Goal: Information Seeking & Learning: Understand process/instructions

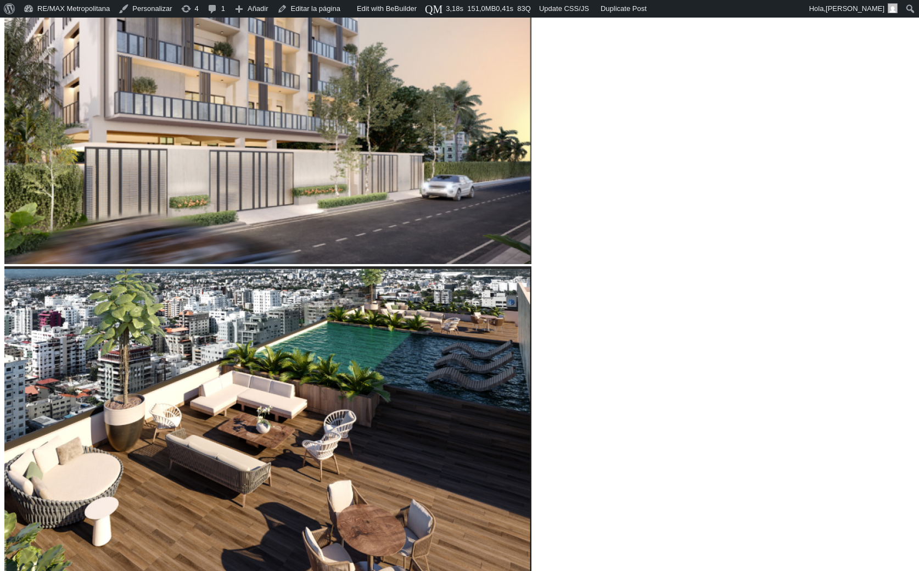
scroll to position [554, 0]
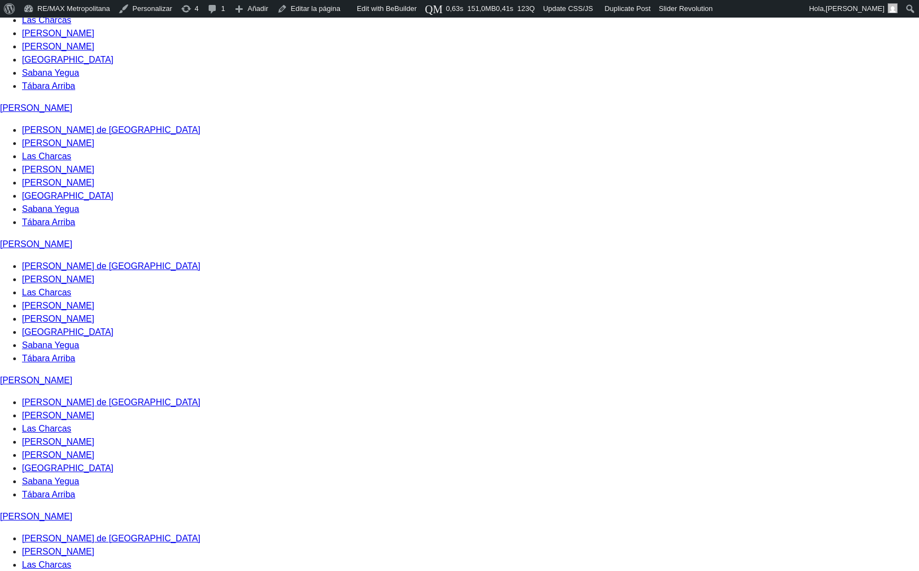
scroll to position [1490, 0]
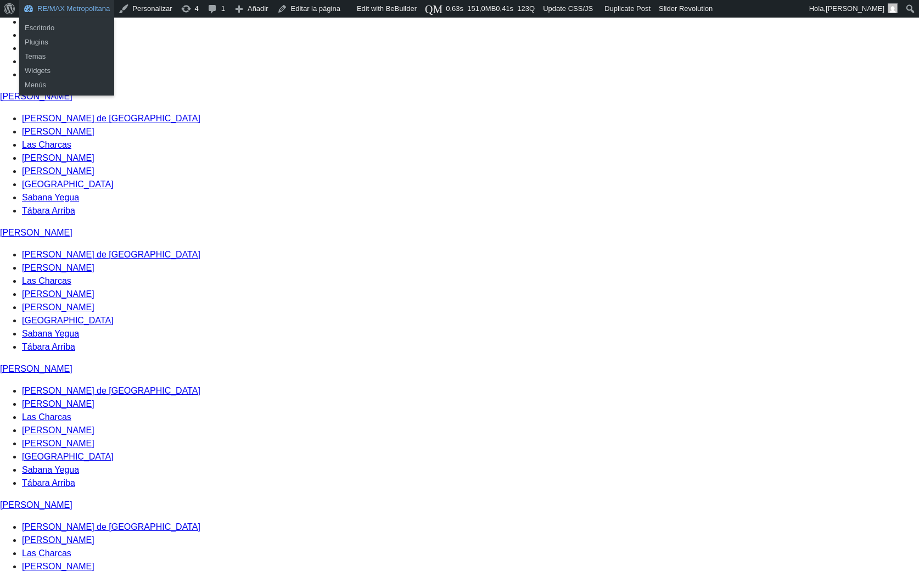
click at [85, 5] on link "RE/MAX Metropolitana" at bounding box center [66, 9] width 95 height 18
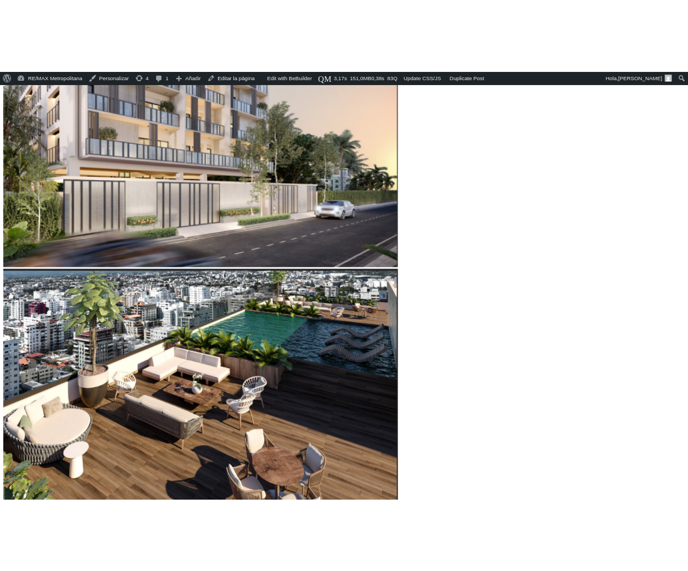
scroll to position [554, 0]
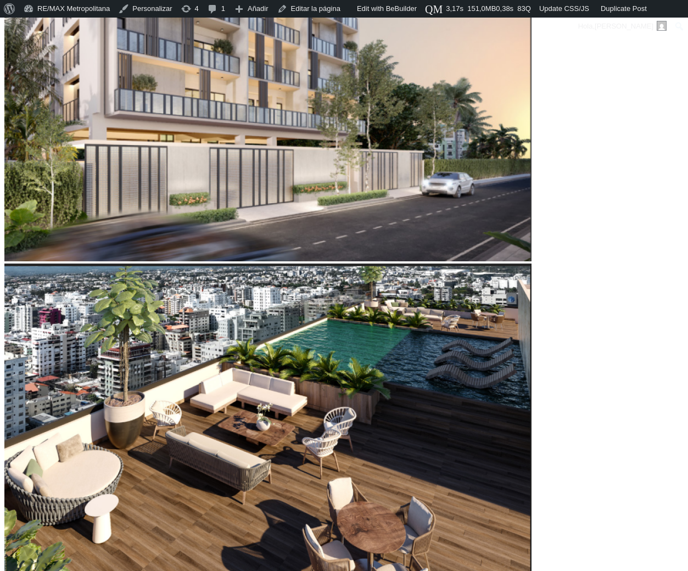
type input "60,754"
type input "60754"
type input "61,096"
type input "61096"
type input "61,439"
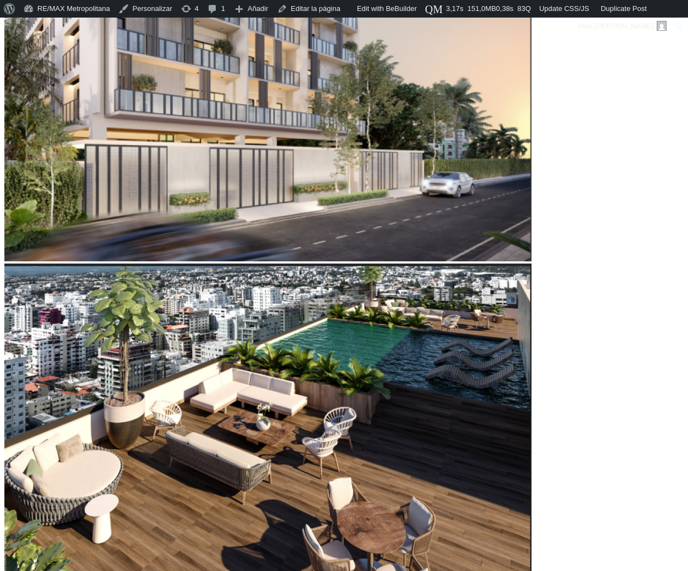
type input "61439"
type input "61,781"
type input "61781"
type input "62,123"
type input "62123"
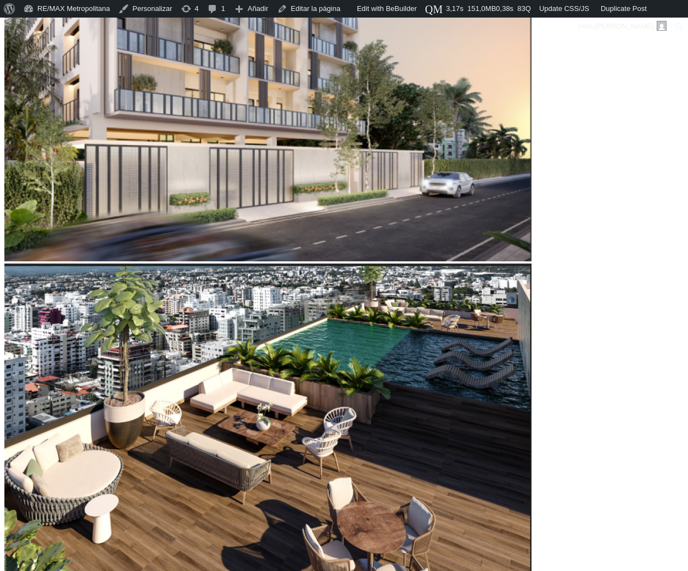
type input "62,465"
type input "62465"
type input "62,808"
type input "62808"
type input "63,150"
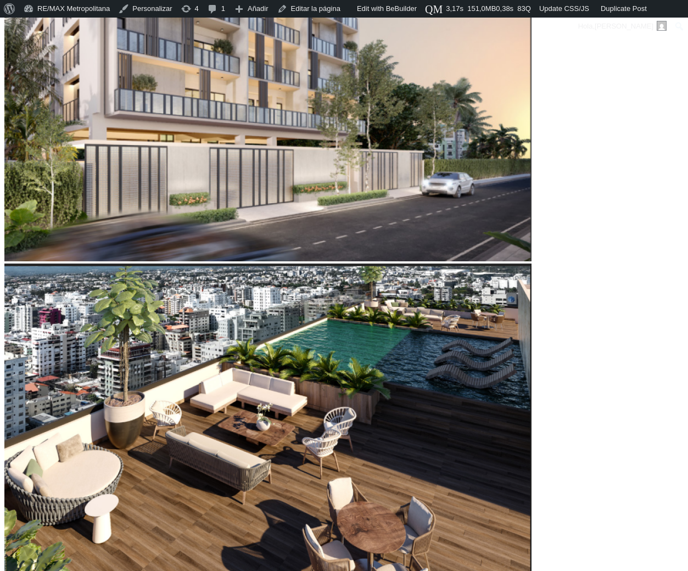
type input "63150"
type input "63,492"
type input "63492"
type input "63,835"
type input "63835"
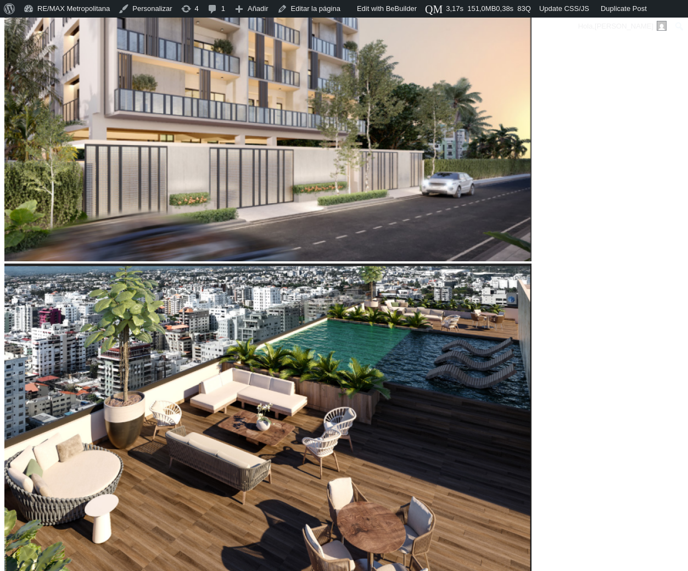
type input "64,177"
type input "64177"
type input "64,519"
type input "64519"
type input "64,861"
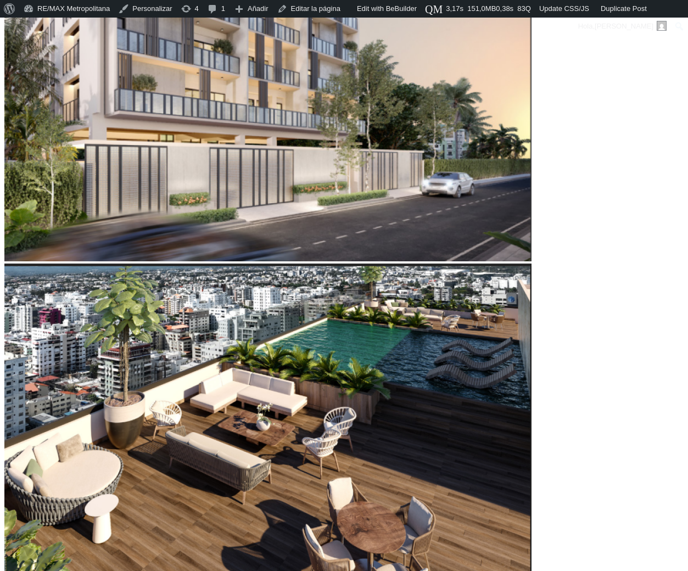
type input "64861"
type input "65,546"
type input "65546"
type input "65,888"
type input "65888"
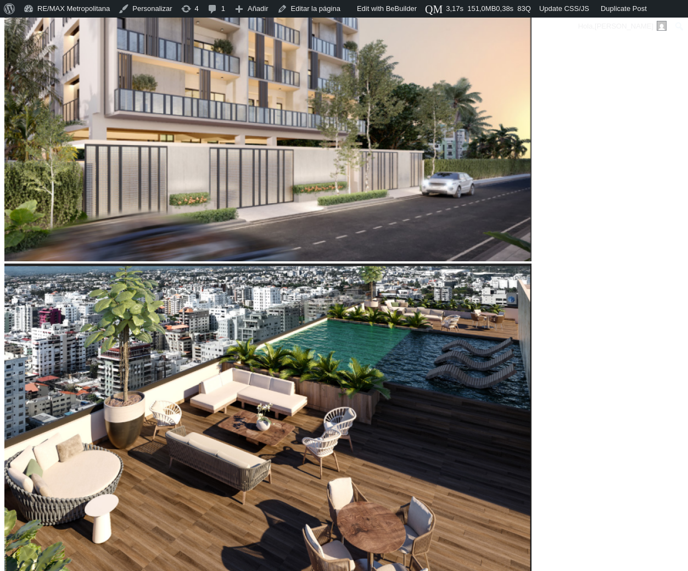
type input "66,230"
type input "66230"
type input "66,915"
type input "66915"
type input "67,257"
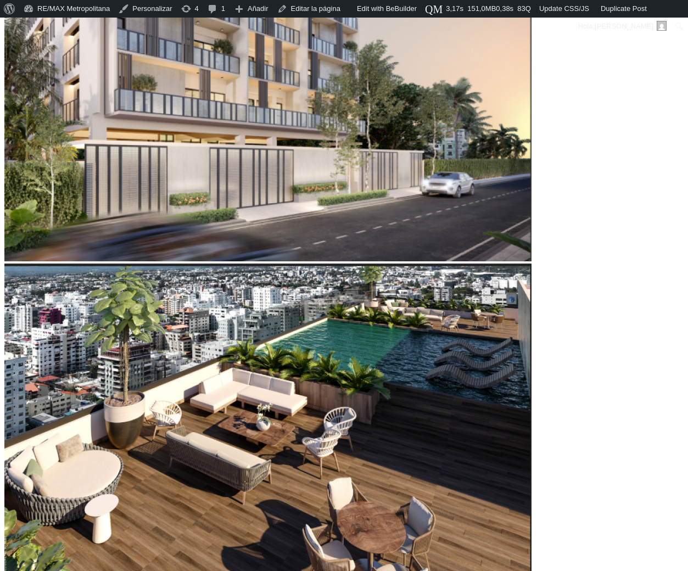
type input "67257"
type input "67,600"
type input "67600"
type input "67,942"
type input "67942"
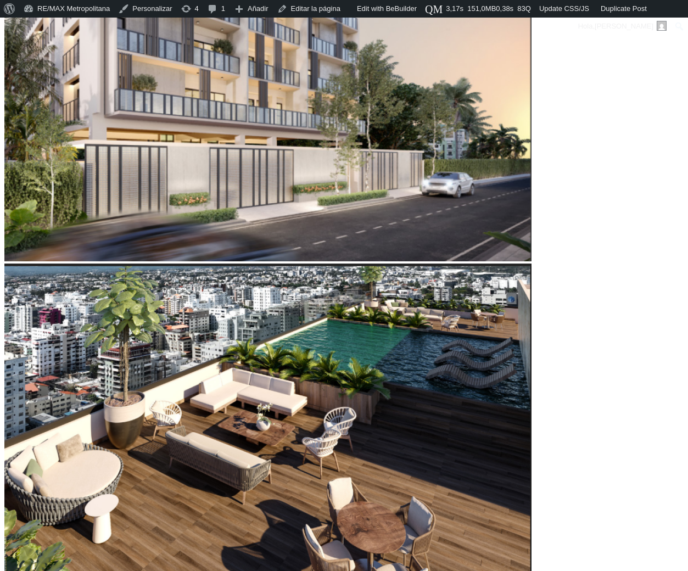
type input "68,284"
type input "68284"
type input "68,626"
type input "68626"
type input "68,969"
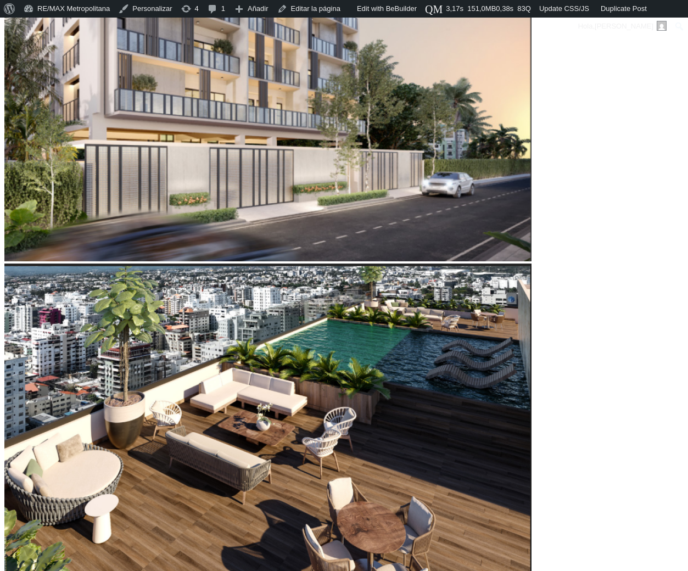
type input "68969"
type input "69,311"
type input "69311"
type input "69,653"
type input "69653"
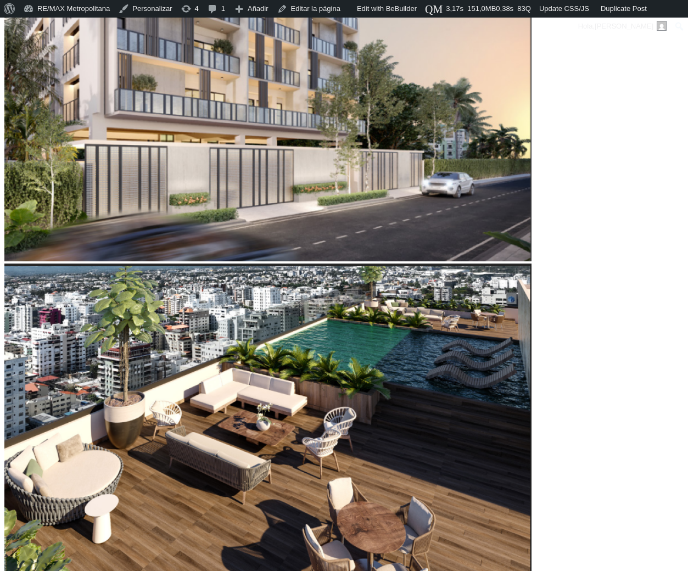
type input "69,996"
type input "69996"
type input "70,338"
type input "70338"
type input "70,680"
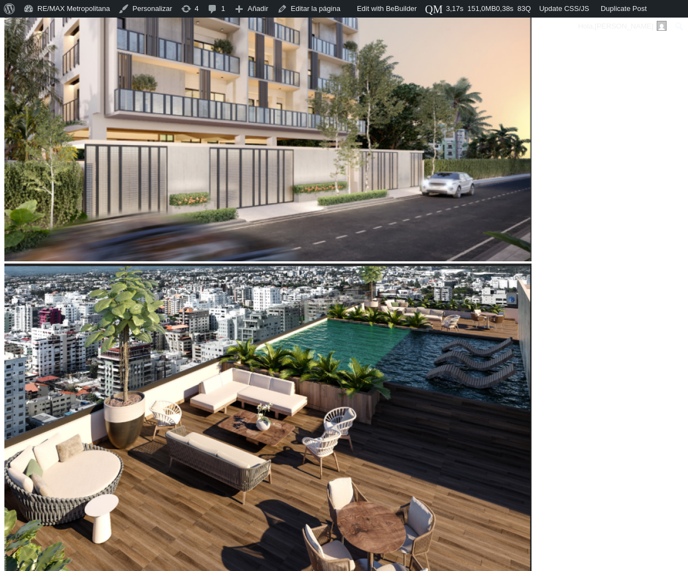
type input "70680"
type input "71,022"
drag, startPoint x: 129, startPoint y: 304, endPoint x: 146, endPoint y: 300, distance: 16.9
type input "71022"
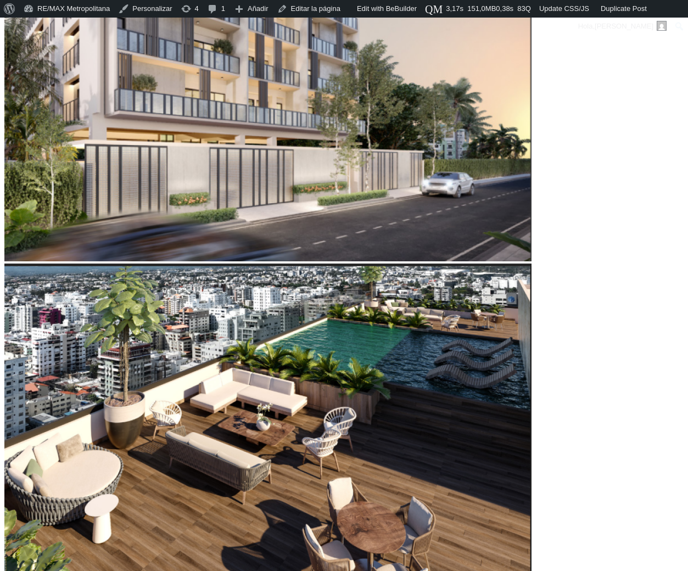
type input "70,338"
type input "70338"
type input "70,680"
type input "70680"
type input "71,022"
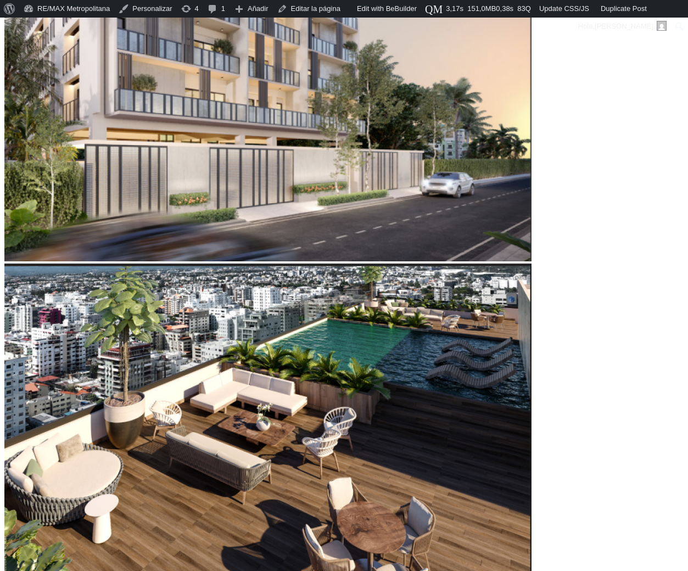
type input "71022"
type input "71,365"
type input "71365"
type input "72,049"
type input "72049"
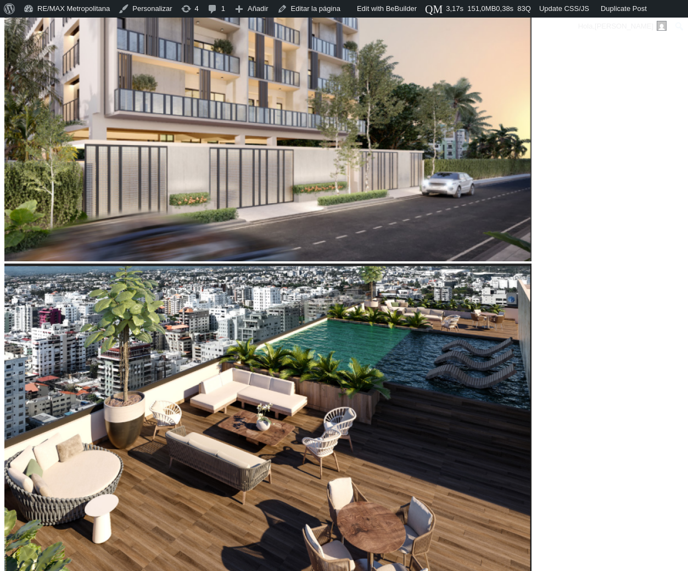
type input "72,734"
type input "72734"
type input "73,418"
type input "73418"
type input "74,445"
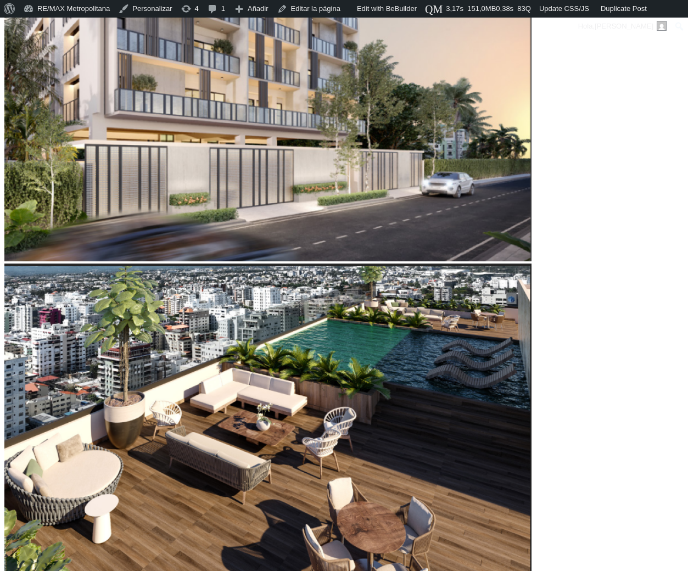
type input "74445"
type input "75,130"
type input "75130"
type input "75,472"
type input "75472"
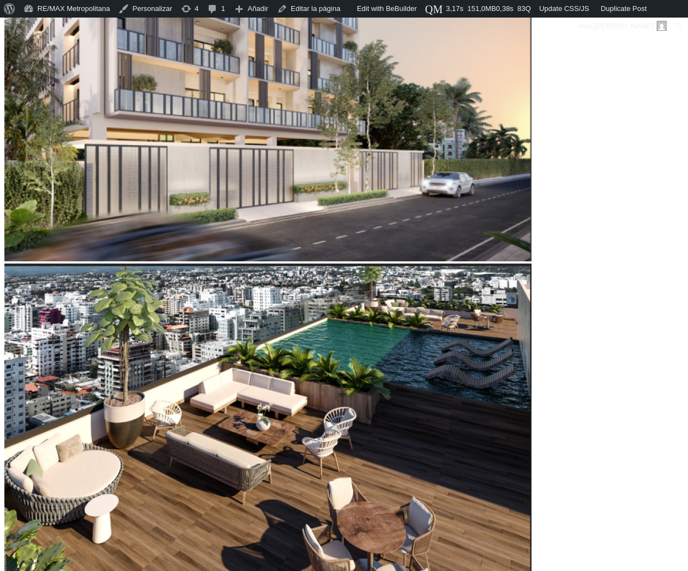
type input "76,157"
type input "76157"
type input "77,183"
type input "77183"
type input "77,868"
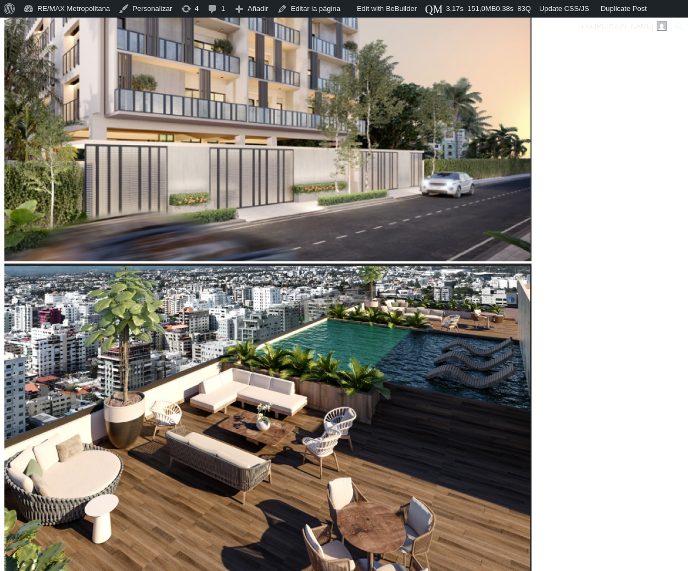
type input "77868"
type input "78,210"
type input "78210"
type input "78,552"
type input "78552"
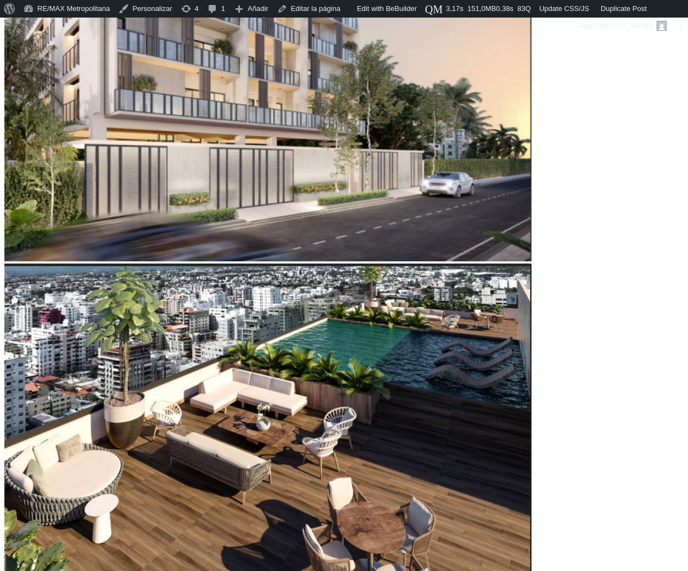
type input "79,237"
type input "79237"
type input "79,922"
type input "79922"
type input "80,264"
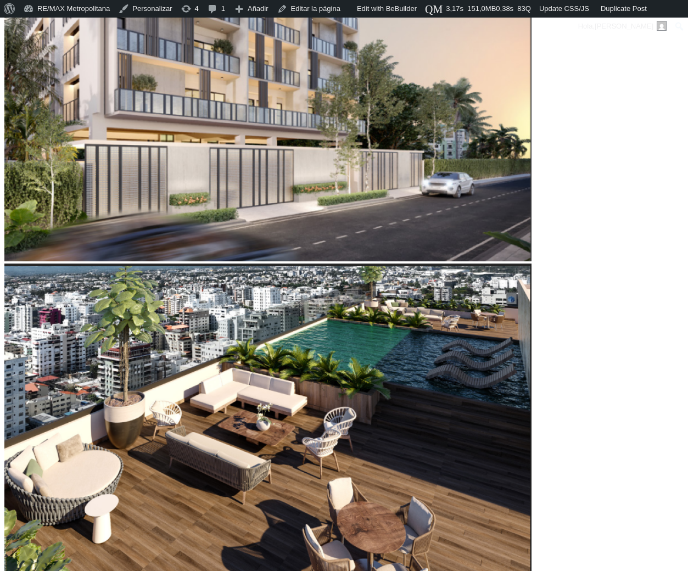
type input "80264"
type input "80,606"
type input "80606"
type input "80,948"
type input "80948"
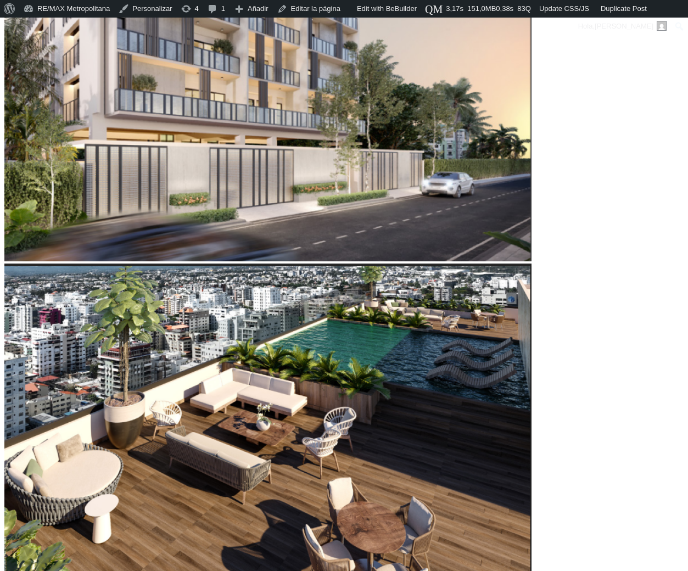
type input "81,291"
type input "81291"
type input "81,975"
type input "81975"
type input "82,317"
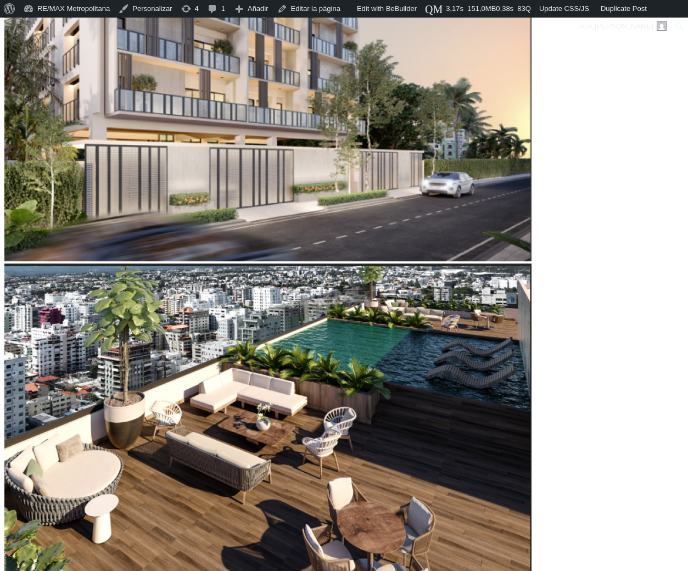
type input "82317"
type input "82,660"
drag, startPoint x: 144, startPoint y: 304, endPoint x: 164, endPoint y: 301, distance: 20.0
type input "82660"
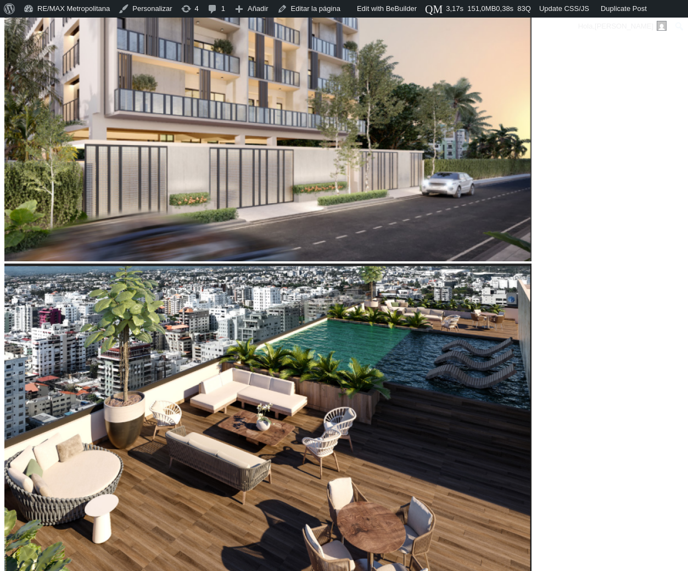
type input "13"
type input "14"
type input "15"
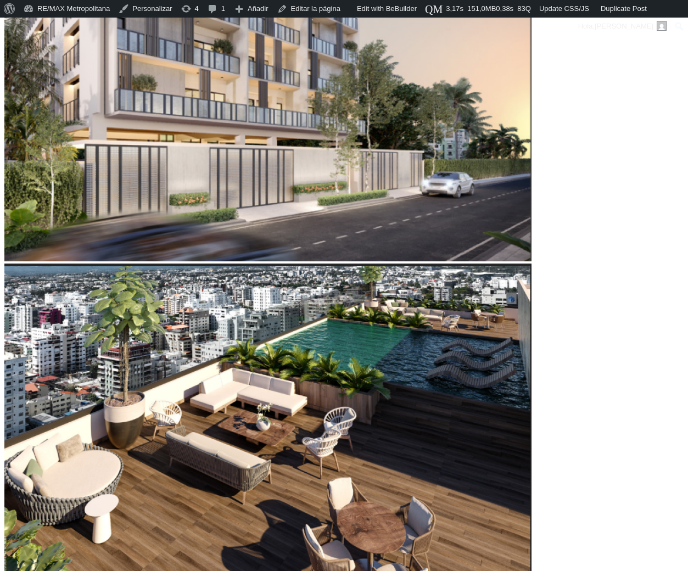
type input "15"
type input "17"
type input "18"
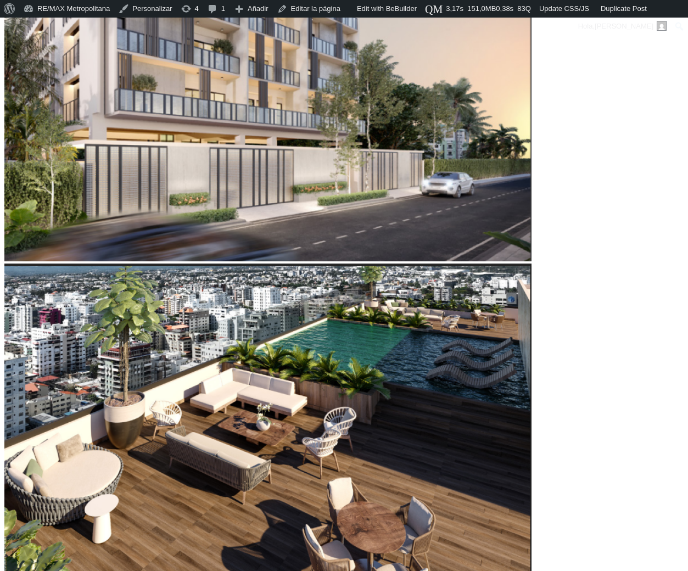
type input "19"
type input "20"
type input "21"
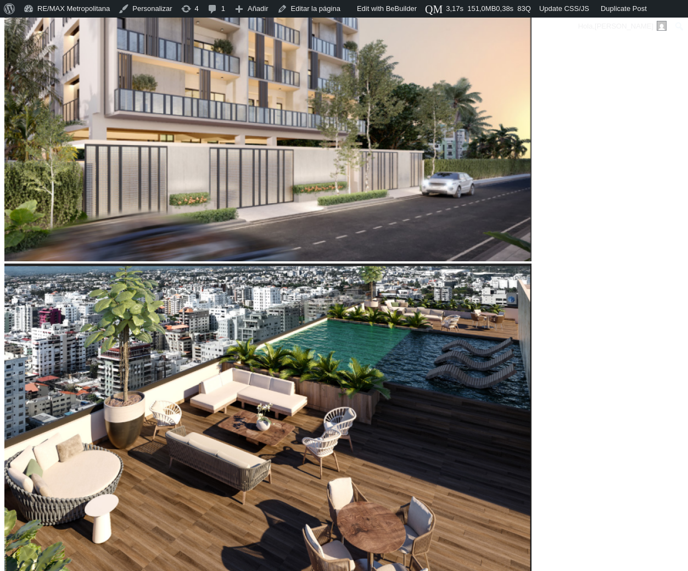
type input "21"
type input "22"
type input "23"
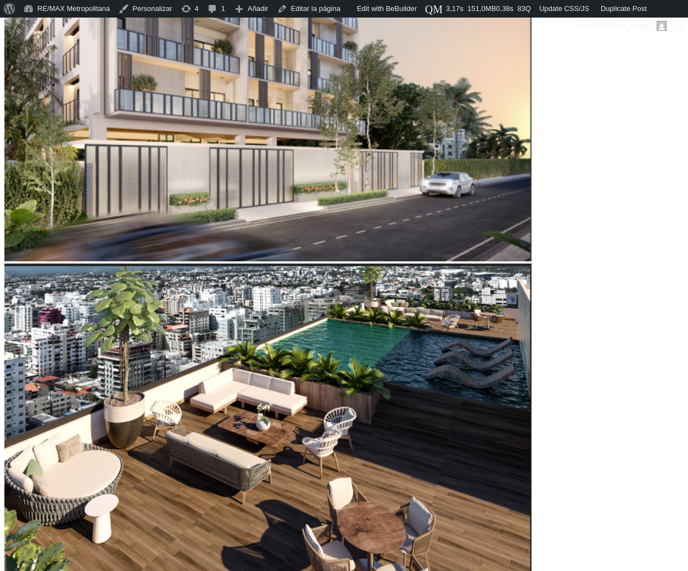
type input "24"
type input "25"
type input "26"
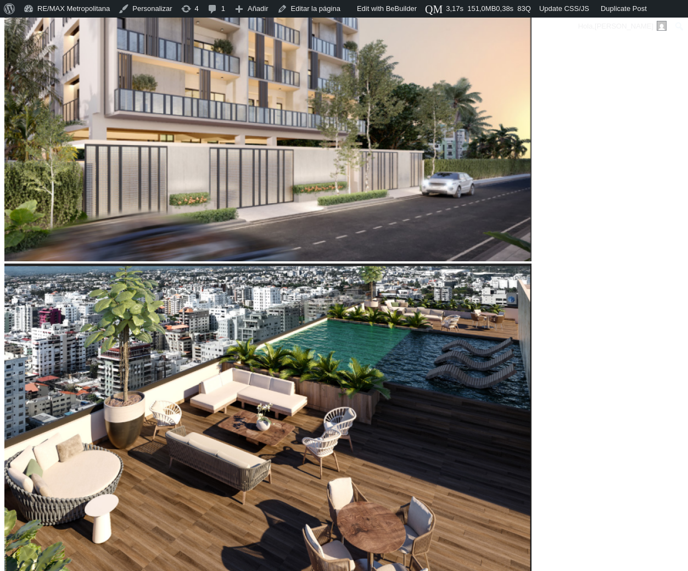
type input "26"
type input "27"
type input "28"
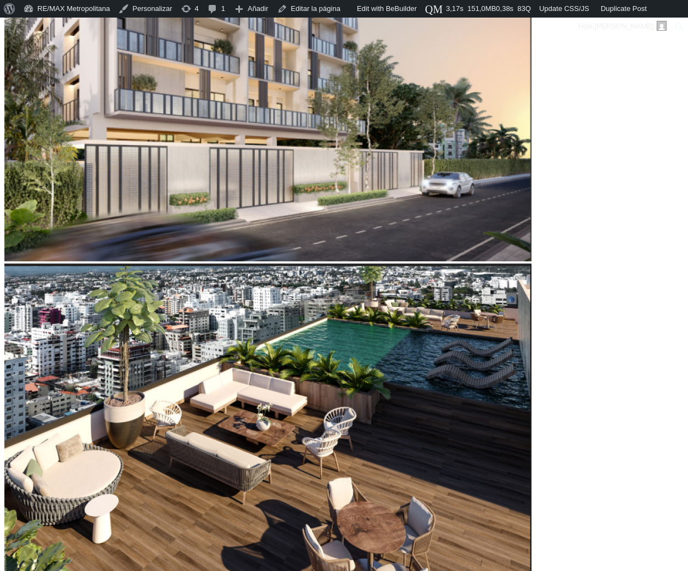
type input "29"
type input "30"
type input "31"
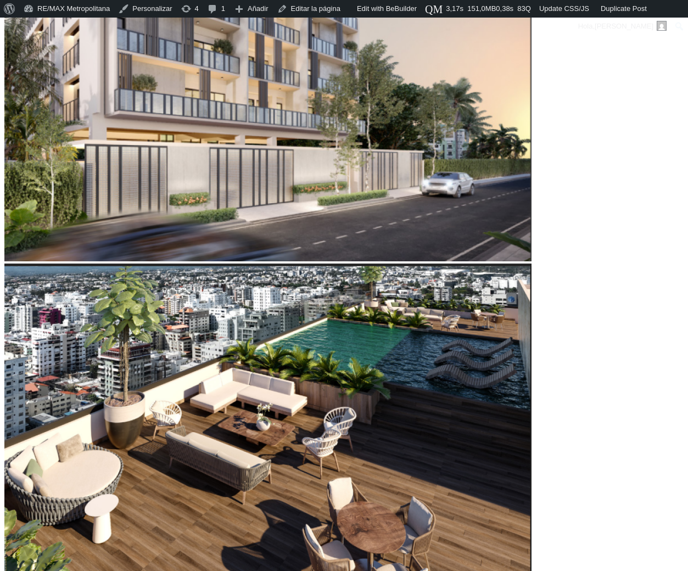
type input "31"
type input "32"
type input "33"
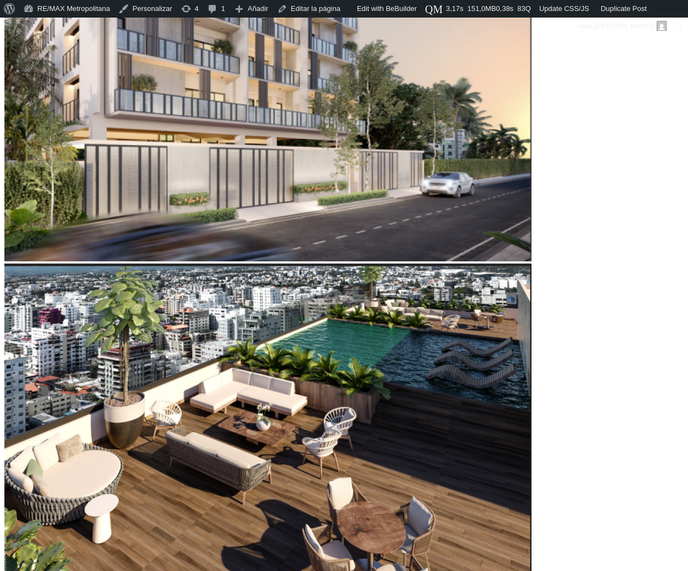
type input "34"
drag, startPoint x: 56, startPoint y: 369, endPoint x: 98, endPoint y: 367, distance: 41.8
type input "34"
type input "19"
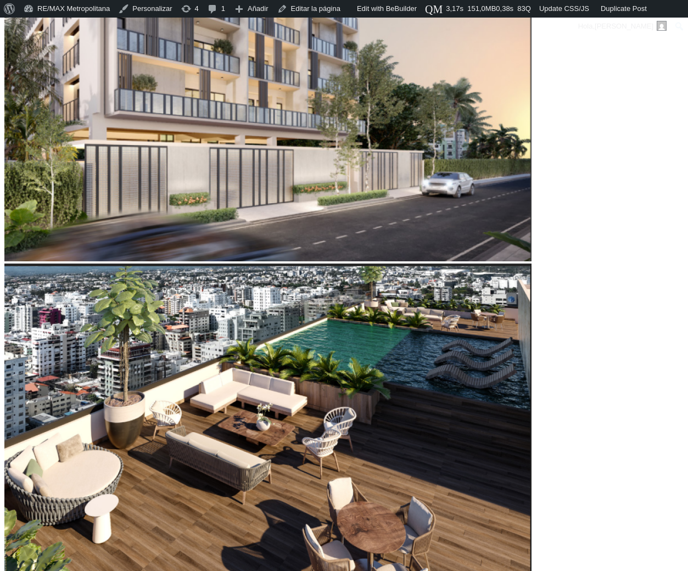
type input "19"
type input "20"
type input "21"
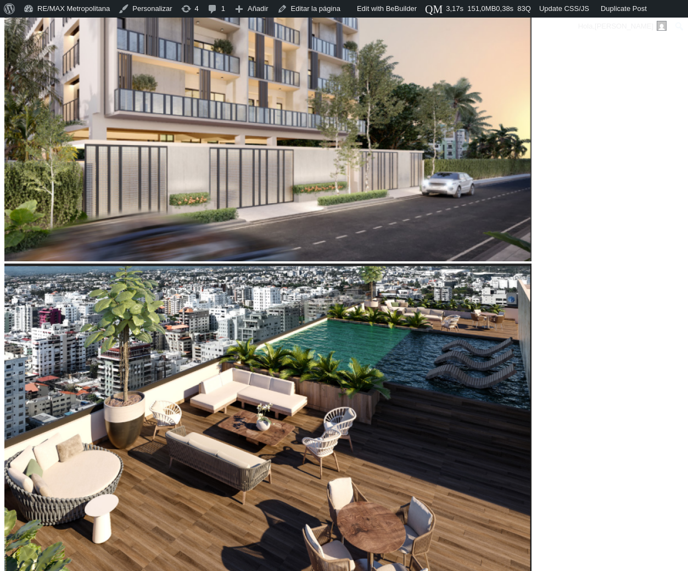
type input "22"
type input "23"
type input "24"
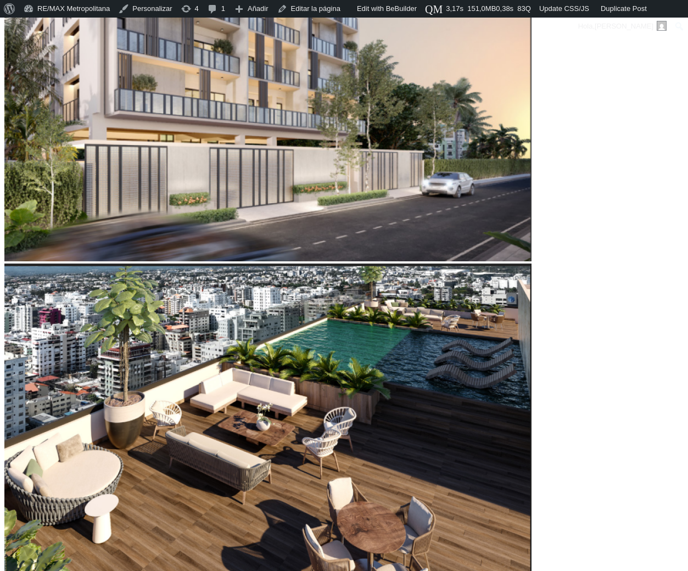
type input "24"
type input "25"
type input "26"
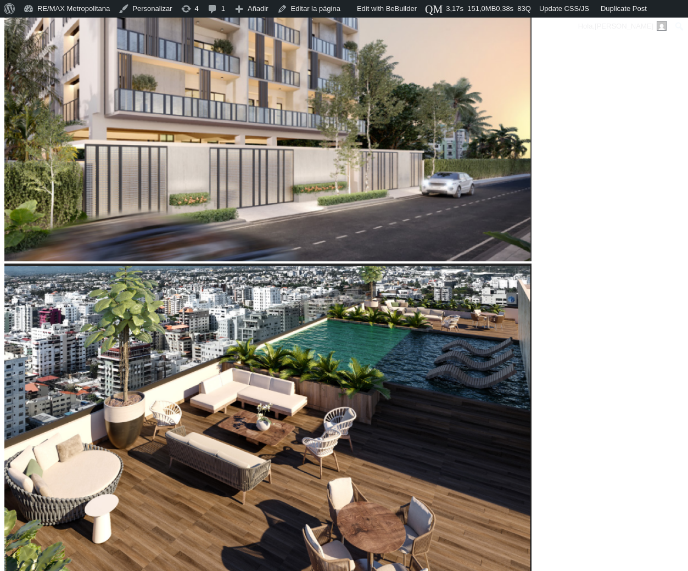
type input "27"
type input "28"
type input "29"
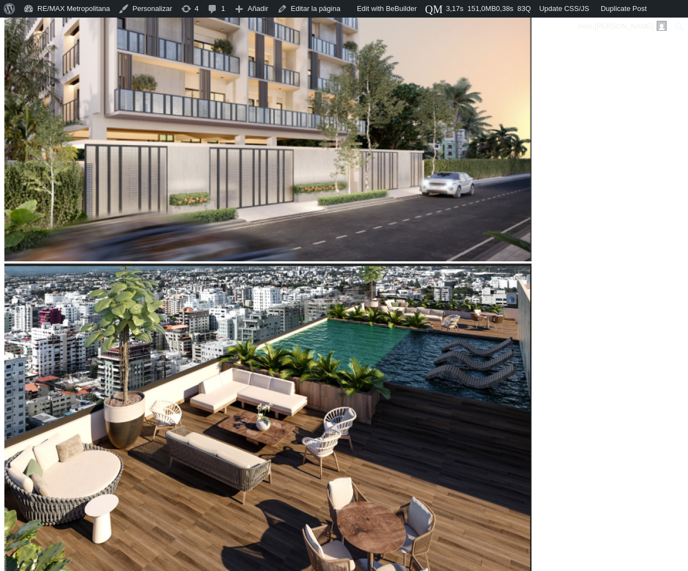
drag, startPoint x: 125, startPoint y: 429, endPoint x: 168, endPoint y: 428, distance: 42.9
type input "29"
type input "28"
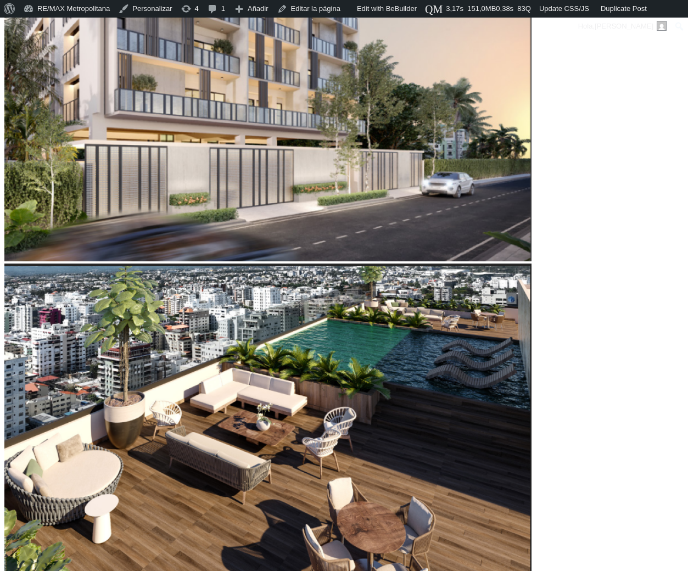
type input "27"
type input "26"
type input "25"
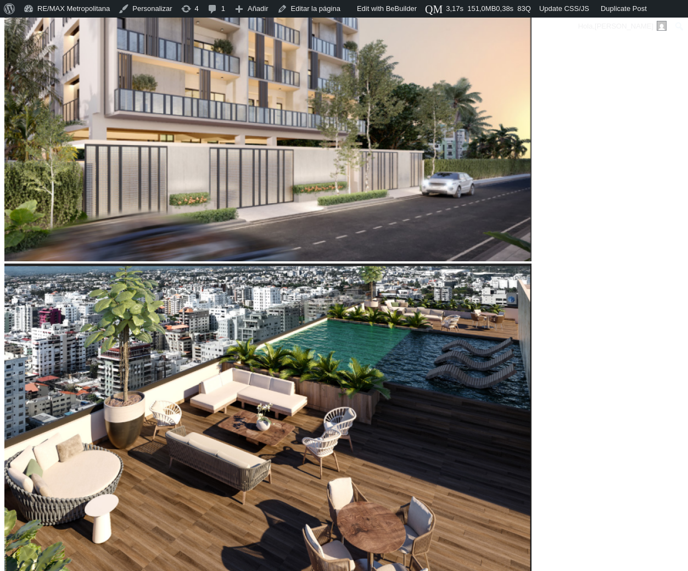
type input "25"
type input "24"
drag, startPoint x: 172, startPoint y: 431, endPoint x: 145, endPoint y: 433, distance: 27.6
type input "24"
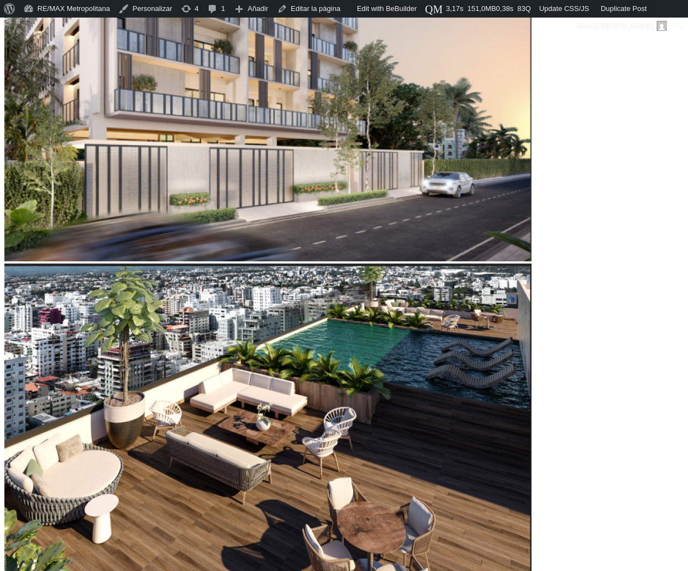
type input "23"
type input "22"
type input "21"
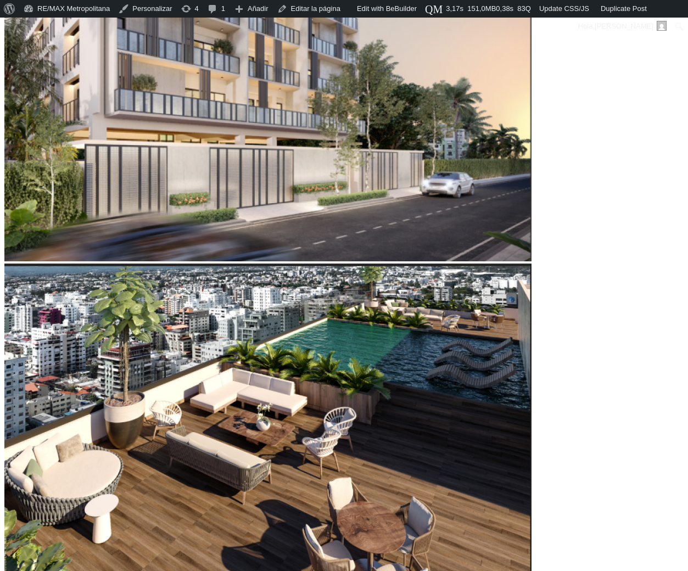
type input "21"
type input "20"
drag, startPoint x: 146, startPoint y: 432, endPoint x: 124, endPoint y: 432, distance: 22.0
type input "20"
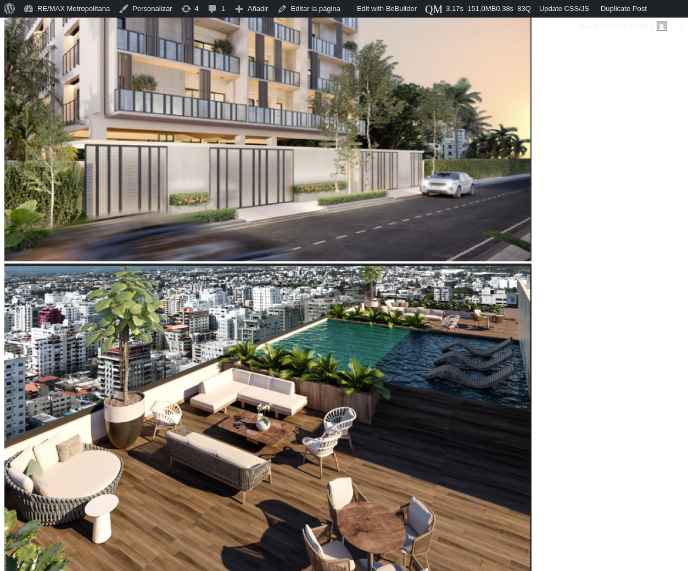
type input "21"
type input "22"
type input "23"
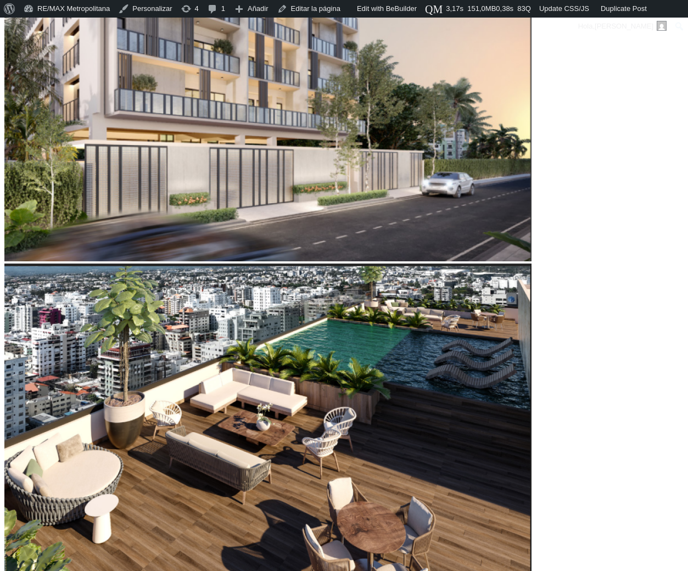
type input "23"
type input "24"
drag, startPoint x: 124, startPoint y: 433, endPoint x: 147, endPoint y: 431, distance: 23.1
type input "24"
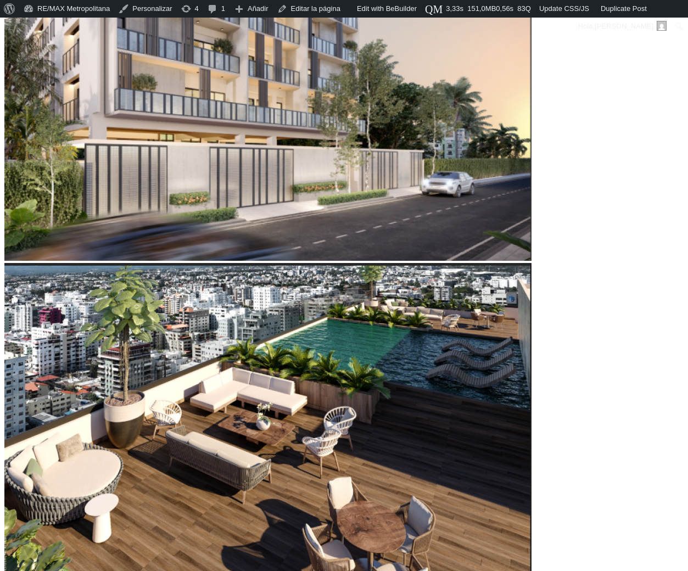
scroll to position [554, 0]
type input "60,070"
type input "60070"
type input "61,781"
type input "61781"
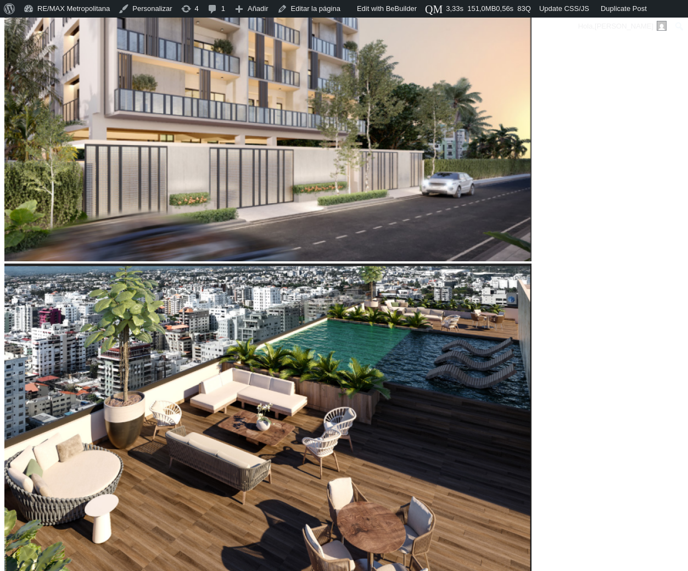
type input "64,177"
type input "64177"
type input "65,888"
type input "65888"
type input "67,257"
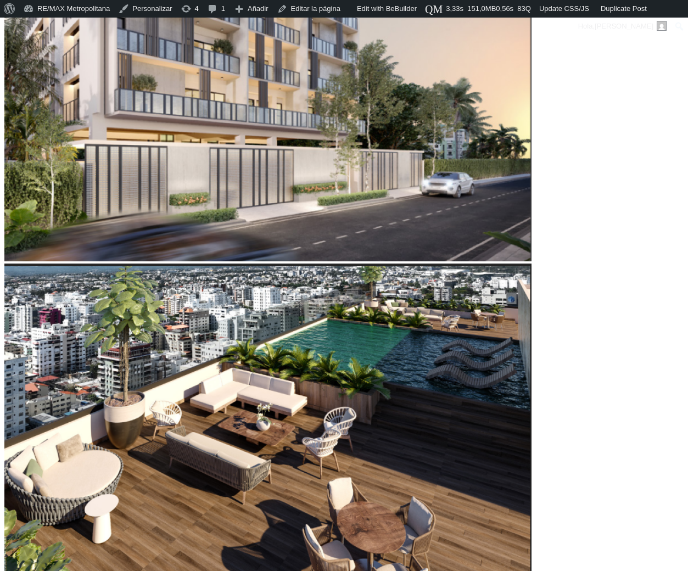
type input "67257"
type input "68,284"
type input "68284"
type input "69,311"
type input "69311"
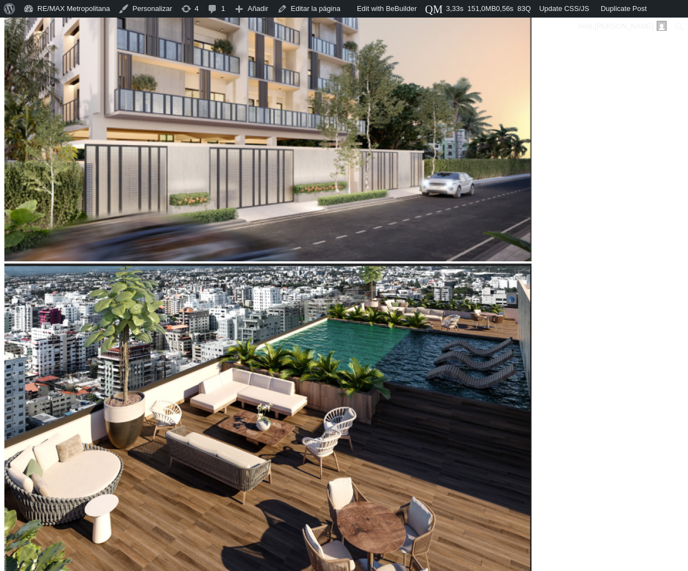
type input "69,653"
type input "69653"
type input "70,338"
type input "70338"
type input "71,707"
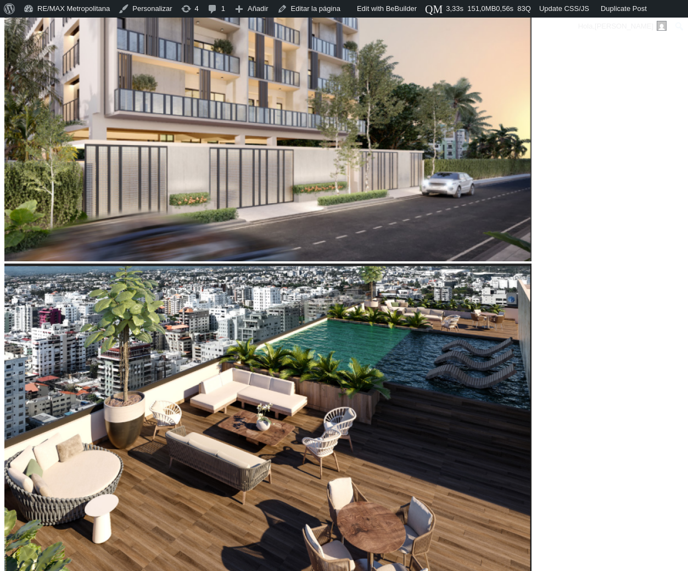
type input "71707"
type input "72,391"
type input "72391"
type input "73,418"
type input "73418"
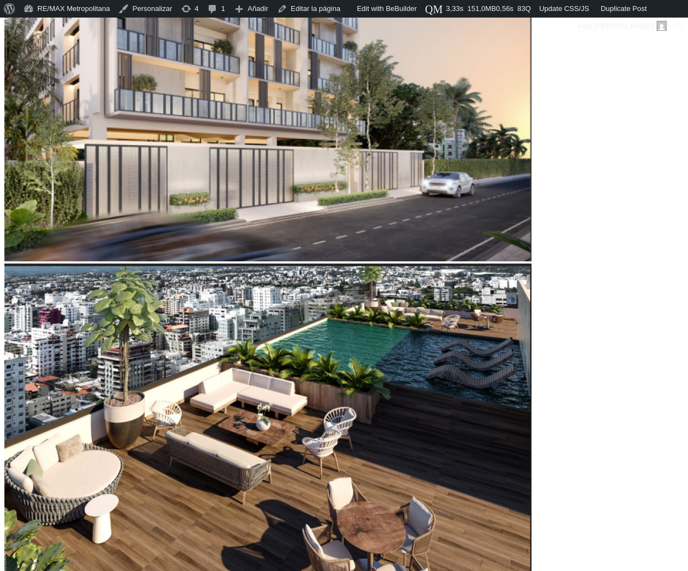
type input "74,445"
type input "74445"
type input "74,787"
type input "74787"
type input "75,472"
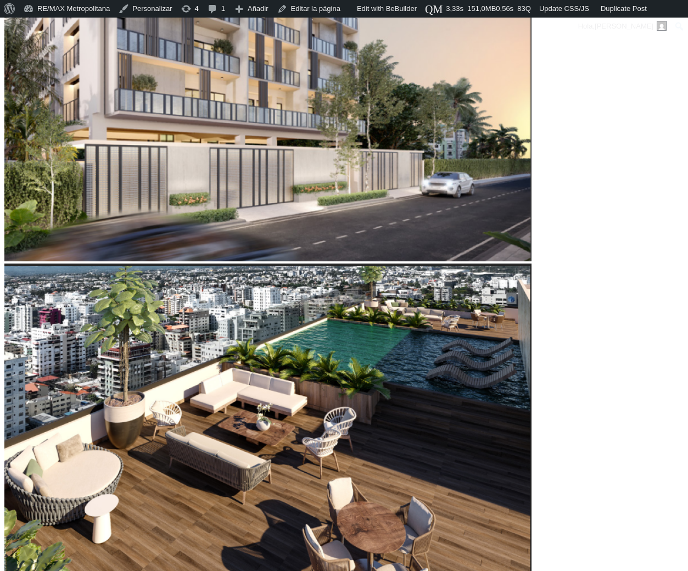
type input "75472"
type input "76,157"
type input "76157"
type input "77,183"
type input "77183"
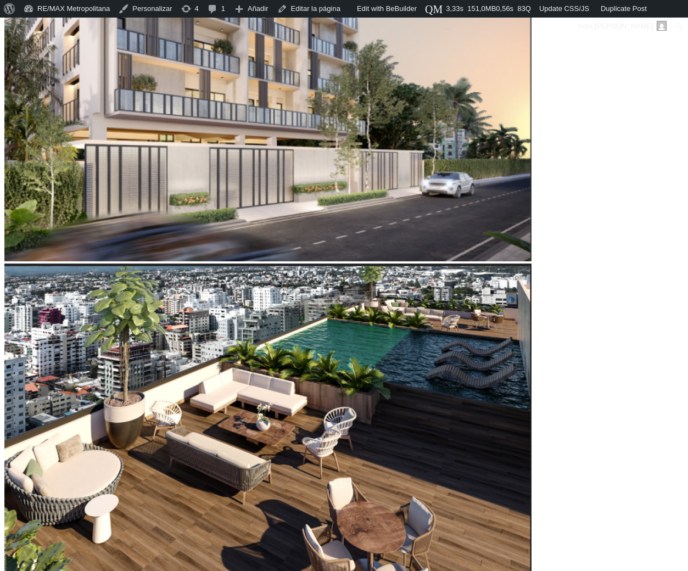
type input "77,868"
type input "77868"
type input "79,237"
type input "79237"
type input "80,264"
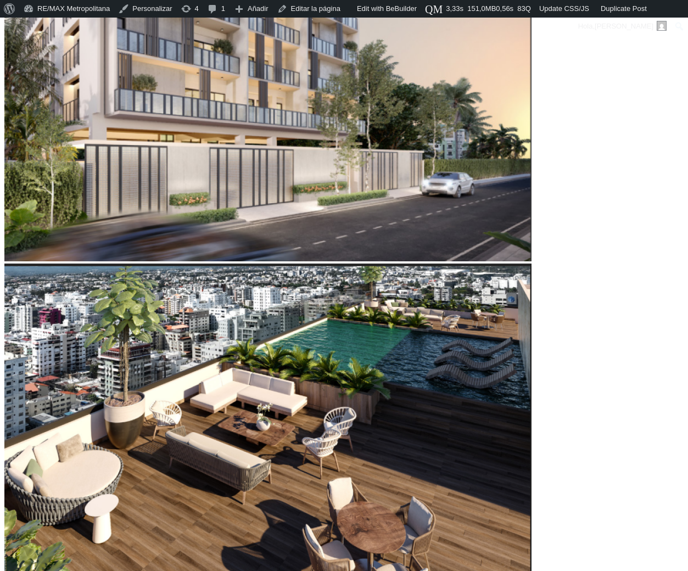
type input "80264"
type input "82,660"
type input "82660"
type input "83,344"
type input "83344"
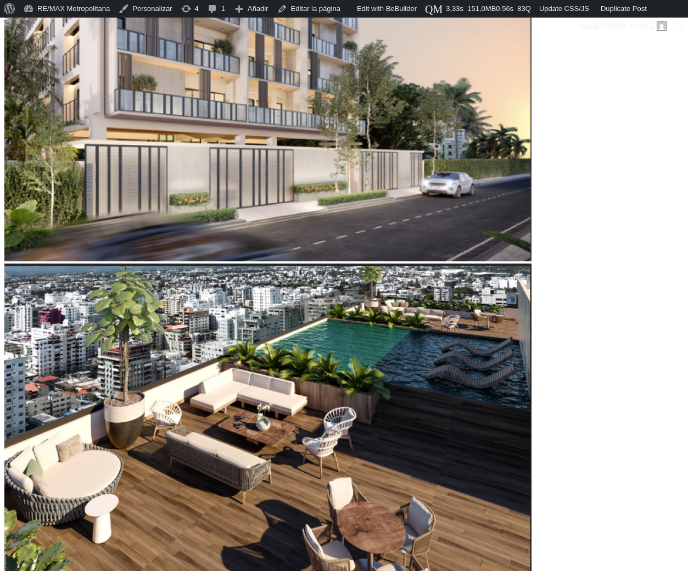
type input "84,029"
type input "84029"
type input "84,713"
type input "84713"
type input "85,398"
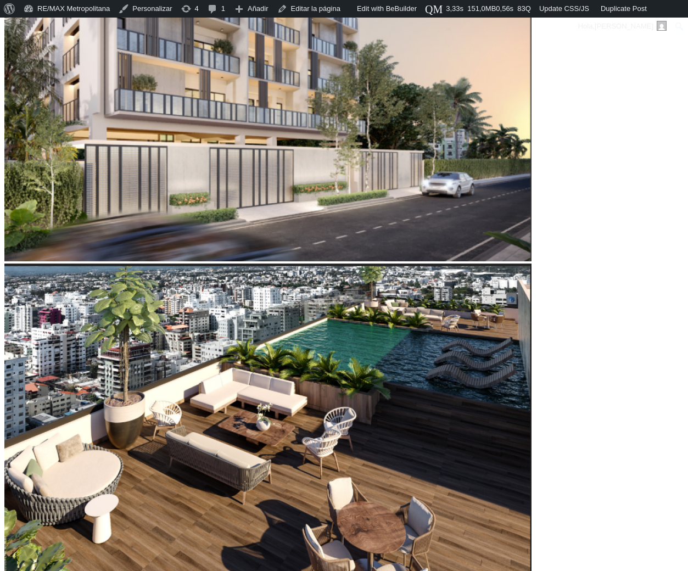
type input "85398"
type input "86,425"
type input "86425"
type input "87,794"
type input "87794"
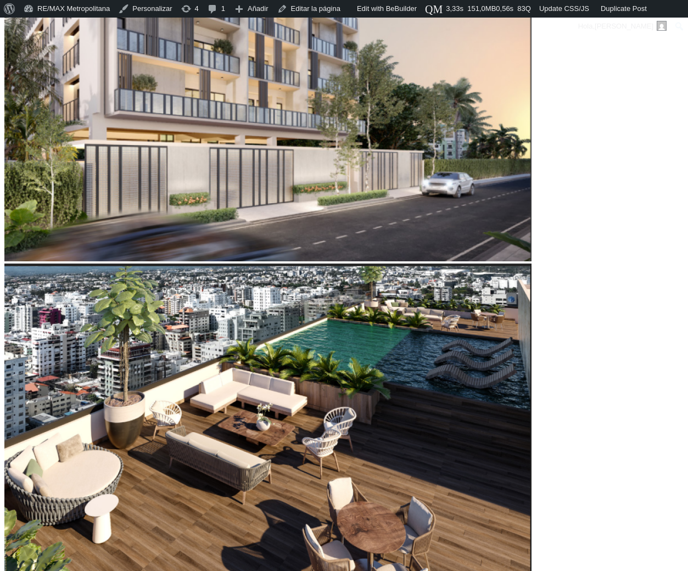
type input "88,136"
type input "88136"
type input "88,478"
type input "88478"
type input "88,821"
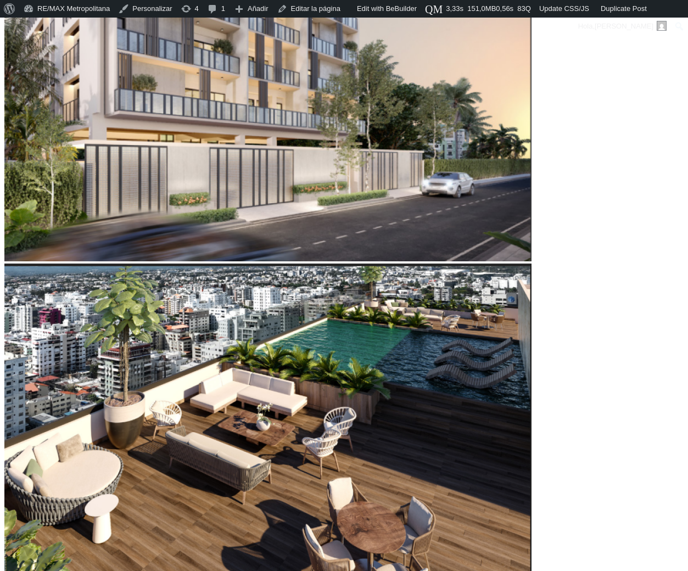
type input "88821"
type input "89,163"
type input "89163"
type input "89,505"
drag, startPoint x: 128, startPoint y: 305, endPoint x: 175, endPoint y: 298, distance: 47.8
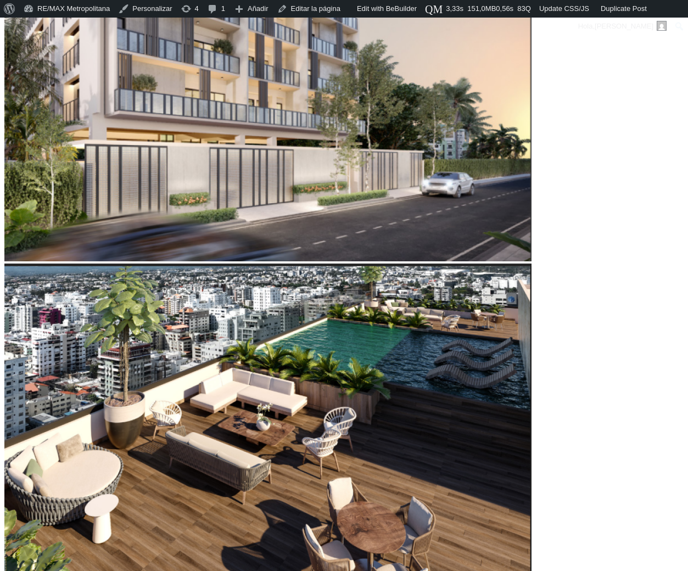
type input "89505"
drag, startPoint x: 175, startPoint y: 298, endPoint x: 629, endPoint y: 211, distance: 461.8
type input "87,452"
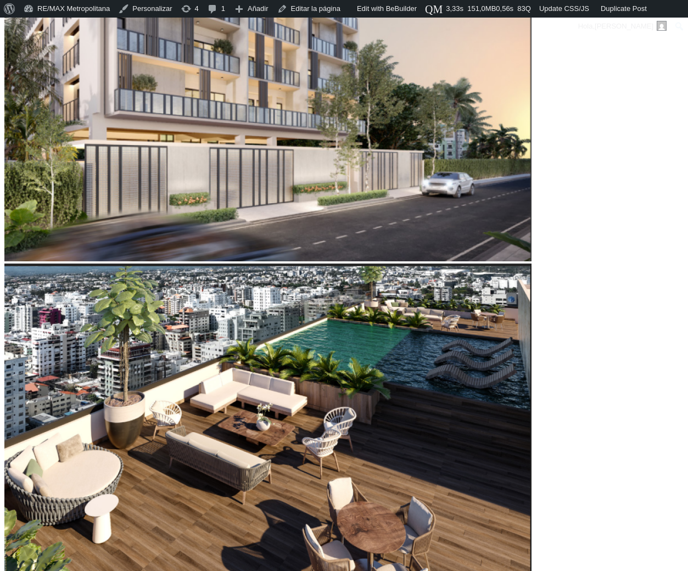
type input "87452"
type input "86,425"
type input "86425"
type input "82,660"
type input "82660"
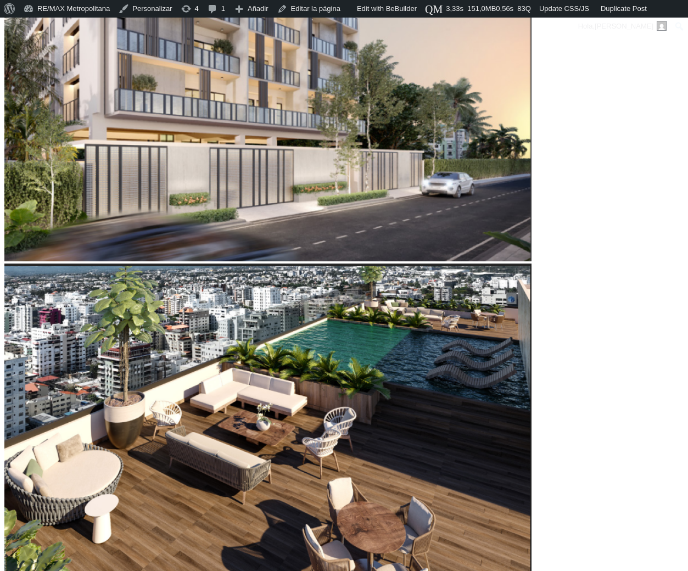
type input "81,291"
type input "81291"
type input "78,552"
type input "78552"
type input "77,183"
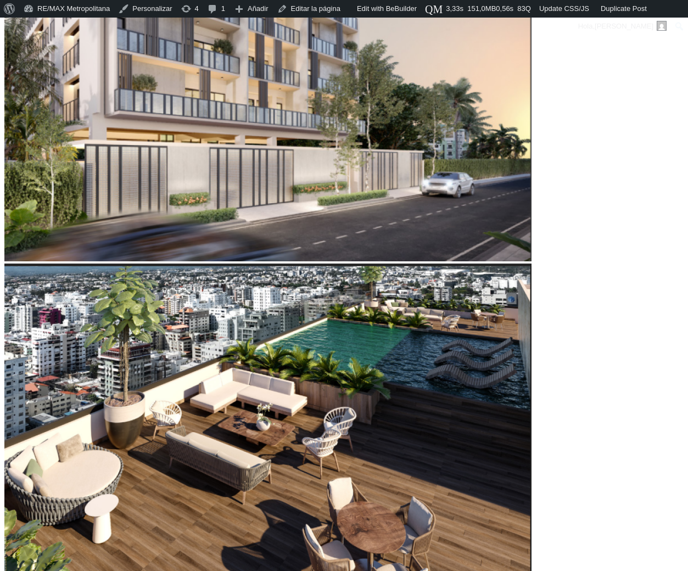
type input "77183"
type input "76,157"
type input "76157"
type input "74,445"
type input "74445"
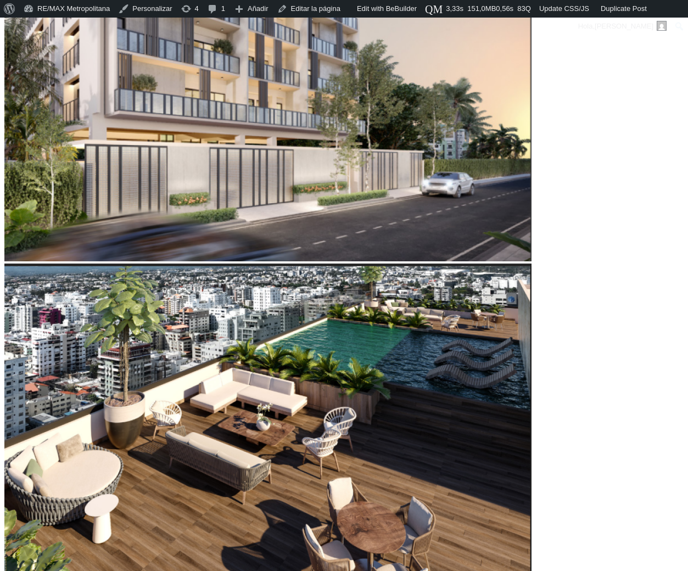
type input "72,734"
type input "72734"
type input "72,049"
type input "72049"
type input "71,022"
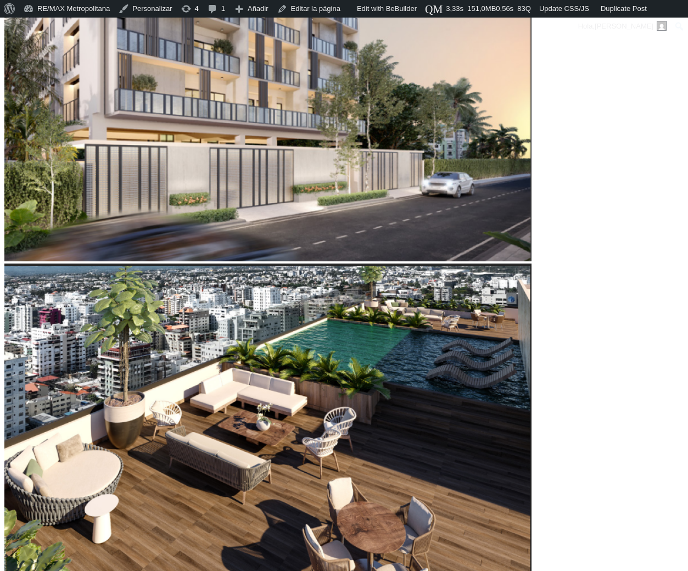
type input "71022"
type input "69,996"
type input "69996"
type input "68,284"
type input "68284"
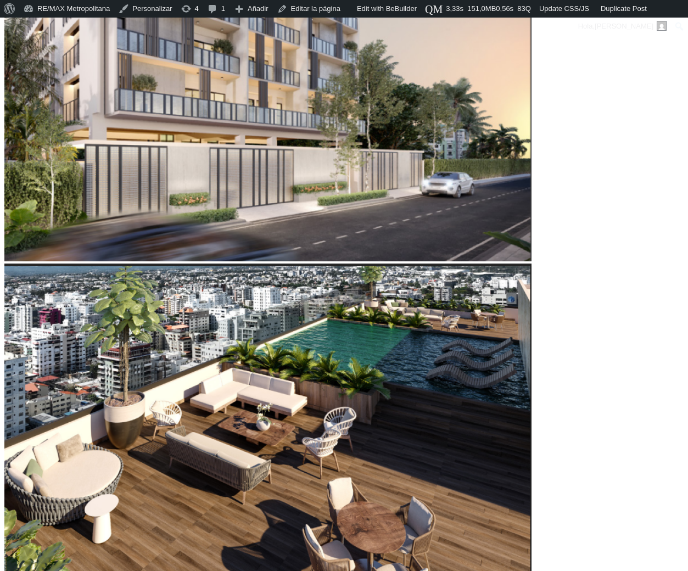
type input "67,942"
type input "67942"
type input "66,915"
type input "66915"
type input "65,888"
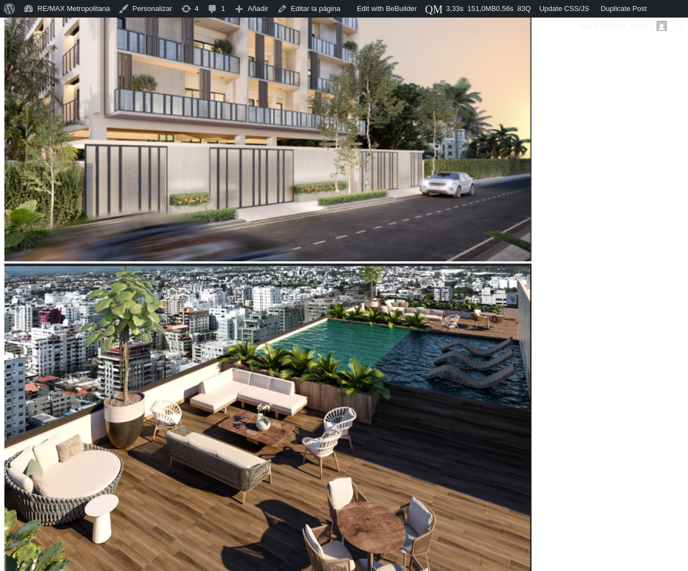
type input "65888"
type input "64,519"
type input "64519"
type input "61,781"
type input "61781"
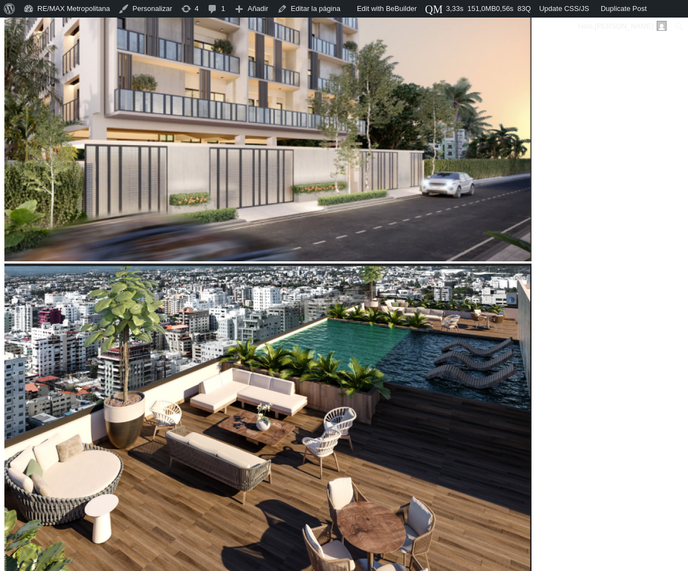
type input "61,439"
type input "61439"
type input "60,070"
type input "60070"
type input "59,385"
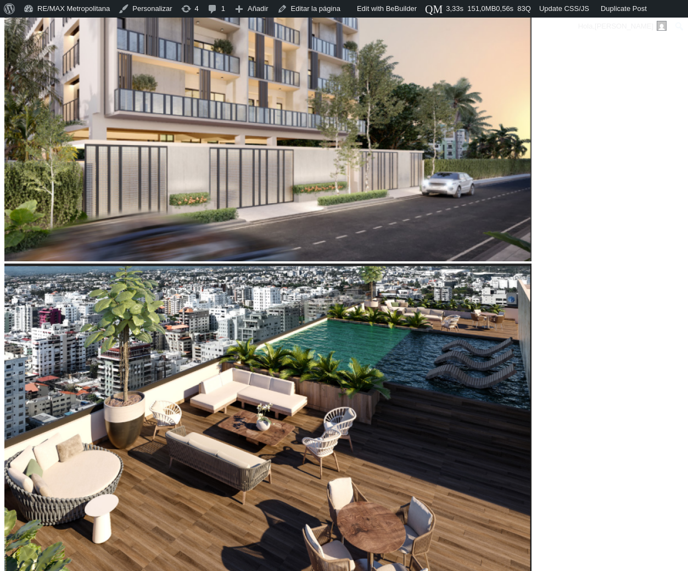
type input "59385"
type input "58,358"
type input "58358"
type input "57,331"
type input "57331"
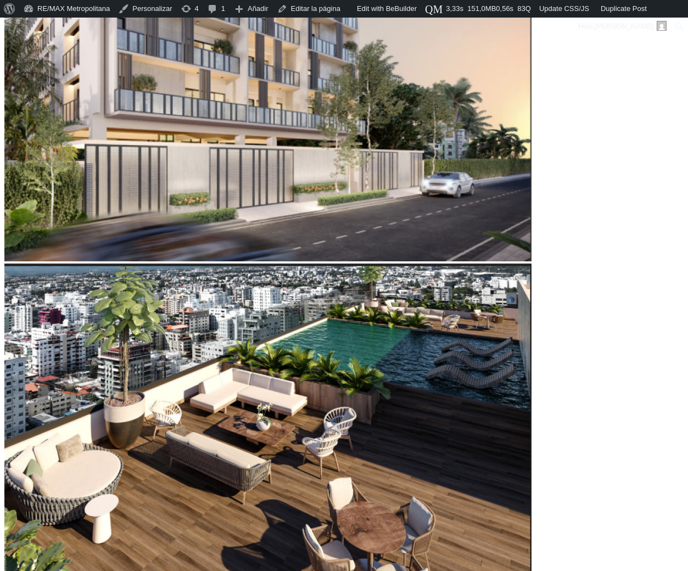
type input "56,647"
type input "56647"
type input "56,304"
type input "56304"
type input "55,962"
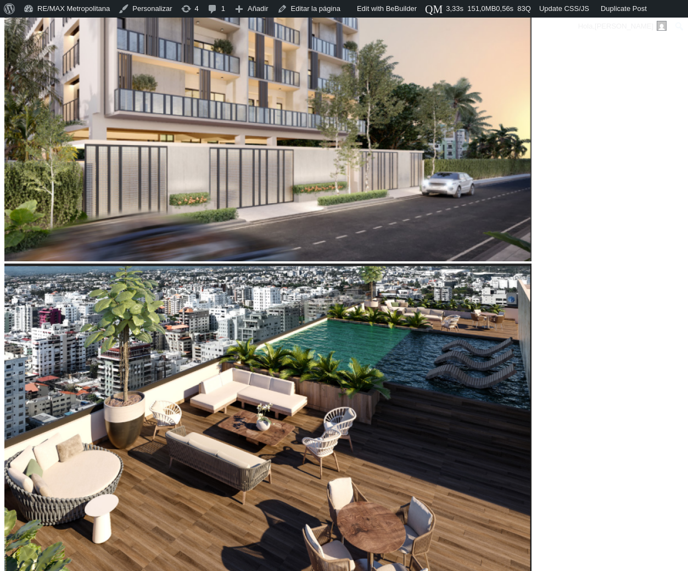
type input "55962"
type input "54,593"
type input "54593"
type input "54,251"
type input "54251"
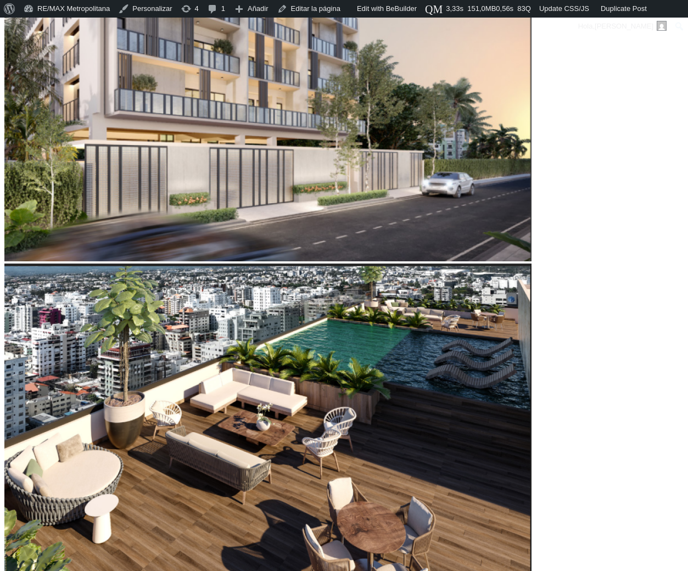
type input "53,909"
type input "53909"
type input "53,566"
type input "53566"
type input "53,224"
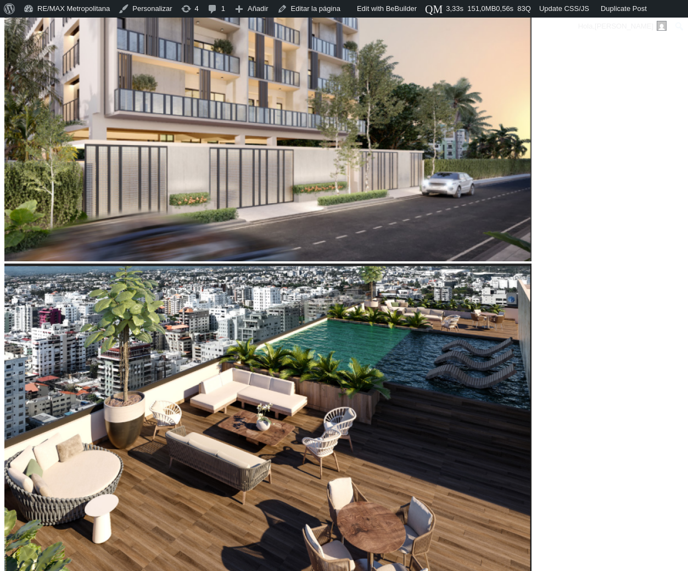
drag, startPoint x: 175, startPoint y: 309, endPoint x: 117, endPoint y: 314, distance: 58.4
type input "53224"
type input "59,385"
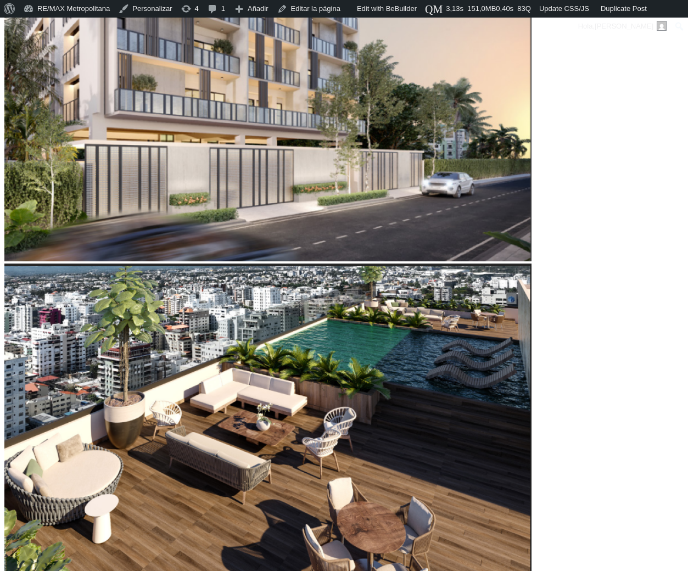
type input "59385"
type input "60,070"
type input "60070"
type input "60,412"
type input "60412"
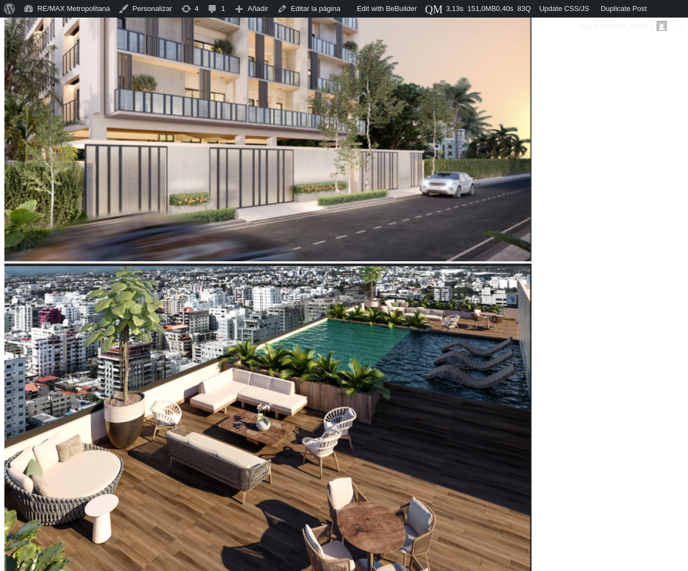
type input "60,754"
type input "60754"
type input "61,096"
type input "61096"
type input "62,808"
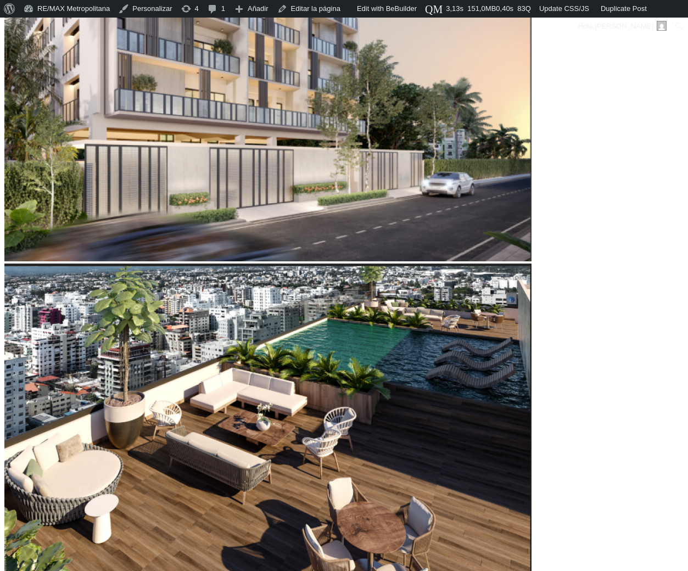
type input "62808"
type input "63,150"
type input "63150"
type input "63,492"
drag, startPoint x: 127, startPoint y: 304, endPoint x: 133, endPoint y: 303, distance: 6.7
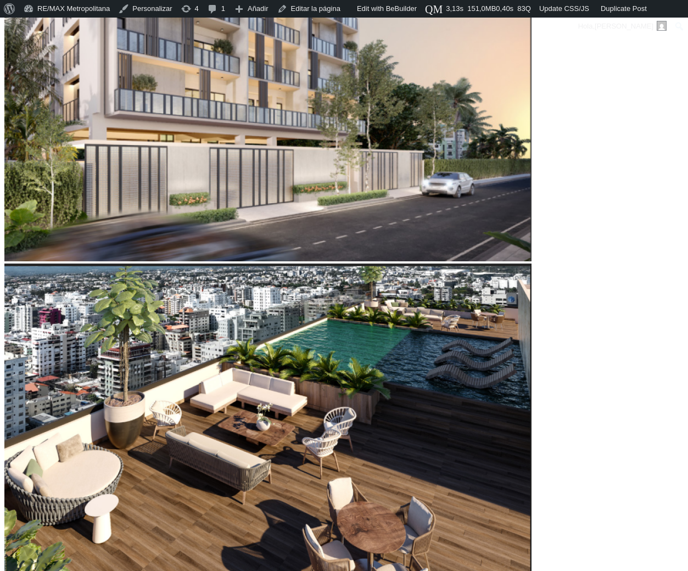
type input "63492"
type input "61,439"
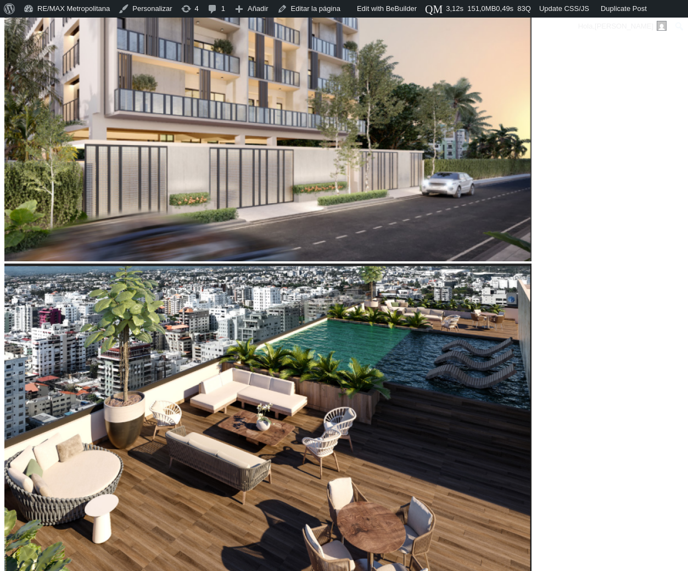
type input "61439"
type input "61,096"
type input "61096"
type input "60,754"
type input "60754"
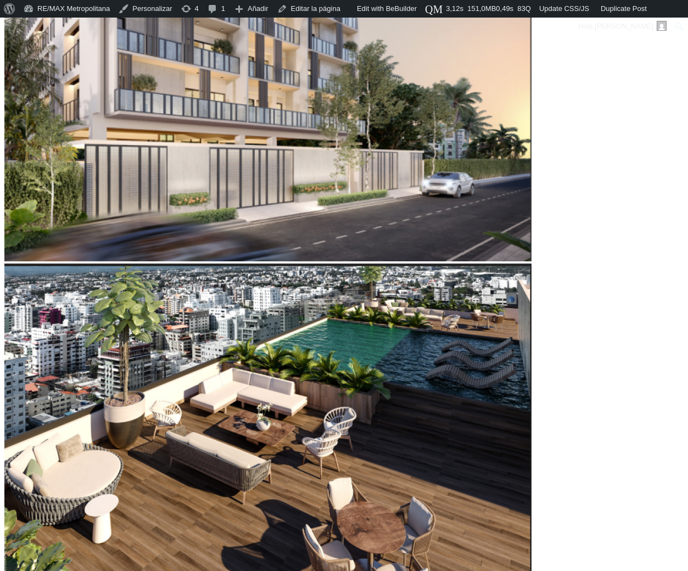
type input "60,412"
type input "60412"
type input "60,070"
type input "60070"
type input "59,727"
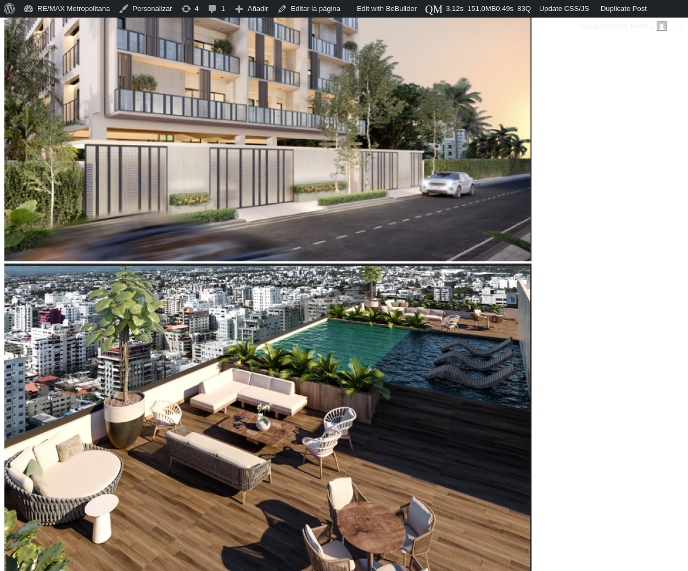
type input "59727"
type input "59,385"
type input "59385"
type input "59,043"
type input "59043"
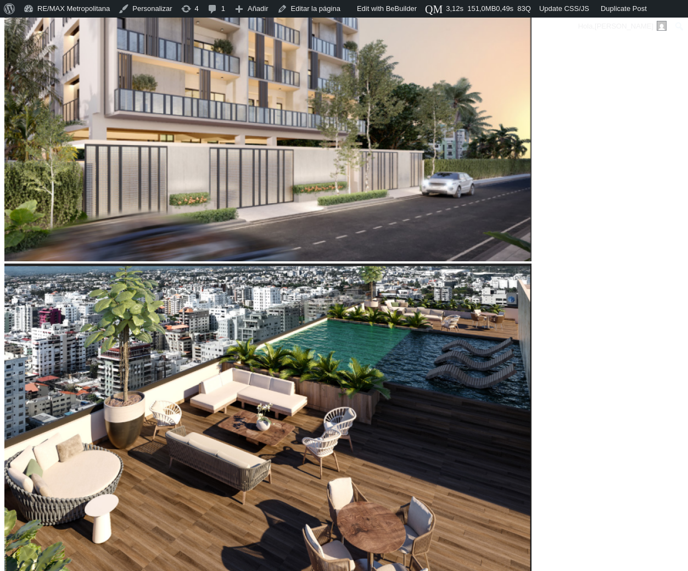
type input "58,700"
type input "58700"
type input "58,358"
type input "58358"
type input "58,016"
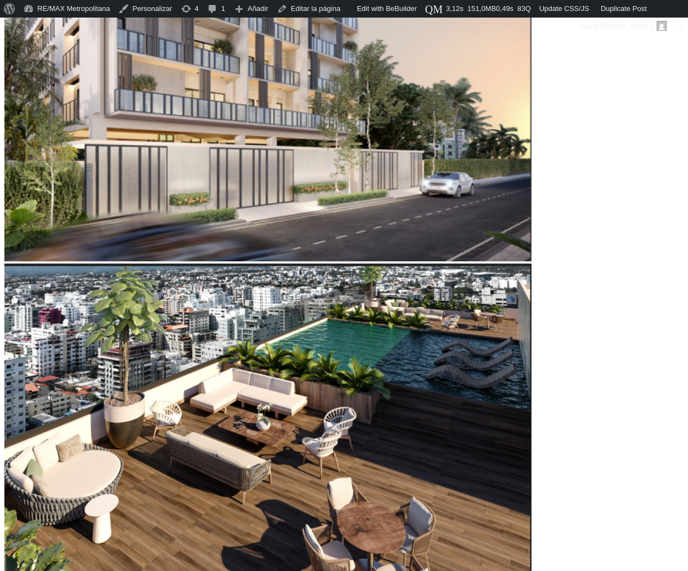
type input "58016"
type input "57,674"
type input "57674"
type input "57,331"
type input "57331"
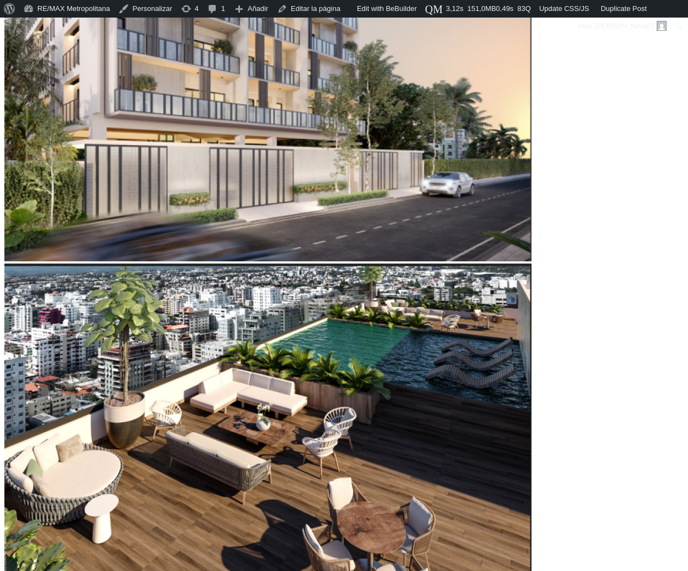
type input "56,989"
type input "56989"
type input "56,647"
type input "56647"
type input "56,304"
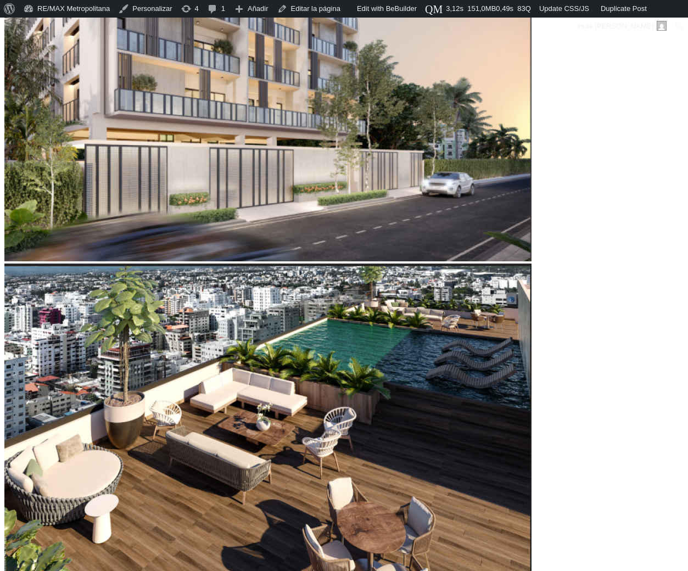
type input "56304"
type input "55,962"
type input "55962"
type input "55,620"
type input "55620"
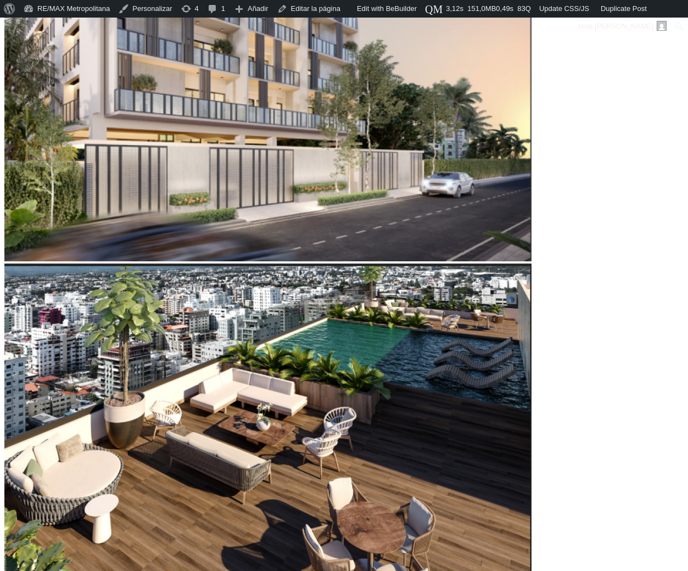
type input "55,278"
type input "55278"
type input "54,935"
type input "54935"
type input "54,593"
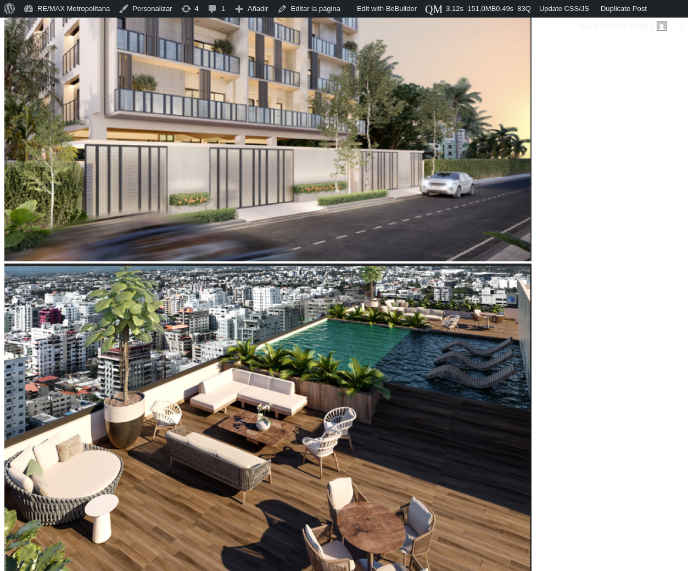
type input "54593"
type input "54,251"
type input "54251"
type input "53,909"
type input "53909"
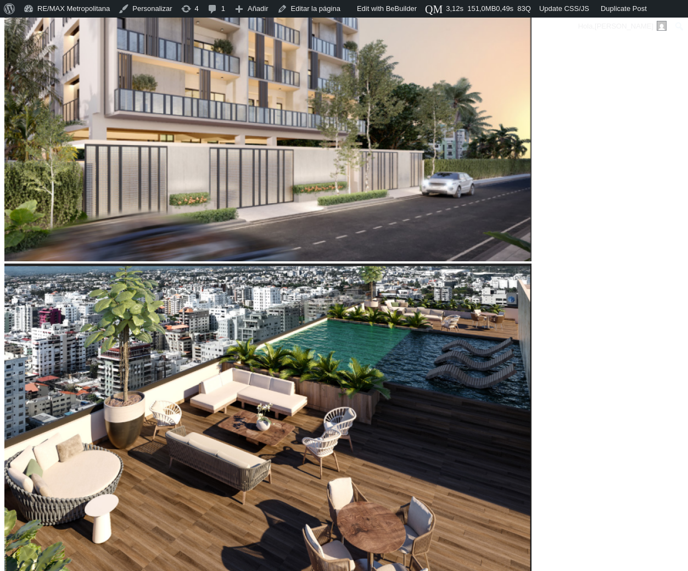
type input "53,566"
type input "53566"
type input "53,909"
type input "53909"
type input "54,251"
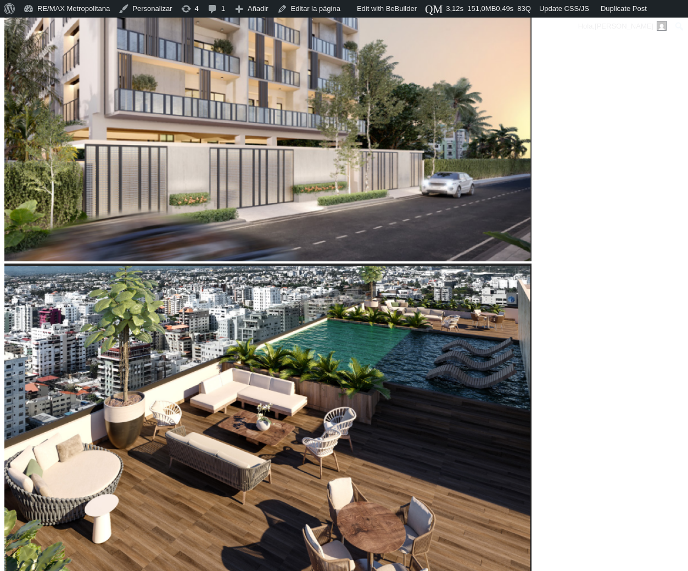
type input "54251"
type input "54,593"
type input "54593"
type input "55,278"
type input "55278"
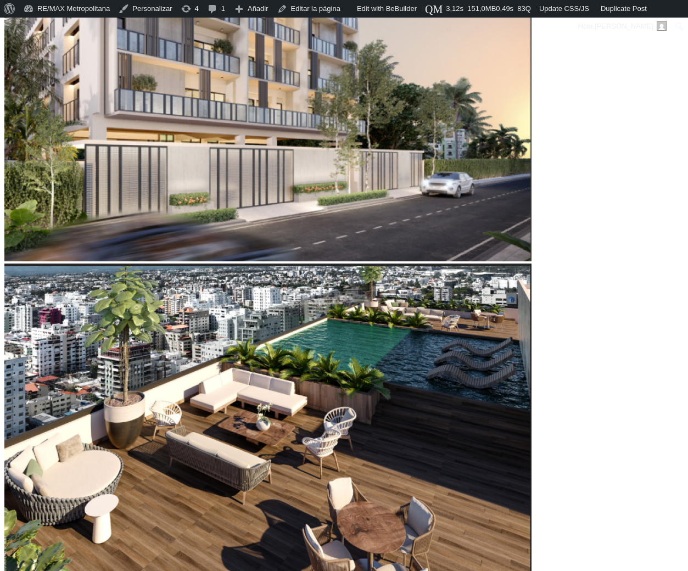
type input "55,620"
type input "55620"
type input "56,304"
type input "56304"
type input "56,647"
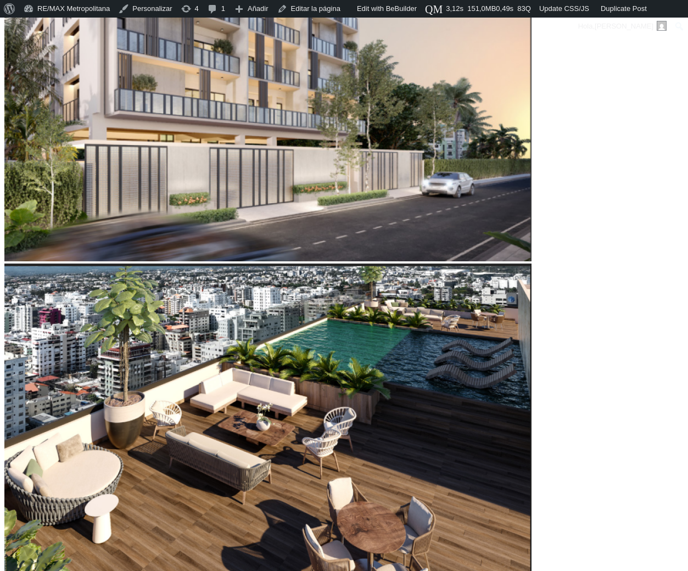
type input "56647"
type input "56,989"
type input "56989"
type input "57,331"
type input "57331"
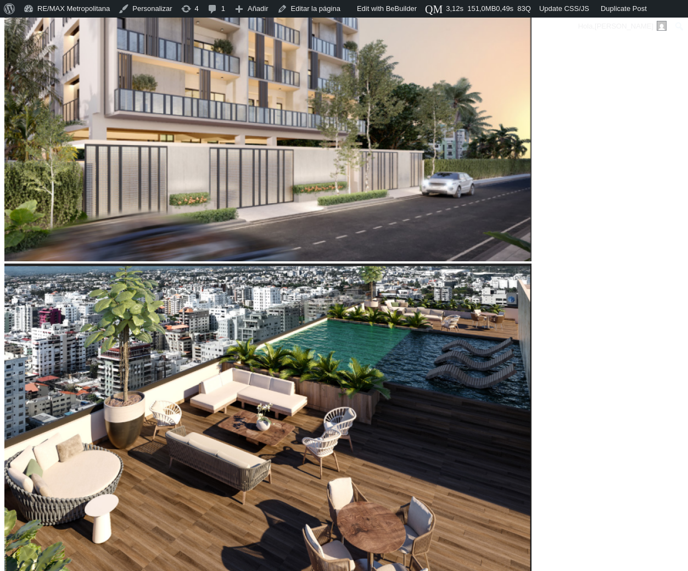
type input "57,674"
type input "57674"
type input "58,016"
type input "58016"
type input "58,358"
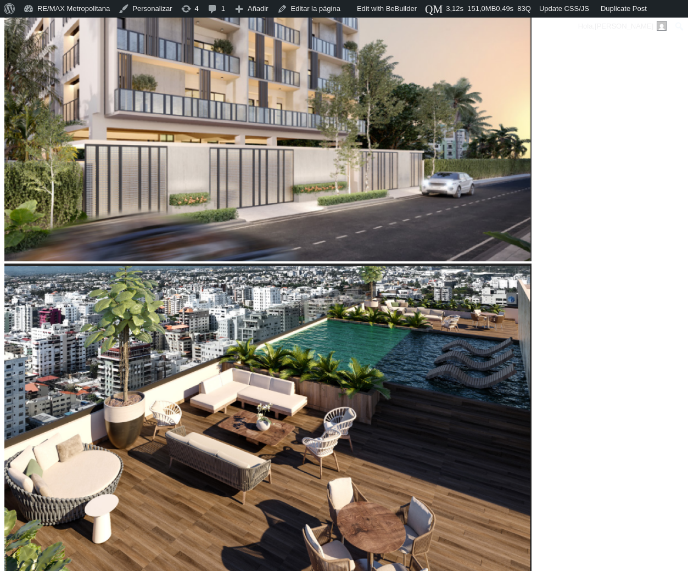
type input "58358"
type input "58,700"
type input "58700"
type input "59,043"
type input "59043"
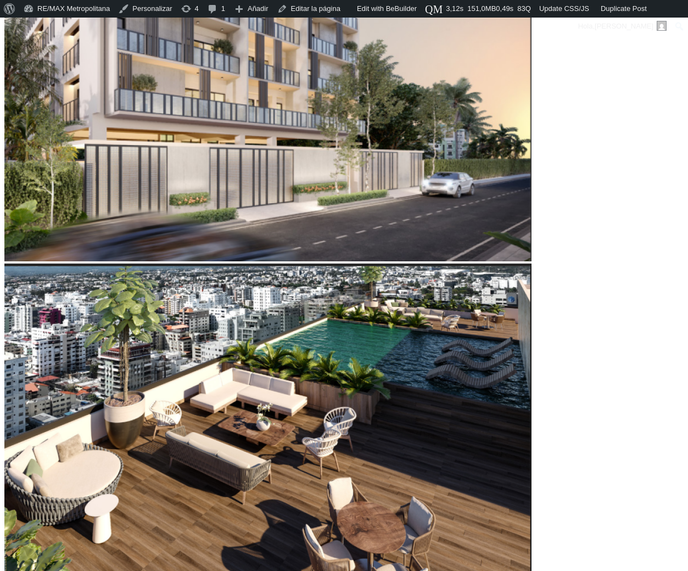
type input "59,385"
type input "59385"
type input "59,727"
type input "59727"
type input "60,070"
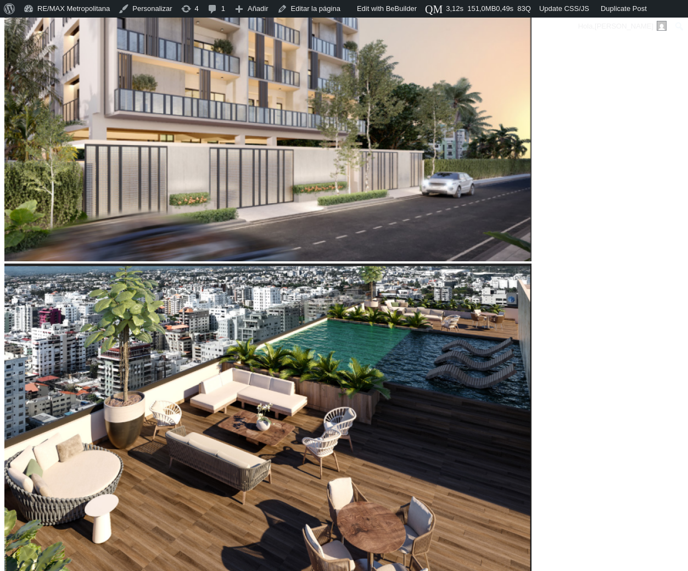
type input "60070"
type input "60,412"
type input "60412"
type input "60,754"
type input "60754"
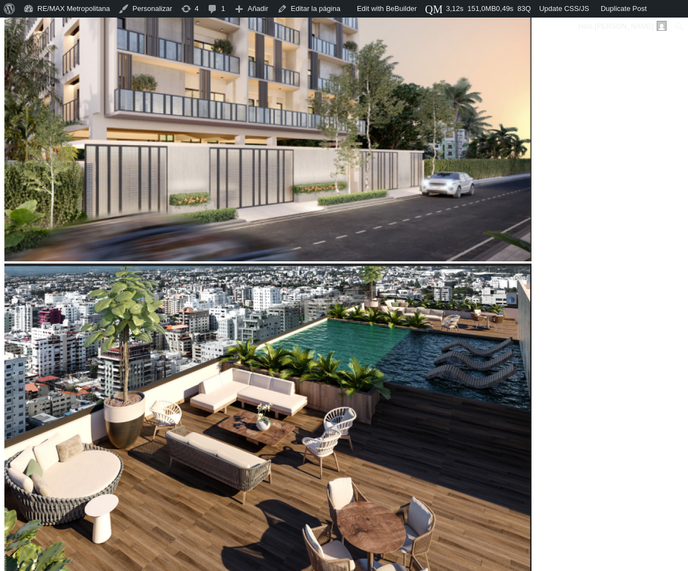
type input "61,439"
type input "61439"
type input "61,781"
type input "61781"
type input "62,465"
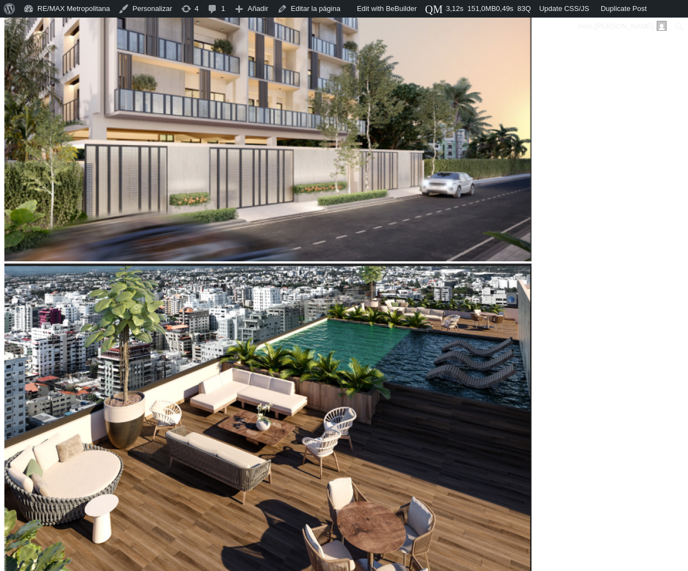
type input "62465"
type input "62,808"
type input "62808"
type input "63,492"
type input "63492"
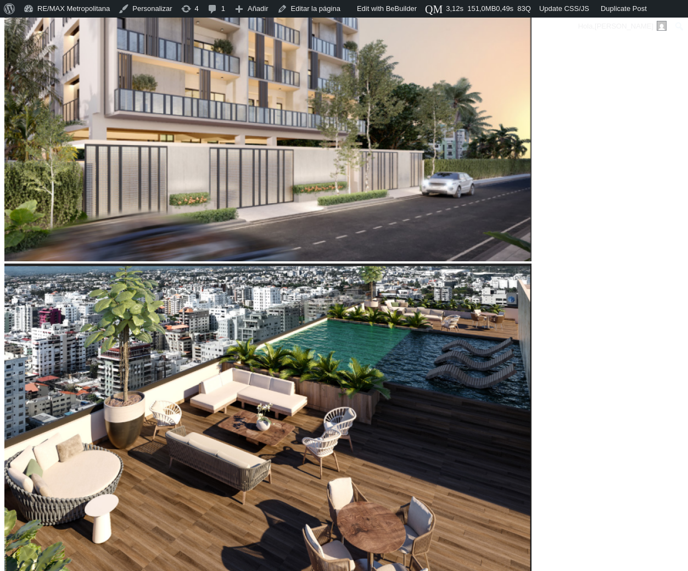
type input "63,835"
type input "63835"
type input "64,177"
type input "64177"
type input "64,519"
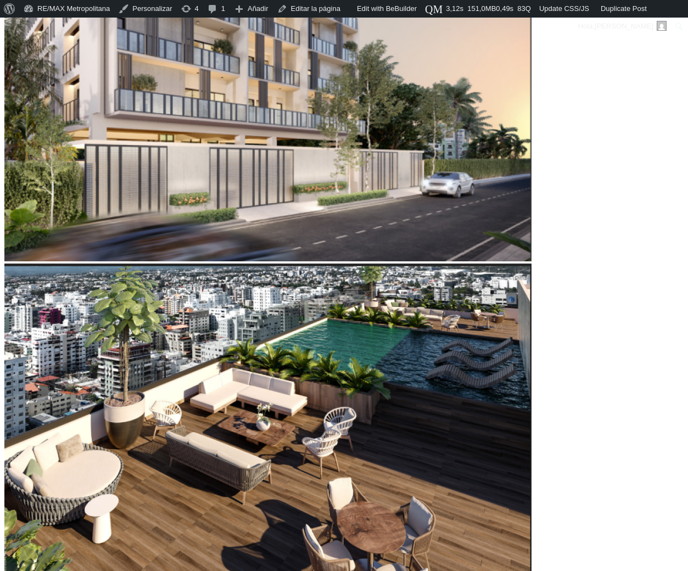
type input "64519"
type input "64,861"
type input "64861"
type input "65,204"
type input "65204"
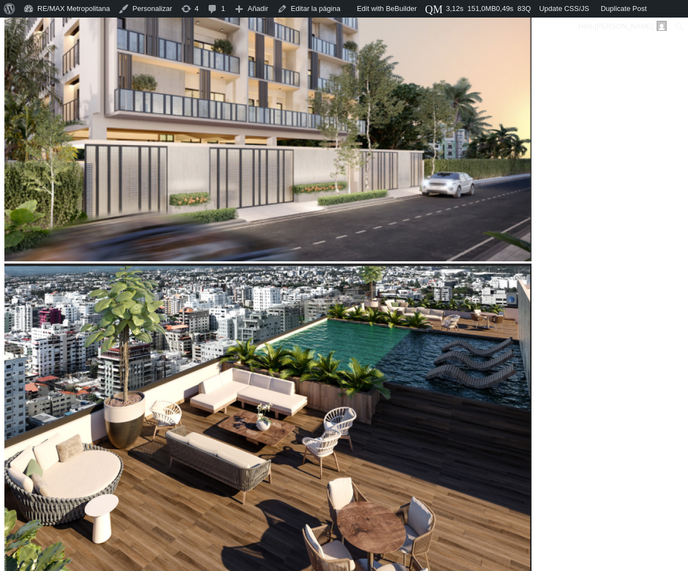
type input "65,546"
type input "65546"
type input "65,888"
type input "65888"
type input "66,230"
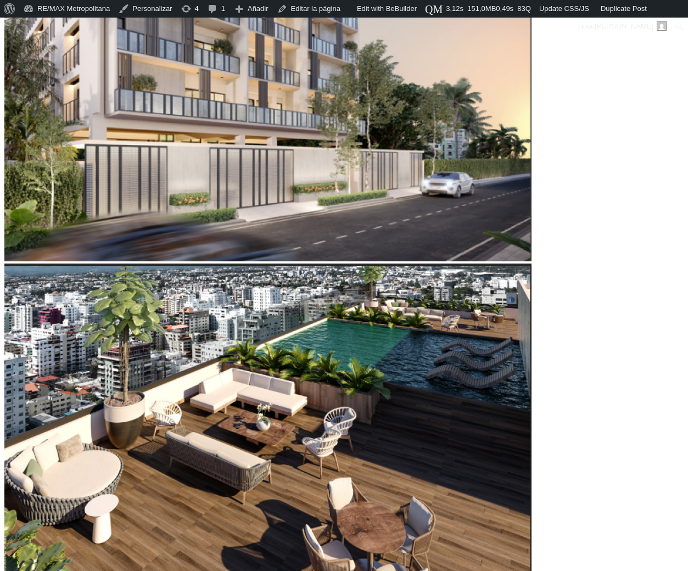
type input "66230"
type input "66,573"
type input "66573"
type input "66,915"
type input "66915"
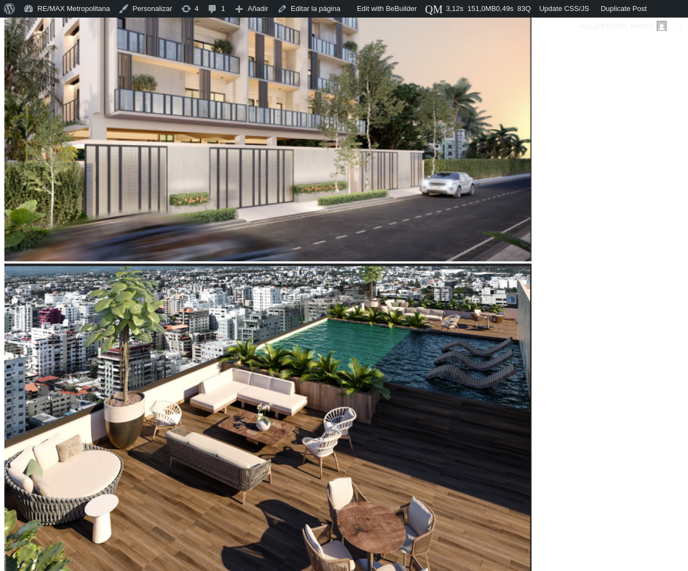
type input "67,257"
type input "67257"
type input "67,600"
drag, startPoint x: 130, startPoint y: 304, endPoint x: 140, endPoint y: 304, distance: 9.9
type input "67600"
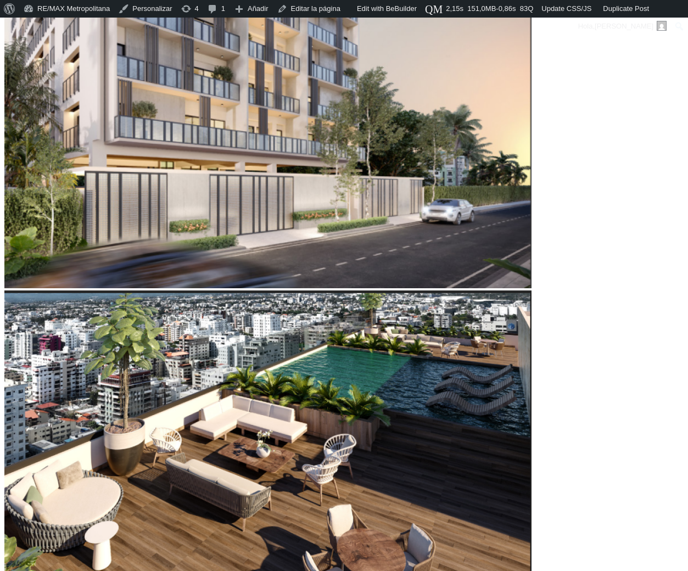
scroll to position [556, 0]
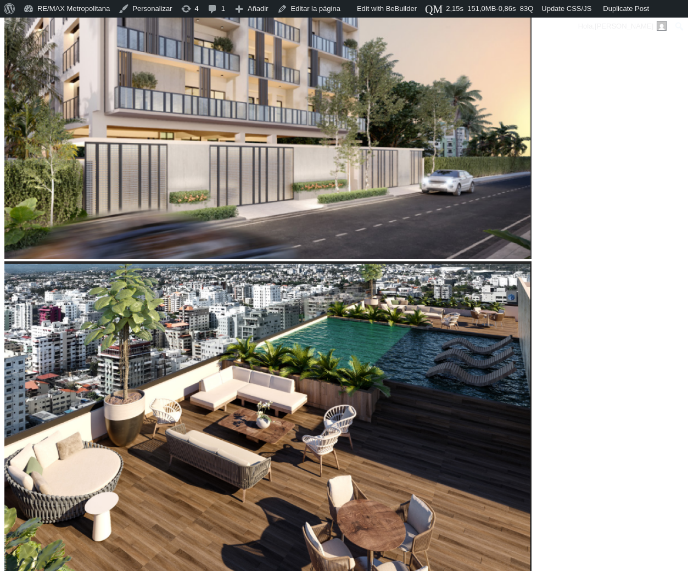
type input "61,096"
type input "61096"
type input "59,727"
type input "59727"
type input "59,385"
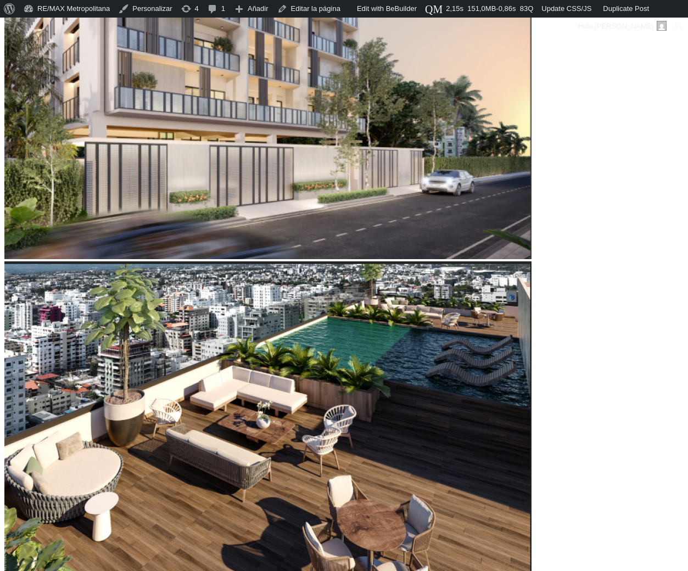
type input "59385"
type input "59,043"
type input "59043"
type input "57,674"
type input "57674"
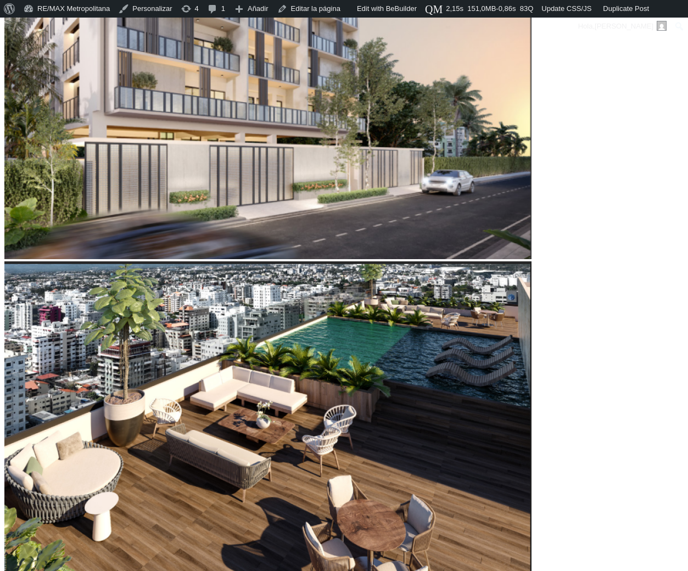
type input "57,331"
type input "57331"
type input "56,989"
type input "56989"
type input "55,962"
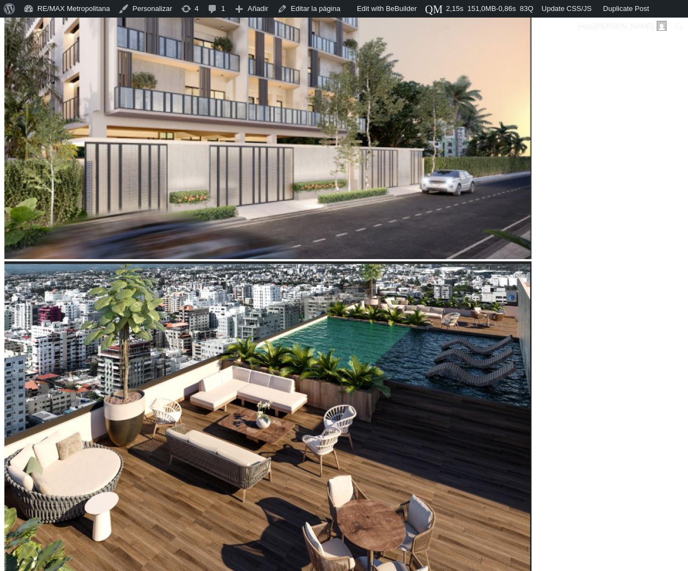
type input "55962"
type input "55,620"
type input "55620"
type input "55,278"
type input "55278"
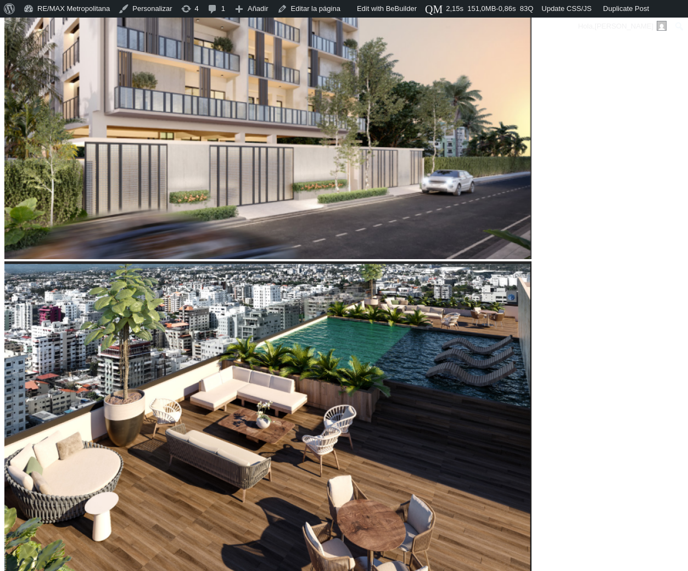
type input "54,593"
type input "54593"
type input "54,251"
type input "54251"
type input "53,909"
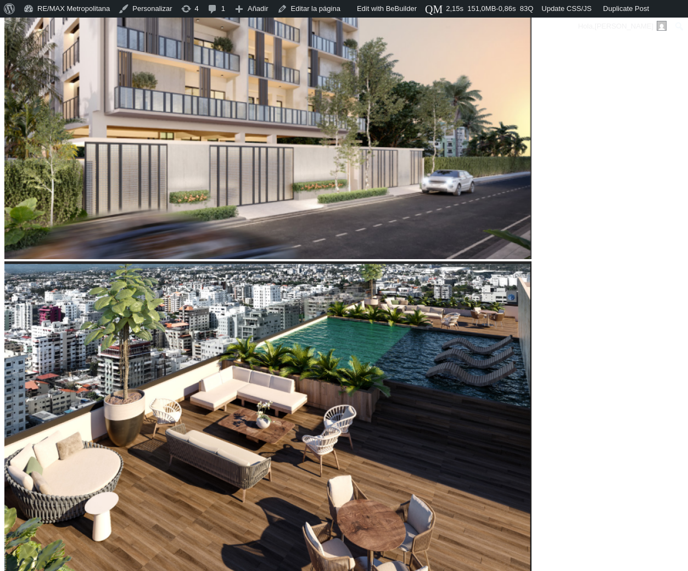
type input "53909"
type input "53,566"
type input "53566"
type input "53,224"
type input "53224"
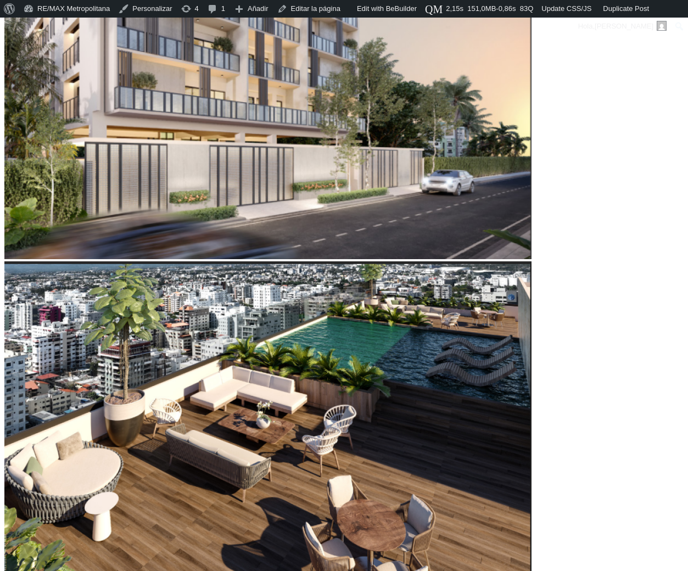
type input "52,882"
type input "52882"
type input "52,197"
type input "52197"
type input "51,855"
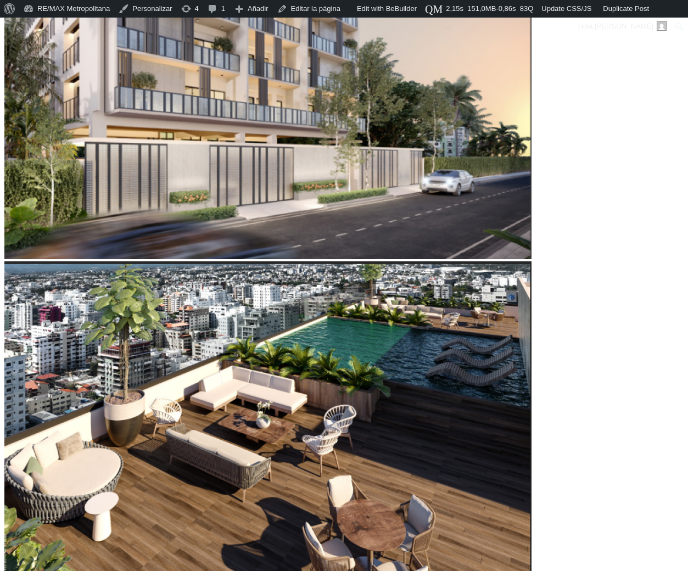
type input "51855"
type input "51,513"
type input "51513"
type input "50,828"
type input "50828"
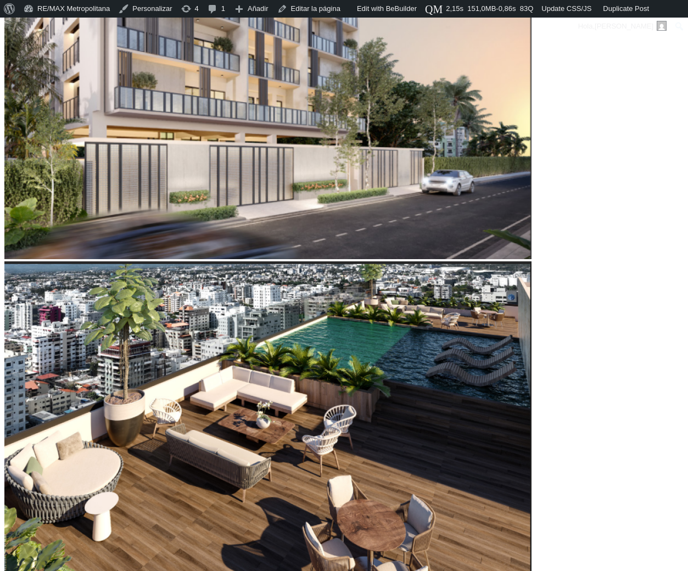
type input "50,486"
type input "50486"
type input "50,143"
type input "50143"
type input "49,459"
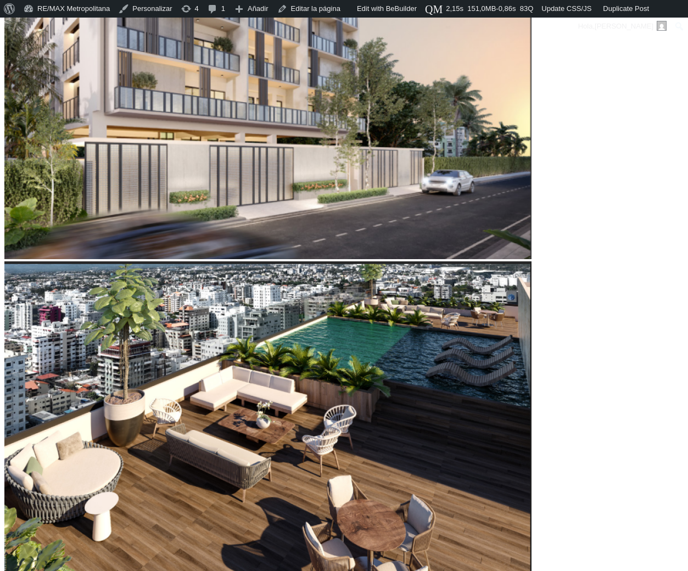
type input "49459"
type input "49,117"
type input "49117"
type input "48,774"
type input "48774"
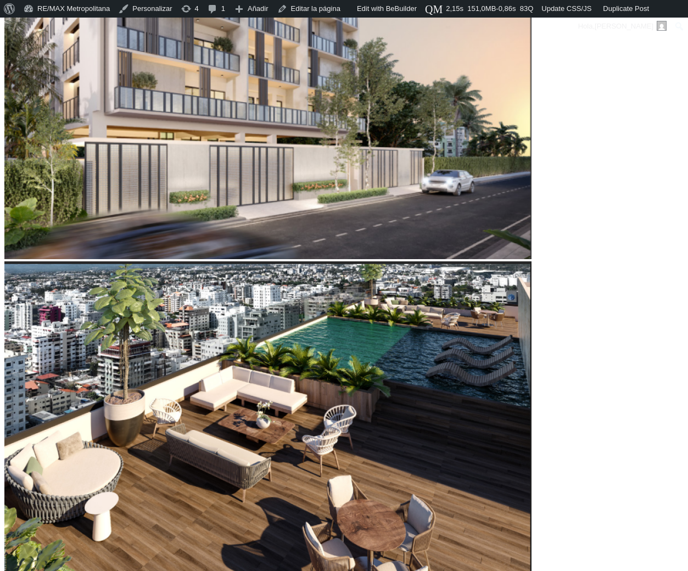
type input "48,432"
type input "48432"
type input "48,774"
type input "48774"
type input "49,117"
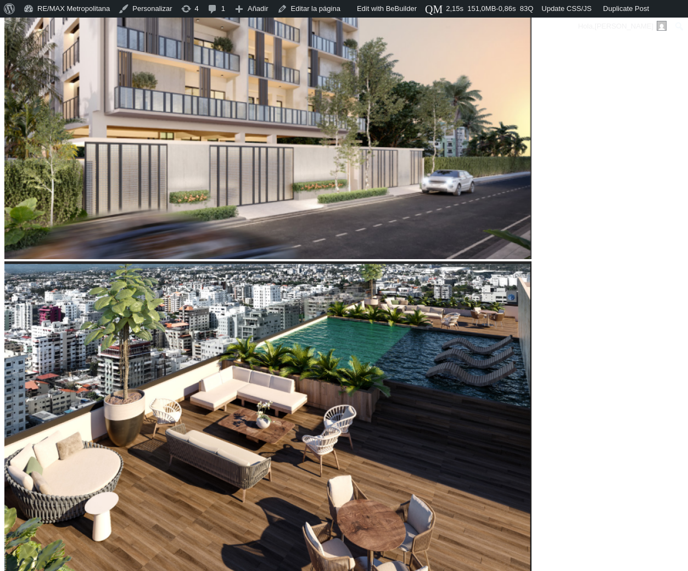
type input "49117"
type input "49,801"
type input "49801"
type input "50,486"
type input "50486"
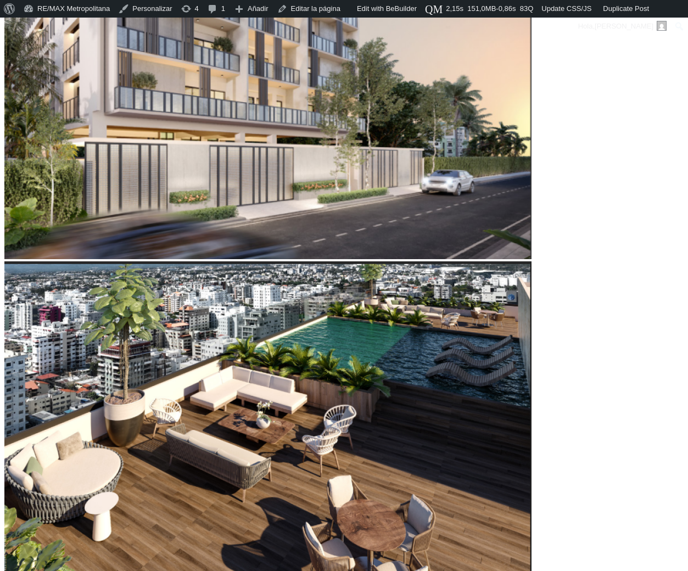
type input "51,170"
type input "51170"
type input "52,197"
type input "52197"
type input "52,882"
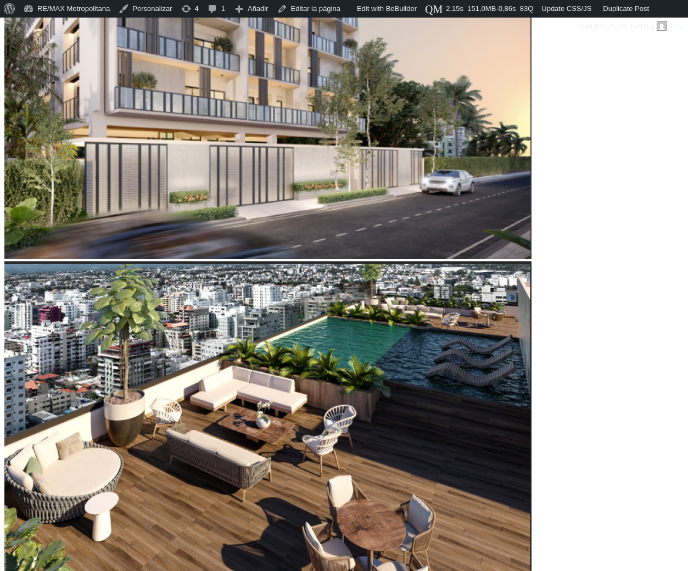
type input "52882"
type input "53,224"
type input "53224"
type input "53,566"
type input "53566"
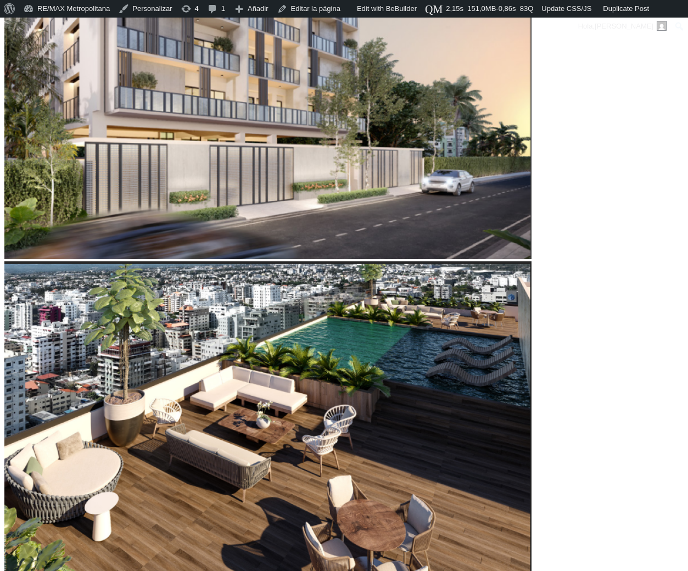
type input "53,909"
type input "53909"
type input "54,593"
type input "54593"
type input "55,278"
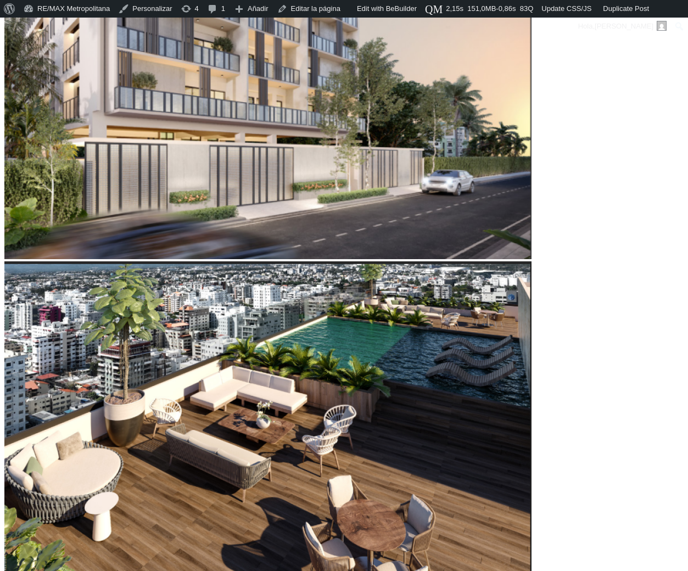
type input "55278"
type input "55,962"
type input "55962"
type input "56,647"
type input "56647"
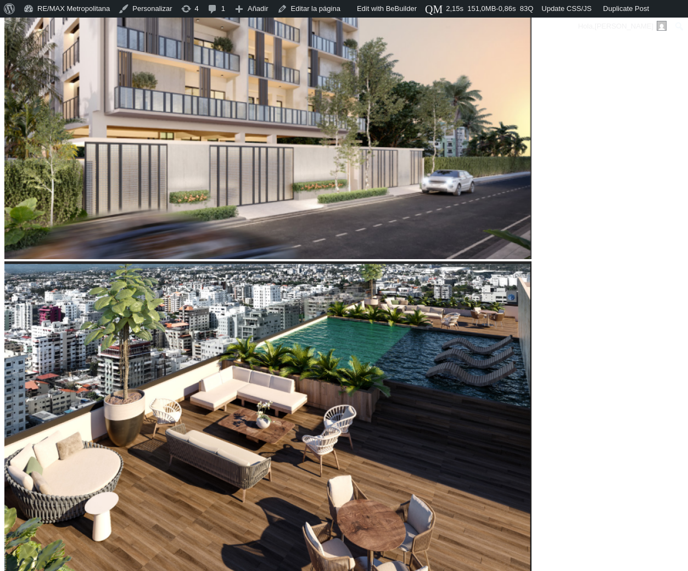
type input "56,989"
type input "56989"
type input "57,331"
type input "57331"
type input "58,016"
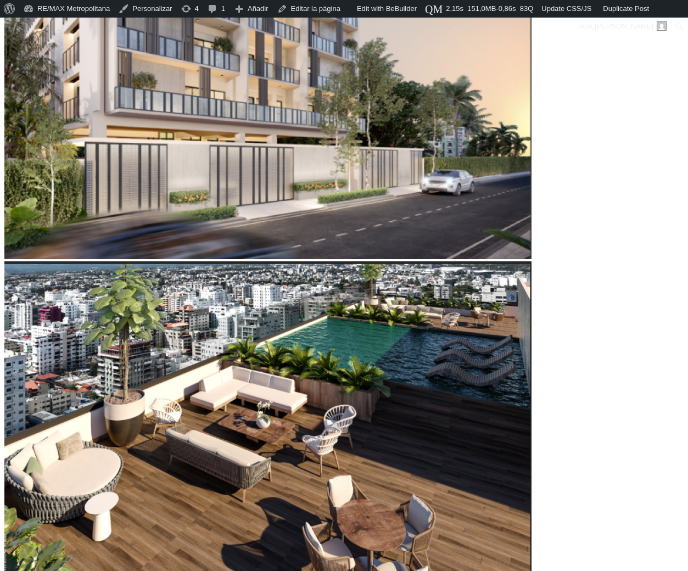
type input "58016"
type input "58,358"
type input "58358"
type input "58,700"
type input "58700"
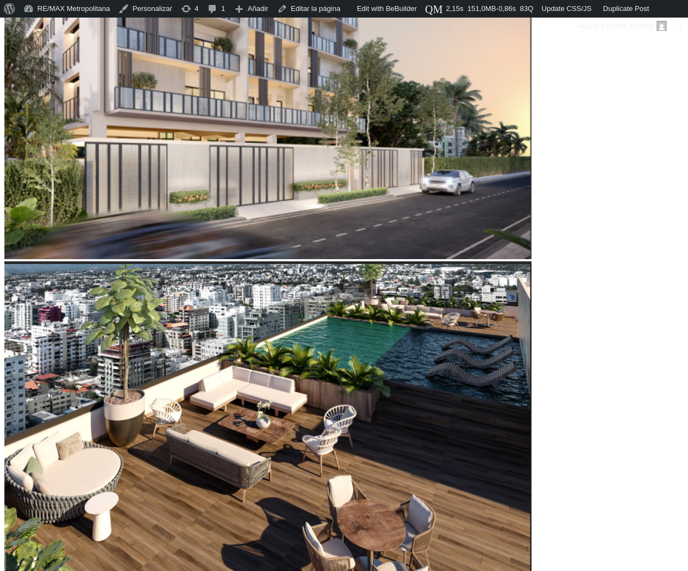
type input "59,043"
type input "59043"
type input "59,385"
type input "59385"
type input "59,727"
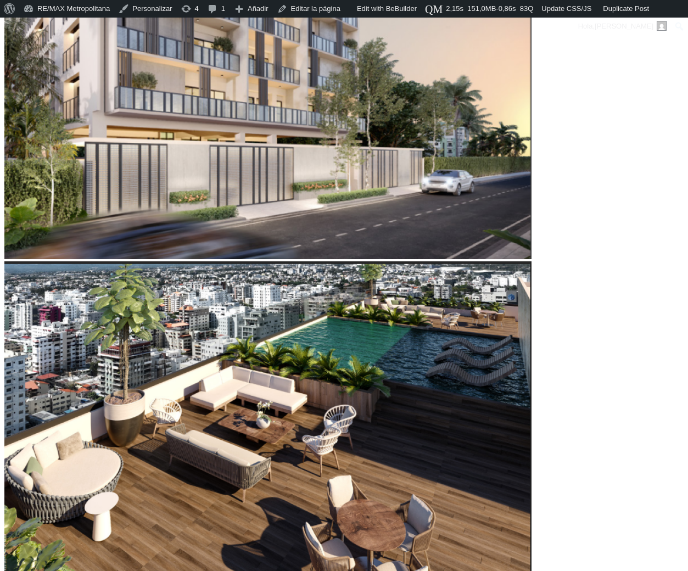
type input "59727"
type input "60,070"
type input "60070"
type input "60,754"
type input "60754"
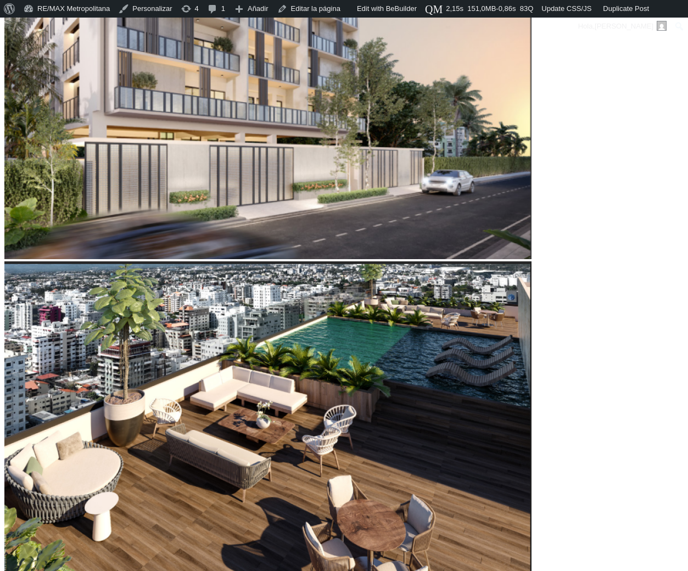
type input "61,096"
type input "61096"
type input "61,781"
type input "61781"
type input "62,123"
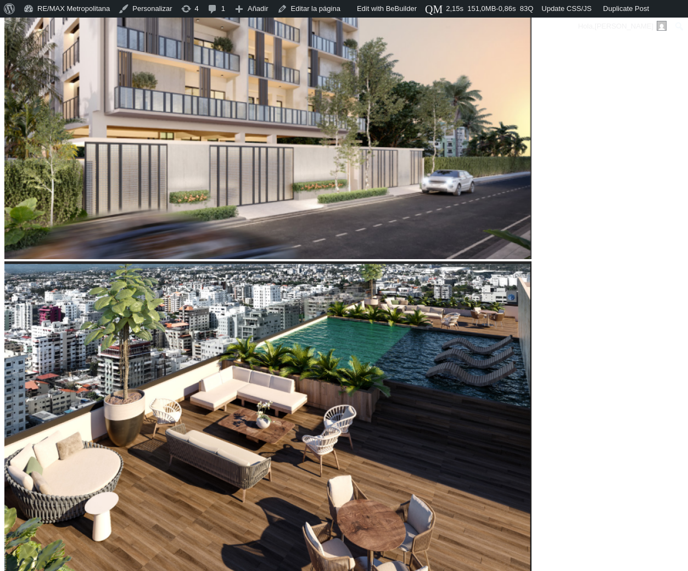
type input "62123"
type input "62,808"
type input "62808"
type input "63,150"
type input "63150"
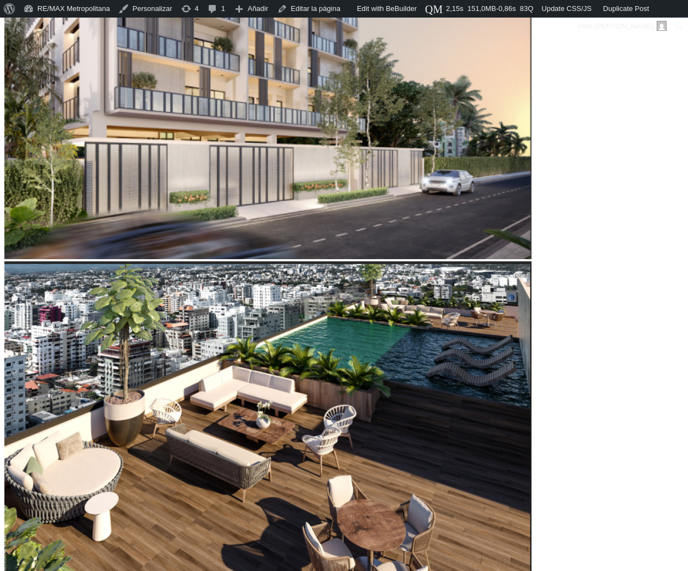
type input "63,492"
type input "63492"
type input "63,835"
type input "63835"
type input "64,177"
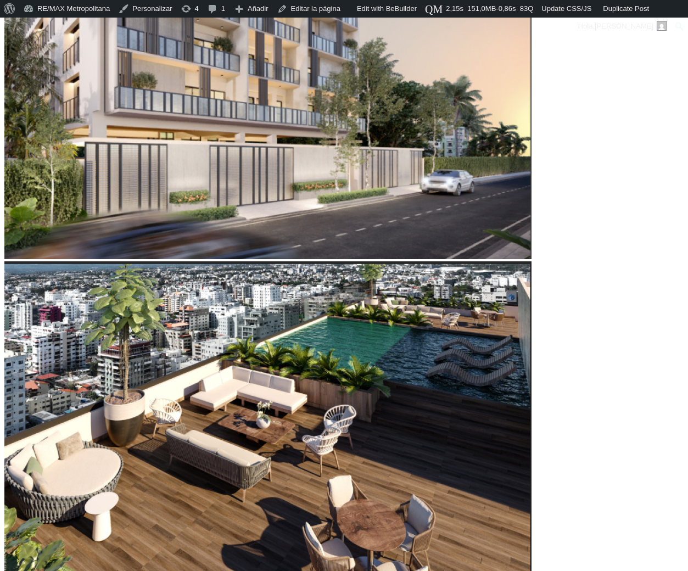
type input "64177"
type input "64,519"
type input "64519"
type input "64,177"
type input "64177"
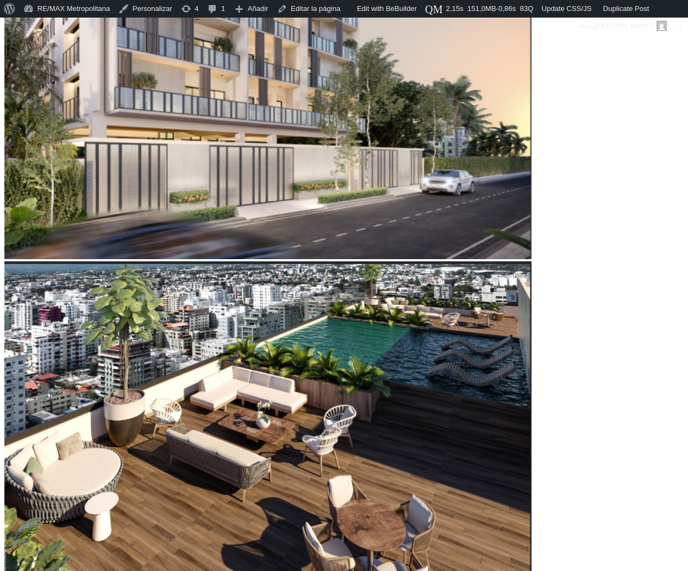
type input "63,835"
type input "63835"
type input "63,492"
type input "63492"
type input "62,465"
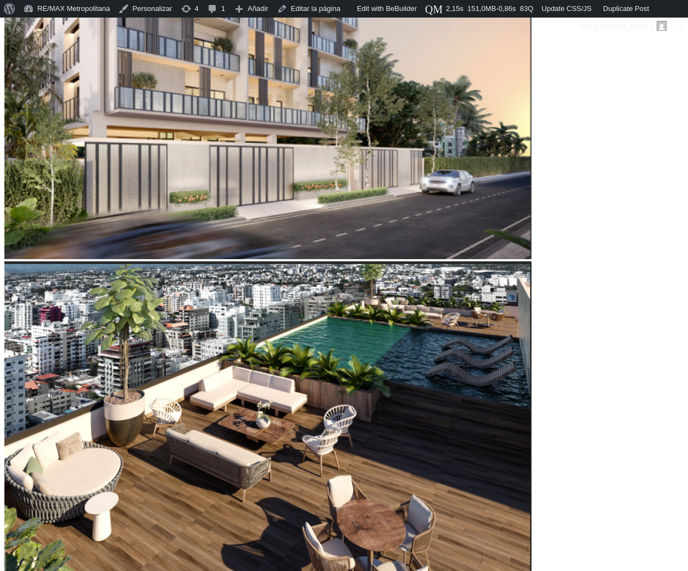
type input "62465"
type input "61,439"
type input "61439"
type input "61,096"
type input "61096"
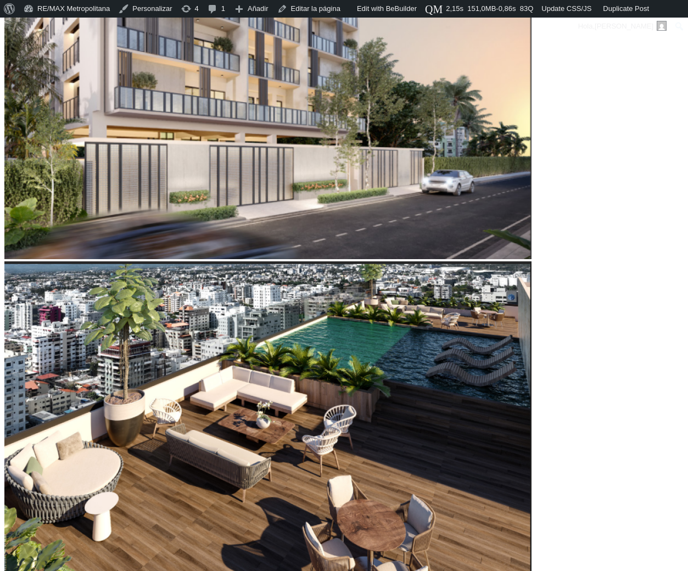
type input "60,754"
type input "60754"
type input "60,412"
type input "60412"
type input "59,727"
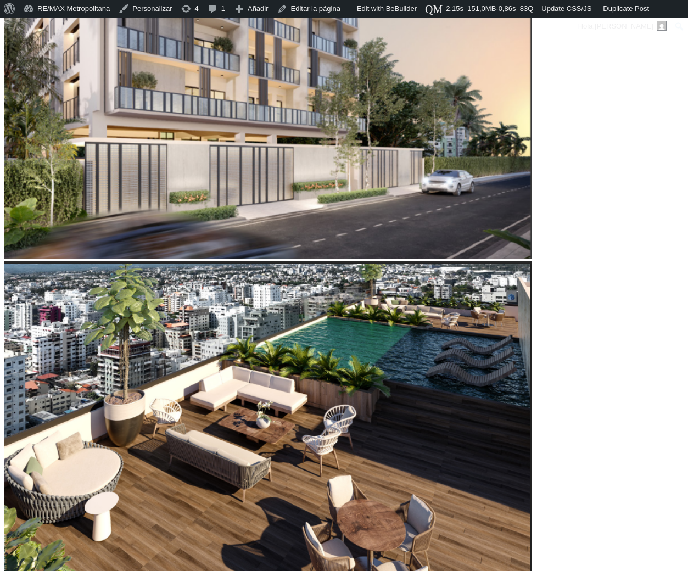
type input "59727"
type input "59,043"
type input "59043"
type input "57,674"
type input "57674"
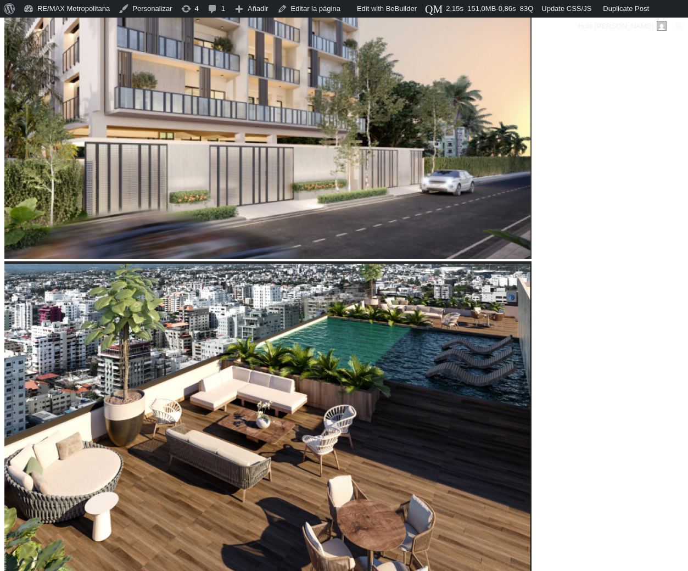
type input "56,989"
type input "56989"
type input "56,647"
type input "56647"
type input "56,304"
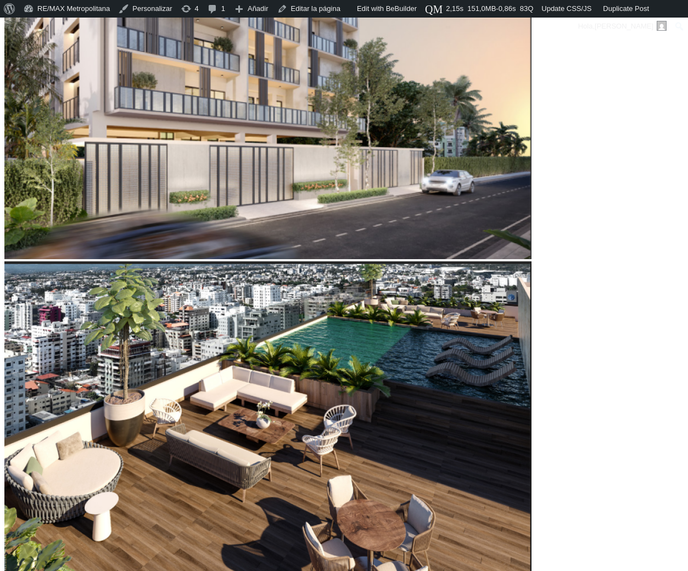
type input "56304"
type input "55,962"
type input "55962"
type input "55,620"
type input "55620"
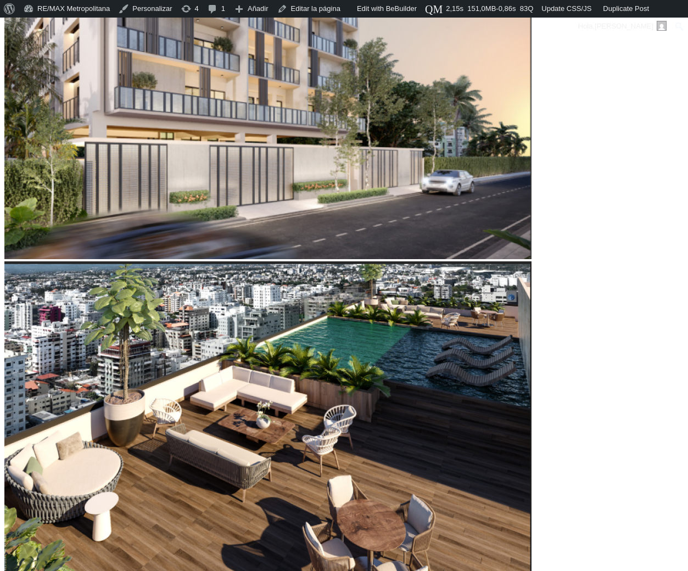
type input "54,935"
type input "54935"
type input "54,593"
type input "54593"
type input "54,251"
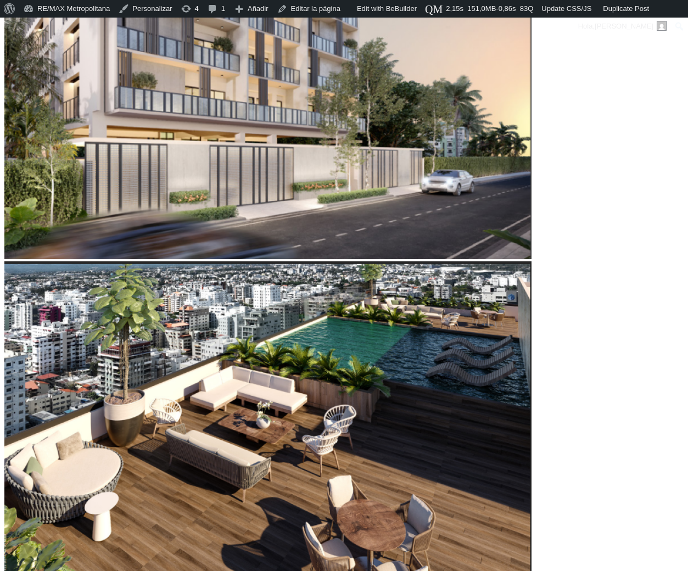
type input "54251"
type input "53,909"
type input "53909"
type input "53,566"
type input "53566"
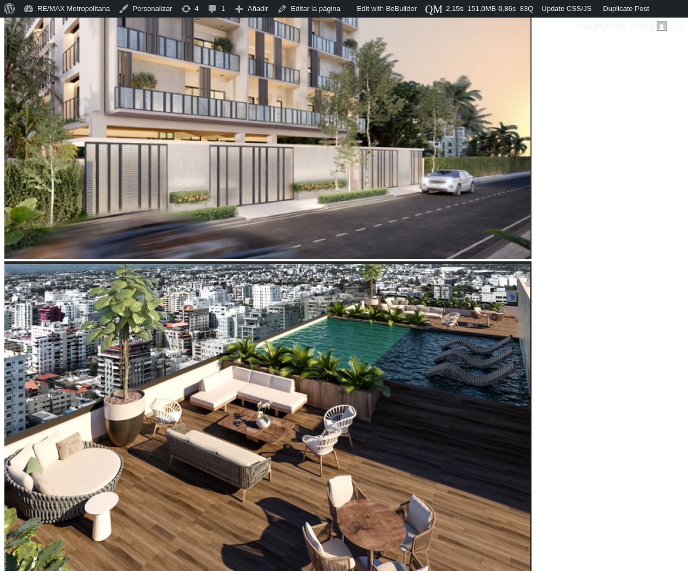
type input "53,224"
type input "53224"
type input "52,539"
type input "52539"
type input "52,197"
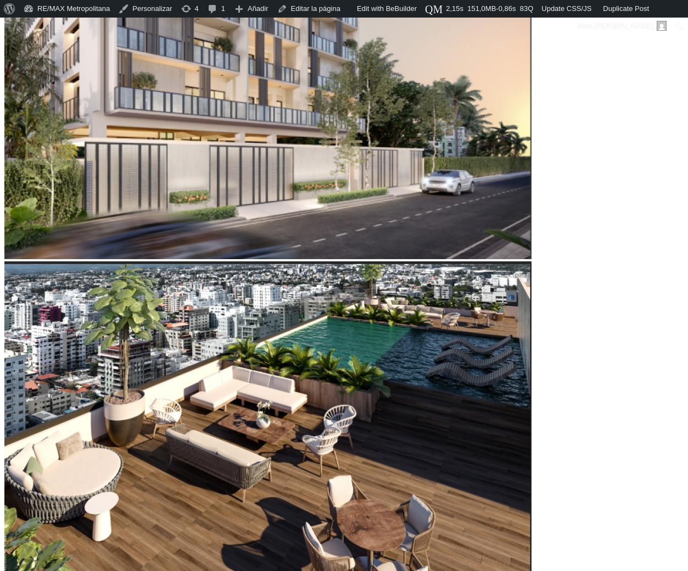
type input "52197"
type input "51,855"
type input "51855"
type input "51,513"
type input "51513"
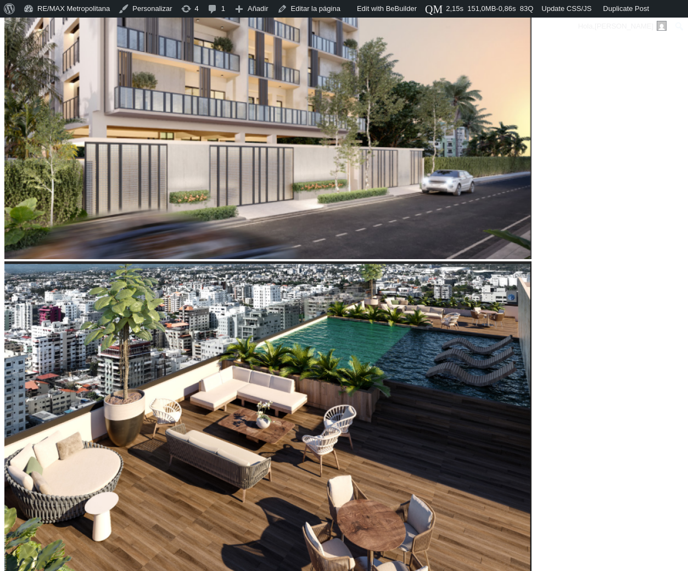
type input "51,170"
type input "51170"
type input "50,828"
type input "50828"
type input "50,486"
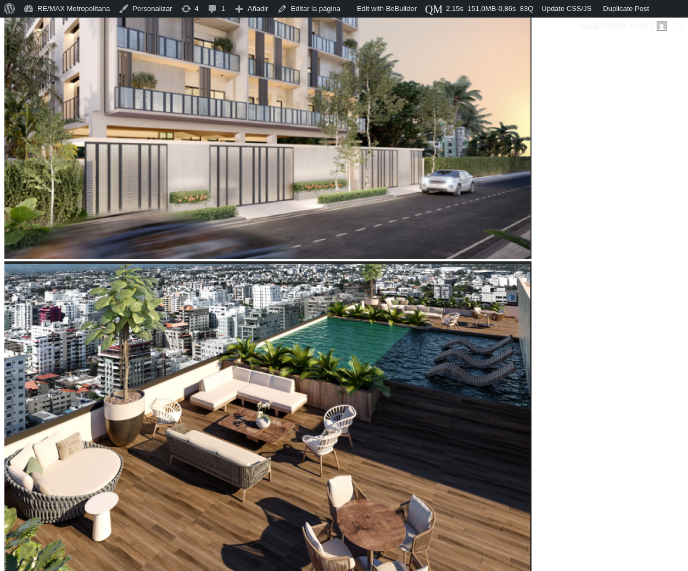
type input "50486"
type input "50,143"
drag, startPoint x: 130, startPoint y: 301, endPoint x: 112, endPoint y: 303, distance: 17.7
type input "50143"
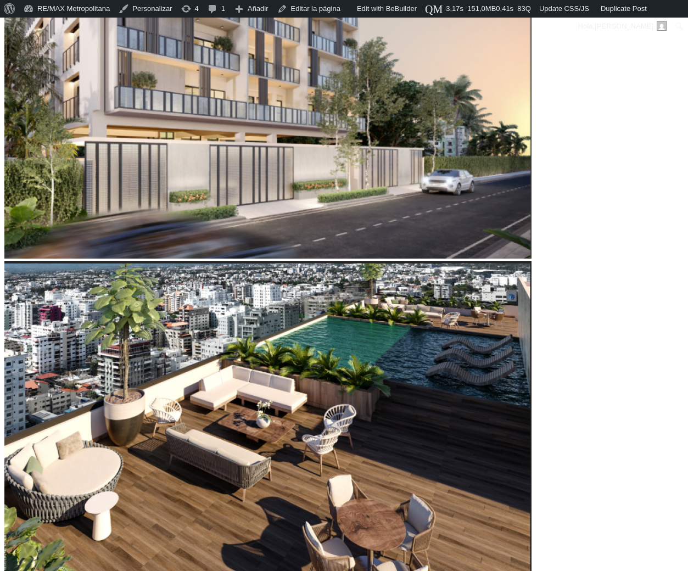
scroll to position [556, 0]
type input "73"
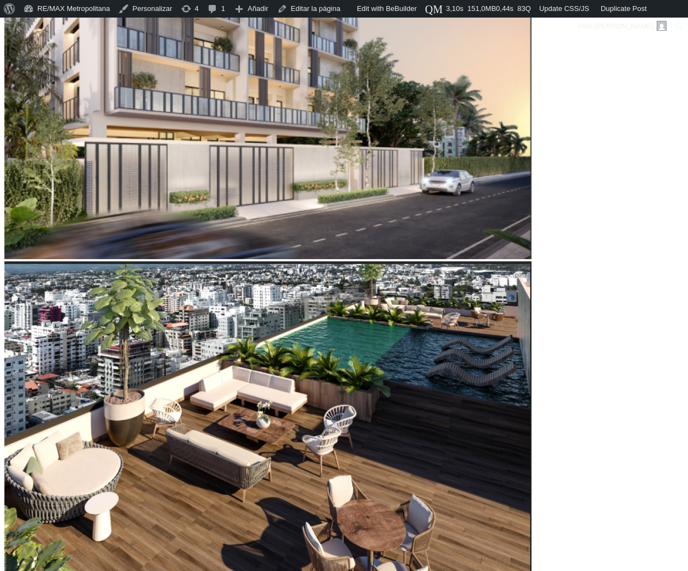
type input "72"
type input "71"
type input "70"
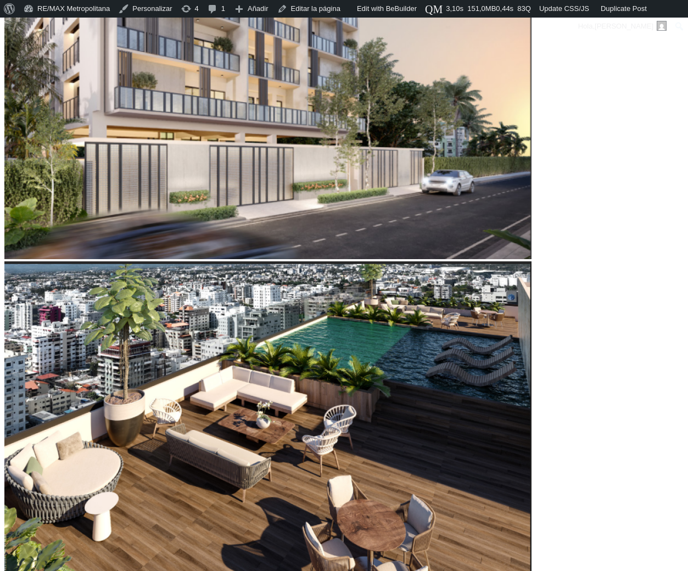
type input "70"
type input "69"
type input "68"
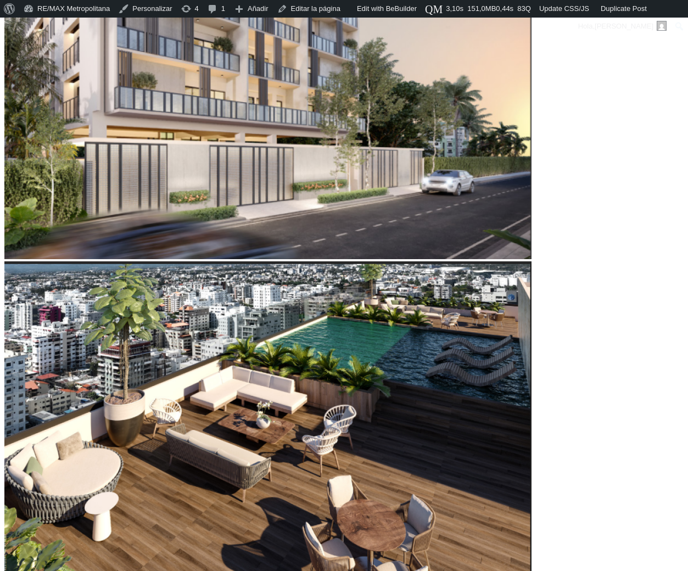
type input "67"
type input "66"
type input "65"
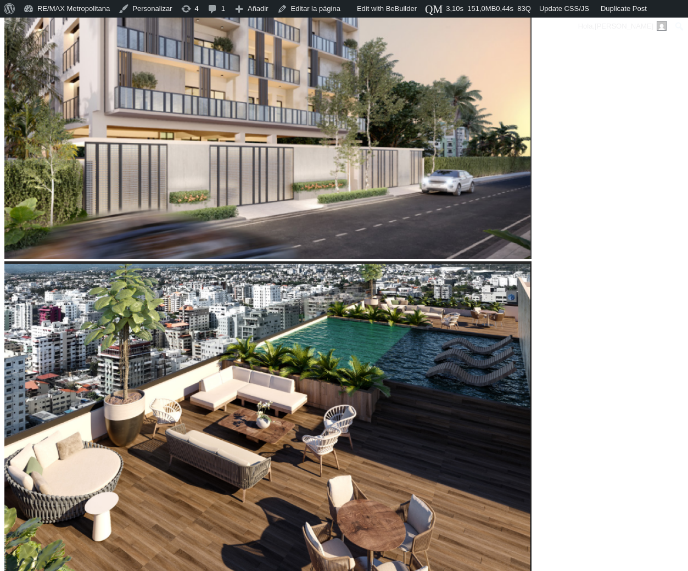
type input "65"
type input "64"
type input "63"
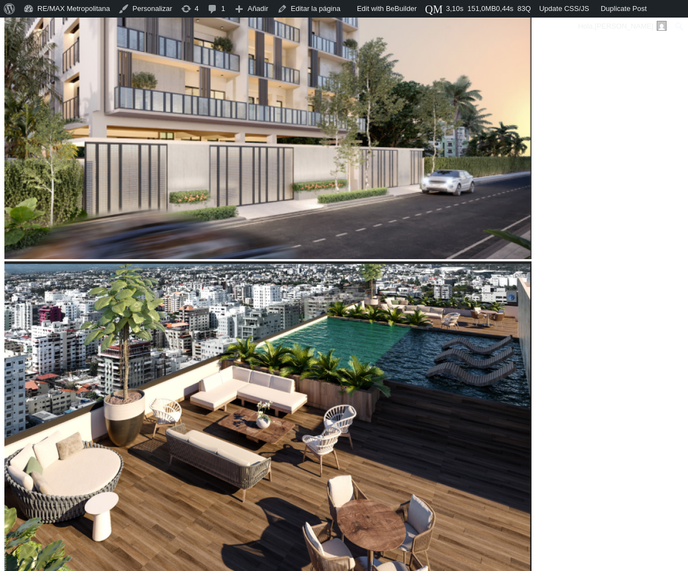
type input "61"
type input "60"
type input "59"
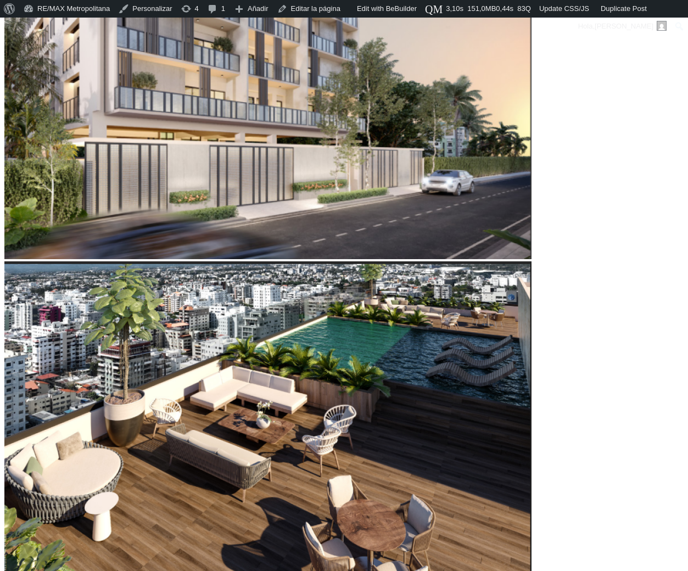
type input "59"
type input "58"
type input "57"
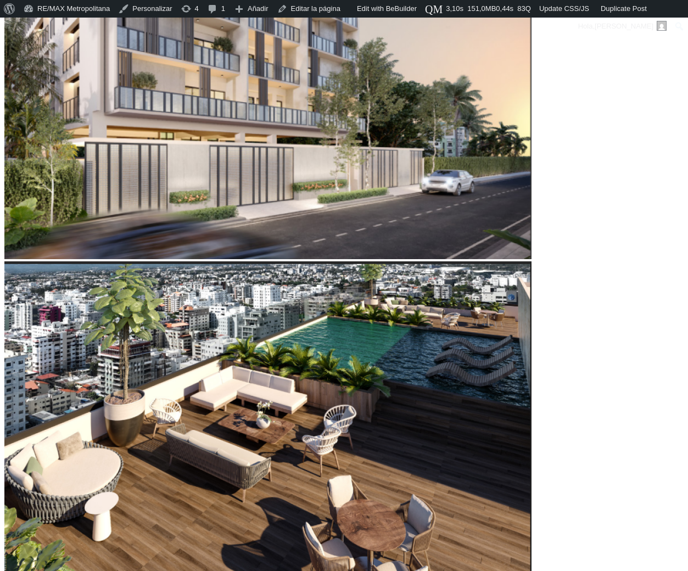
type input "56"
type input "55"
type input "54"
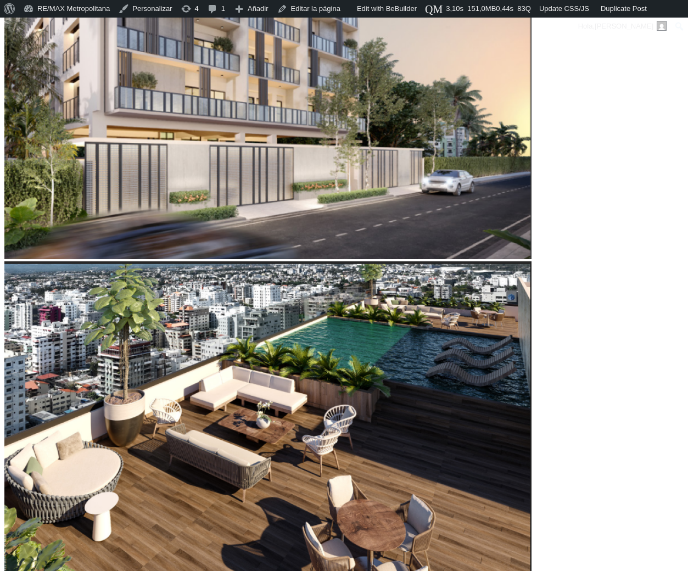
type input "54"
type input "53"
drag, startPoint x: 172, startPoint y: 365, endPoint x: 133, endPoint y: 367, distance: 38.5
type input "53"
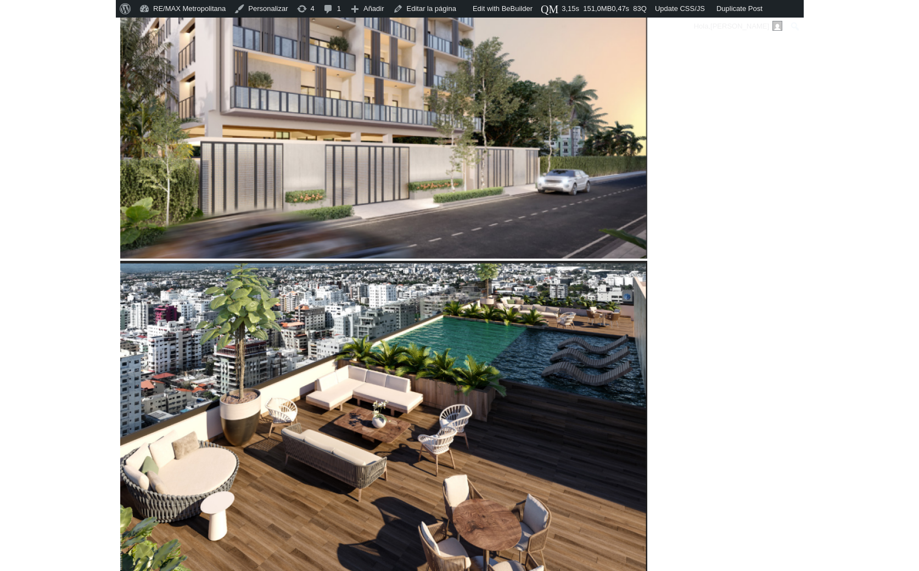
scroll to position [556, 0]
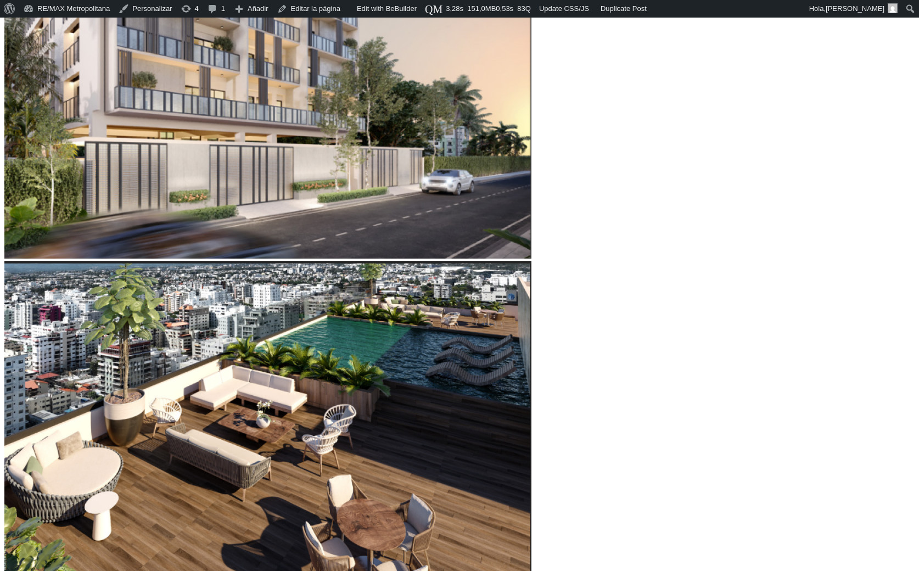
scroll to position [556, 0]
type input "13"
type input "14"
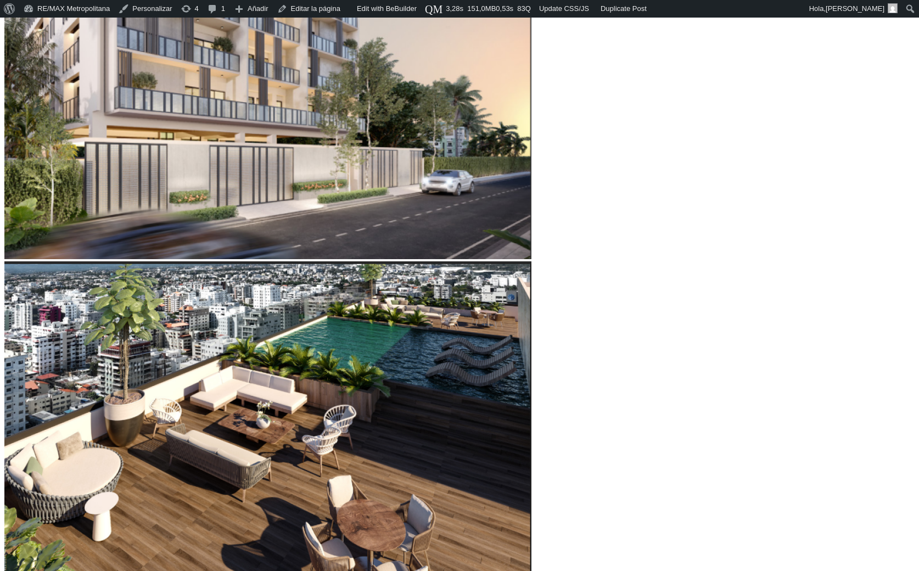
type input "15"
type input "16"
type input "18"
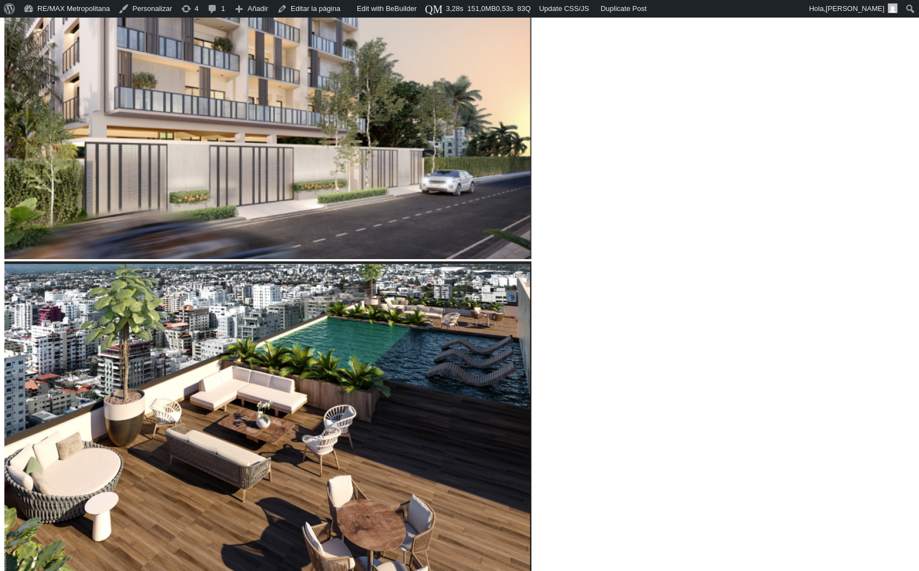
type input "18"
type input "19"
type input "22"
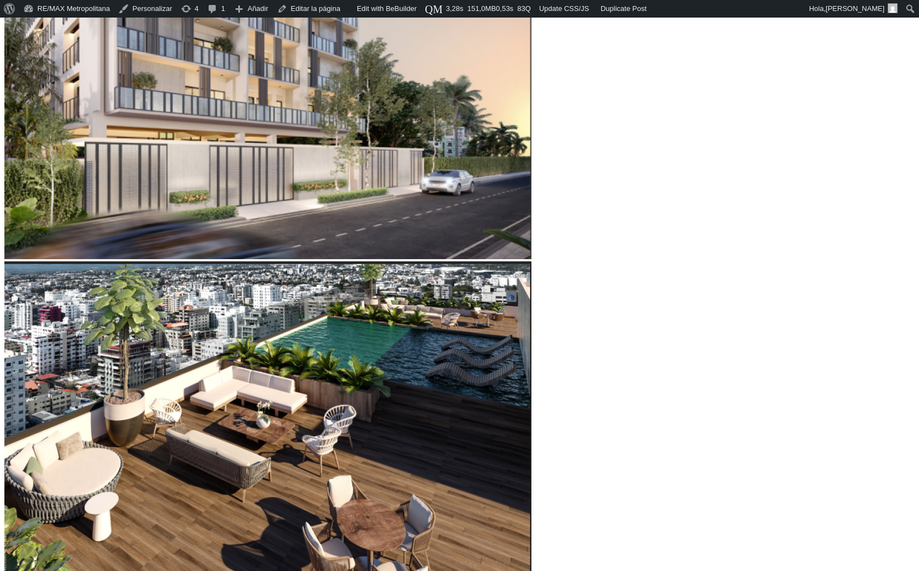
type input "23"
type input "24"
type input "25"
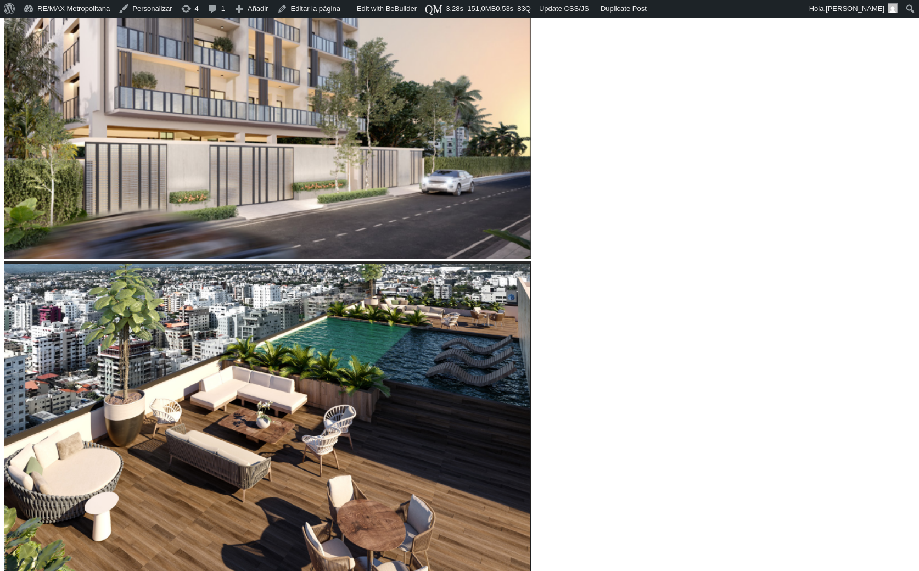
type input "25"
type input "26"
type input "27"
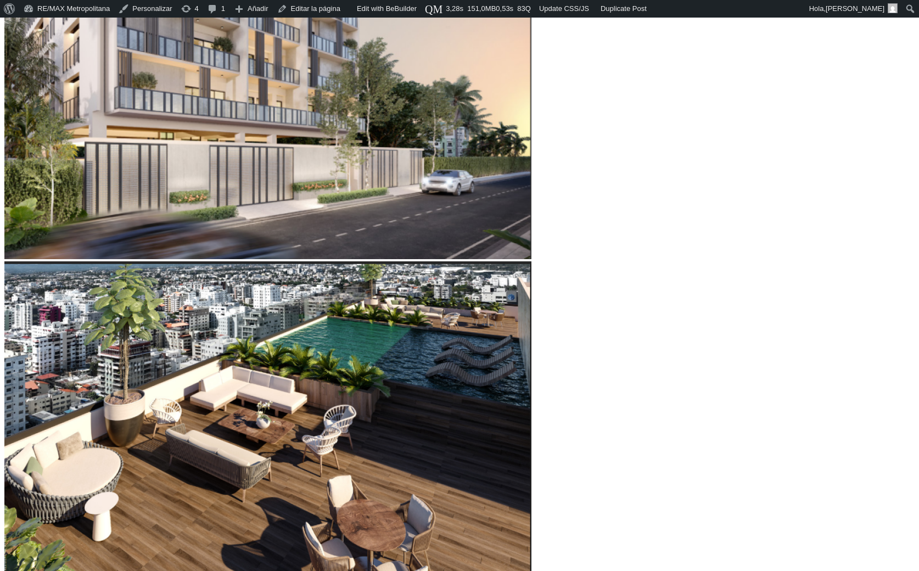
type input "28"
type input "30"
type input "31"
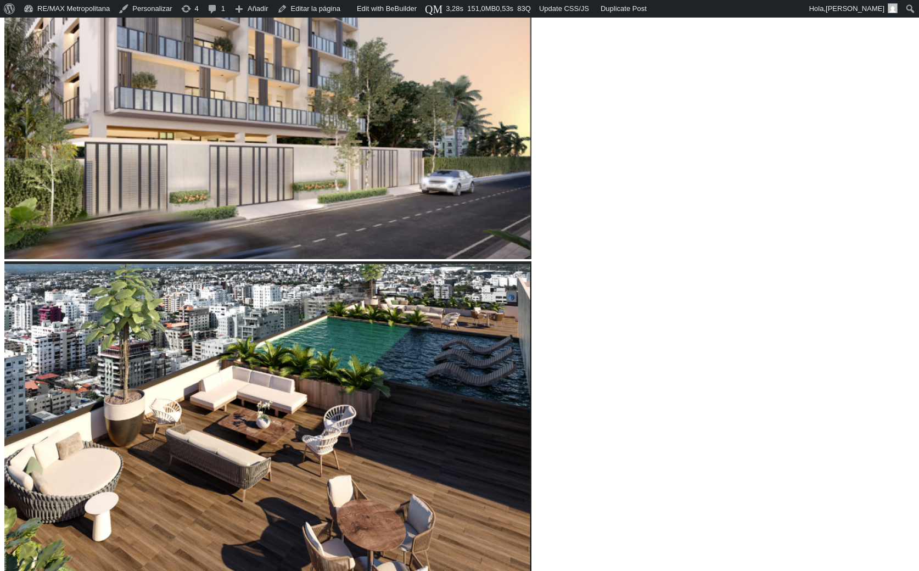
type input "31"
type input "32"
type input "33"
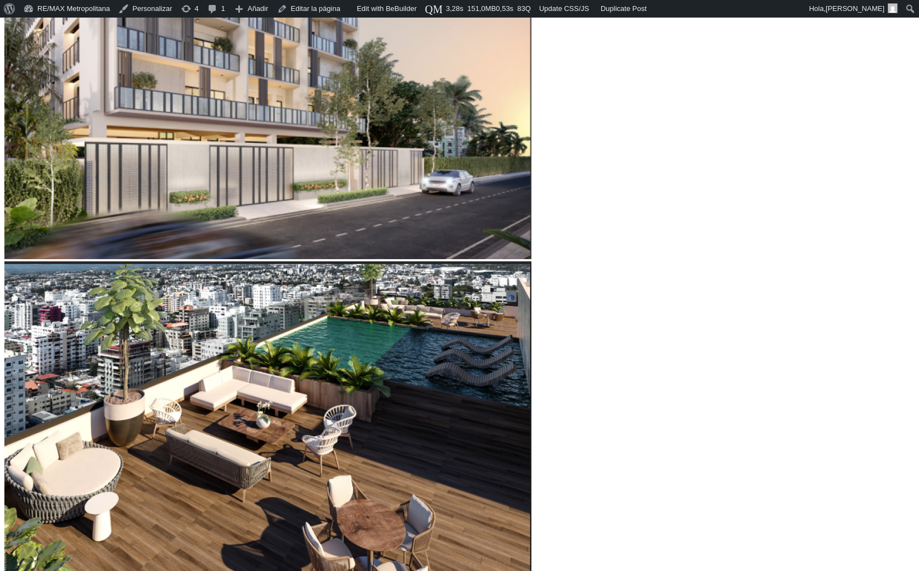
type input "34"
drag, startPoint x: 170, startPoint y: 363, endPoint x: 213, endPoint y: 361, distance: 42.3
type input "34"
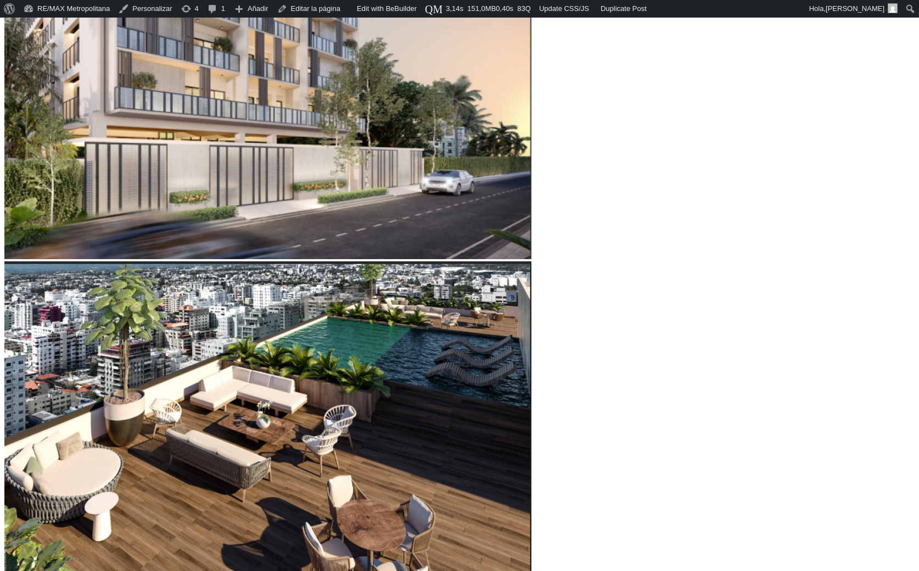
type input "60,583"
type input "60583"
type input "67,771"
type input "67771"
type input "68,798"
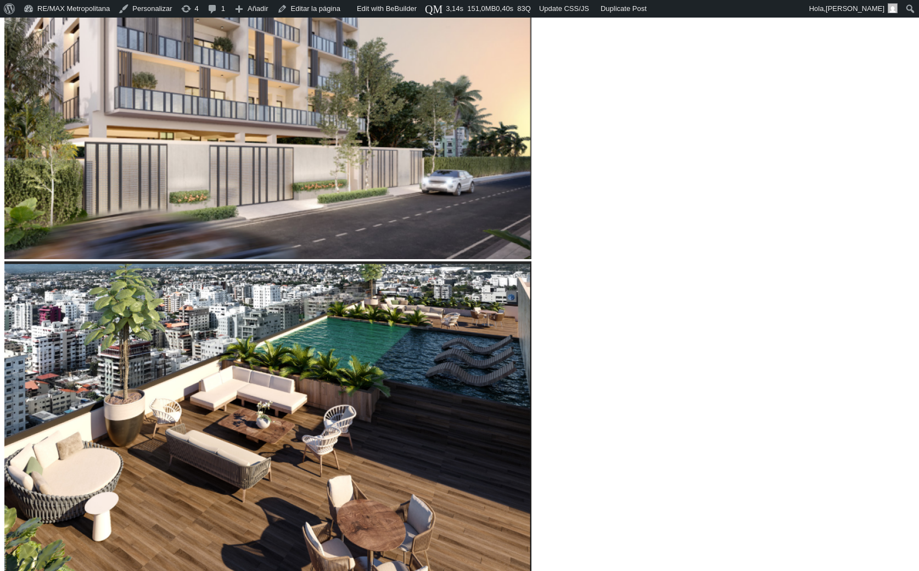
type input "68798"
type input "69,824"
type input "69824"
type input "70,509"
type input "70509"
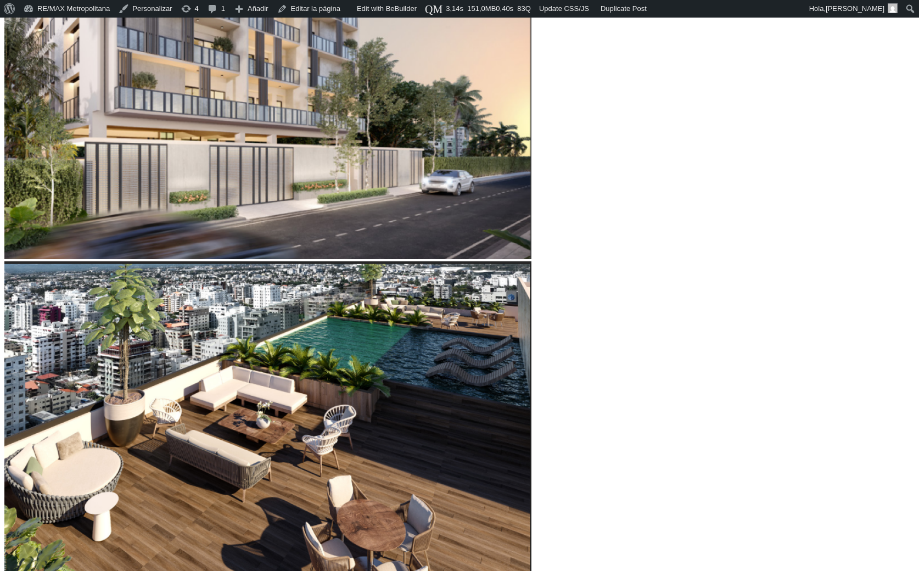
type input "71,193"
type input "71193"
type input "71,878"
type input "71878"
type input "72,563"
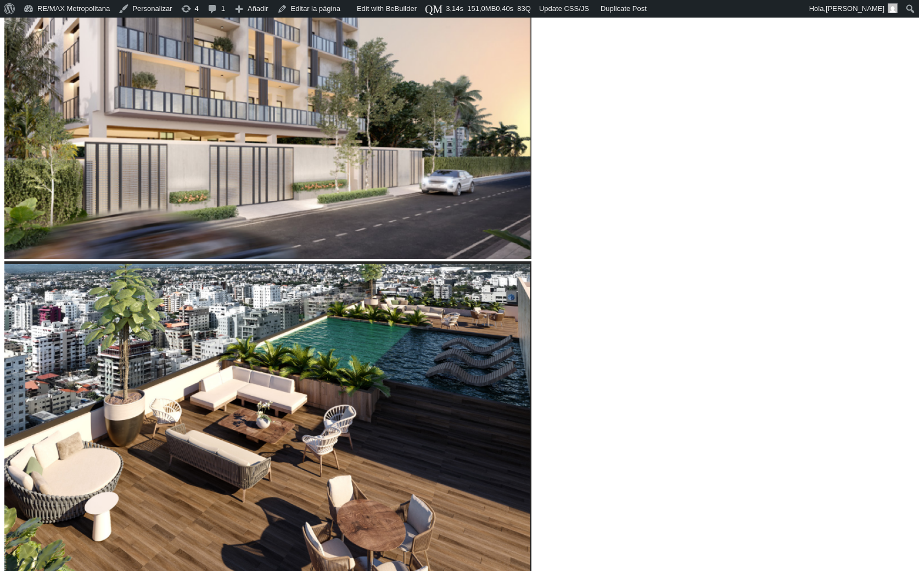
type input "72563"
type input "72,905"
type input "72905"
type input "73,247"
type input "73247"
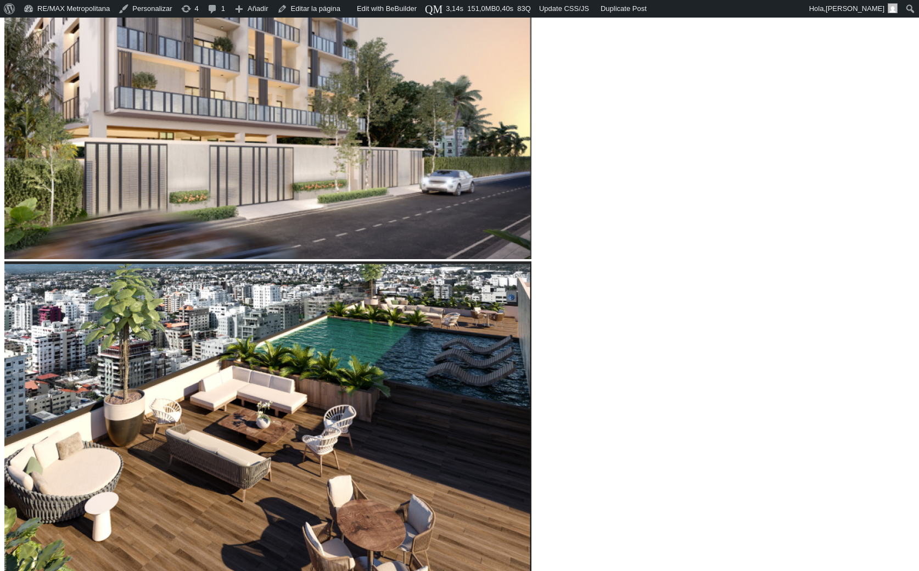
type input "74,274"
type input "74274"
type input "75,301"
type input "75301"
type input "75,643"
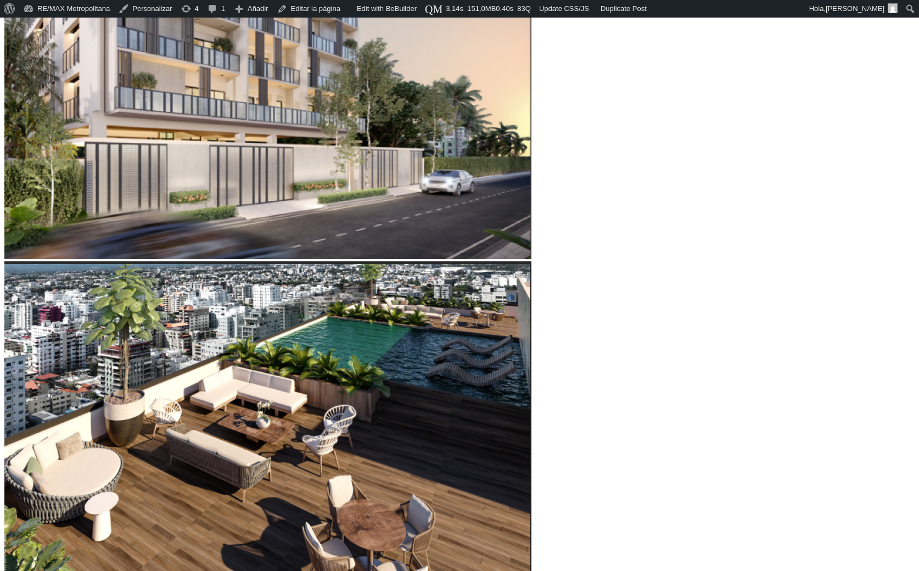
type input "75643"
type input "77,012"
type input "77012"
type input "77,354"
type input "77354"
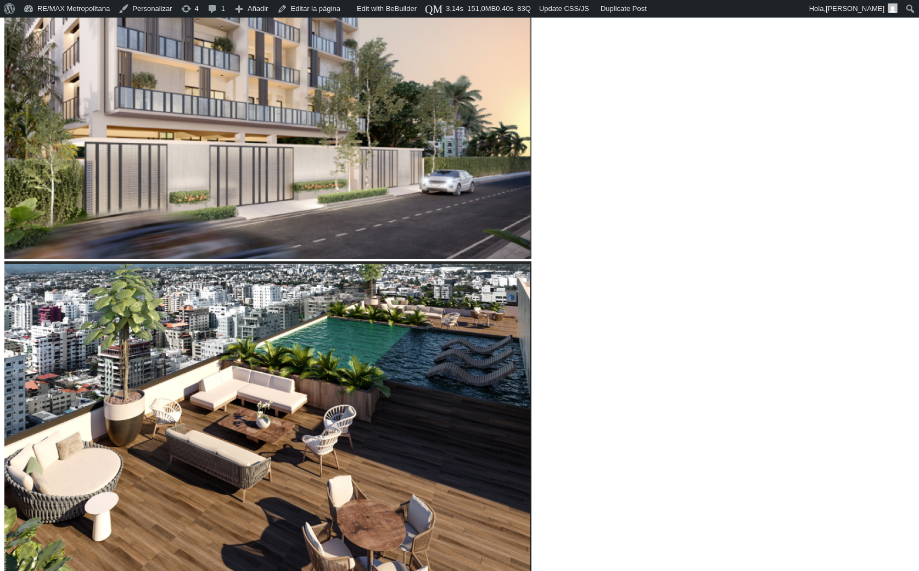
type input "78,381"
type input "78381"
type input "79,408"
type input "79408"
type input "80,093"
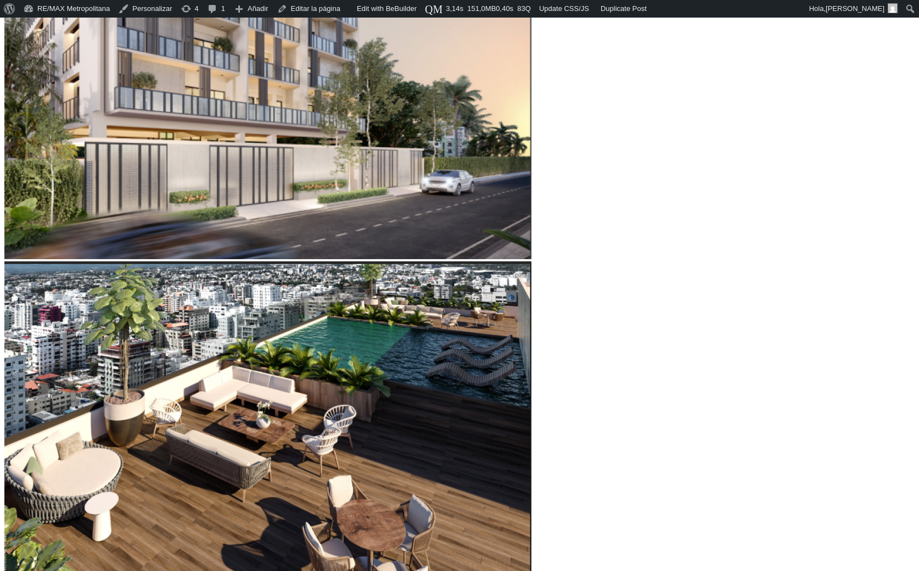
type input "80093"
type input "81,804"
type input "81804"
type input "82,489"
type input "82489"
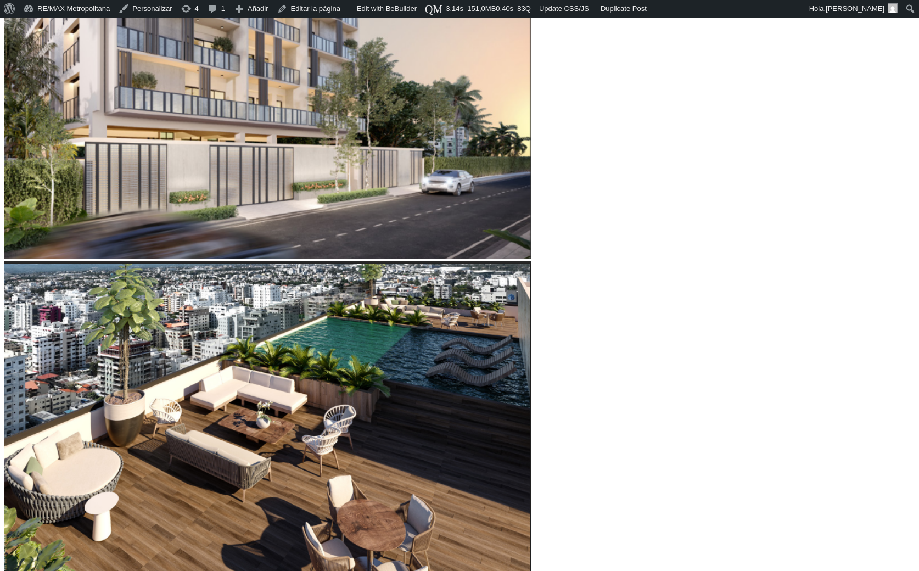
type input "82,831"
type input "82831"
type input "84,200"
type input "84200"
type input "84,885"
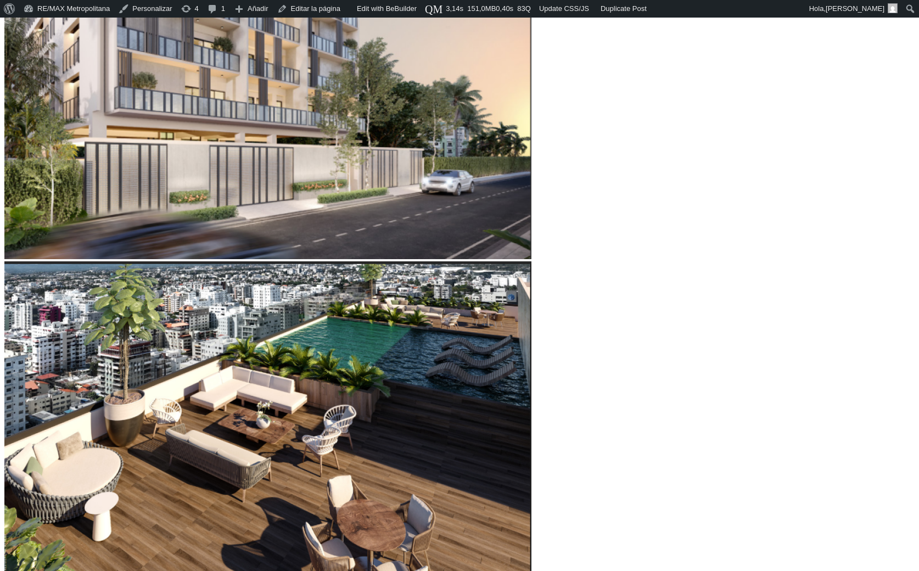
type input "84885"
type input "86,938"
type input "86938"
type input "88,307"
type input "88307"
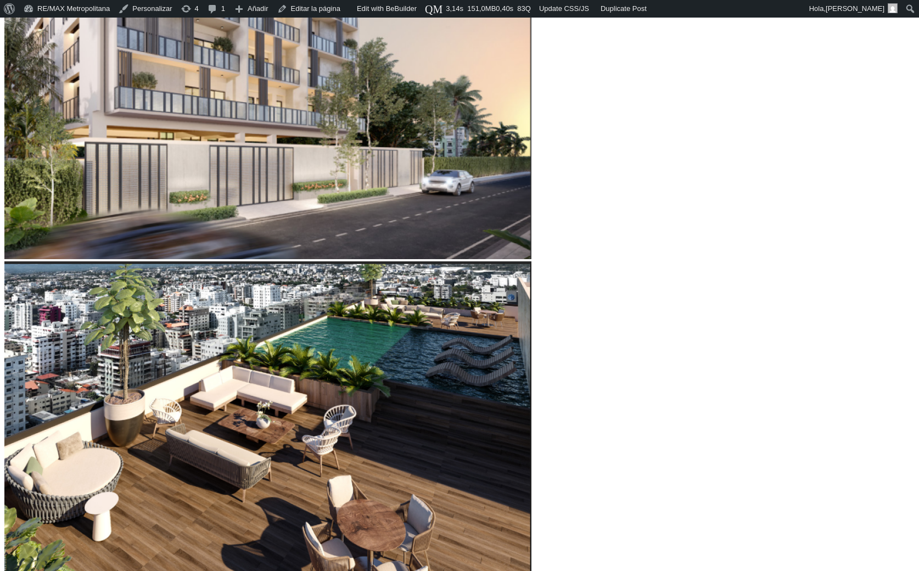
type input "89,334"
type input "89334"
type input "90,019"
type input "90019"
type input "93,099"
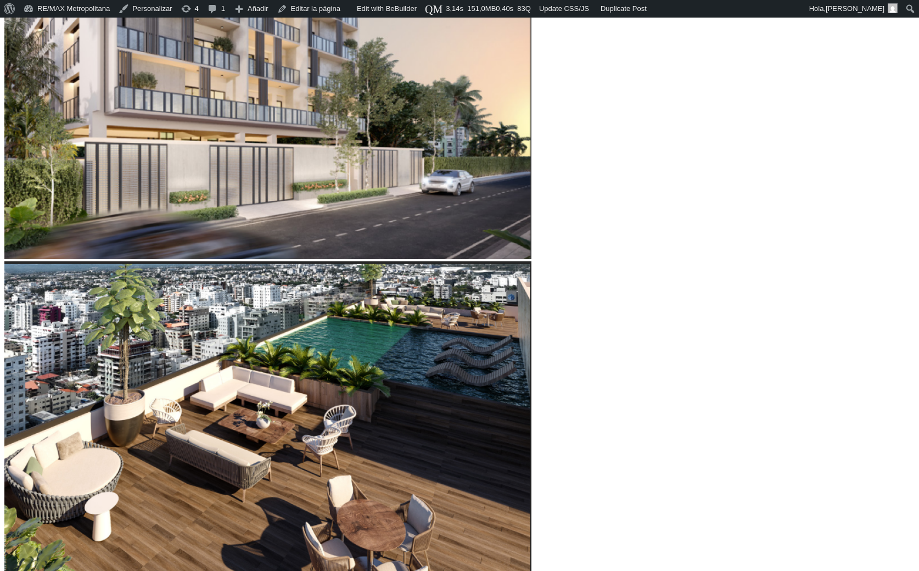
type input "93099"
type input "93,784"
type input "93784"
type input "94,468"
type input "94468"
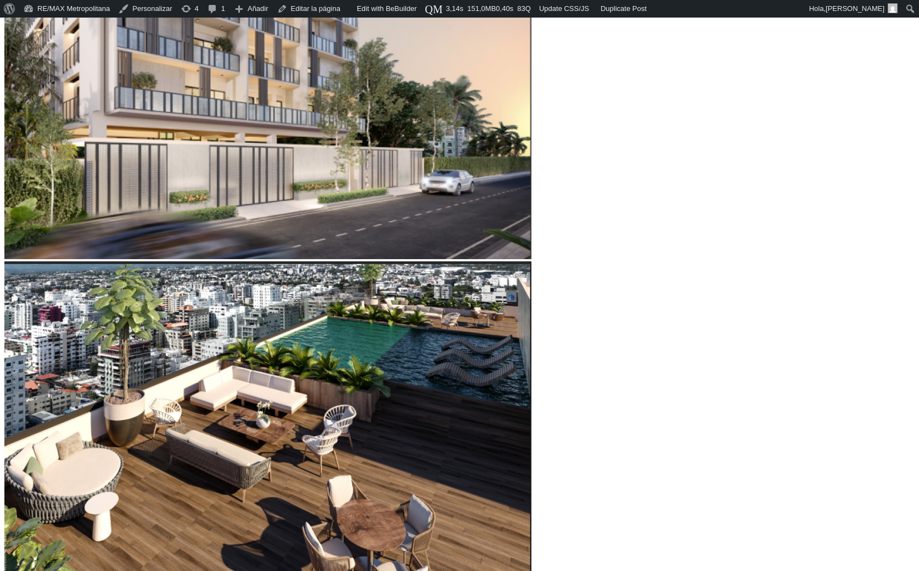
type input "95,495"
type input "95495"
type input "96,864"
type input "96864"
type input "97,549"
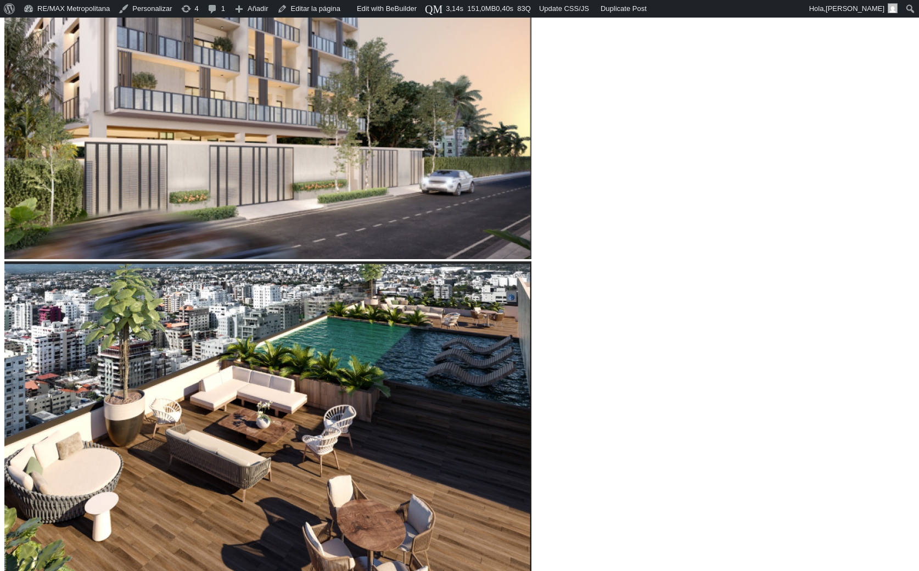
type input "97549"
type input "98,918"
type input "98918"
type input "100,972"
type input "100972"
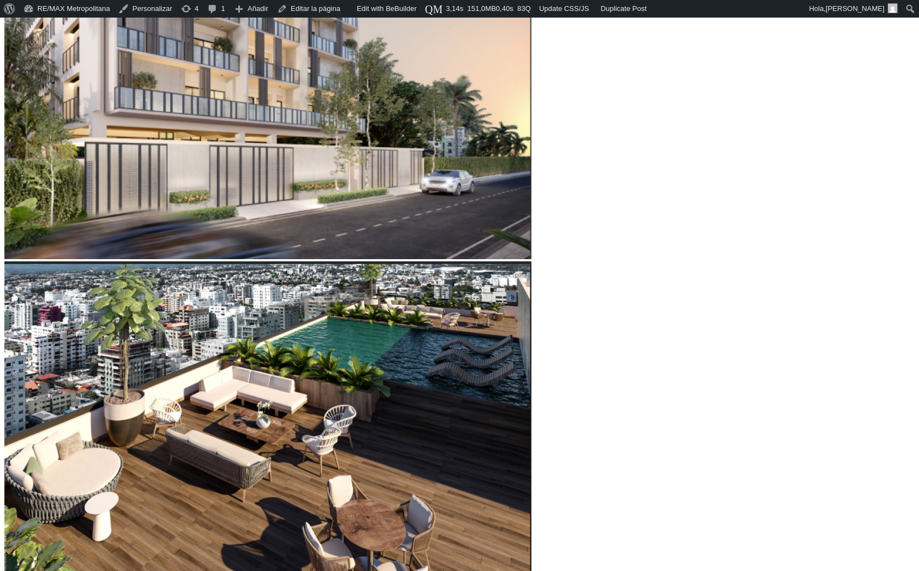
type input "101,314"
type input "101314"
type input "102,341"
type input "102341"
type input "103,025"
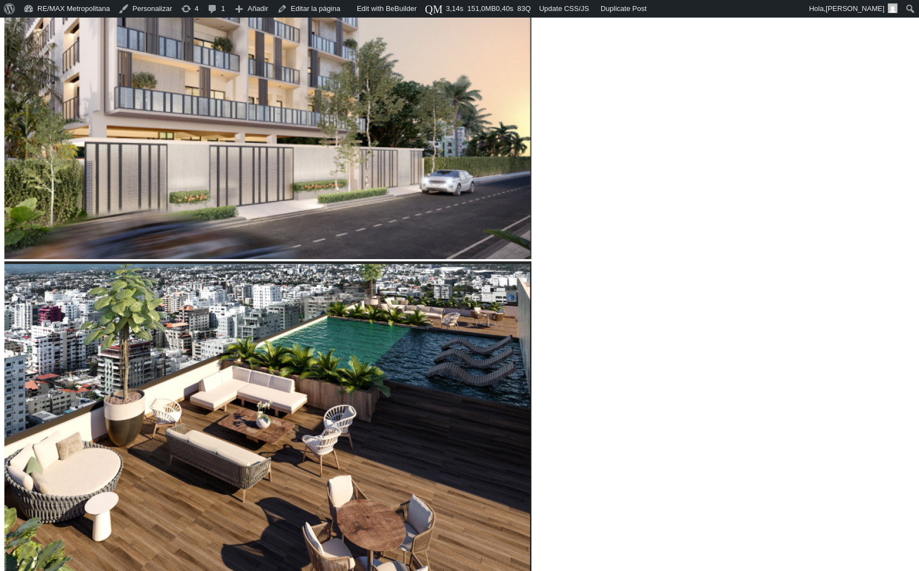
type input "103025"
type input "103,367"
type input "103367"
type input "104,737"
type input "104737"
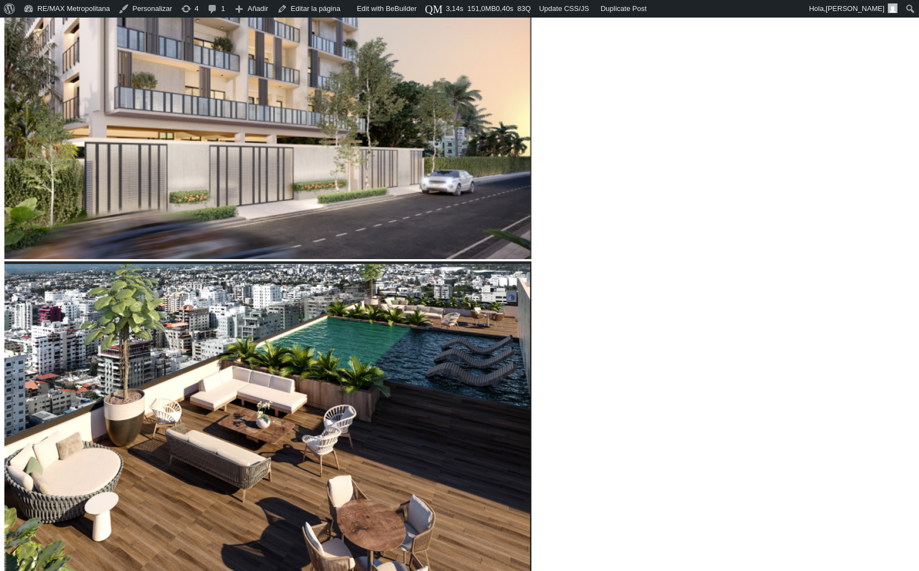
type input "105,763"
type input "105763"
type input "106,106"
type input "106106"
type input "108,159"
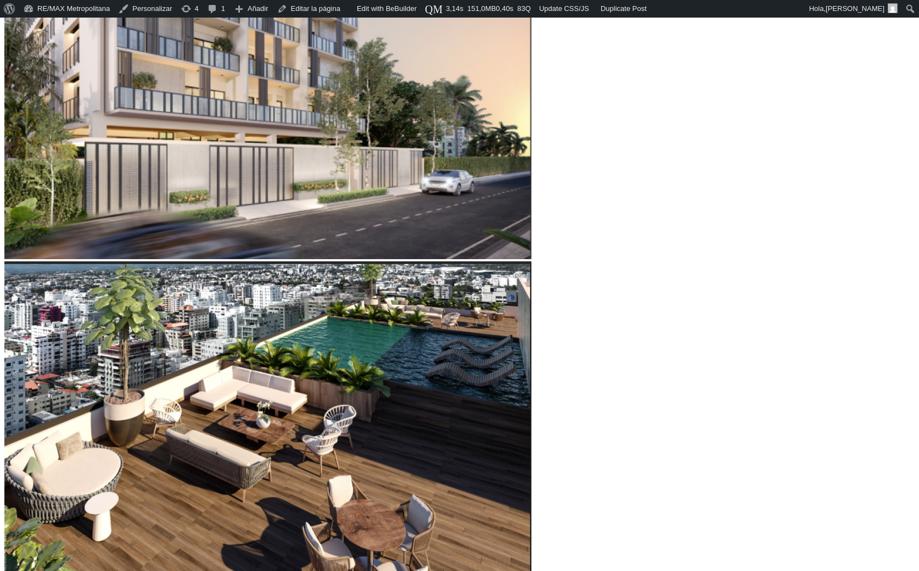
type input "108159"
type input "109,186"
type input "109186"
type input "110,555"
type input "110555"
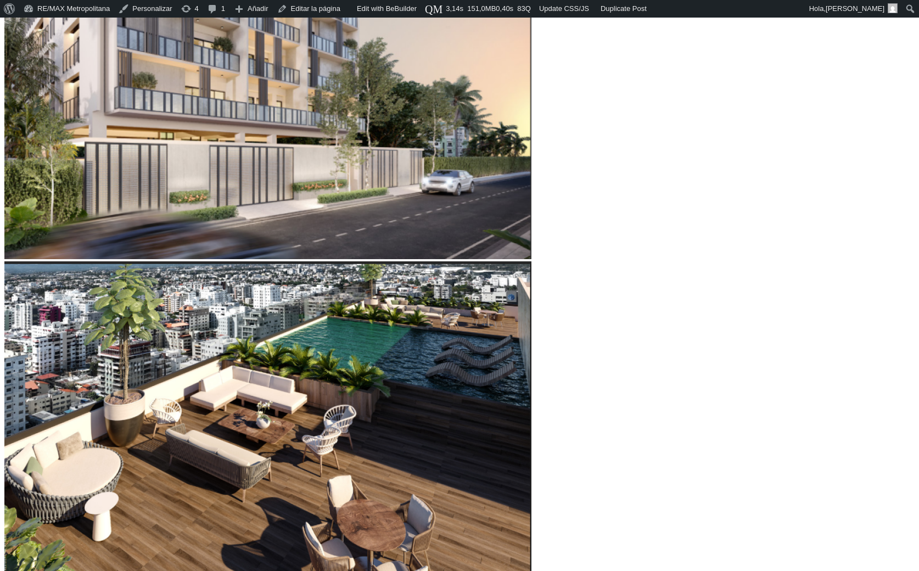
type input "112,267"
type input "112267"
type input "113,636"
type input "113636"
type input "113,978"
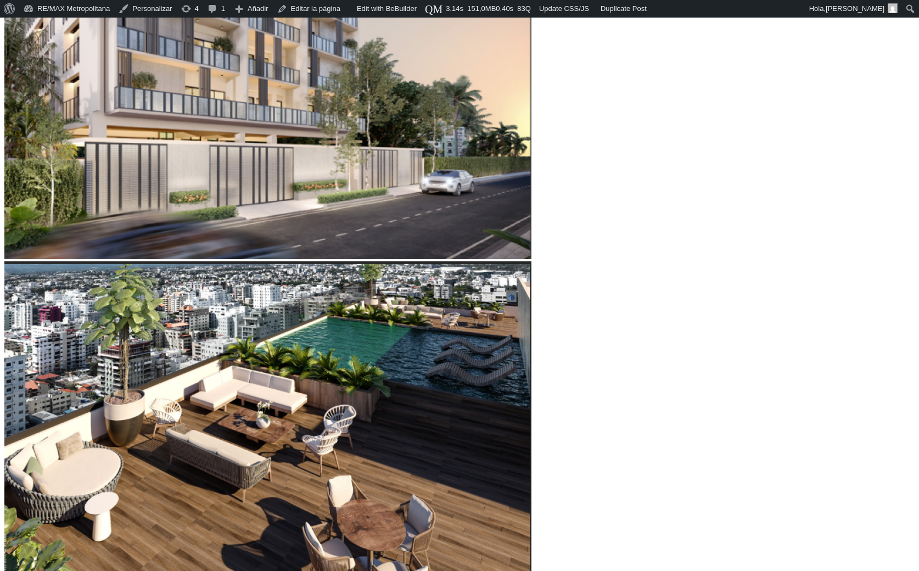
type input "113978"
type input "115,347"
type input "115347"
type input "116,374"
type input "116374"
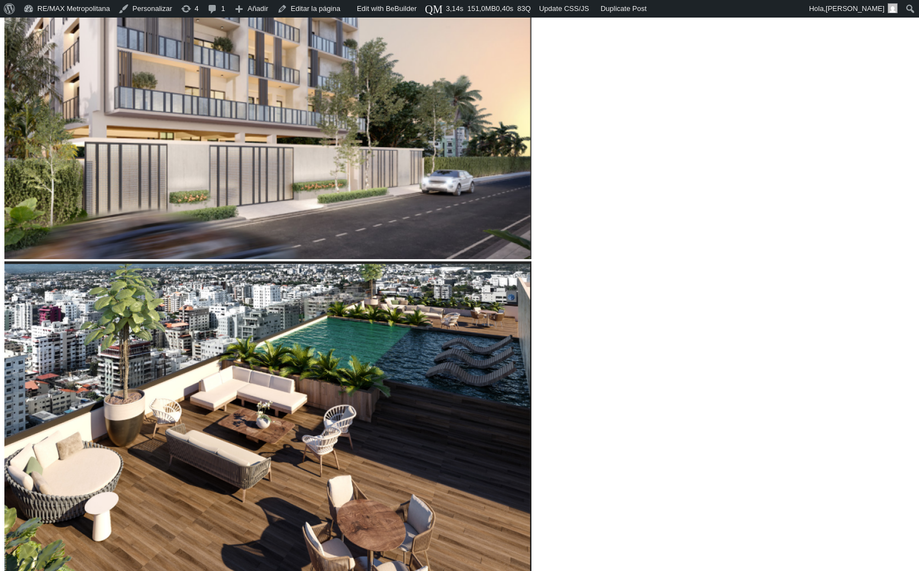
type input "117,401"
type input "117401"
type input "117,743"
type input "117743"
type input "118,428"
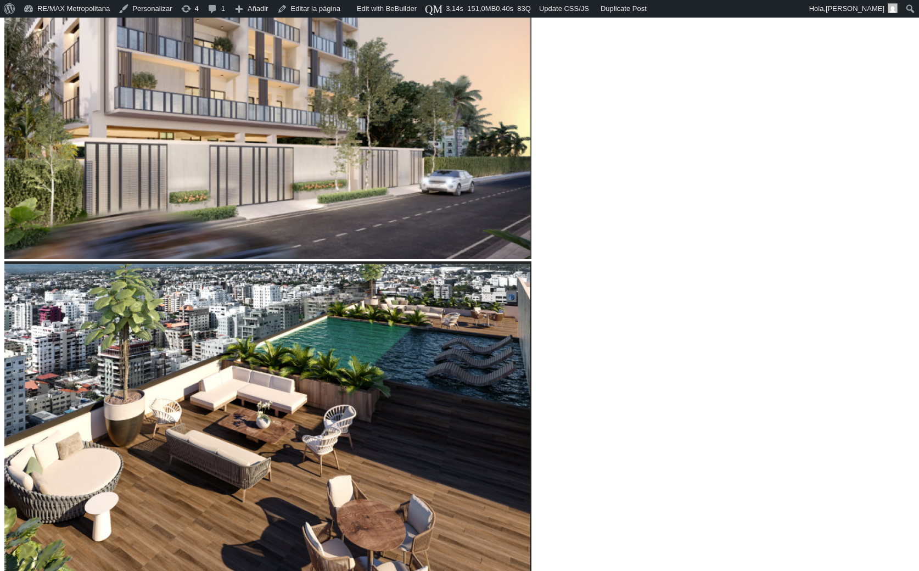
type input "118428"
type input "119,112"
type input "119112"
type input "119,797"
type input "119797"
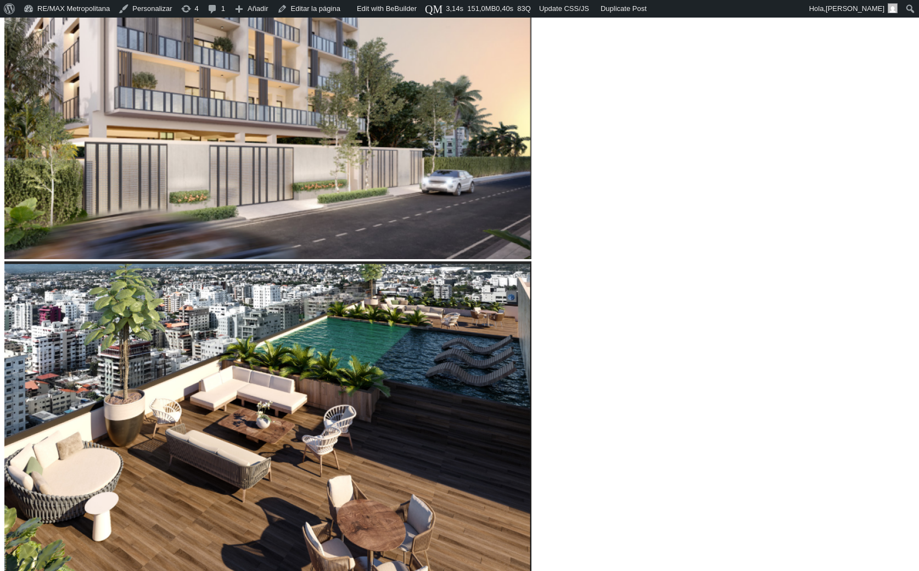
type input "120,139"
type input "120139"
type input "120,481"
type input "120481"
type input "120,615"
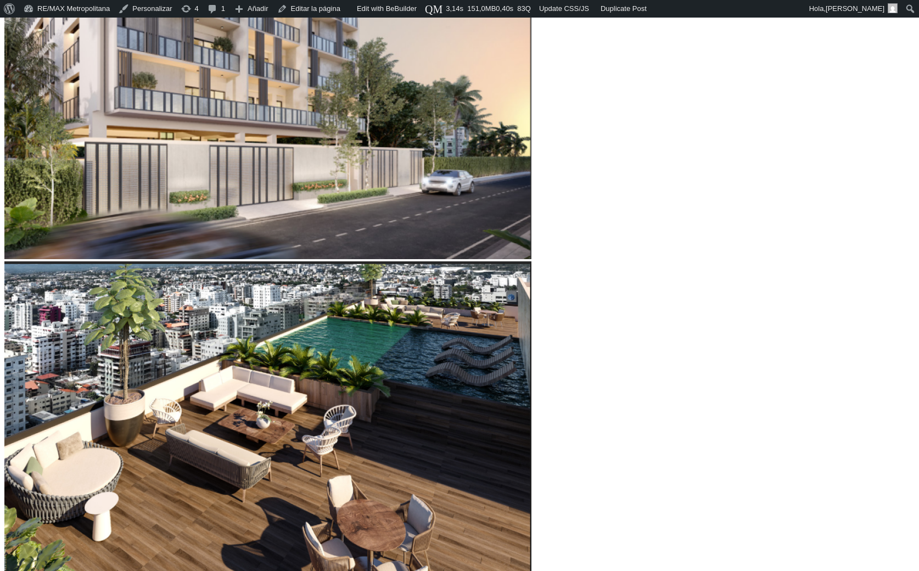
type input "120615"
type input "120,481"
type input "120481"
type input "116,374"
type input "116374"
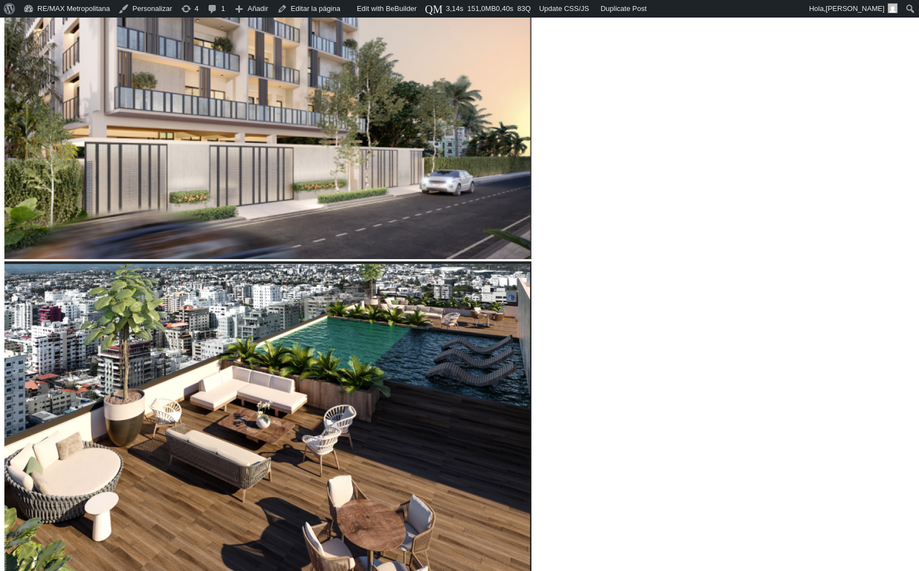
type input "112,267"
type input "112267"
type input "108,159"
type input "108159"
type input "106,790"
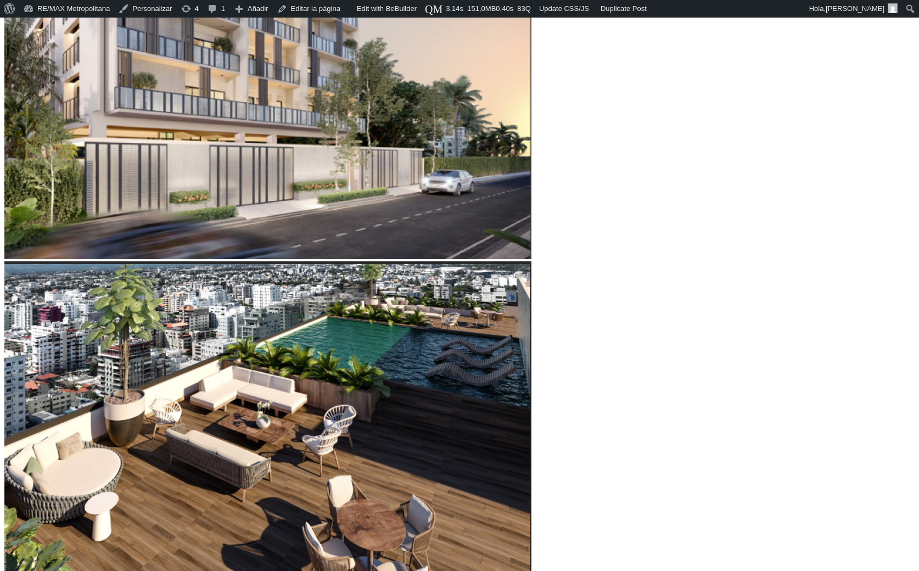
type input "106790"
type input "102,341"
type input "102341"
type input "98,576"
type input "98576"
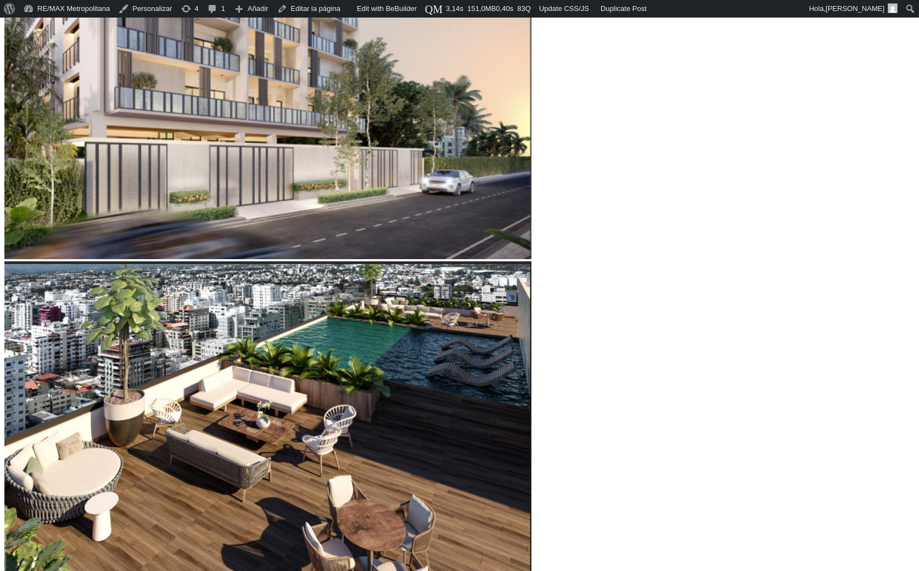
type input "94,126"
type input "94126"
type input "88,650"
type input "88650"
type input "85,227"
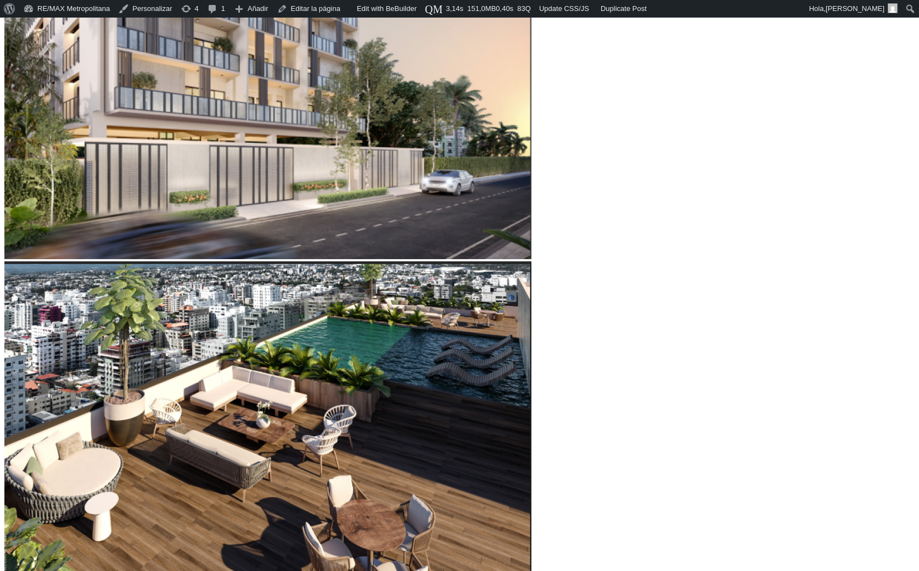
type input "85227"
type input "79,408"
type input "79408"
type input "76,670"
type input "76670"
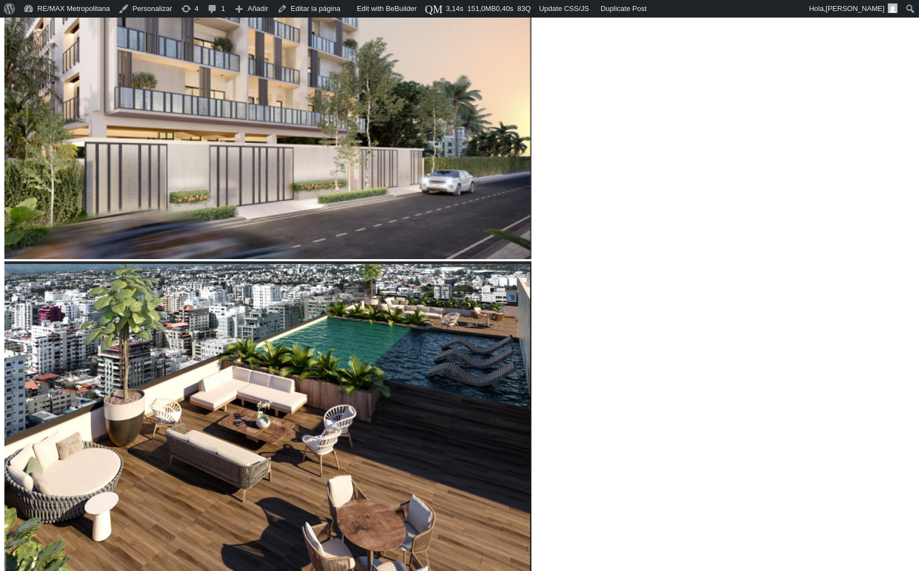
type input "74,616"
type input "74616"
type input "72,905"
type input "72905"
type input "70,509"
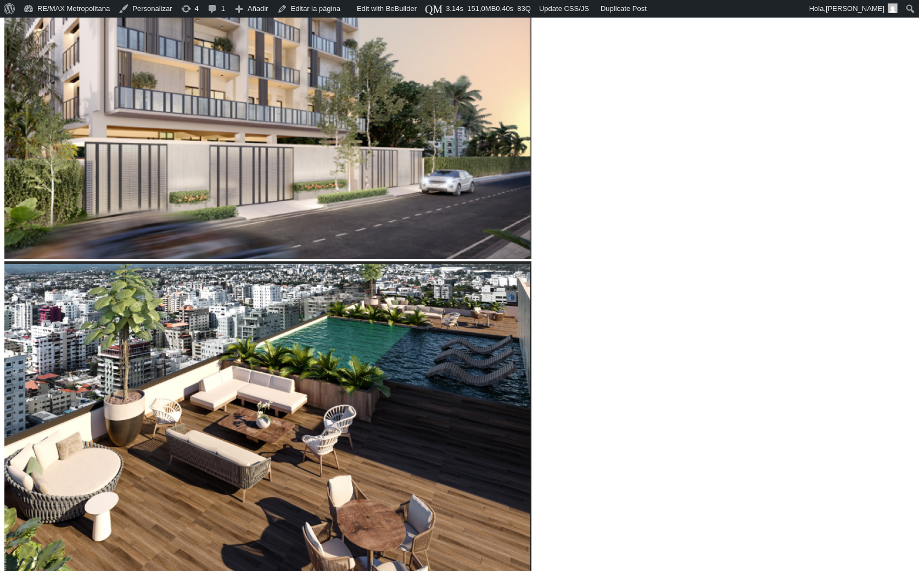
type input "70509"
type input "68,798"
type input "68798"
type input "65,717"
type input "65717"
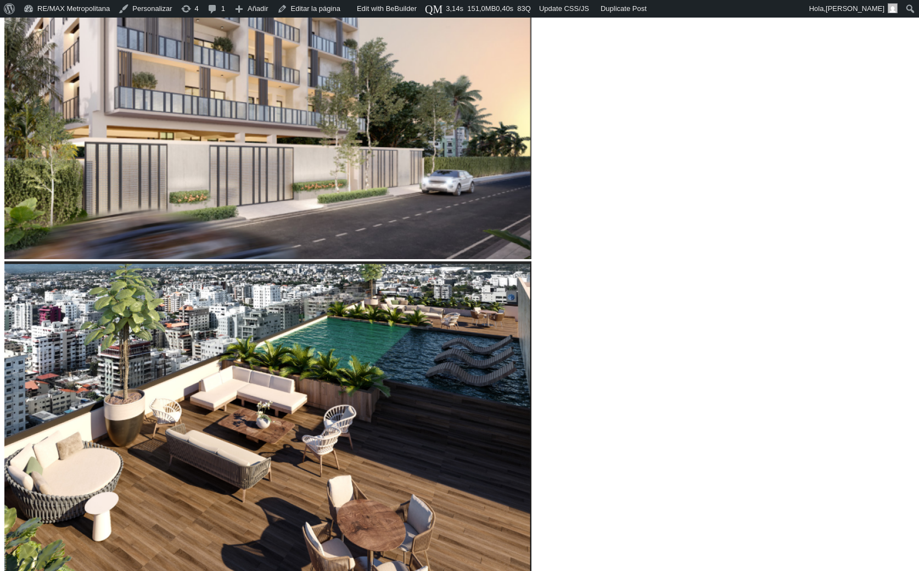
type input "65,033"
type input "65033"
type input "62,637"
type input "62637"
type input "60,241"
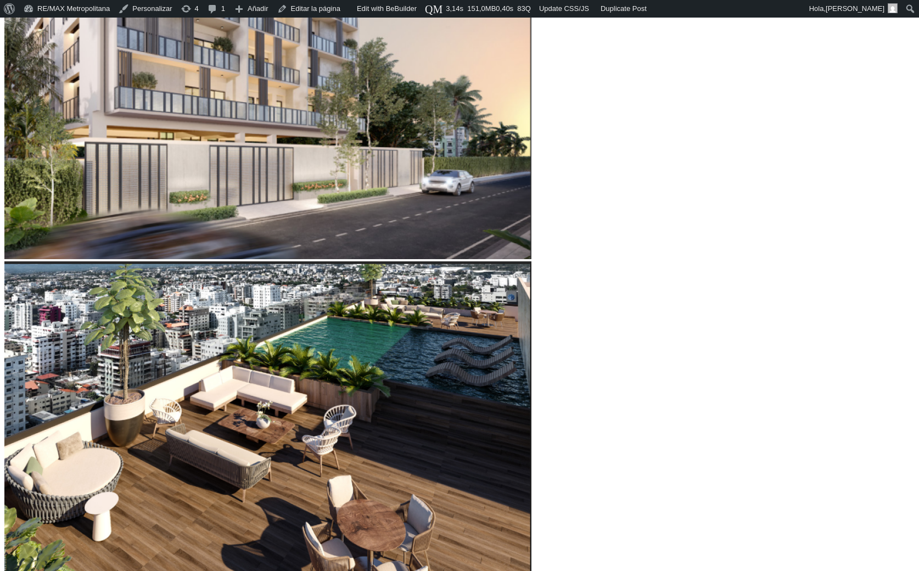
type input "60241"
type input "58,872"
type input "58872"
type input "57,502"
type input "57502"
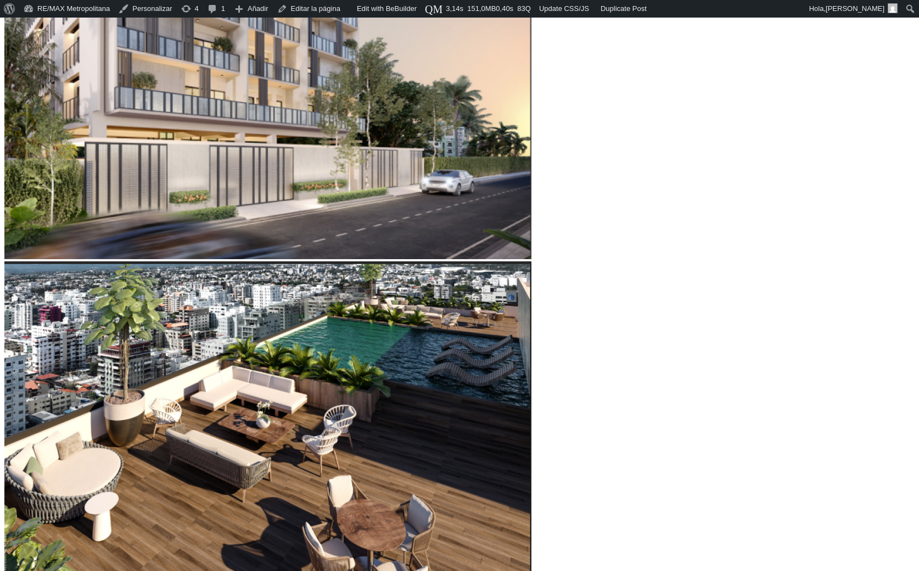
type input "55,107"
type input "55107"
type input "53,737"
type input "53737"
type input "52,368"
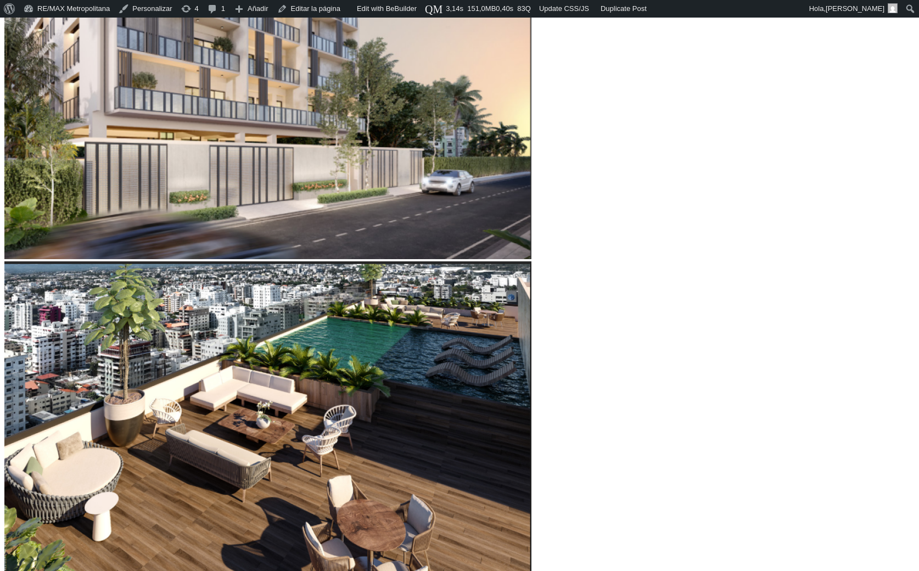
type input "52368"
type input "51,341"
type input "51341"
type input "50,657"
type input "50657"
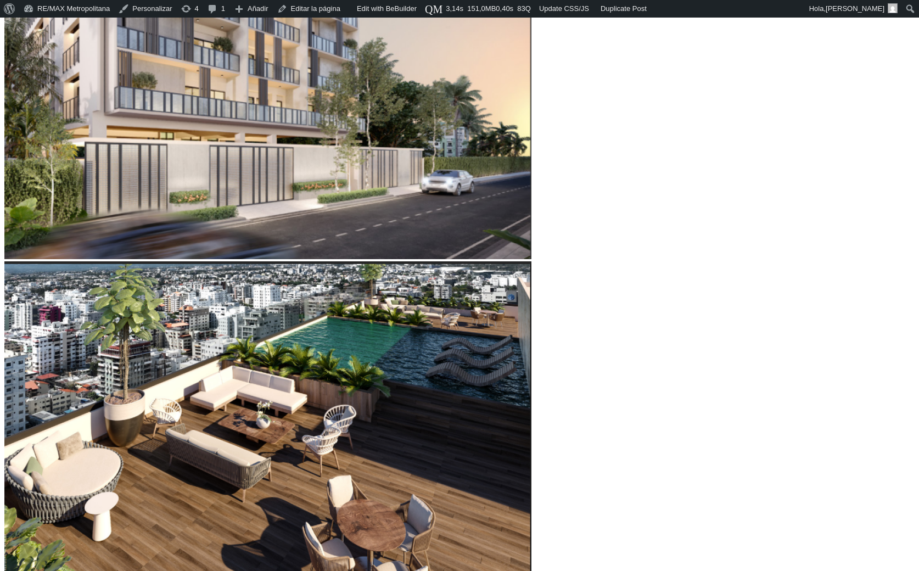
type input "48,946"
type input "48946"
type input "48,261"
type input "48261"
type input "46,892"
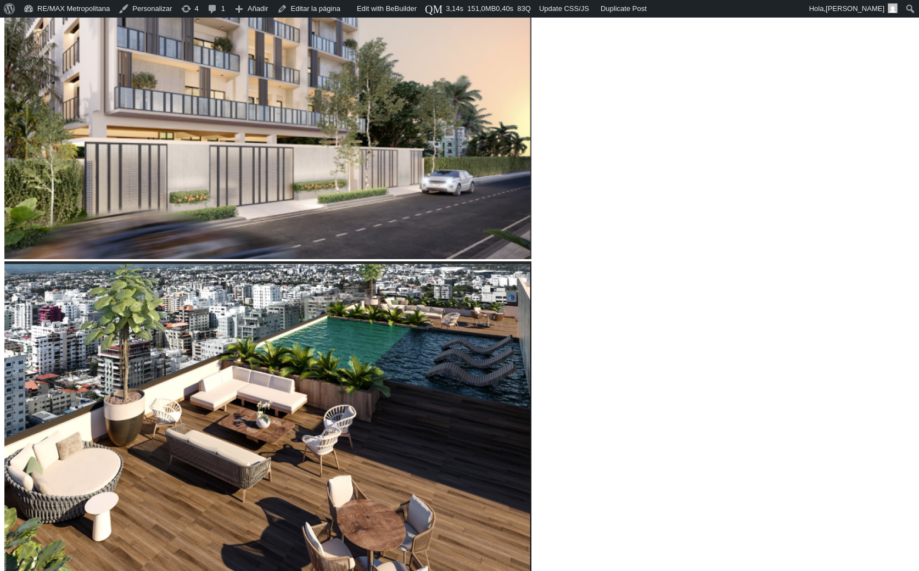
type input "46892"
type input "46,550"
type input "46550"
type input "46,207"
type input "46207"
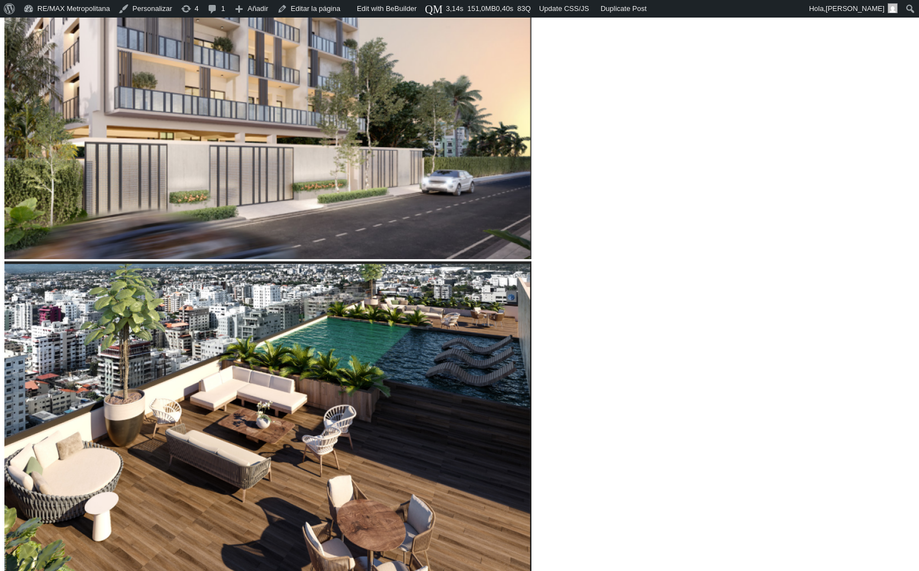
type input "45,865"
type input "45865"
type input "44,838"
type input "44838"
type input "44,496"
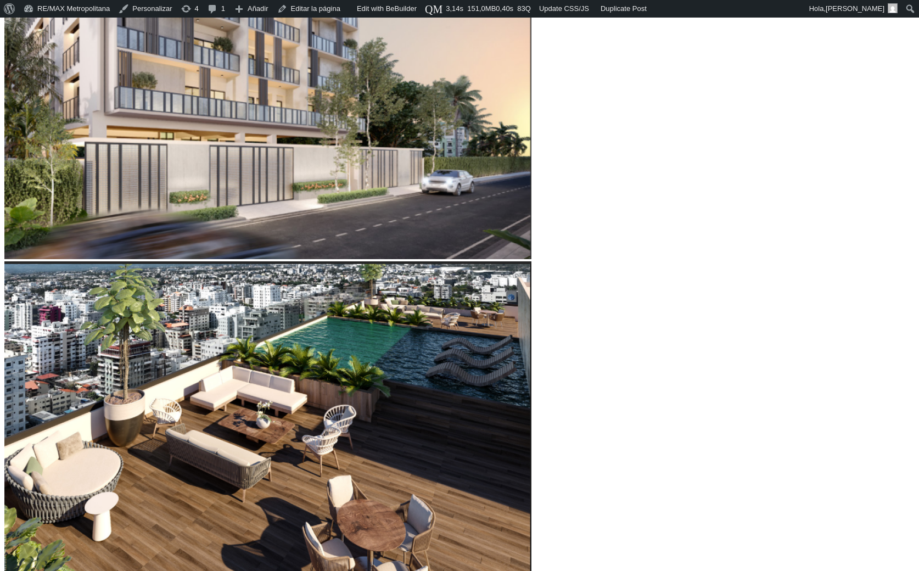
type input "44496"
type input "44,154"
type input "44154"
type input "43,469"
type input "43469"
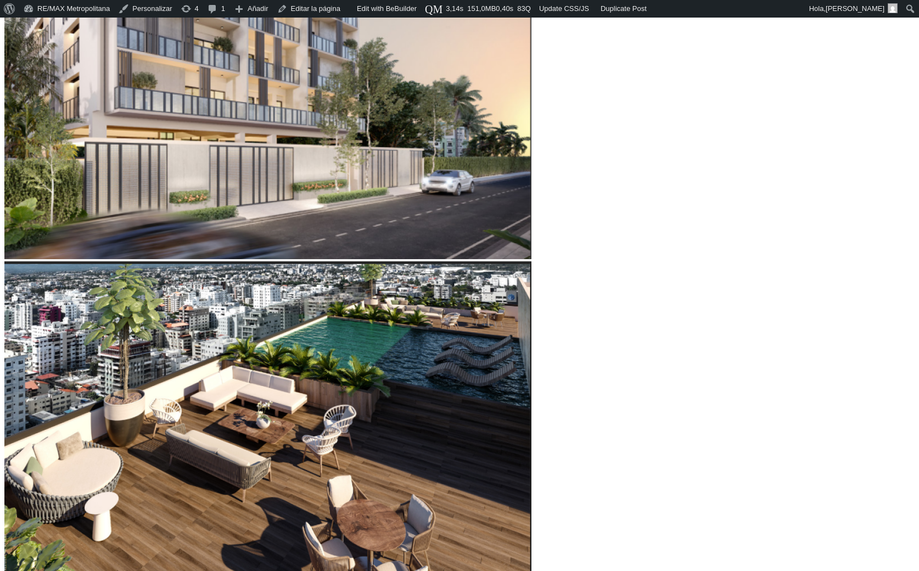
type input "43,127"
type input "43127"
type input "42,785"
drag, startPoint x: 243, startPoint y: 301, endPoint x: 216, endPoint y: 299, distance: 27.5
type input "42785"
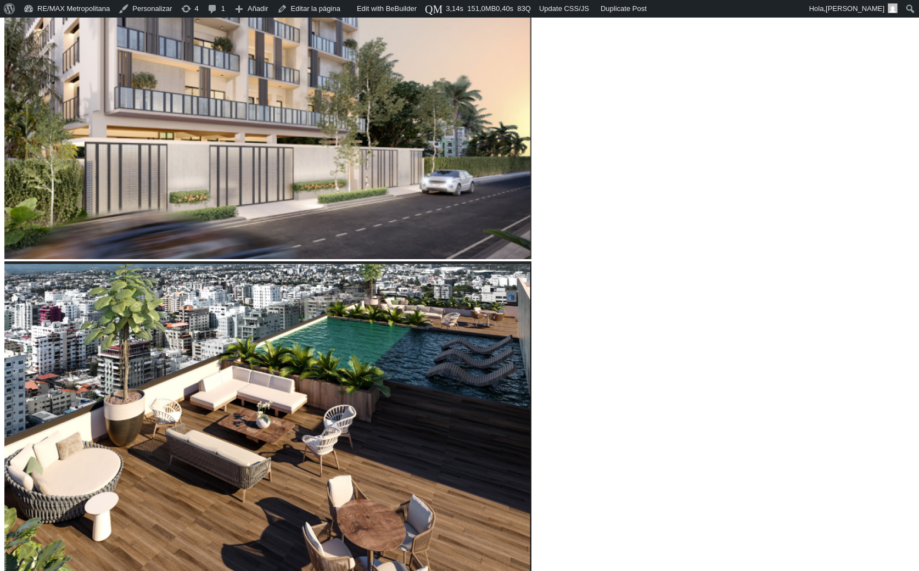
type input "14"
type input "16"
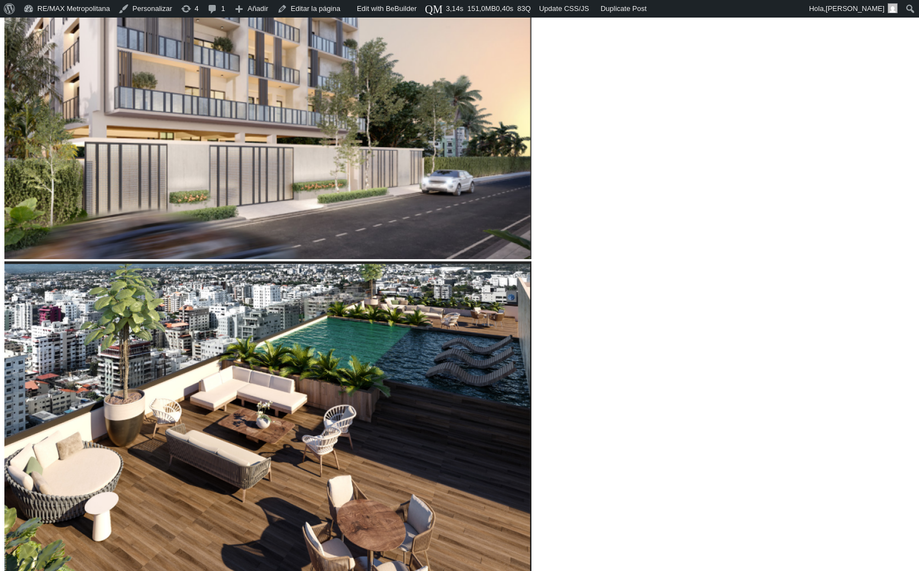
type input "17"
drag, startPoint x: 171, startPoint y: 365, endPoint x: 213, endPoint y: 368, distance: 42.4
drag, startPoint x: 242, startPoint y: 426, endPoint x: 217, endPoint y: 418, distance: 25.4
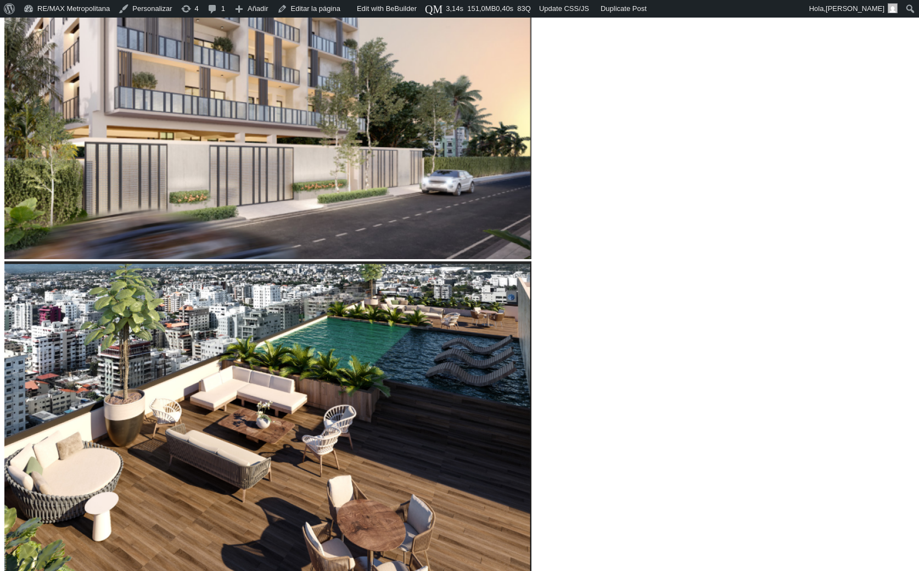
type input "61,610"
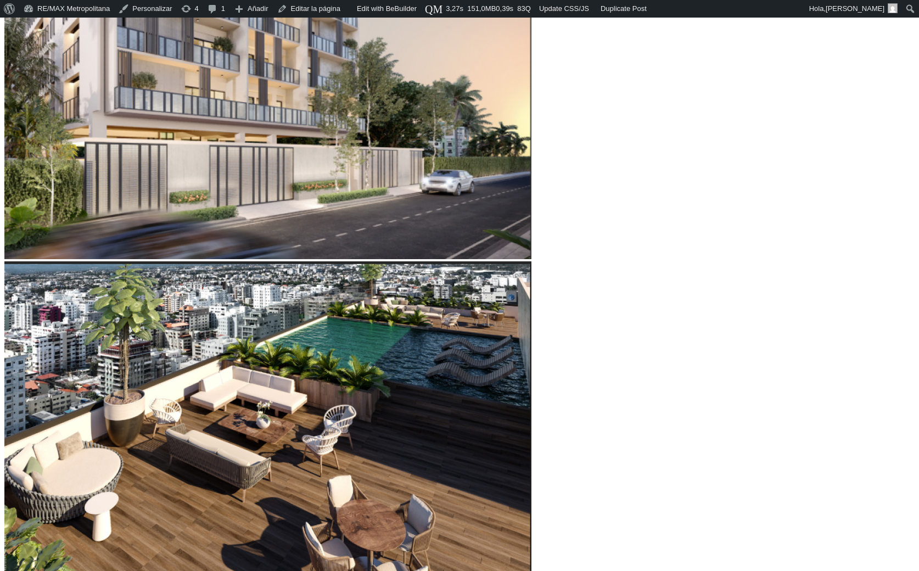
type input "61610"
type input "60,241"
type input "60241"
type input "55,107"
type input "55107"
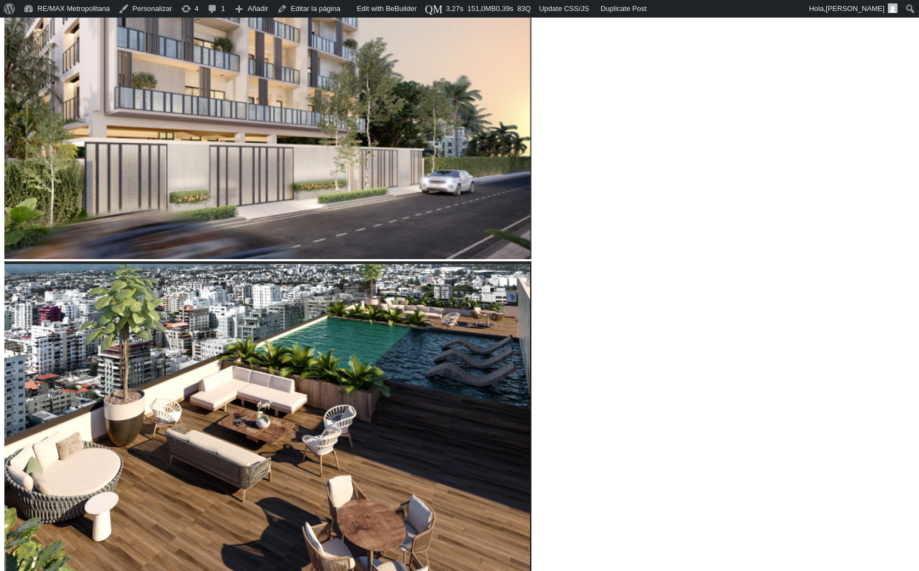
type input "48,261"
type input "48261"
type input "44,496"
type input "44496"
type input "41,073"
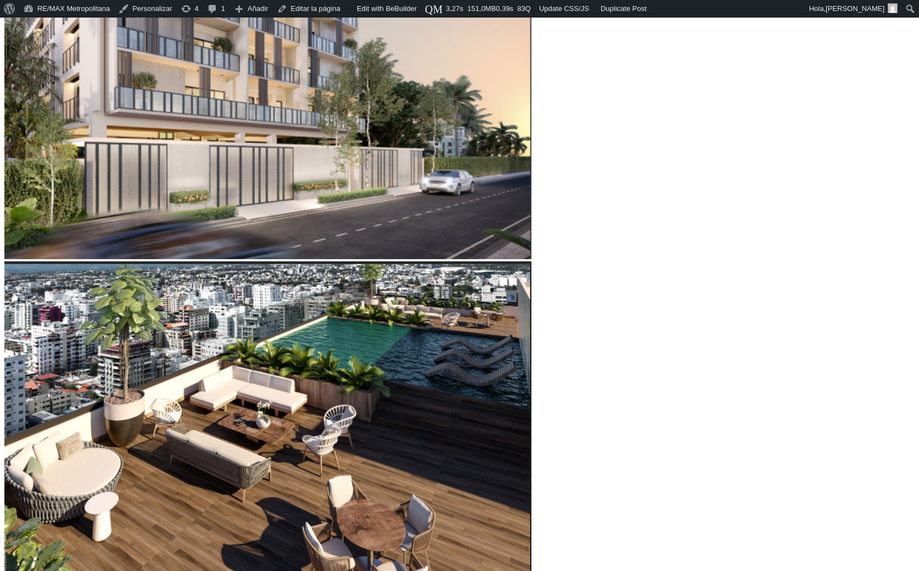
type input "41073"
type input "34,228"
type input "34228"
type input "30,805"
type input "30805"
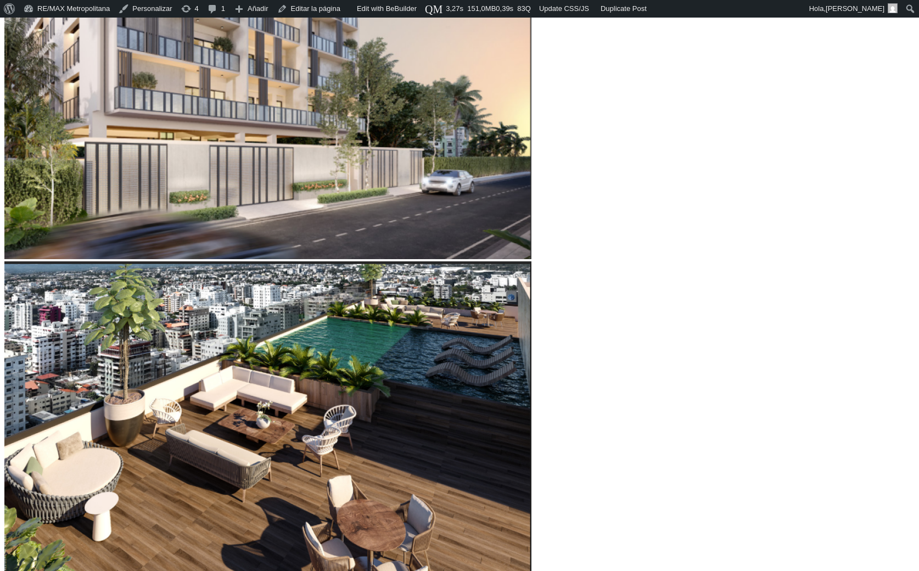
type input "28,751"
type input "28751"
type input "26,355"
type input "26355"
type input "24,986"
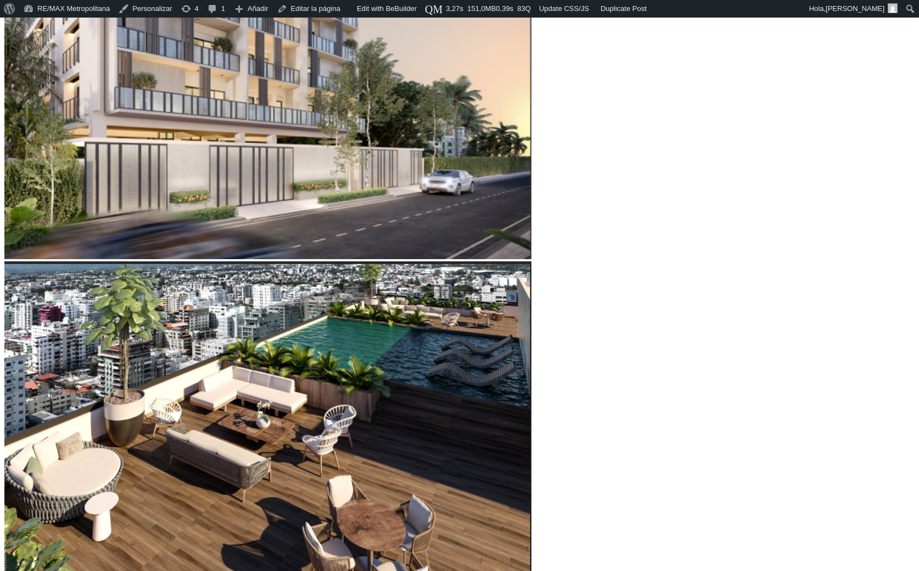
type input "24986"
type input "24,644"
type input "24644"
type input "20,879"
type input "20879"
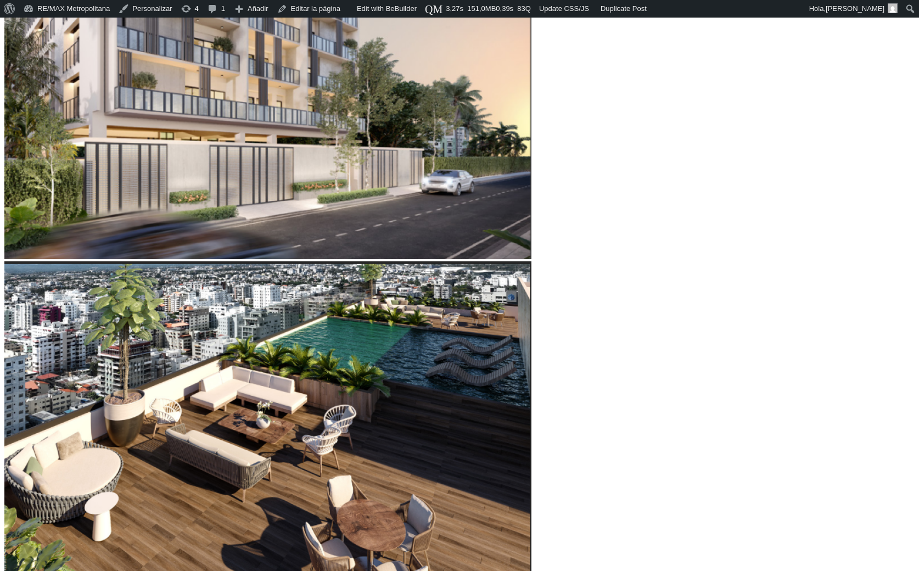
type input "19,510"
type input "19510"
type input "16,772"
type input "16772"
type input "15,060"
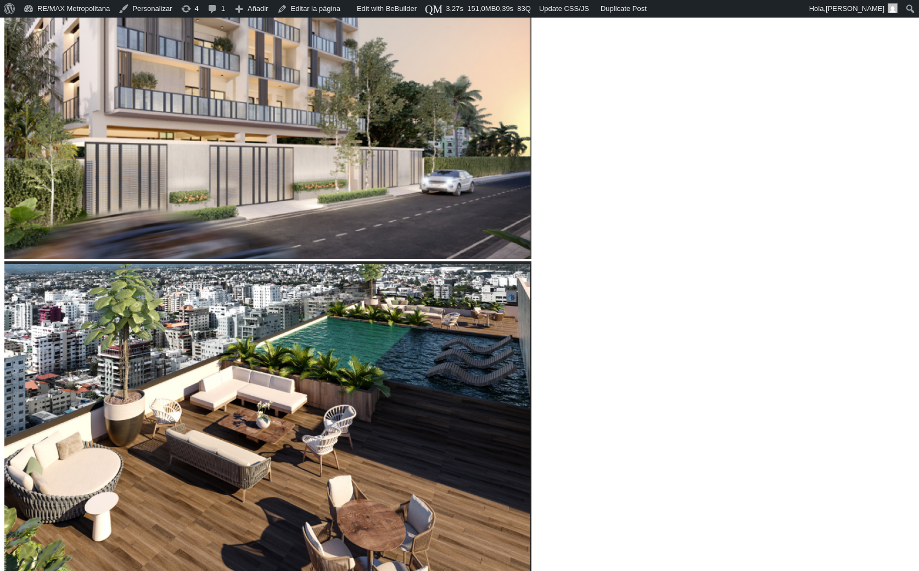
type input "15060"
type input "13,349"
type input "13349"
type input "13,007"
type input "13007"
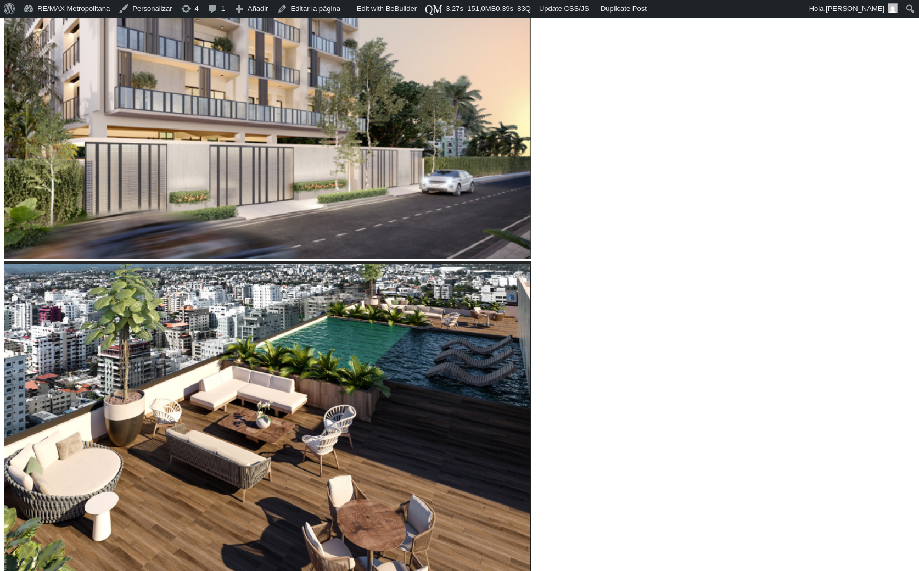
type input "12,664"
type input "12664"
type input "13,007"
type input "13007"
type input "14,033"
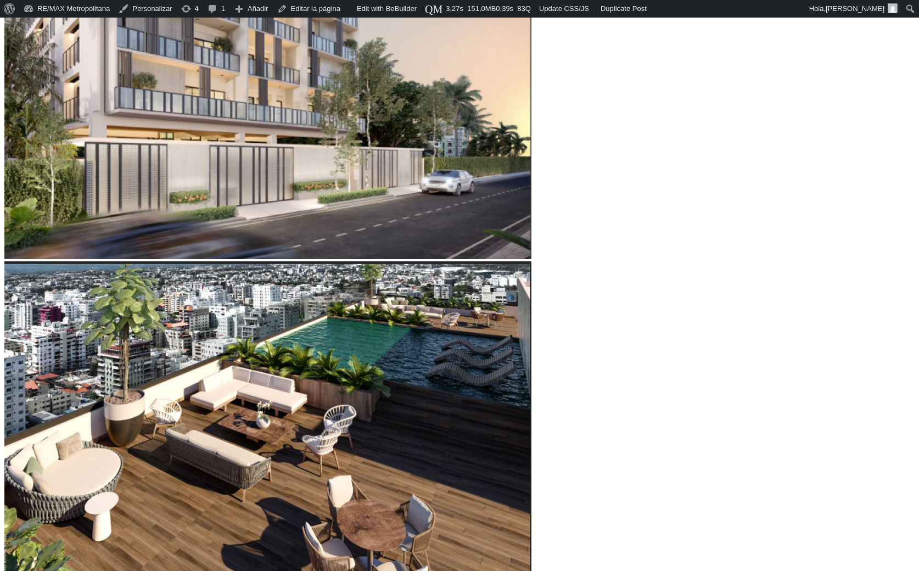
type input "14033"
type input "15,060"
type input "15060"
type input "20,537"
type input "20537"
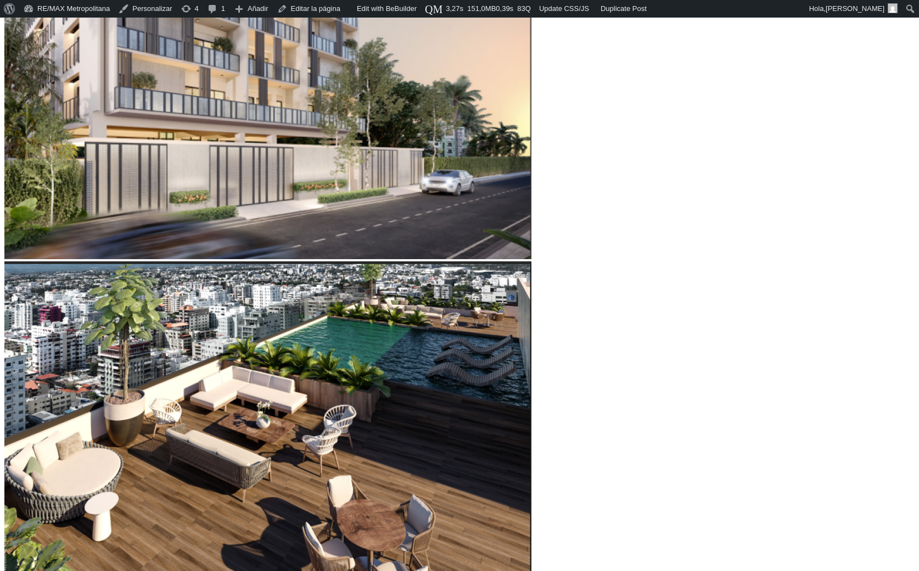
type input "22,933"
type input "22933"
type input "24,644"
type input "24644"
type input "28,067"
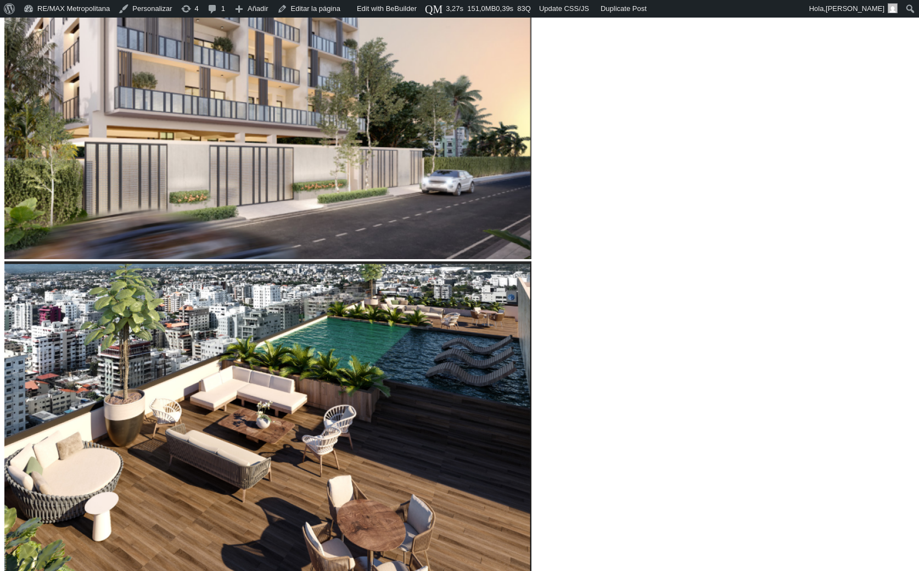
type input "28067"
type input "29,778"
type input "29778"
type input "32,174"
type input "32174"
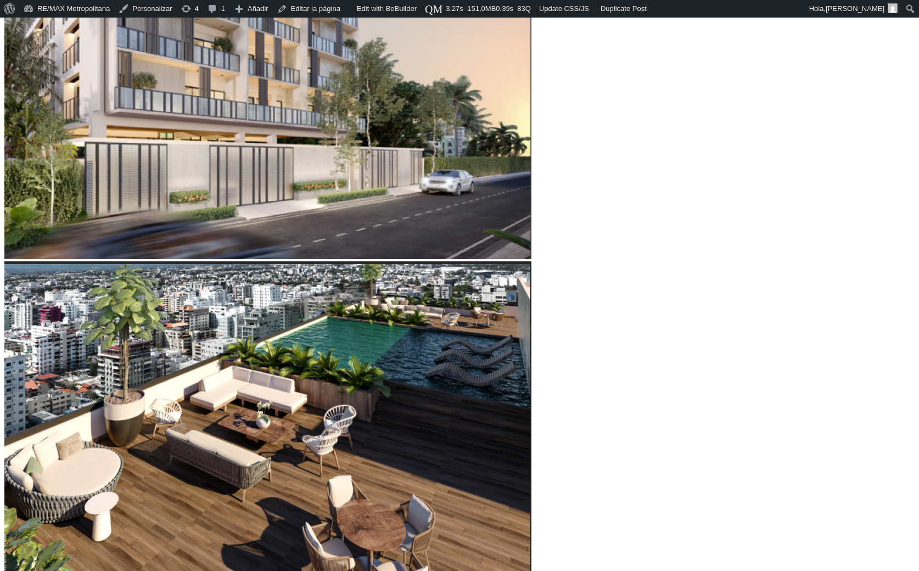
type input "33,885"
type input "33885"
type input "34,570"
type input "34570"
type input "36,281"
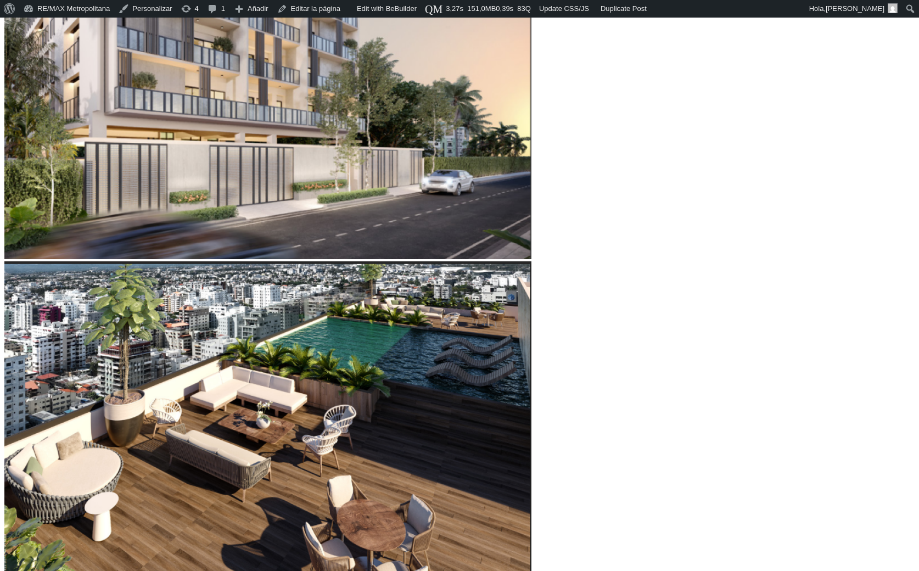
type input "36281"
type input "36,966"
type input "36966"
type input "37,993"
type input "37993"
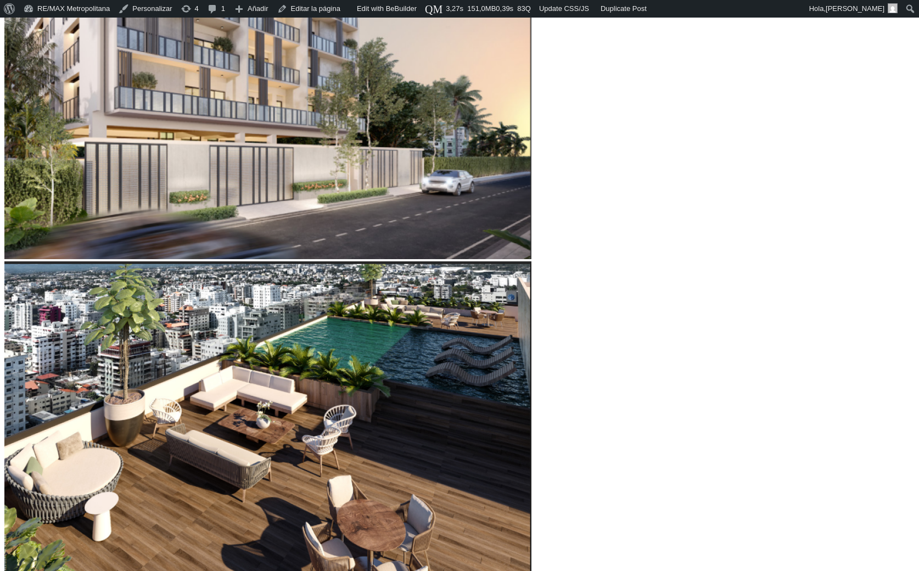
type input "39,020"
type input "39020"
type input "39,704"
type input "39704"
type input "40,046"
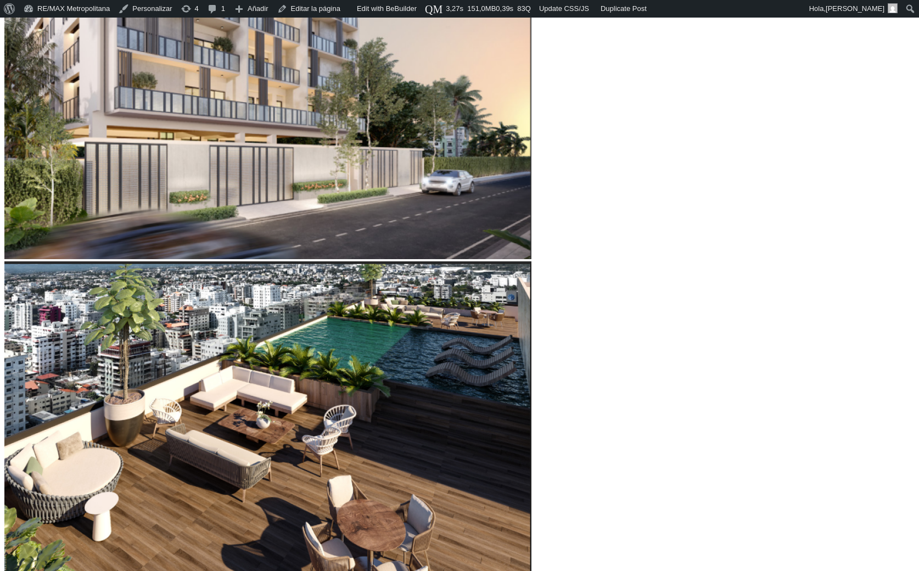
type input "40046"
type input "40,389"
drag, startPoint x: 246, startPoint y: 299, endPoint x: 212, endPoint y: 314, distance: 36.9
type input "40389"
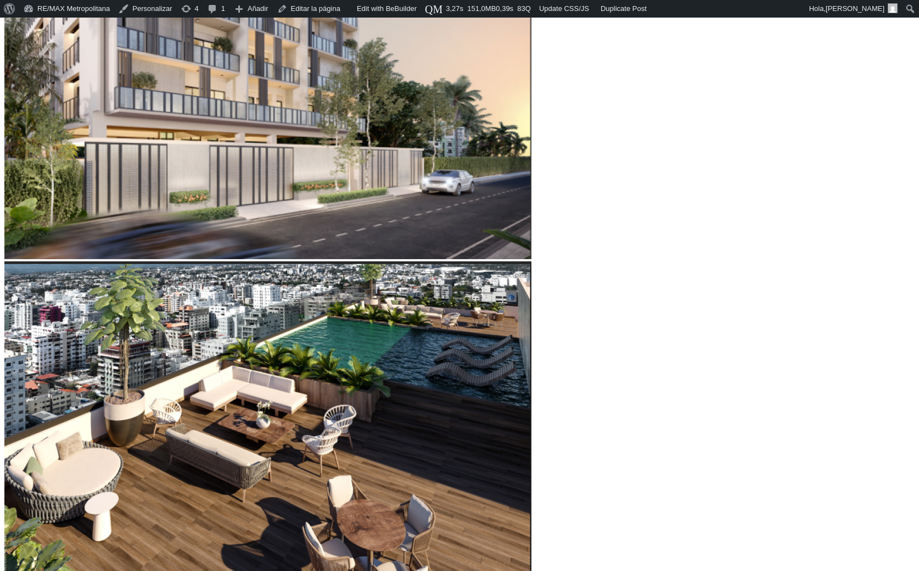
type input "13"
type input "14"
type input "17"
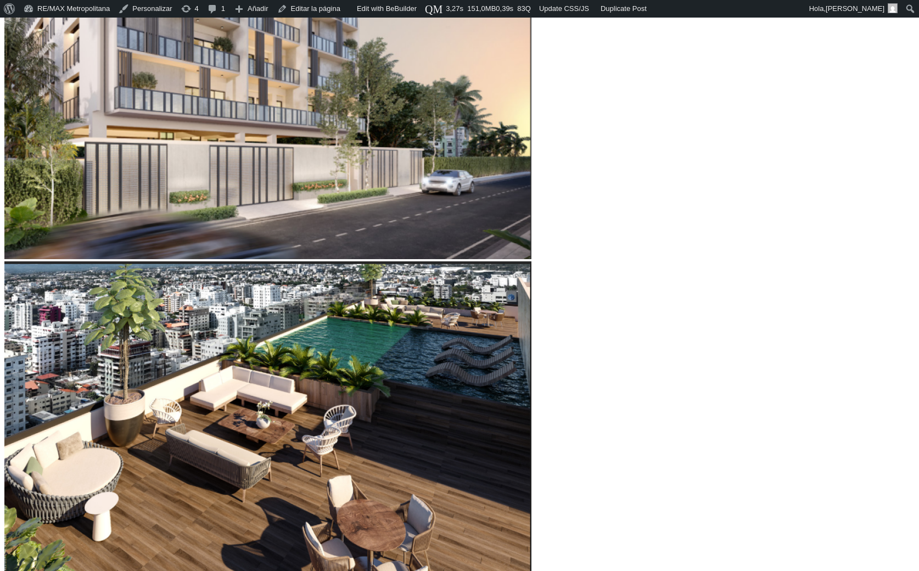
type input "17"
type input "20"
type input "22"
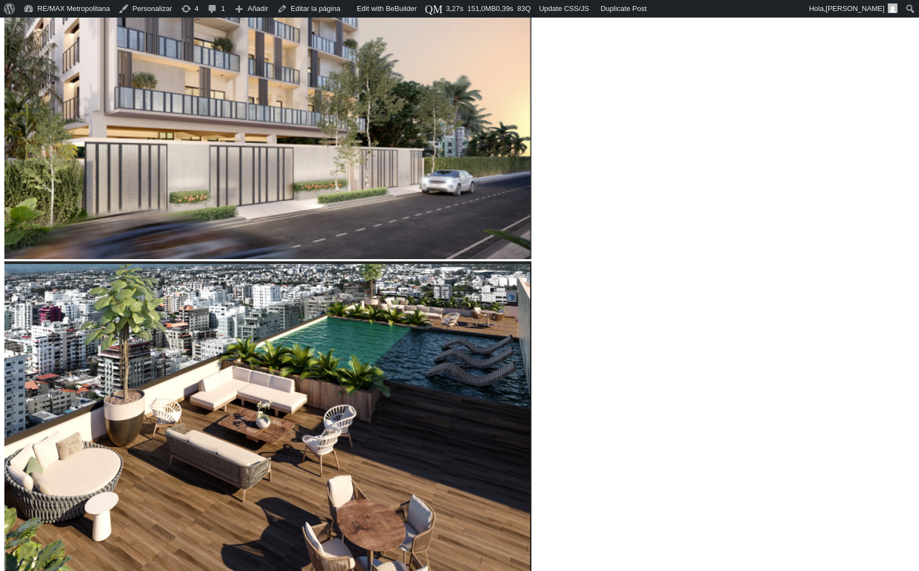
type input "23"
type input "26"
type input "28"
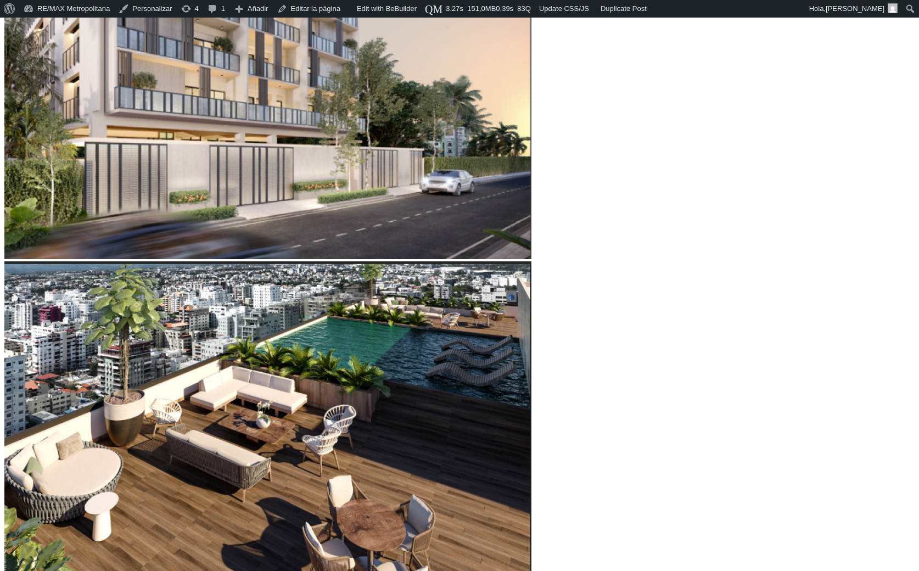
type input "28"
type input "29"
type input "31"
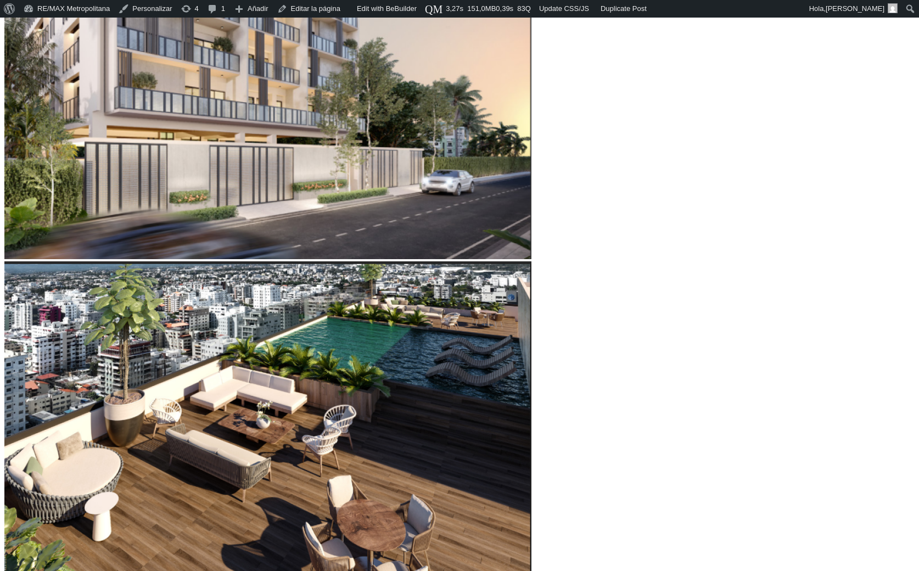
type input "32"
type input "33"
type input "35"
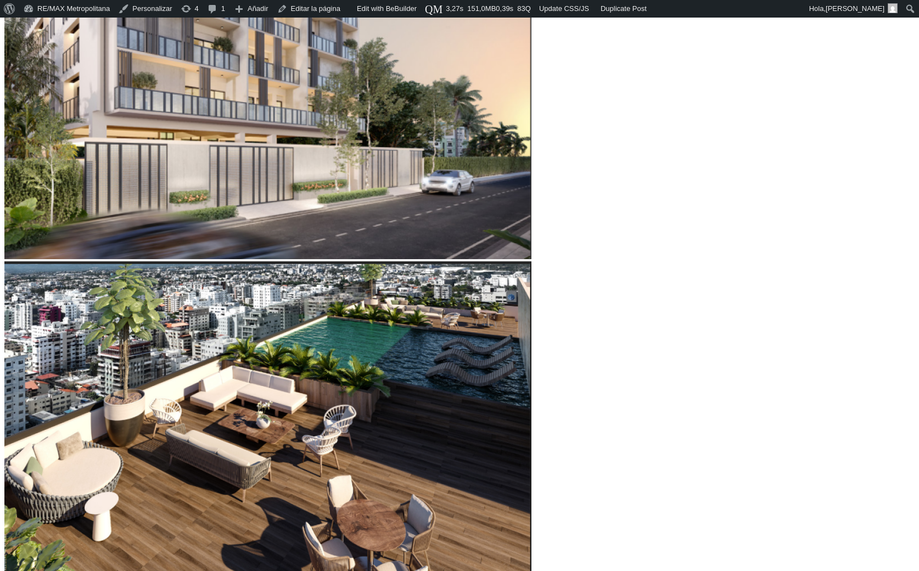
type input "35"
type input "37"
type input "38"
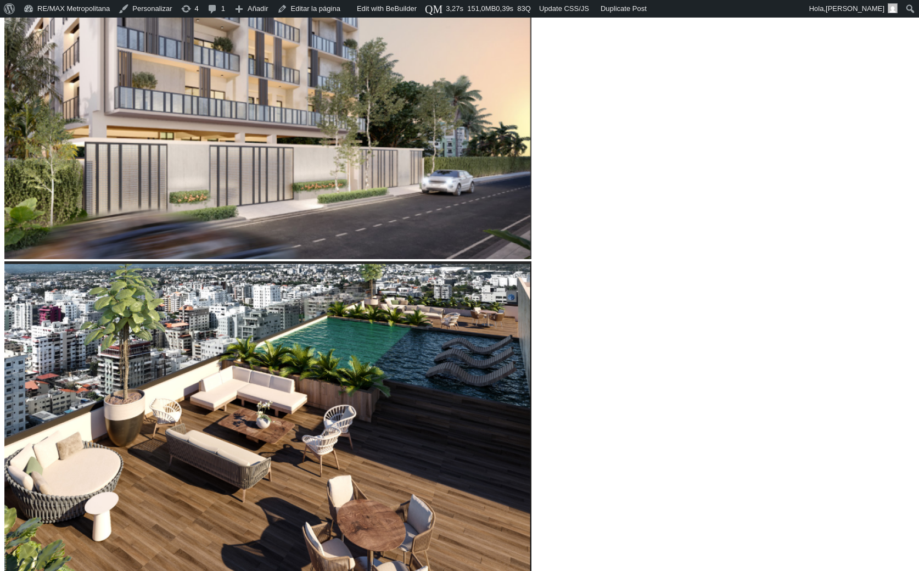
type input "39"
type input "40"
type input "41"
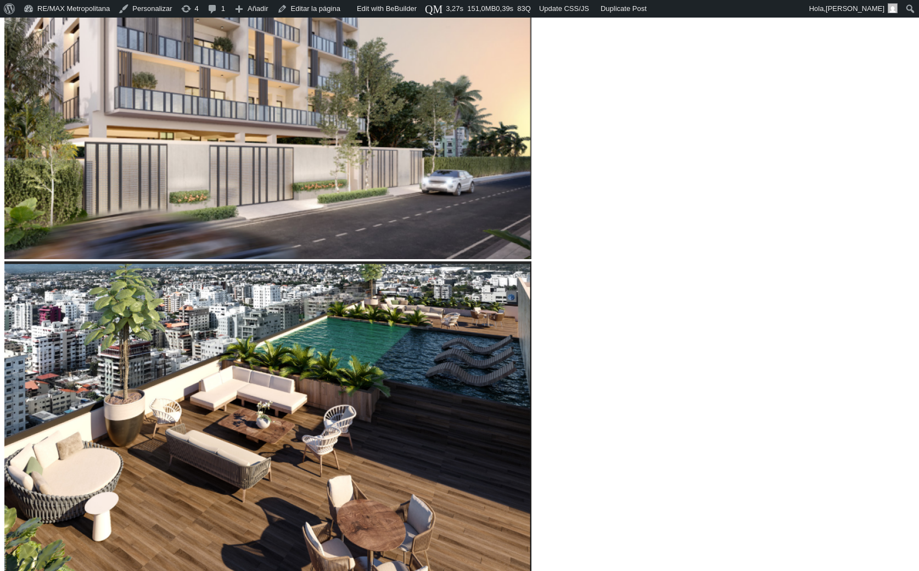
type input "41"
type input "42"
type input "43"
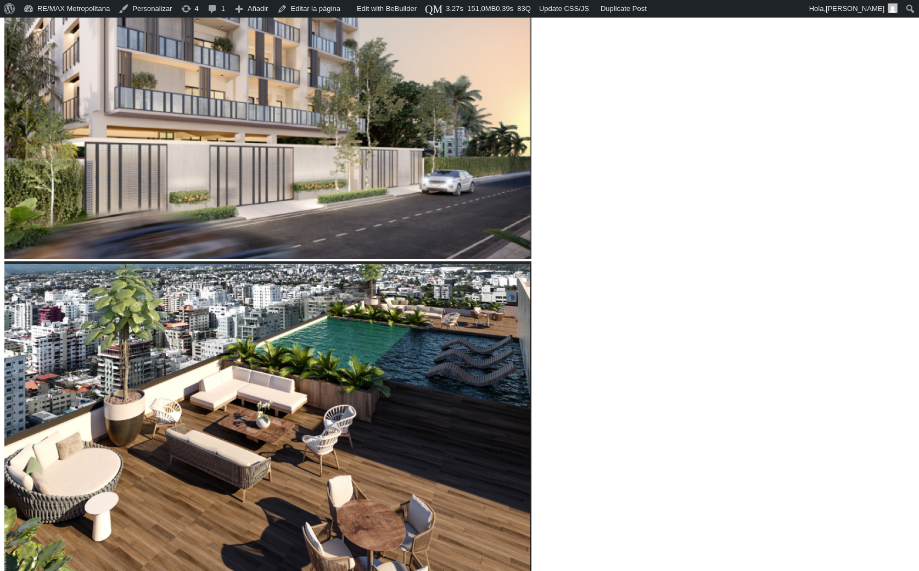
type input "44"
type input "45"
type input "43"
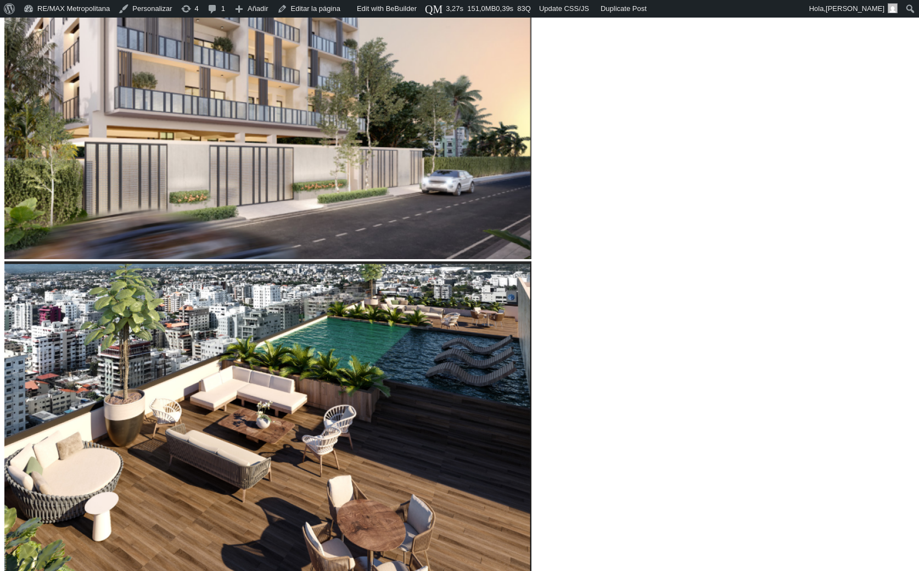
type input "43"
type input "40"
type input "38"
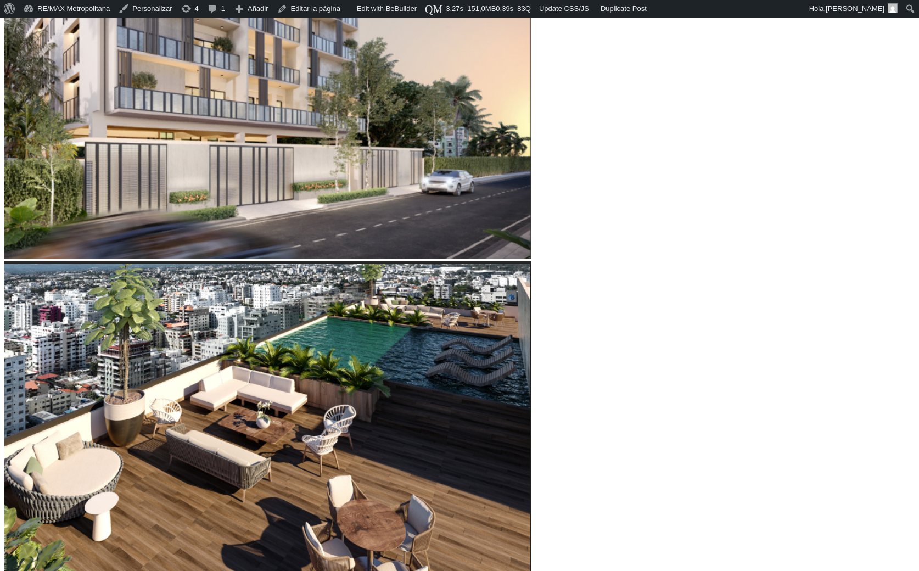
type input "35"
type input "34"
type input "32"
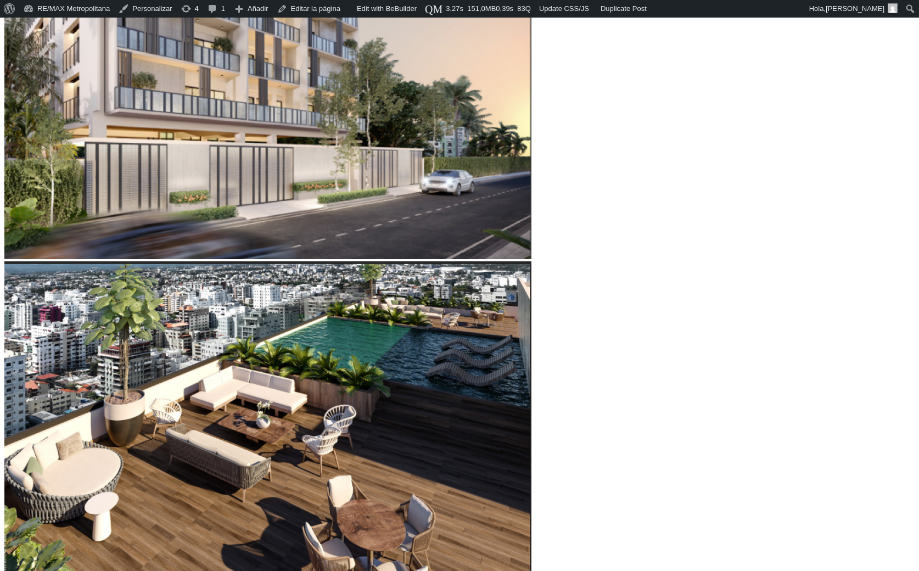
type input "32"
type input "30"
type input "28"
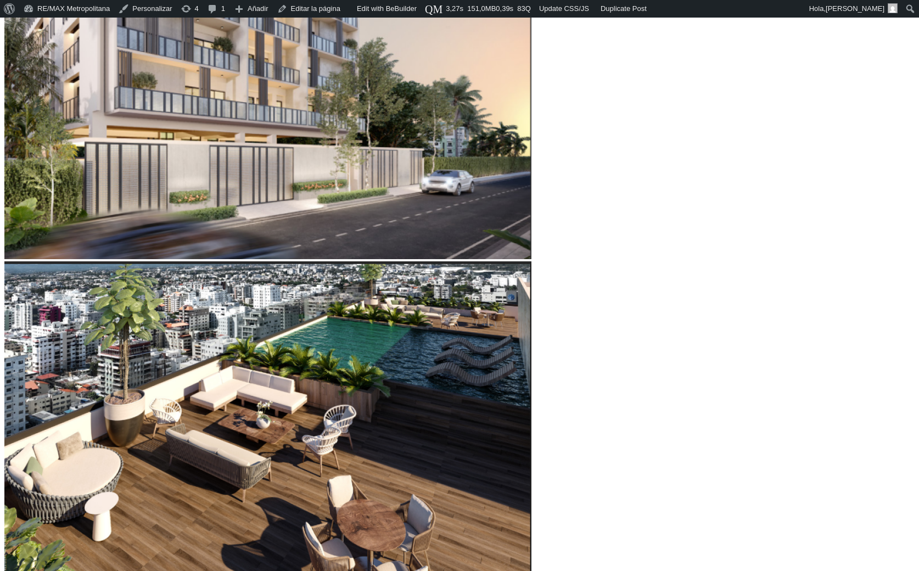
type input "26"
type input "25"
type input "24"
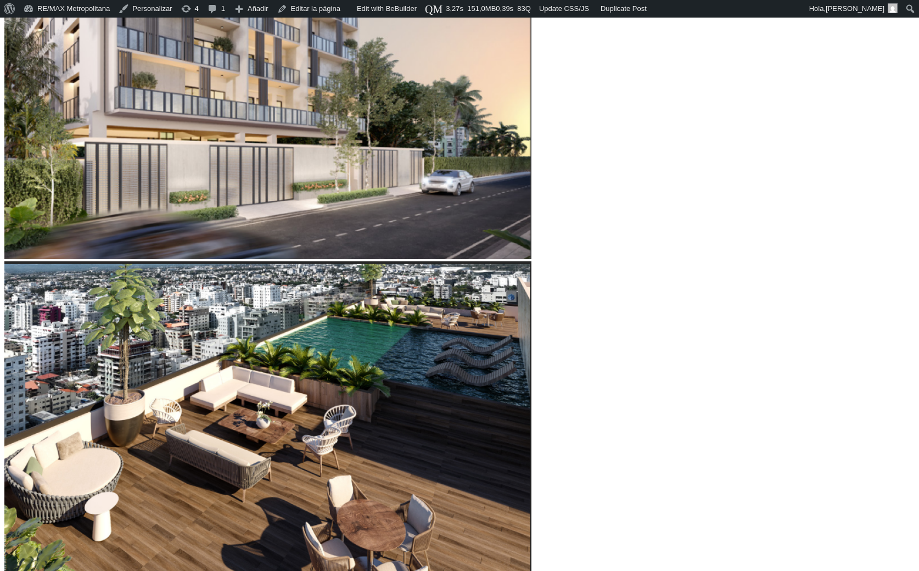
type input "24"
type input "23"
type input "22"
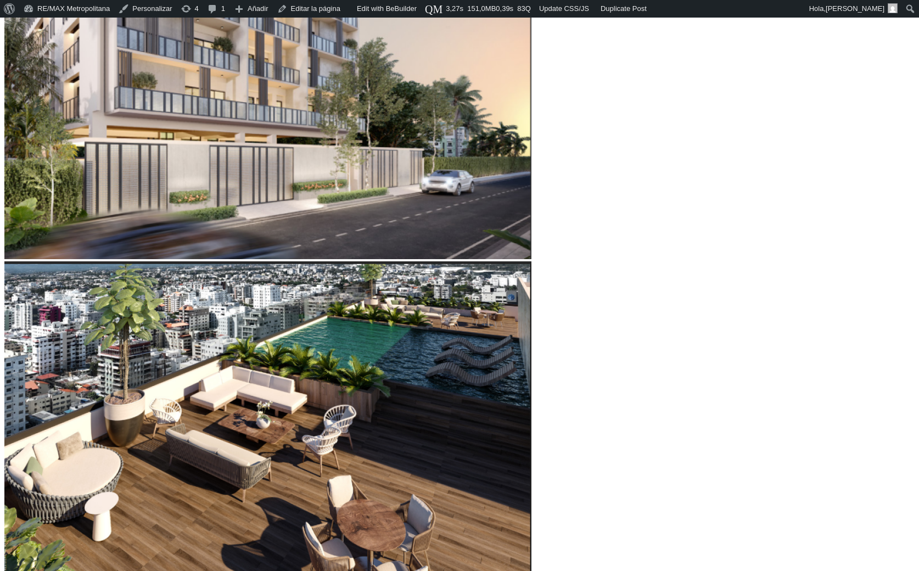
type input "23"
type input "24"
type input "26"
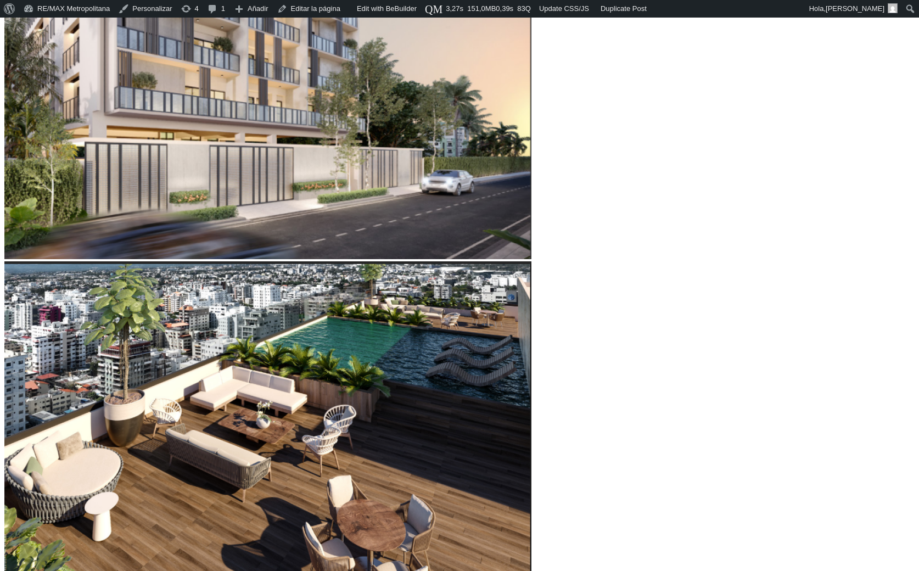
type input "26"
type input "27"
type input "28"
drag, startPoint x: 172, startPoint y: 365, endPoint x: 200, endPoint y: 370, distance: 29.0
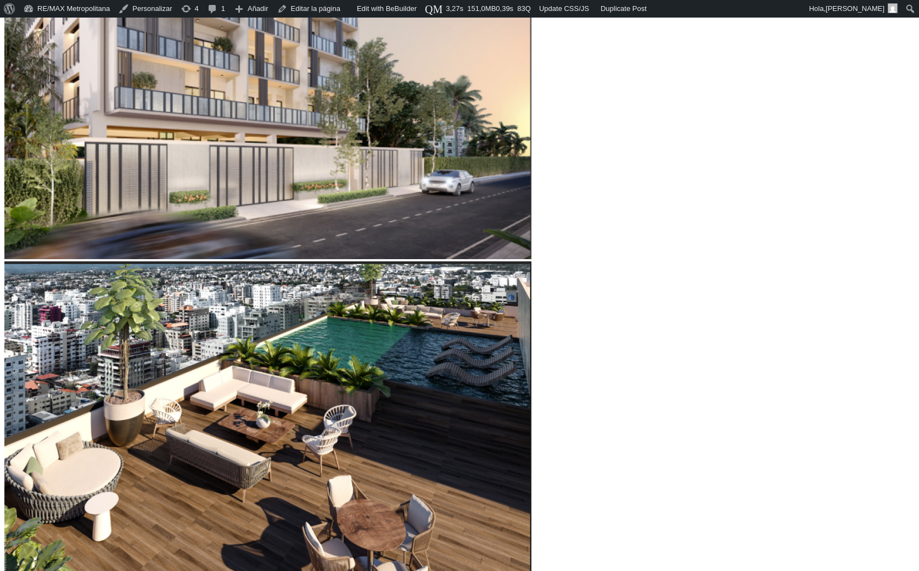
type input "28"
type input "21"
type input "22"
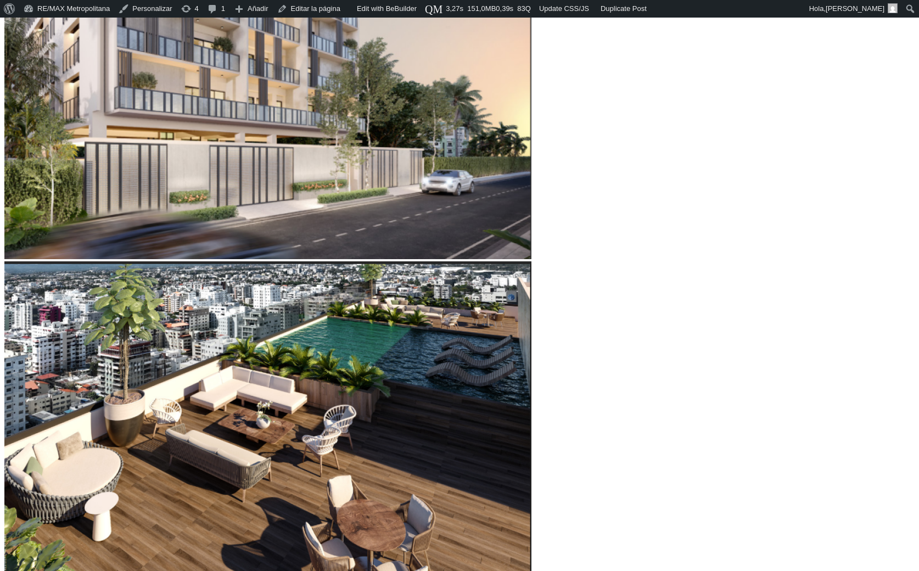
type input "22"
type input "23"
type input "24"
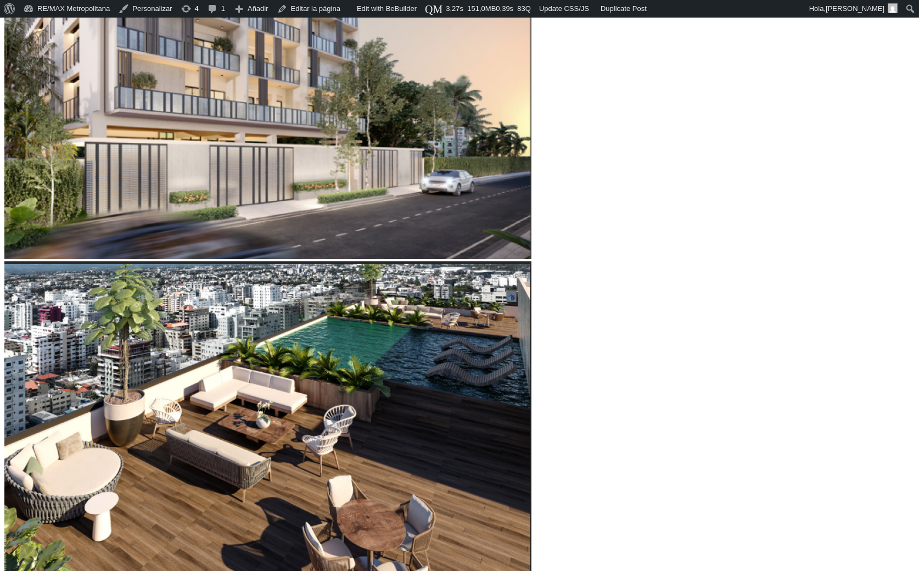
type input "23"
type input "22"
type input "21"
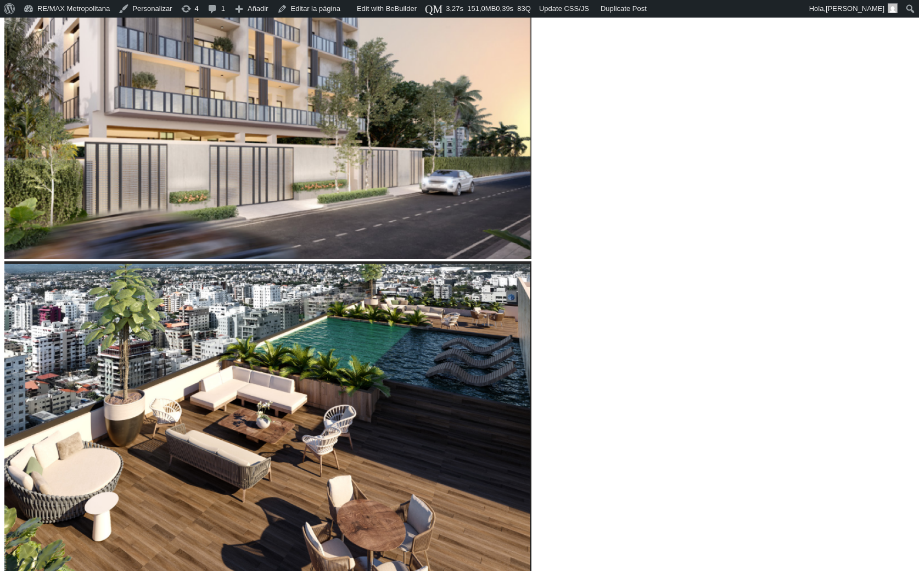
type input "21"
type input "20"
type input "19"
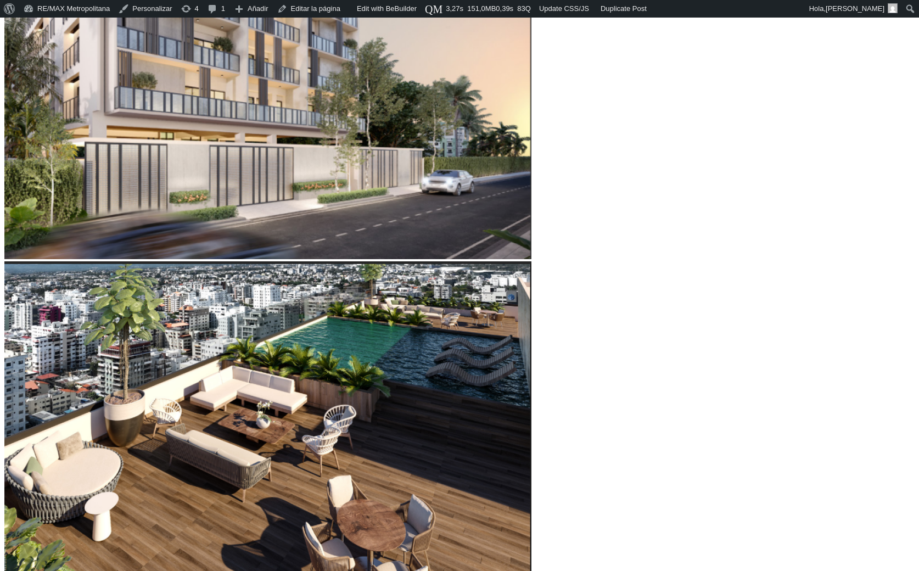
type input "18"
type input "17"
type input "16"
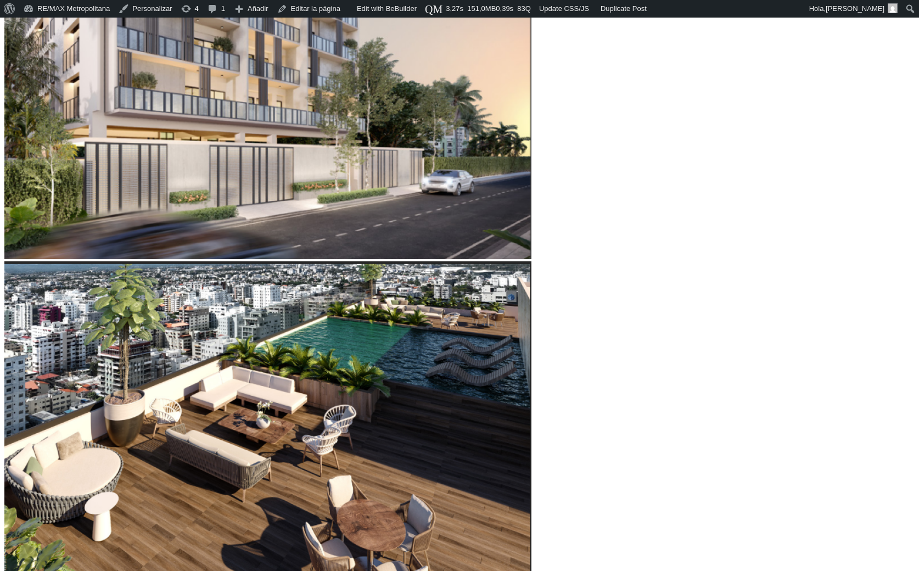
type input "16"
type input "15"
type input "14"
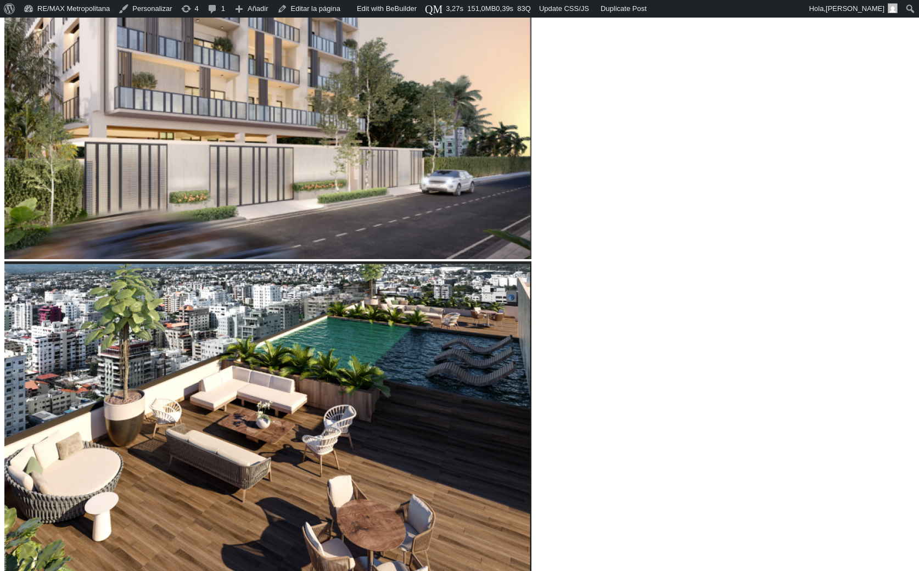
type input "13"
type input "12"
type input "11"
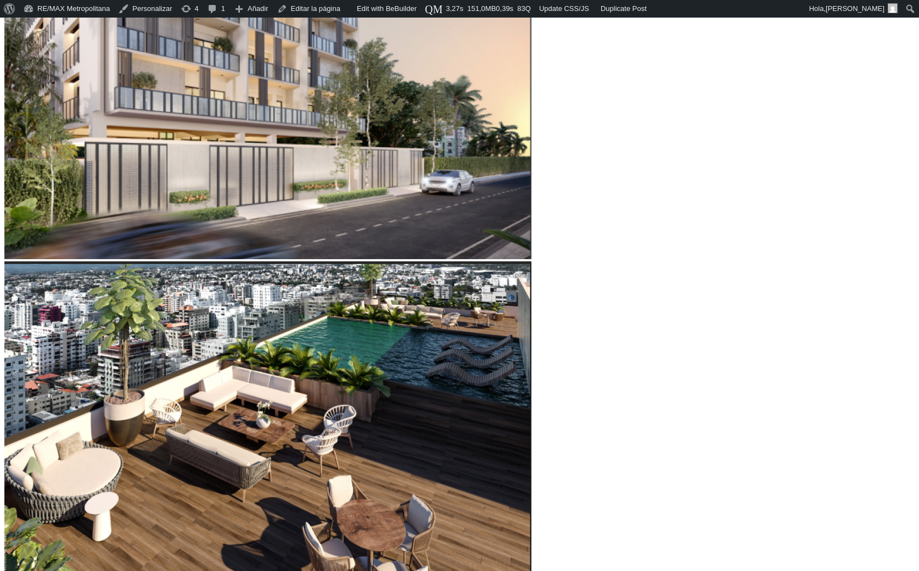
type input "11"
type input "10"
type input "11"
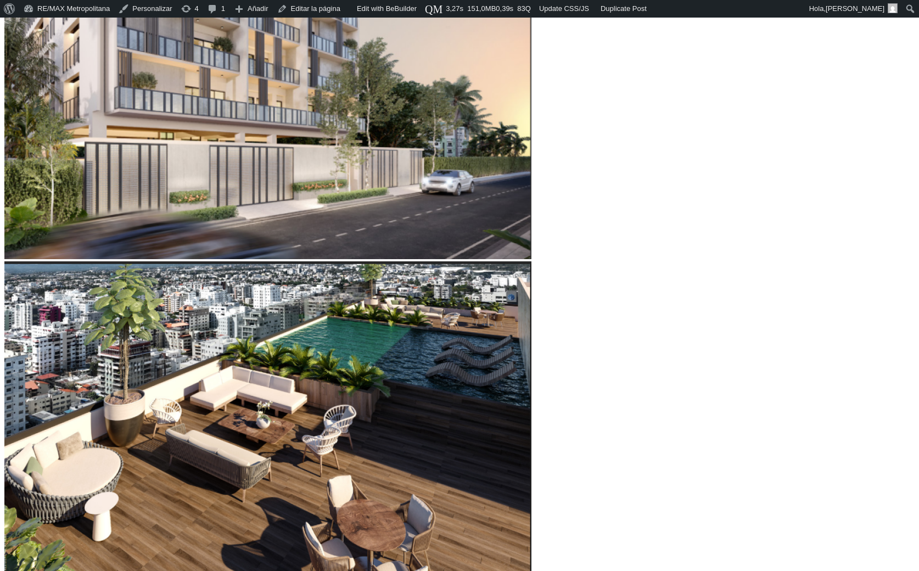
type input "12"
type input "13"
type input "14"
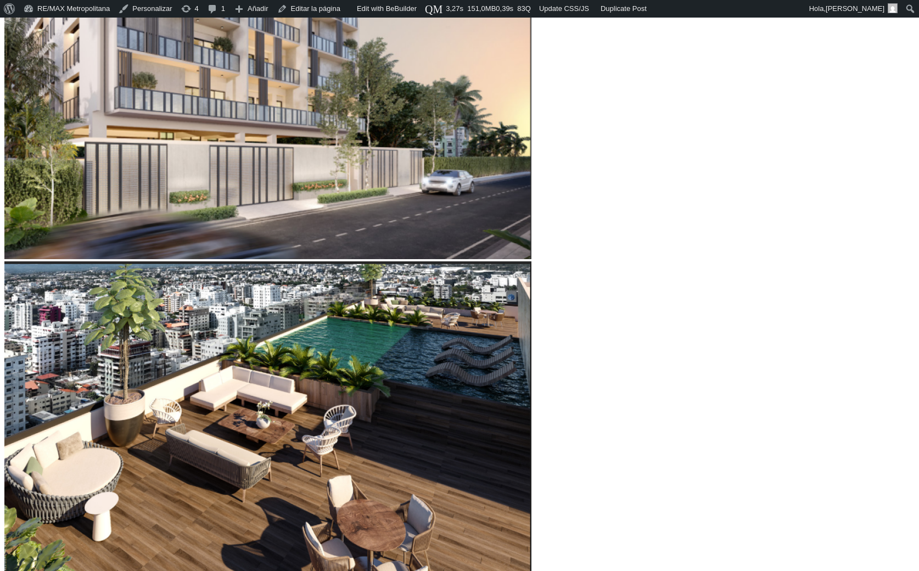
type input "14"
type input "18"
drag, startPoint x: 242, startPoint y: 427, endPoint x: 242, endPoint y: 402, distance: 24.7
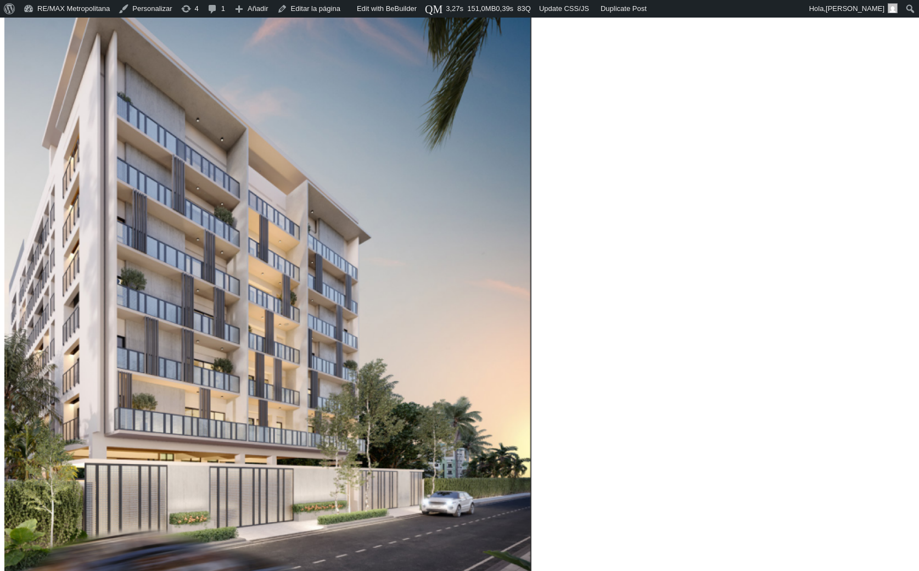
scroll to position [234, 0]
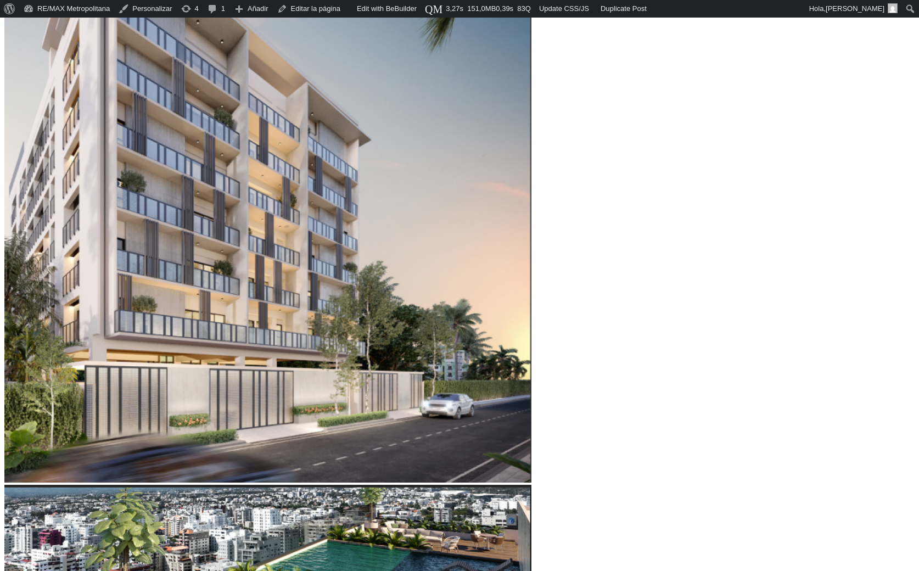
scroll to position [0, 0]
drag, startPoint x: 763, startPoint y: 440, endPoint x: 814, endPoint y: 470, distance: 59.5
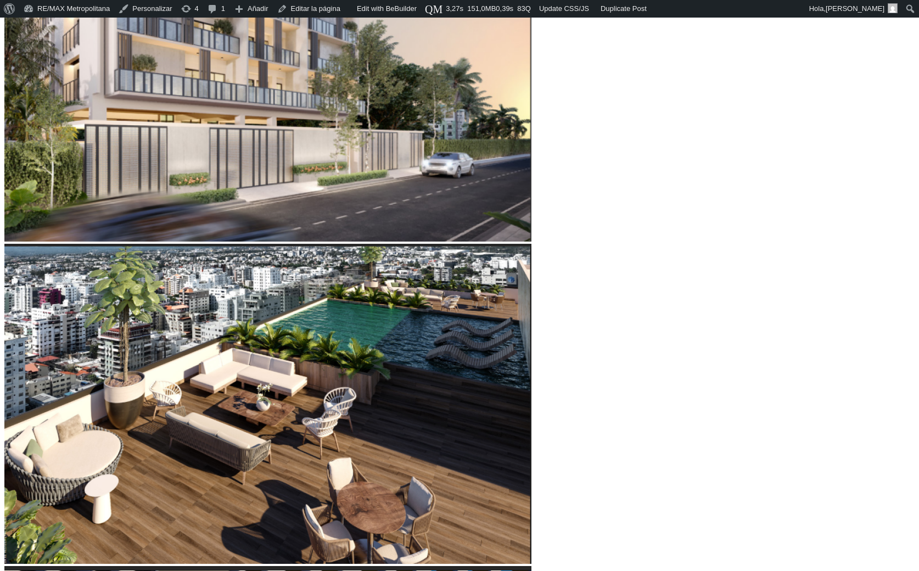
scroll to position [574, 0]
drag, startPoint x: 241, startPoint y: 410, endPoint x: 239, endPoint y: 419, distance: 9.1
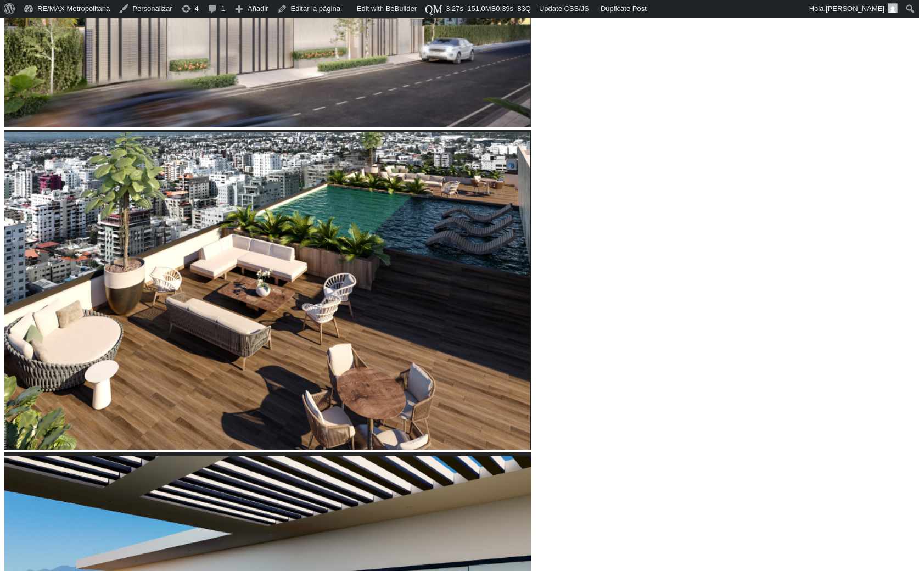
scroll to position [689, 0]
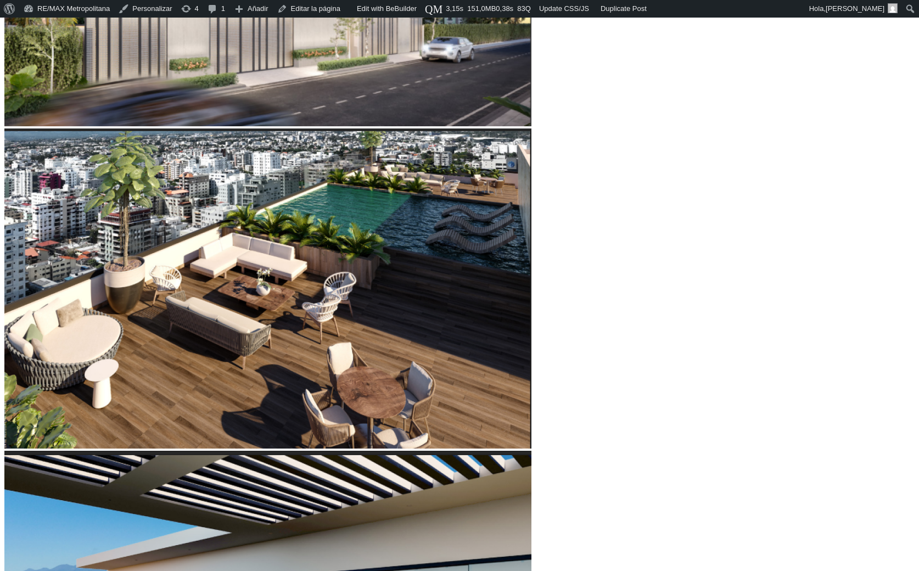
scroll to position [689, 0]
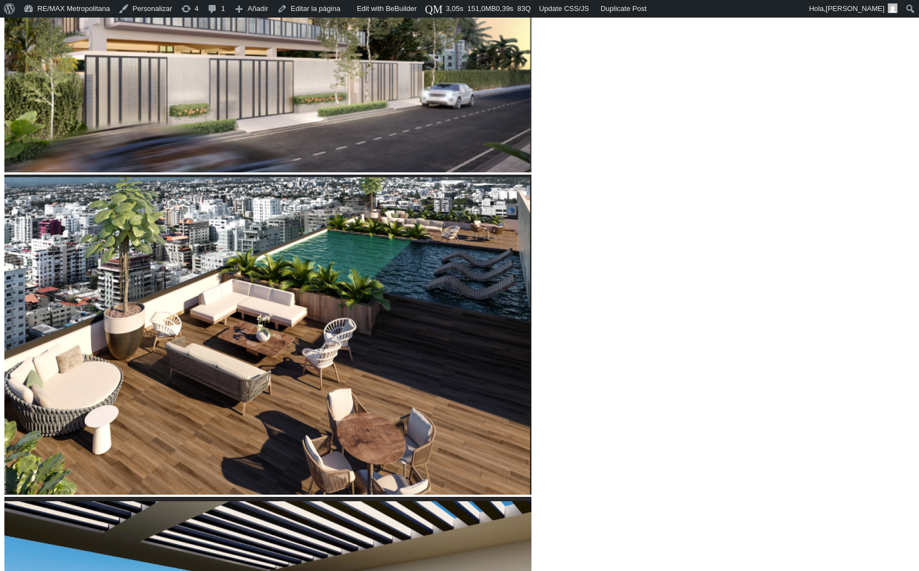
scroll to position [637, 0]
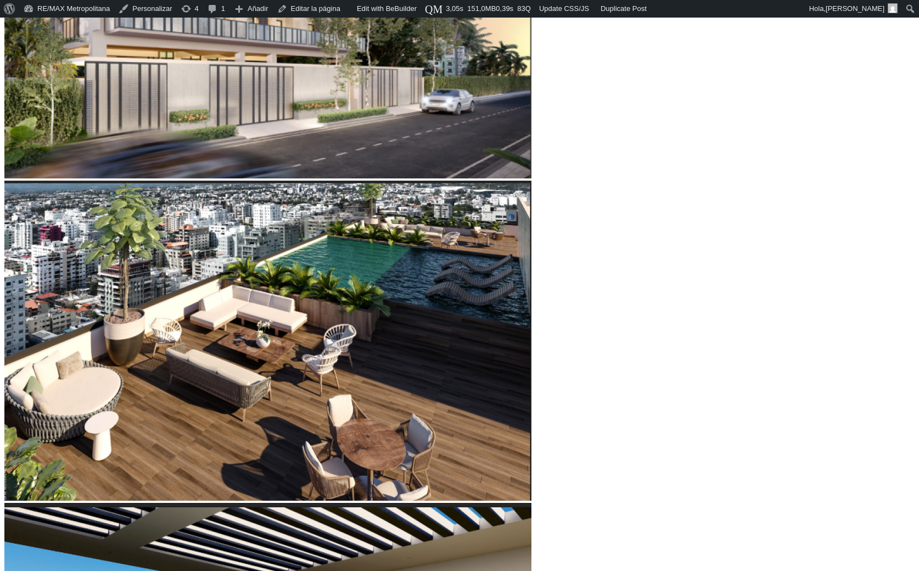
type input "60,583"
type input "60583"
type input "66,059"
type input "66059"
type input "68,455"
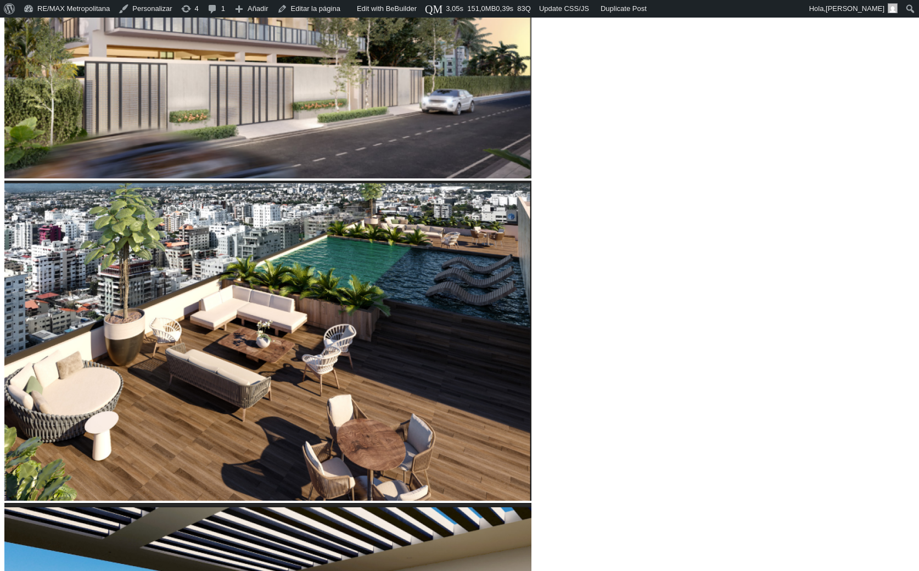
type input "68455"
type input "69,140"
type input "69140"
type input "70,851"
type input "70851"
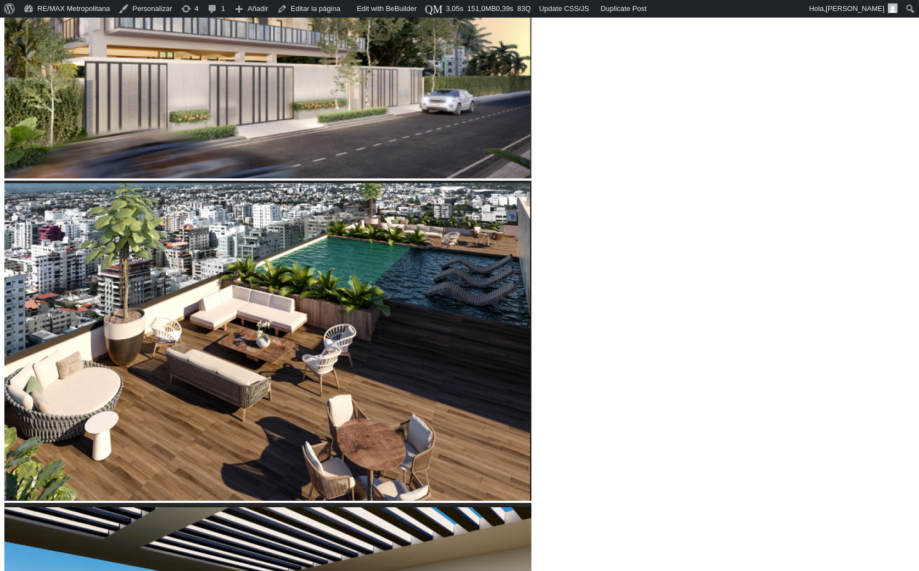
type input "71,878"
type input "71878"
type input "73,932"
type input "73932"
type input "75,643"
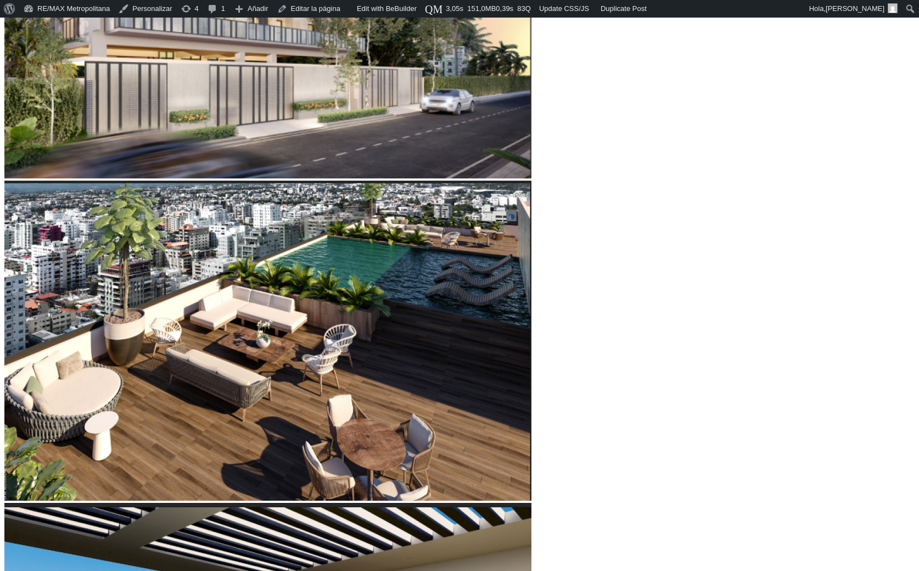
type input "75643"
type input "77,697"
type input "77697"
type input "81,804"
type input "81804"
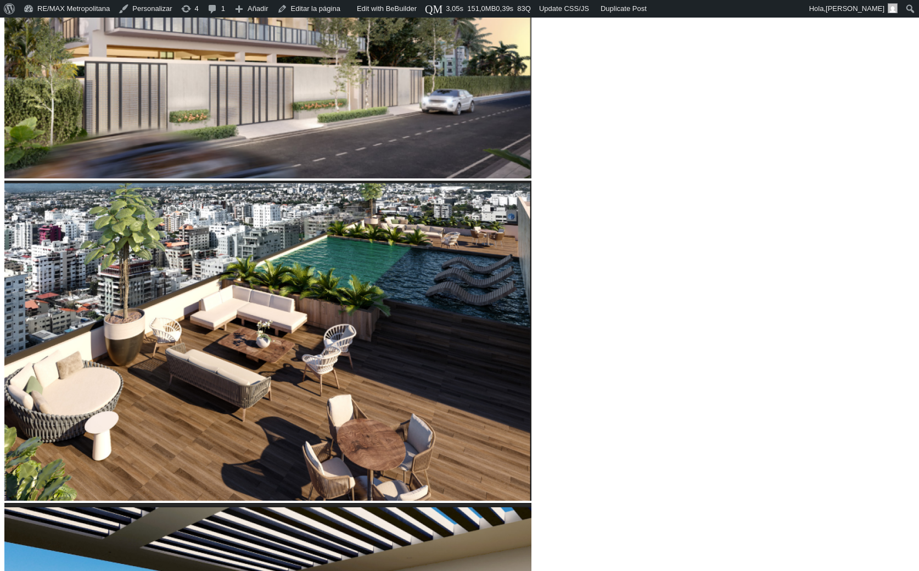
type input "83,858"
type input "83858"
type input "84,885"
type input "84885"
type input "86,938"
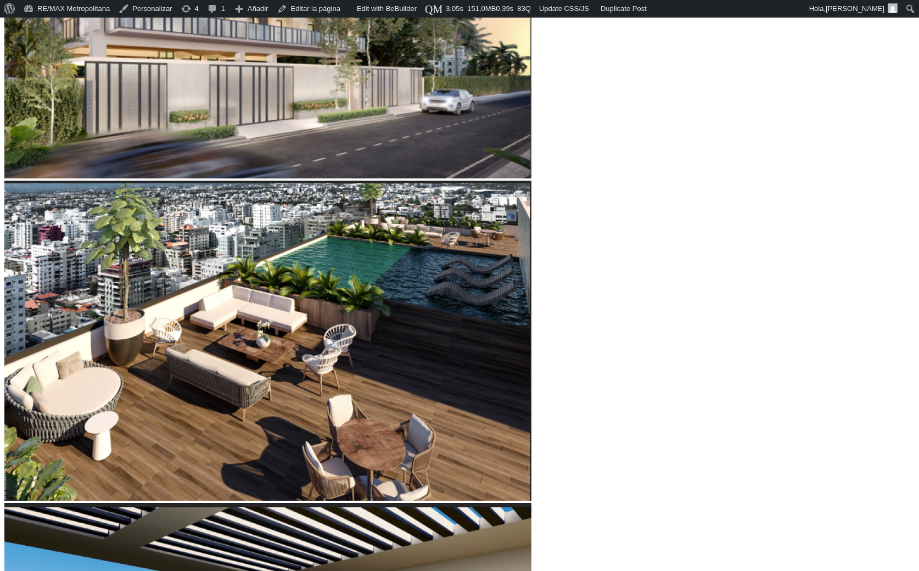
type input "86938"
type input "88,307"
type input "88307"
type input "89,676"
type input "89676"
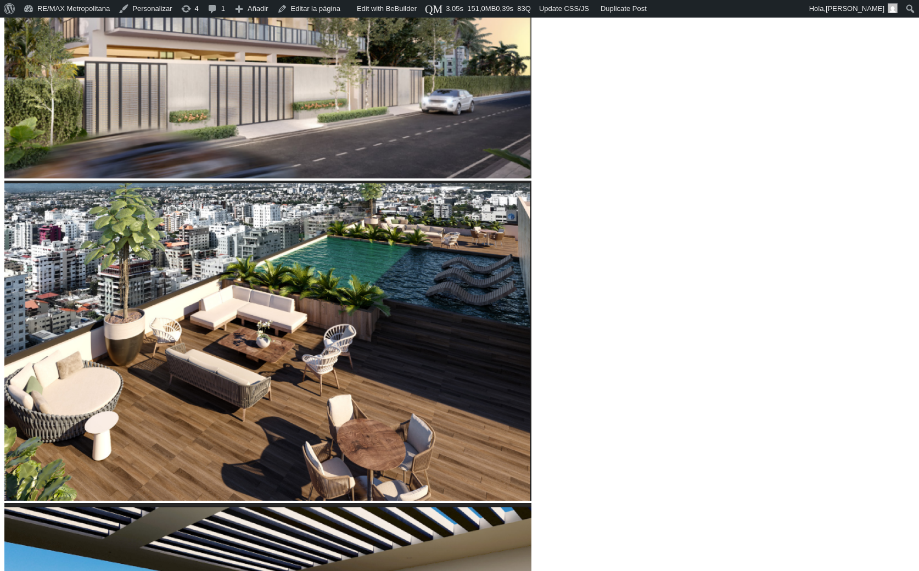
type input "91,046"
type input "91046"
type input "91,730"
type input "91730"
type input "93,441"
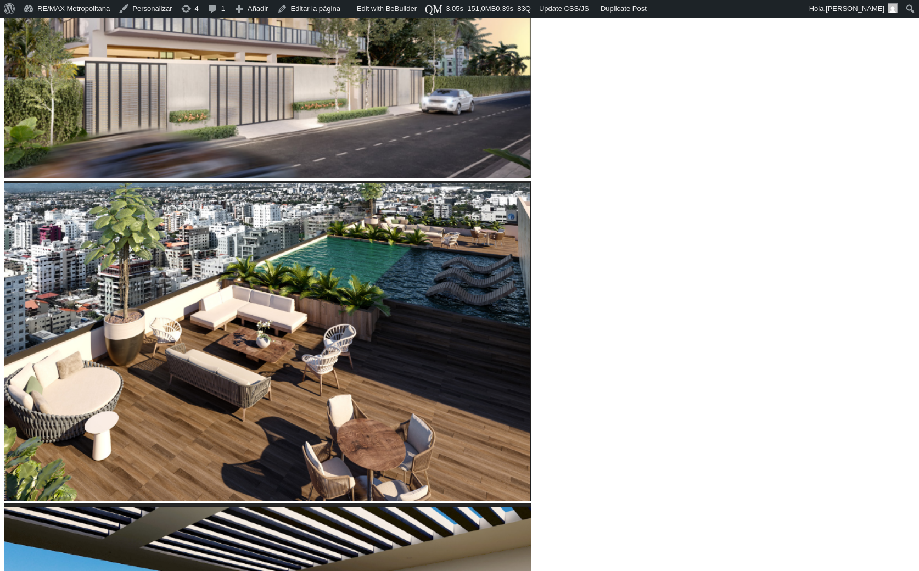
type input "93441"
type input "95,495"
type input "95495"
type input "97,207"
type input "97207"
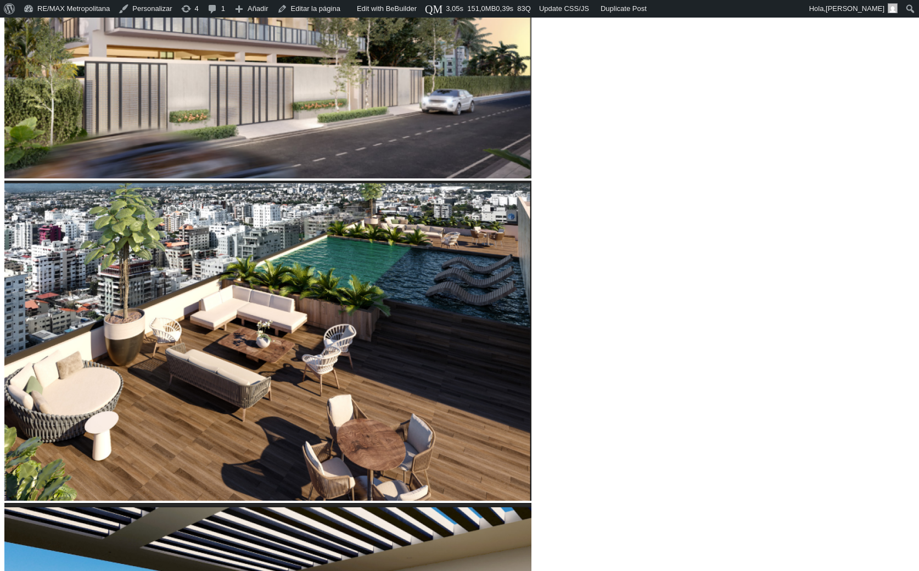
type input "97,549"
type input "97549"
type input "98,918"
type input "98918"
type input "99,260"
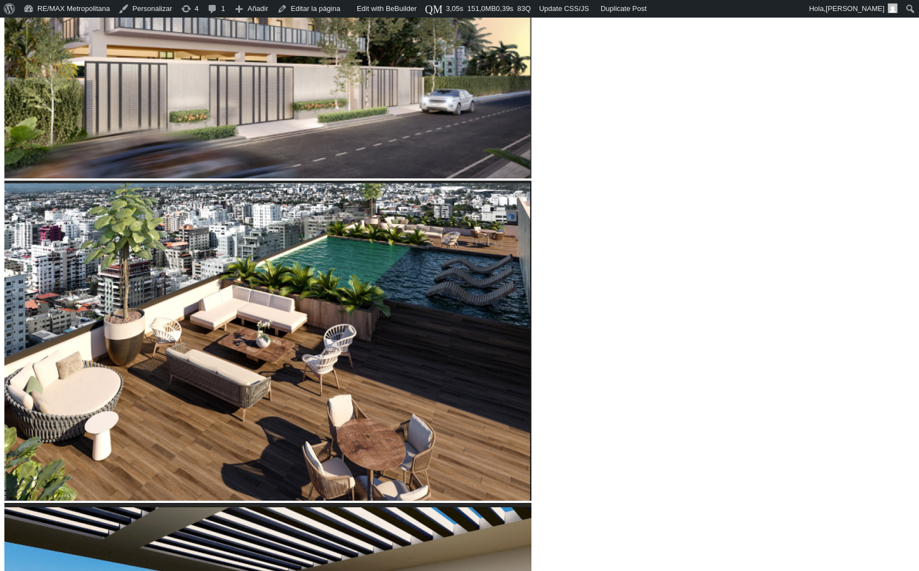
type input "99260"
type input "99,602"
type input "99602"
type input "101,314"
type input "101314"
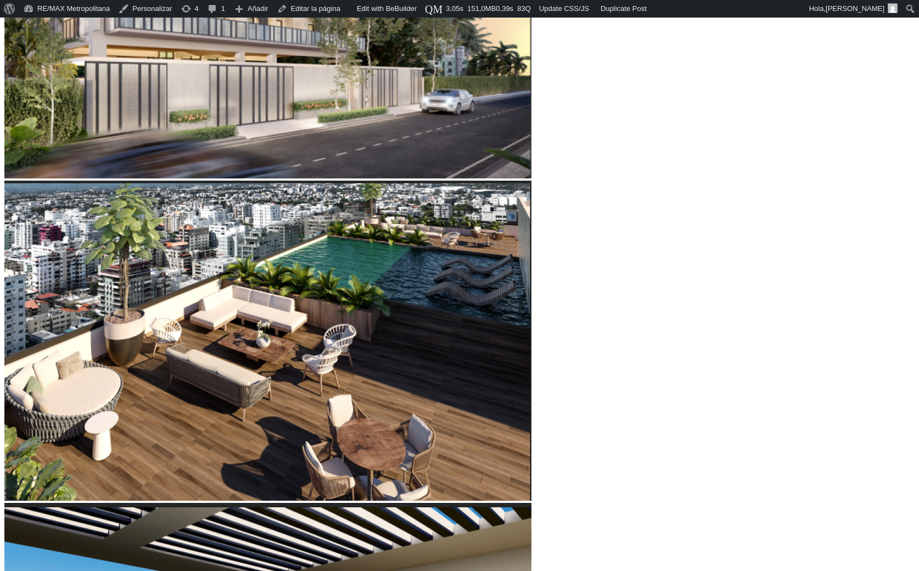
type input "101,656"
type input "101656"
type input "101,998"
type input "101998"
type input "102,341"
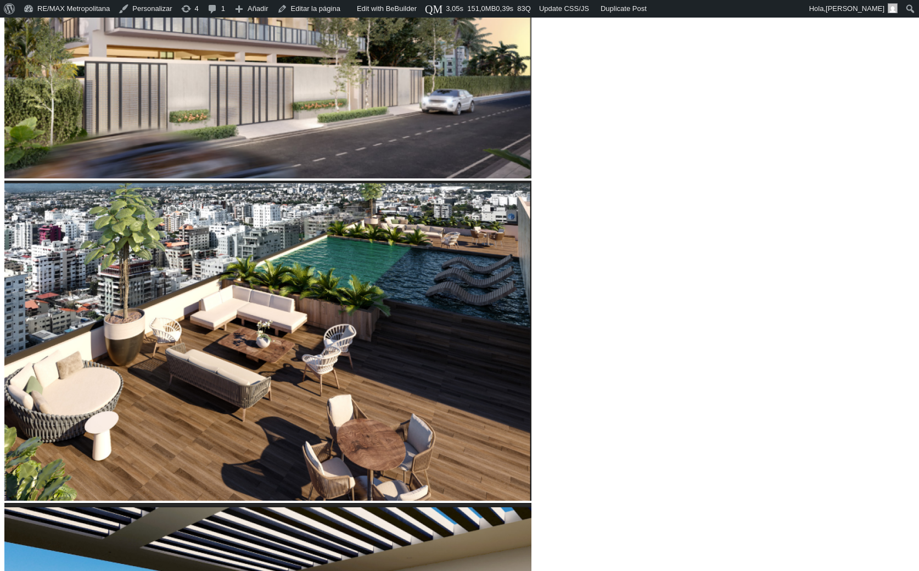
type input "102341"
type input "102,683"
type input "102683"
type input "103,025"
type input "103025"
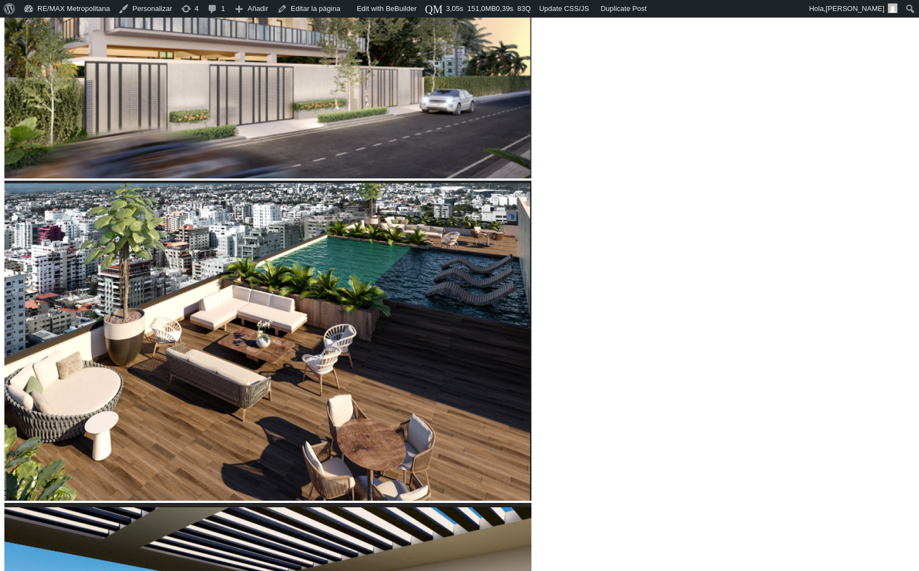
type input "101,998"
type input "101998"
type input "97,549"
type input "97549"
type input "95,153"
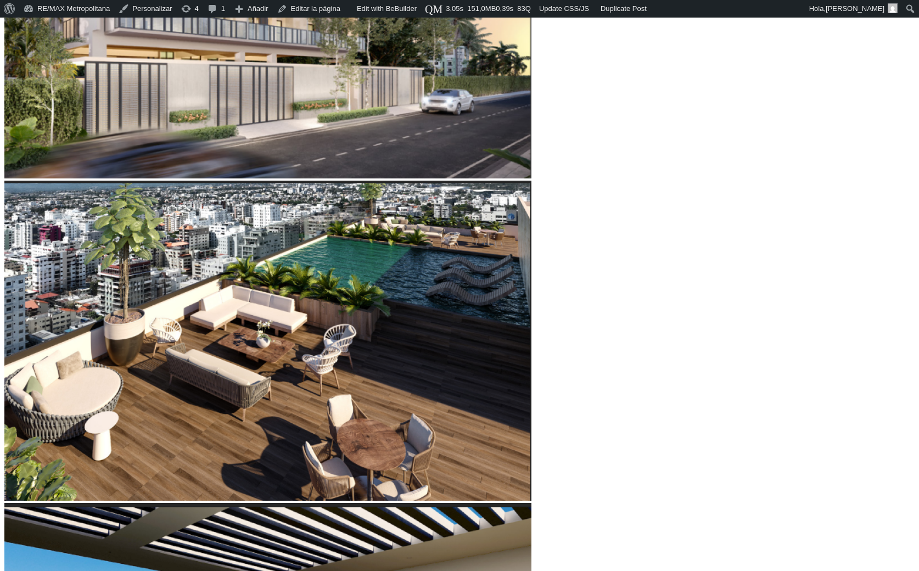
type input "95153"
type input "93,441"
type input "93441"
type input "90,019"
type input "90019"
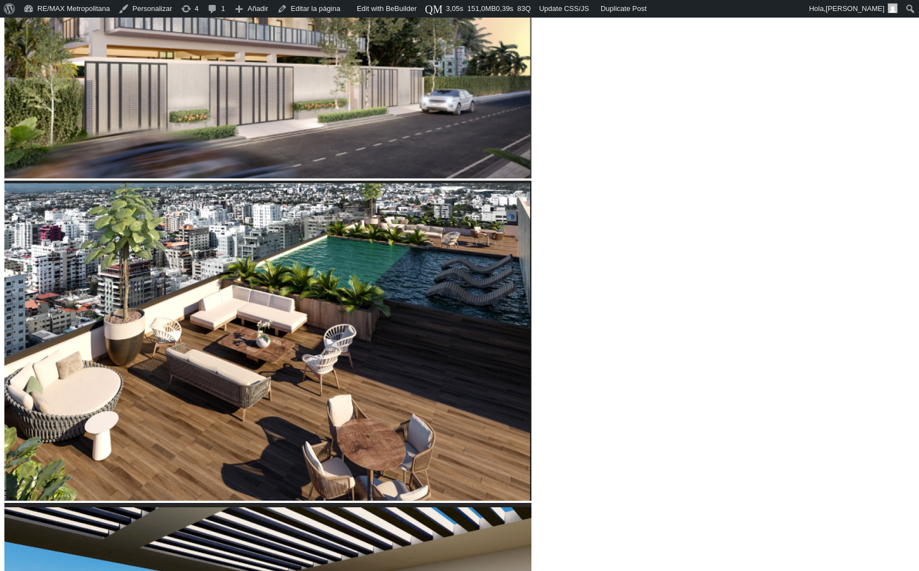
type input "88,650"
type input "88650"
type input "87,965"
type input "87965"
type input "86,596"
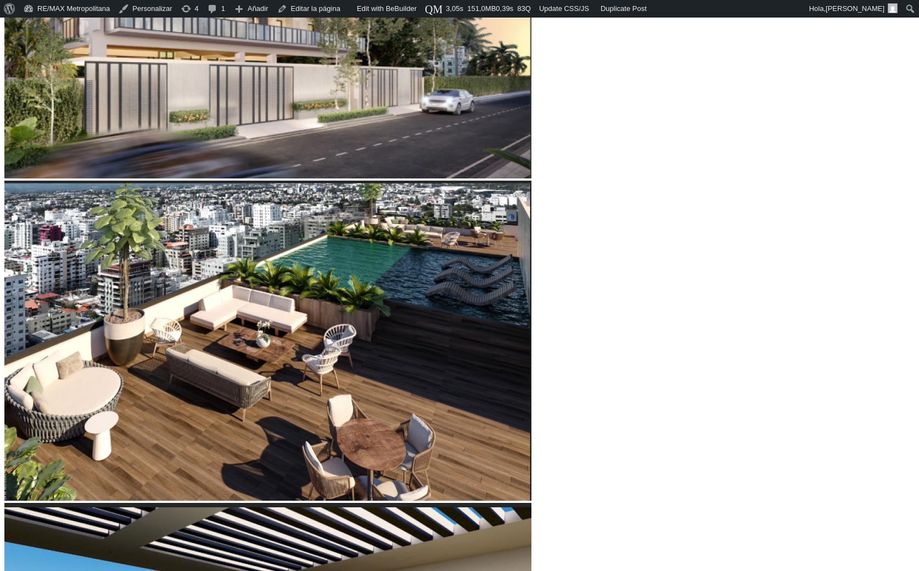
type input "86596"
type input "85,569"
type input "85569"
type input "83,173"
type input "83173"
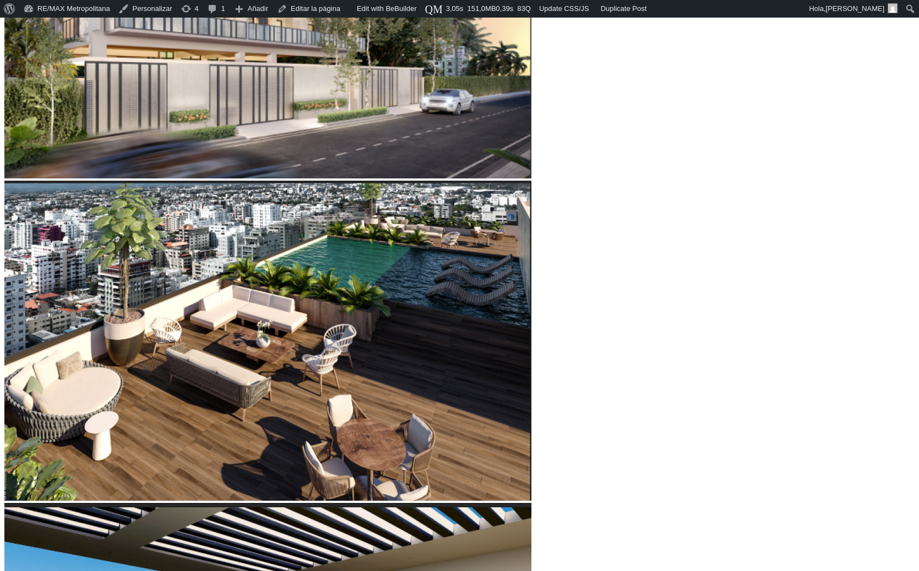
type input "82,489"
type input "82489"
type input "82,146"
type input "82146"
type input "80,777"
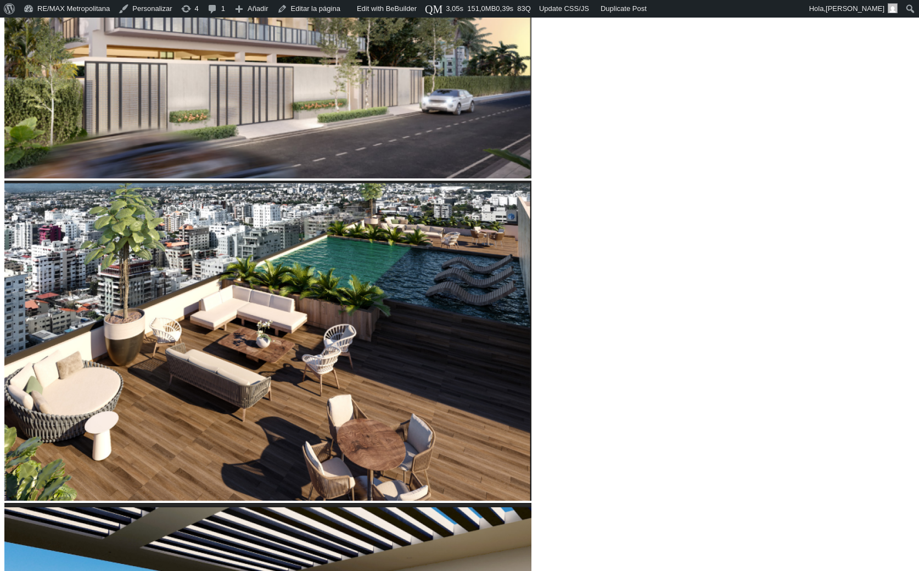
type input "80777"
type input "80,435"
type input "80435"
type input "80,093"
type input "80093"
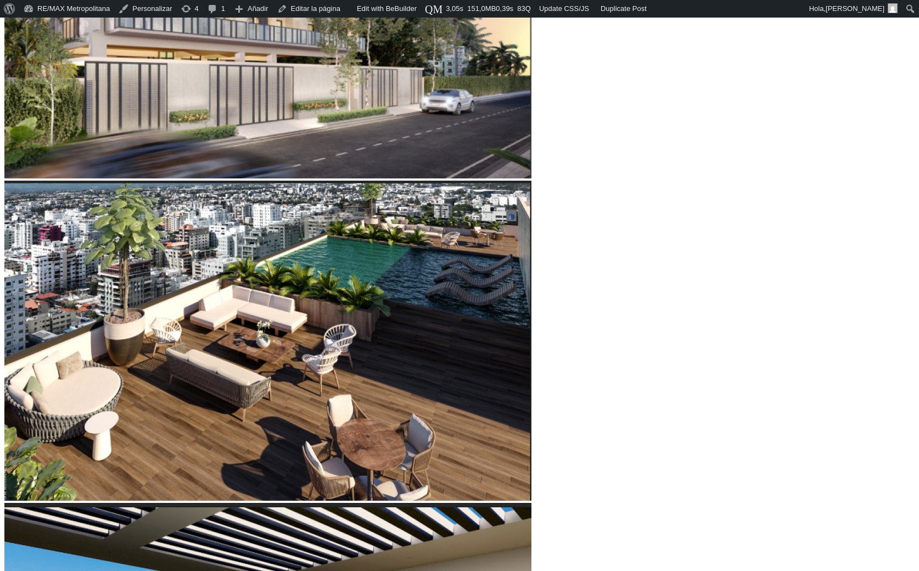
type input "79,750"
type input "79750"
type input "79,408"
type input "79408"
type input "79,066"
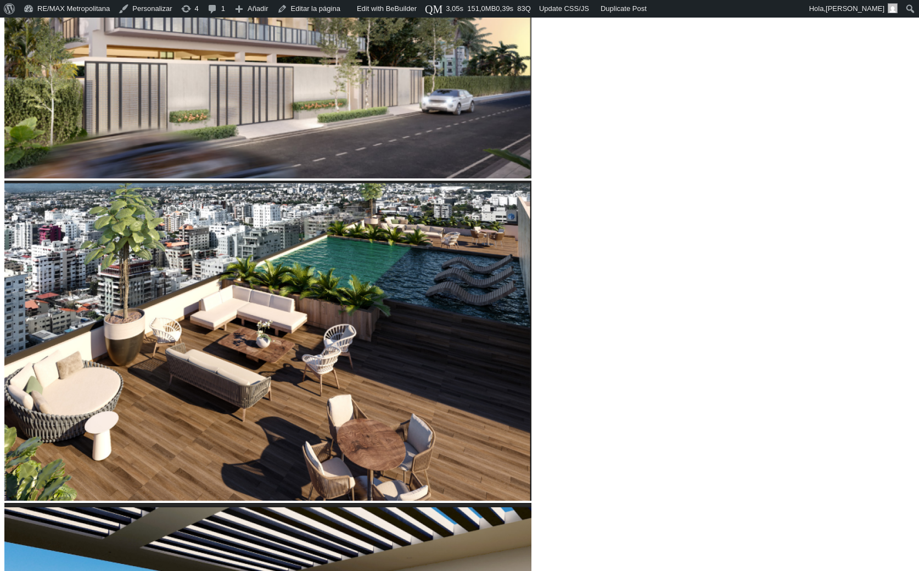
type input "79066"
type input "78,724"
type input "78724"
type input "78,381"
drag, startPoint x: 243, startPoint y: 221, endPoint x: 272, endPoint y: 222, distance: 29.1
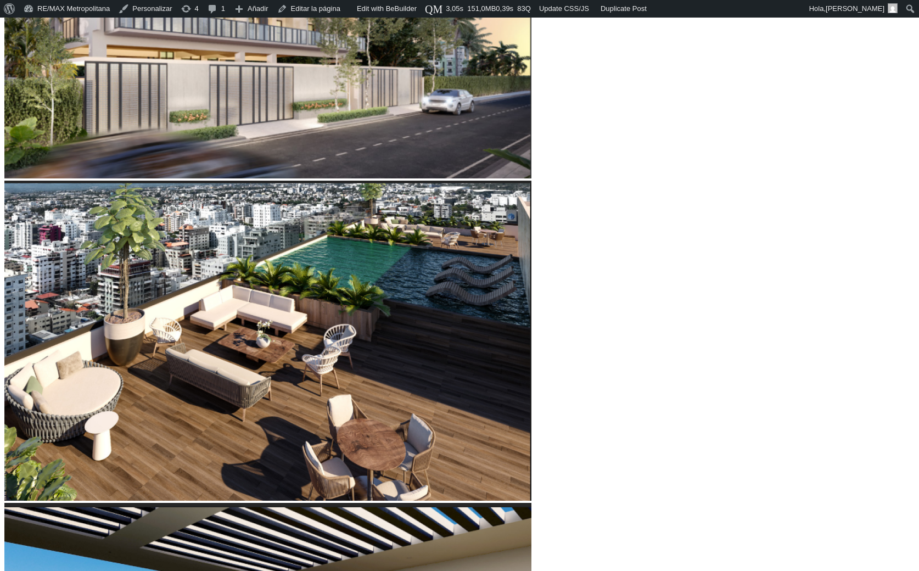
type input "78381"
type input "13"
type input "14"
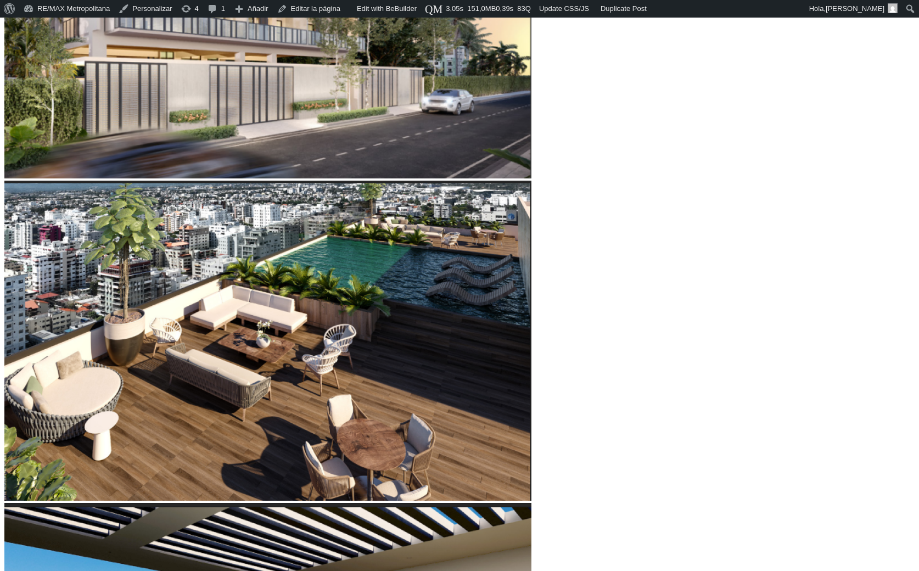
type input "14"
type input "16"
type input "18"
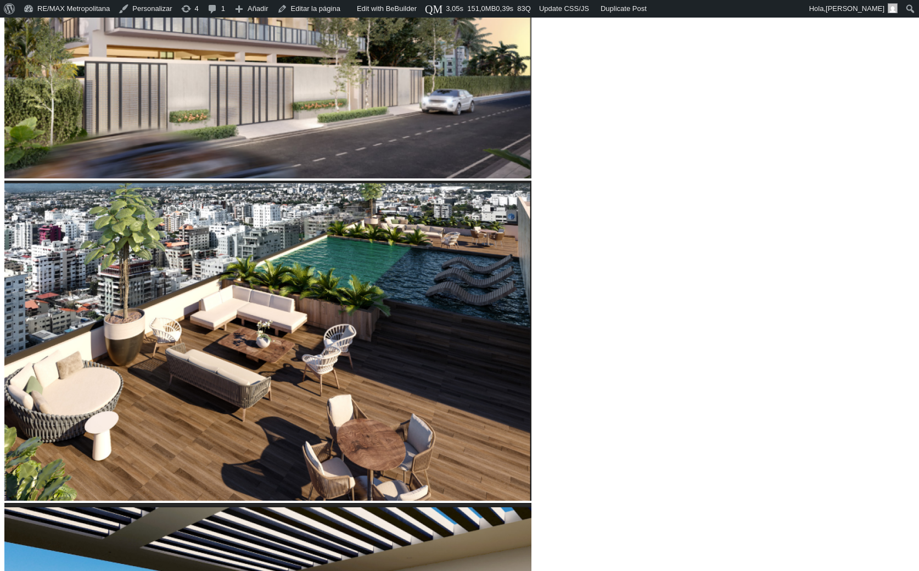
type input "19"
type input "20"
type input "22"
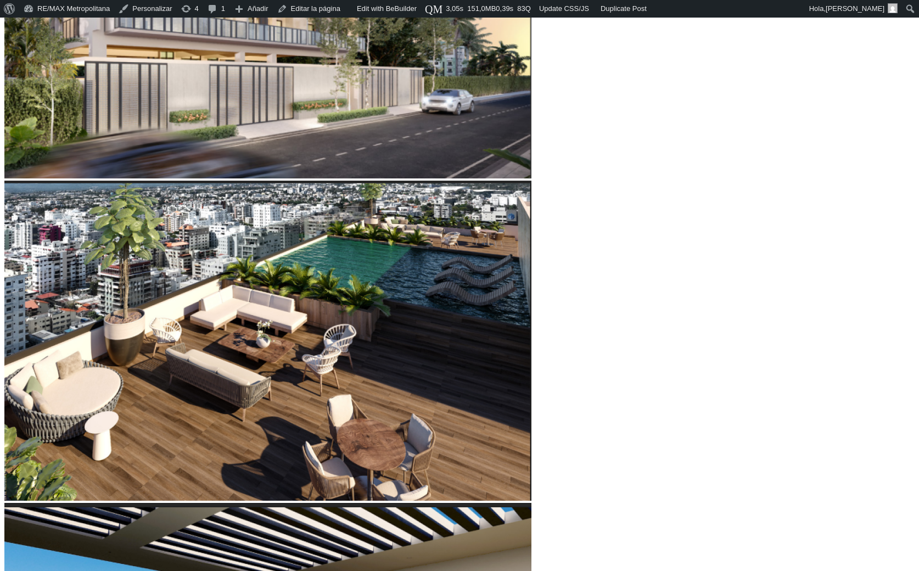
type input "22"
type input "23"
type input "24"
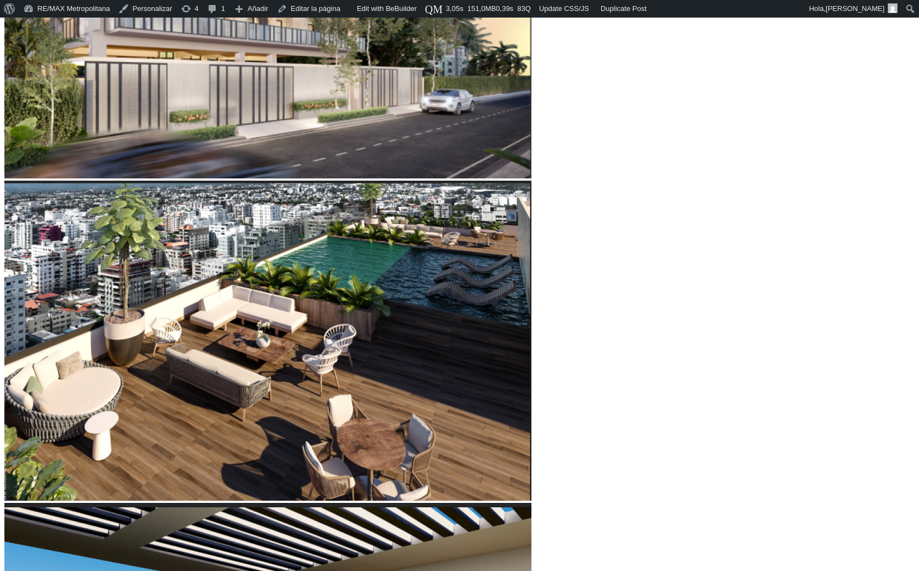
type input "25"
type input "26"
type input "27"
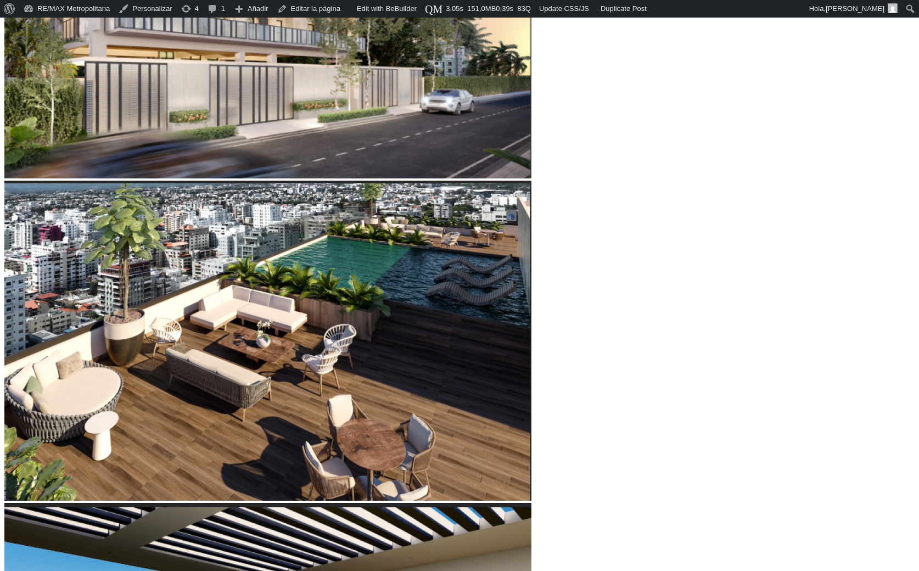
type input "27"
type input "28"
type input "29"
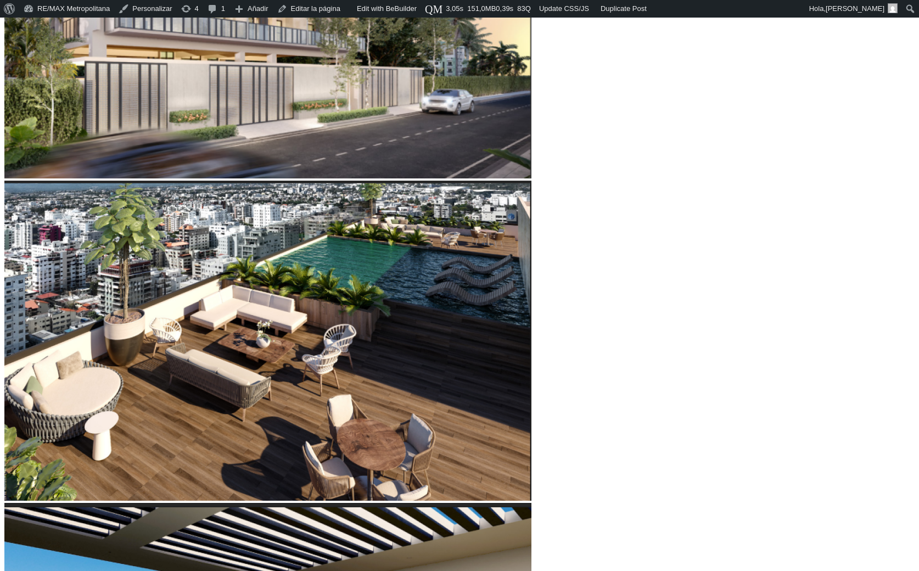
type input "30"
type input "31"
type input "32"
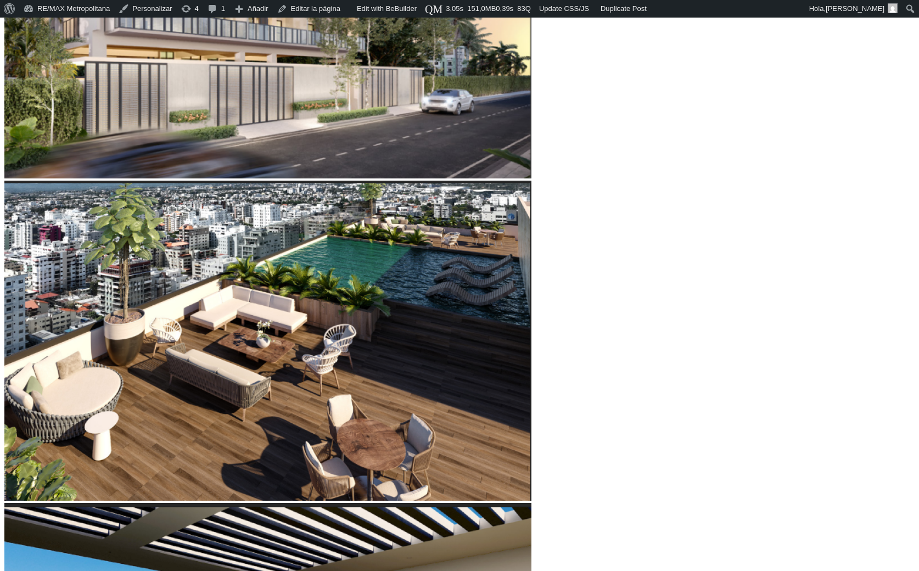
type input "32"
type input "33"
type input "34"
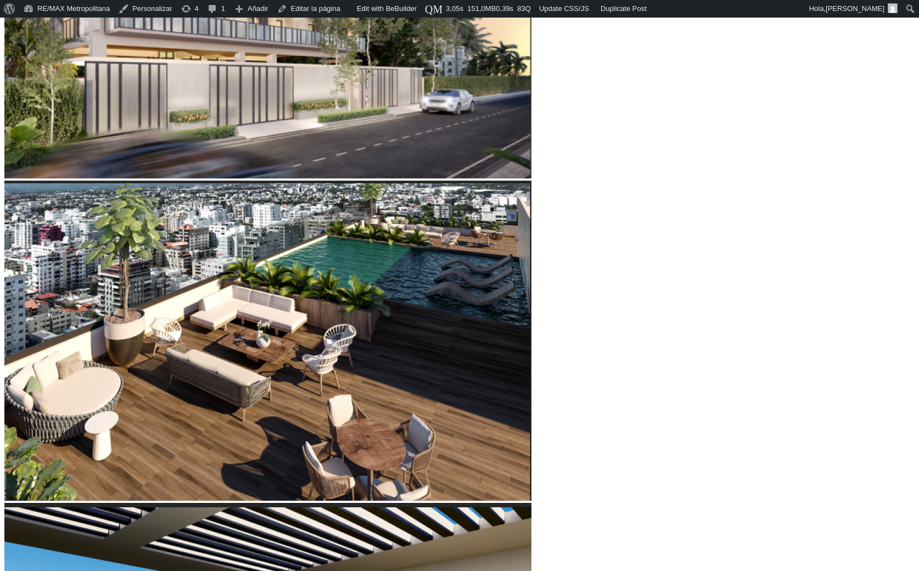
type input "35"
type input "36"
type input "37"
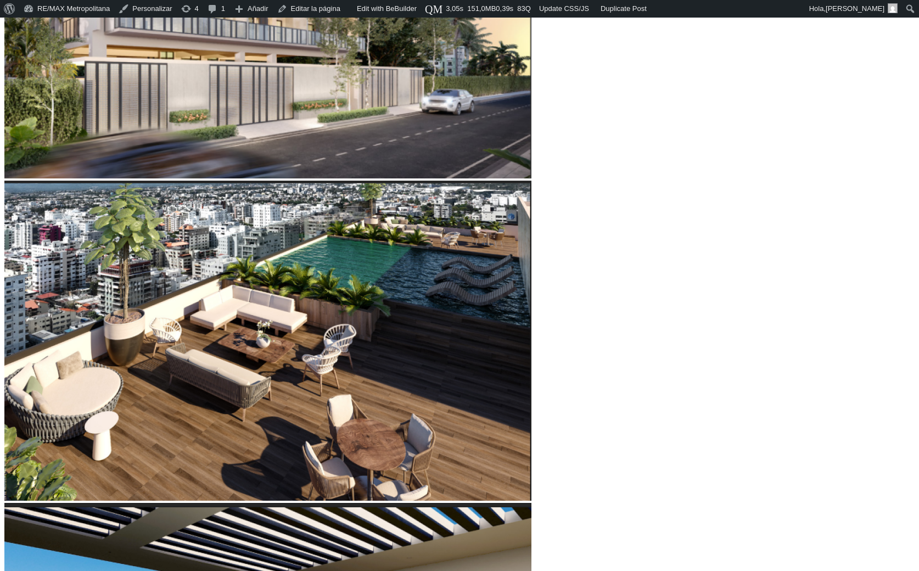
type input "37"
type input "38"
type input "39"
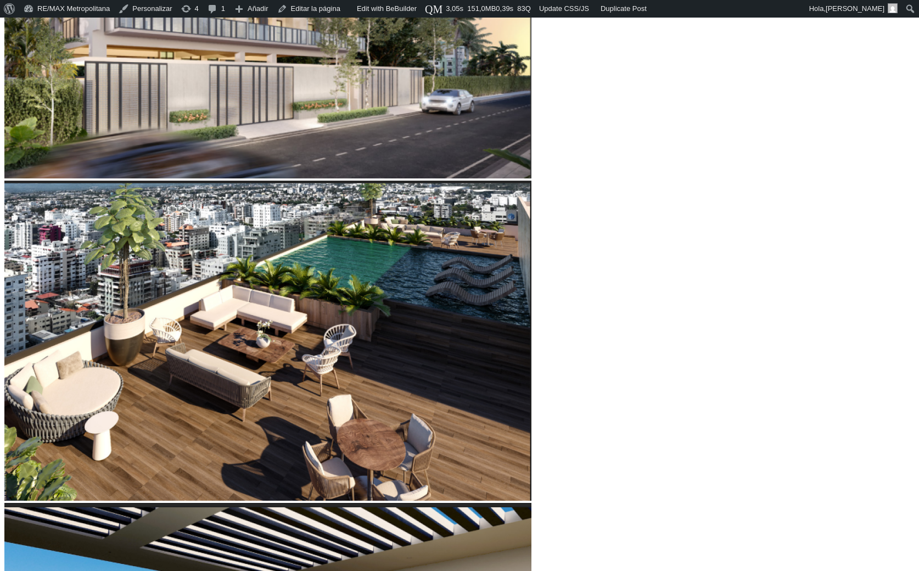
type input "40"
type input "41"
type input "42"
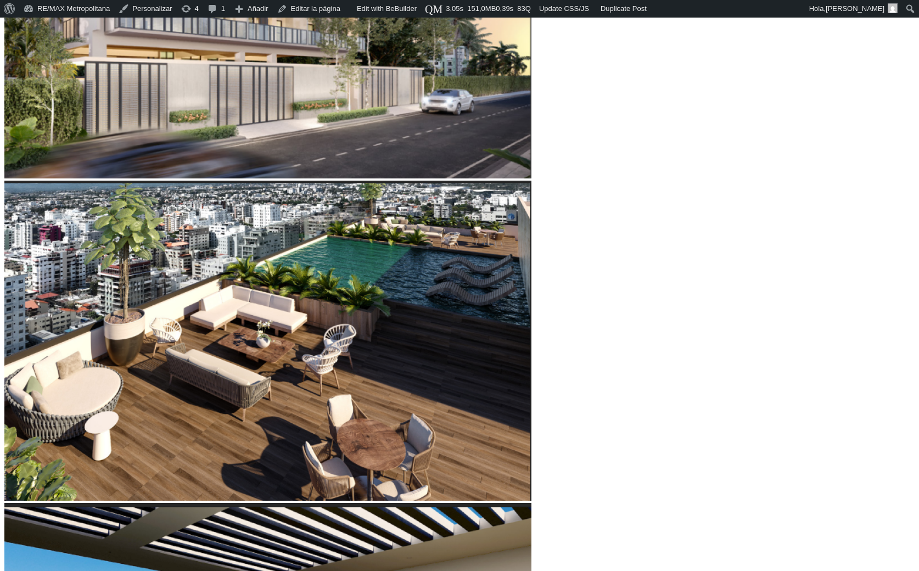
type input "42"
type input "43"
type input "44"
drag, startPoint x: 171, startPoint y: 284, endPoint x: 232, endPoint y: 293, distance: 62.1
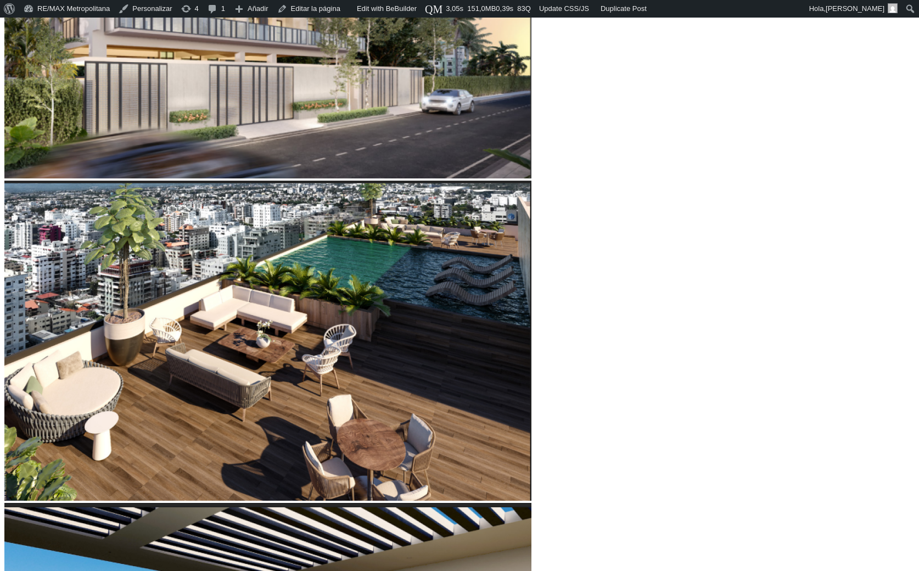
type input "44"
type input "43"
type input "45"
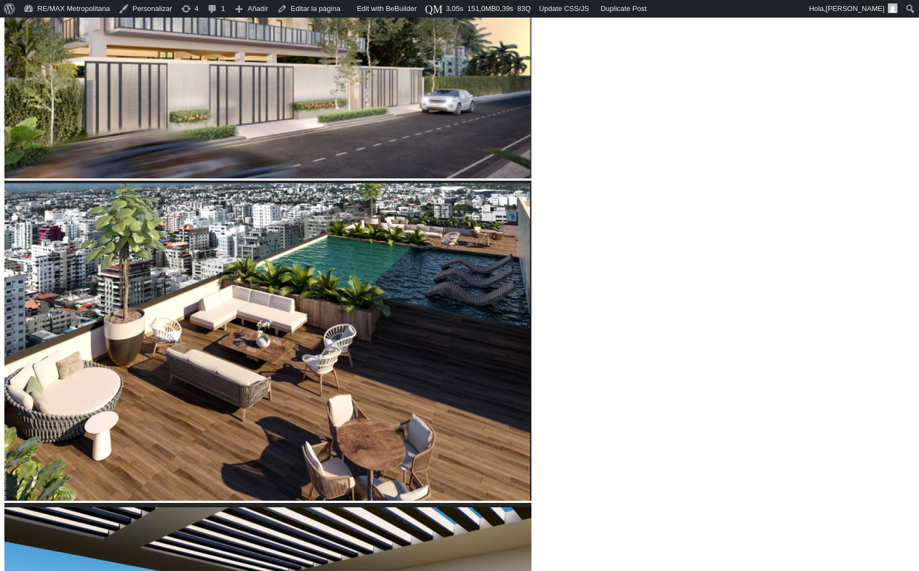
type input "45"
type input "46"
type input "47"
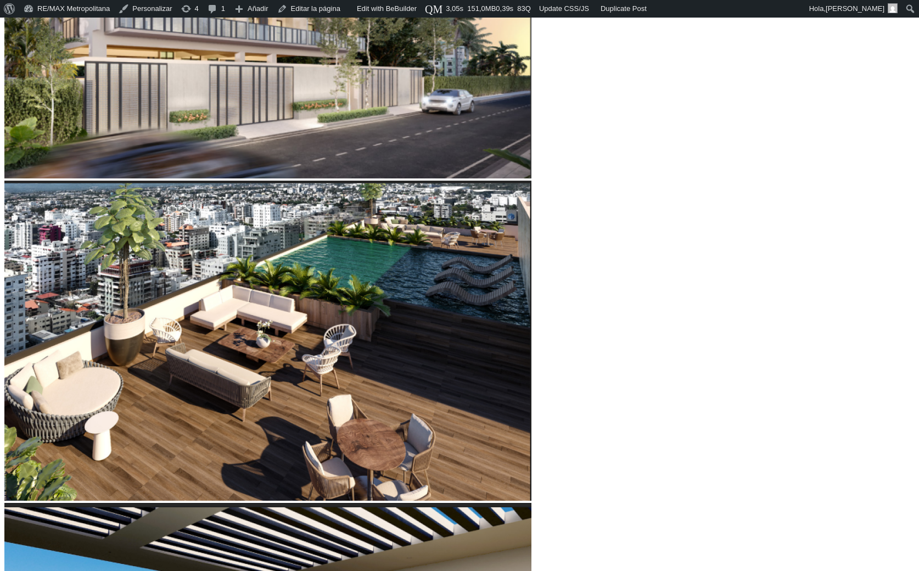
type input "48"
type input "49"
type input "50"
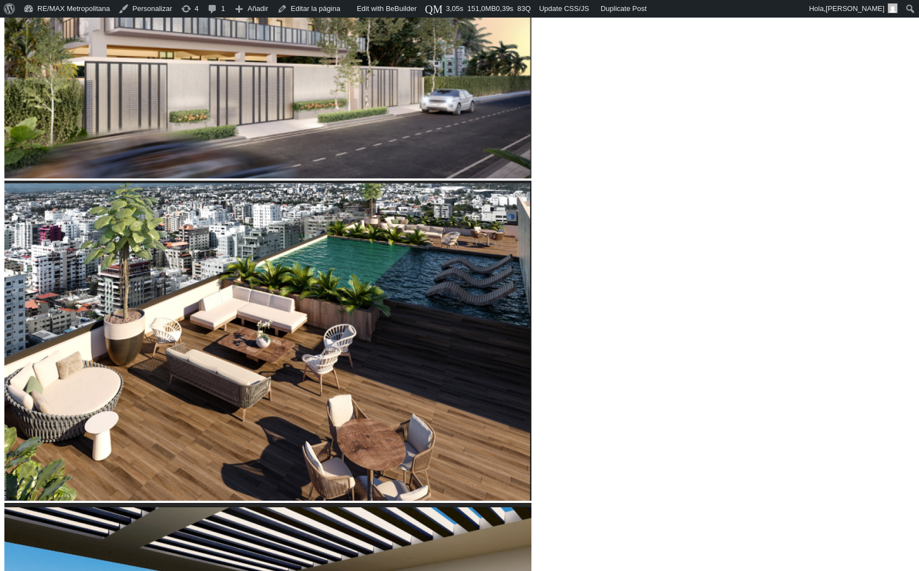
type input "50"
type input "51"
type input "52"
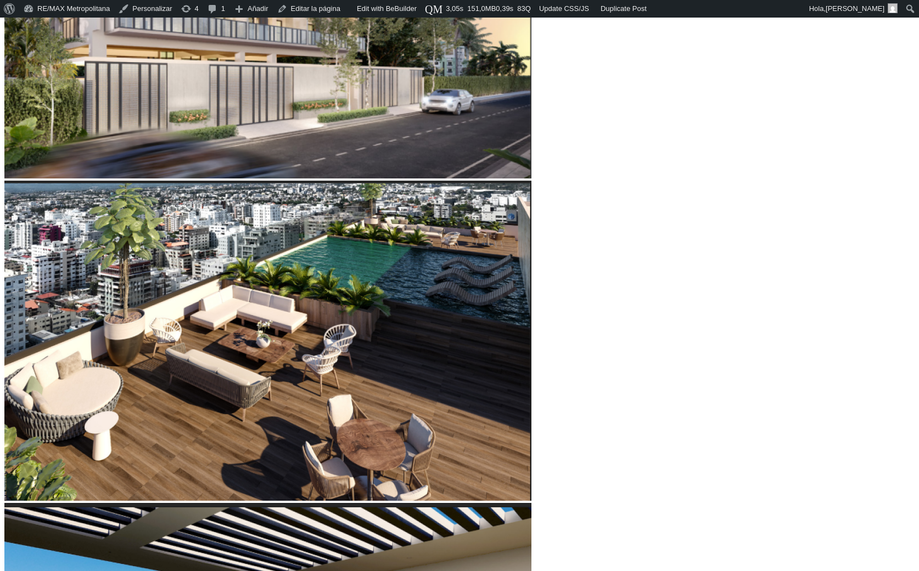
type input "53"
type input "54"
type input "55"
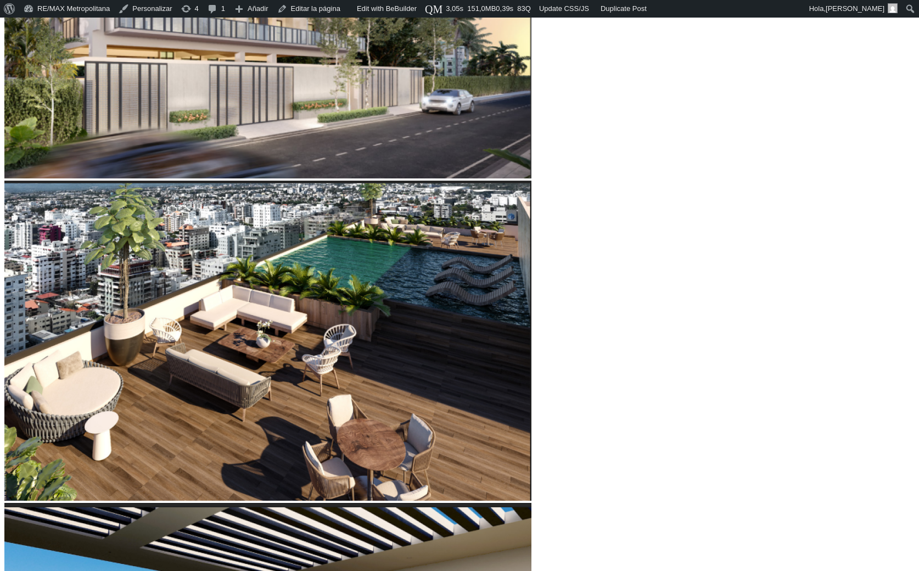
type input "55"
type input "56"
type input "57"
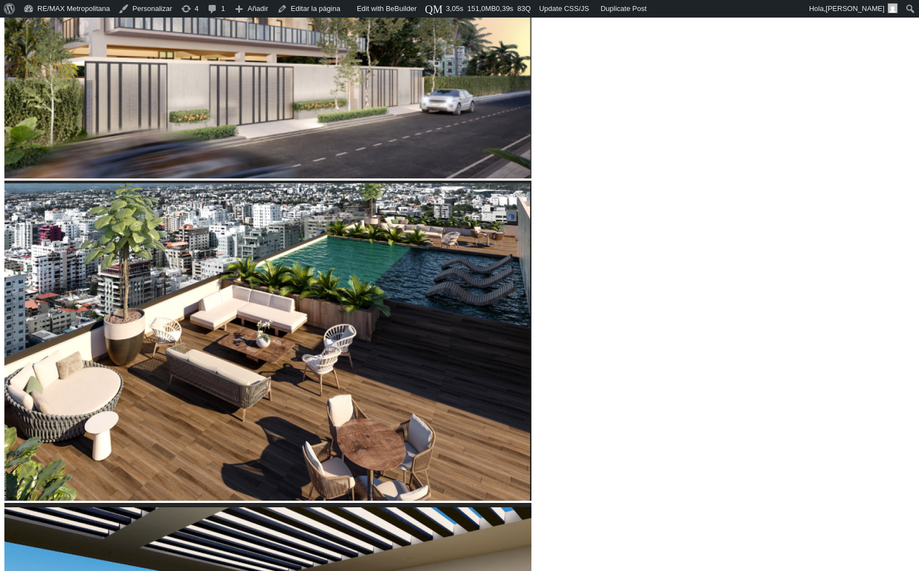
type input "58"
type input "59"
type input "60"
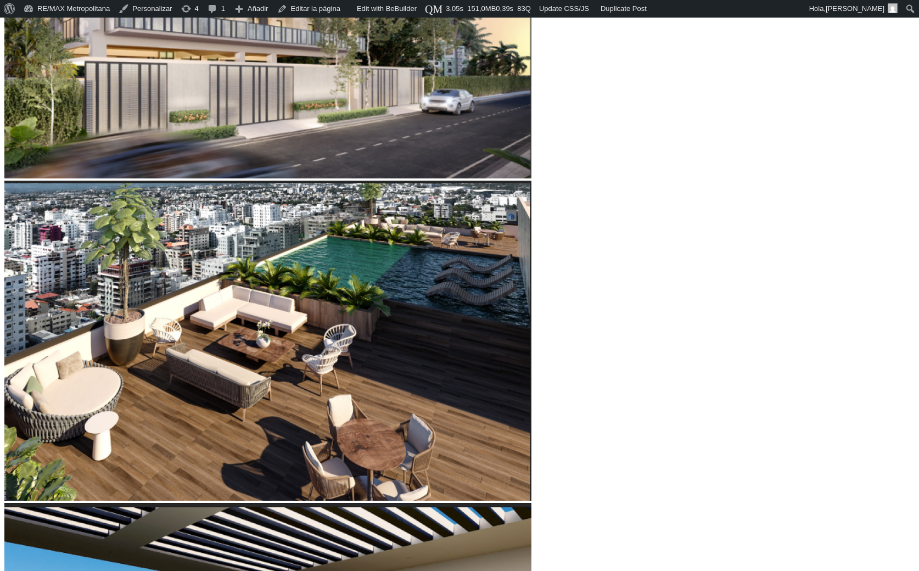
type input "60"
type input "61"
type input "63"
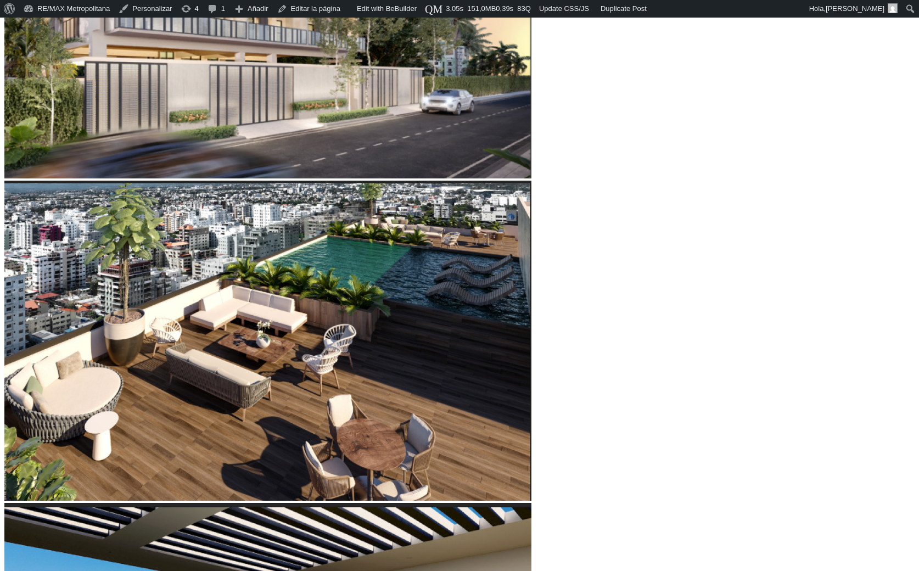
type input "64"
type input "65"
drag, startPoint x: 231, startPoint y: 283, endPoint x: 161, endPoint y: 320, distance: 79.1
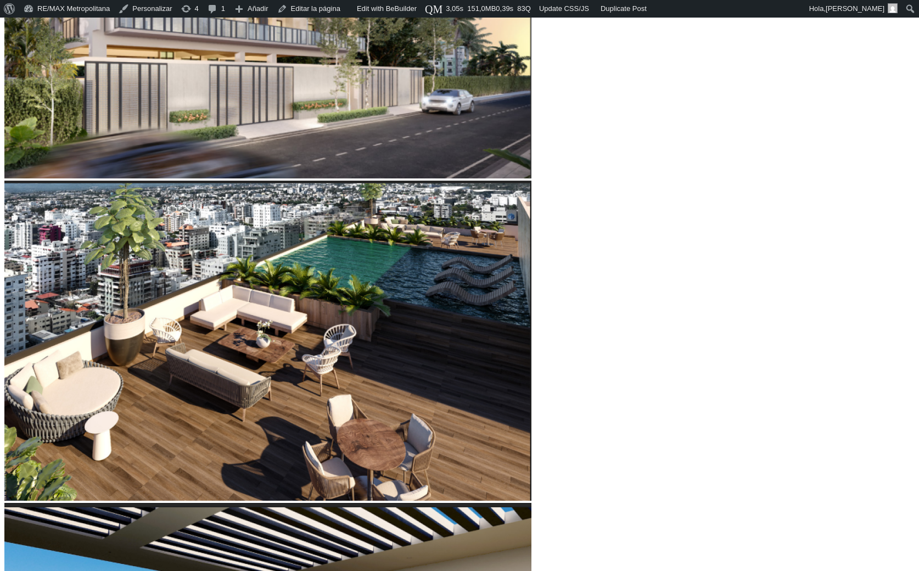
drag, startPoint x: 244, startPoint y: 347, endPoint x: 273, endPoint y: 355, distance: 30.1
drag, startPoint x: 272, startPoint y: 224, endPoint x: 222, endPoint y: 243, distance: 54.1
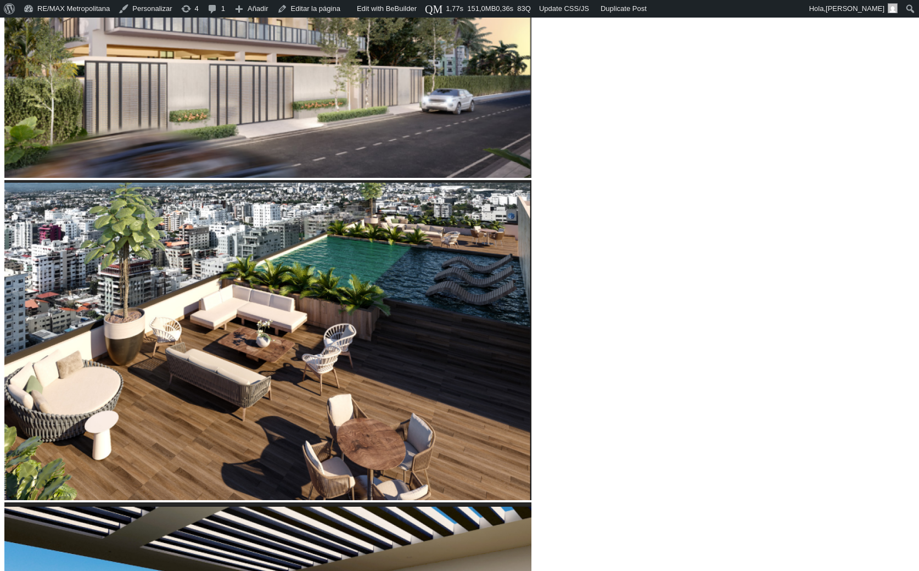
scroll to position [637, 0]
type input "7"
type input "3"
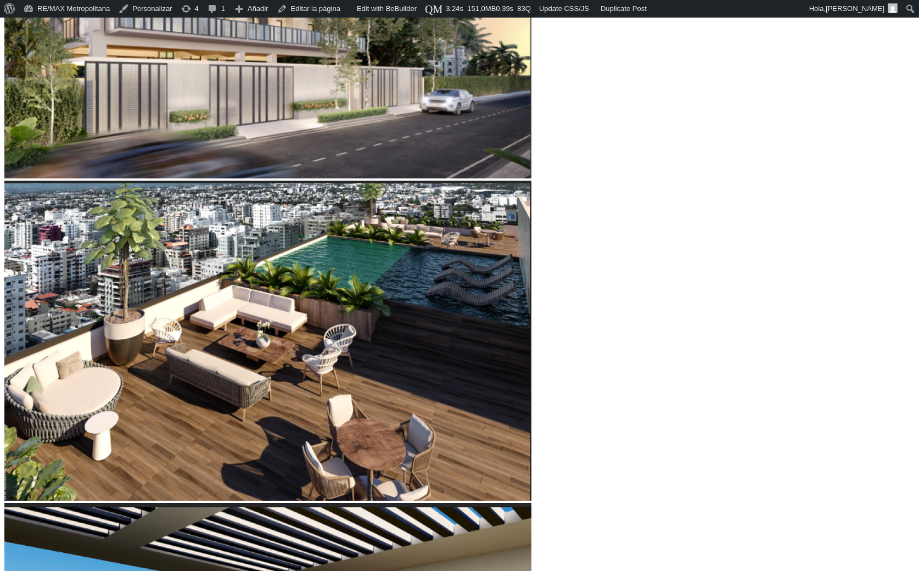
type input "3"
type input "2"
type input "1"
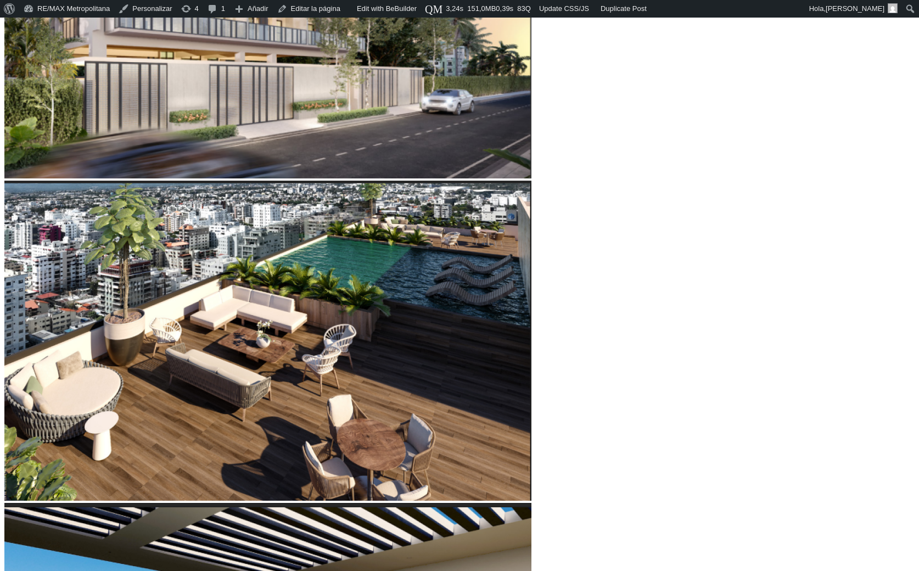
type input "2"
type input "3"
type input "5"
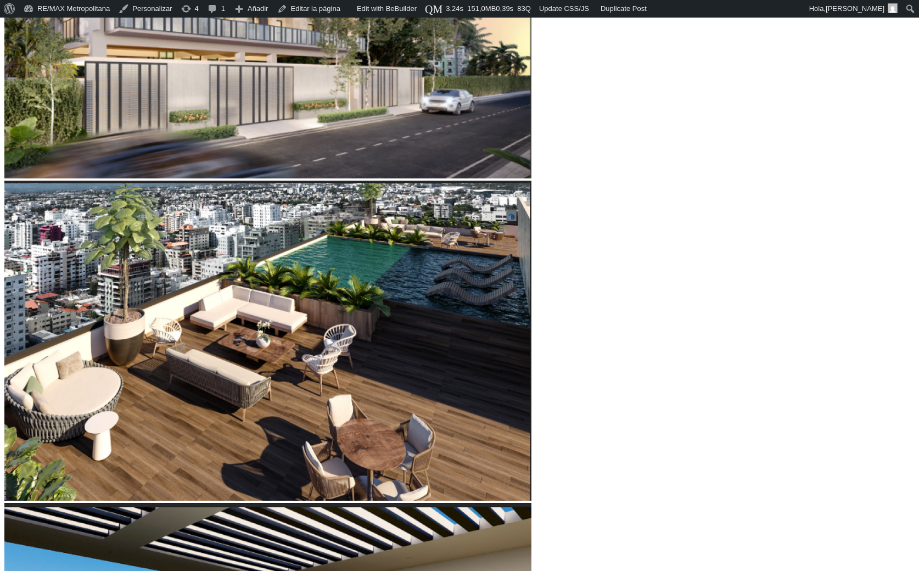
type input "5"
type input "7"
type input "8"
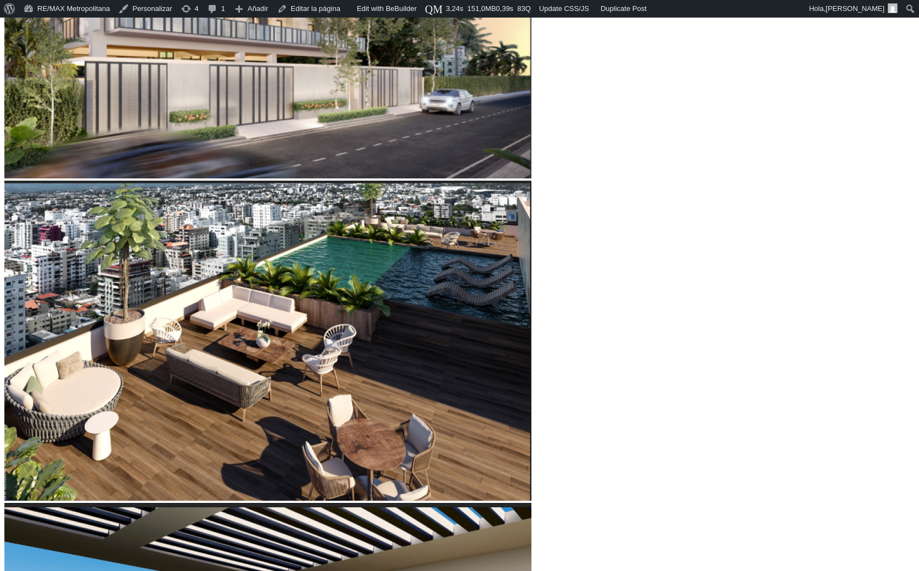
type input "9"
type input "10"
type input "11"
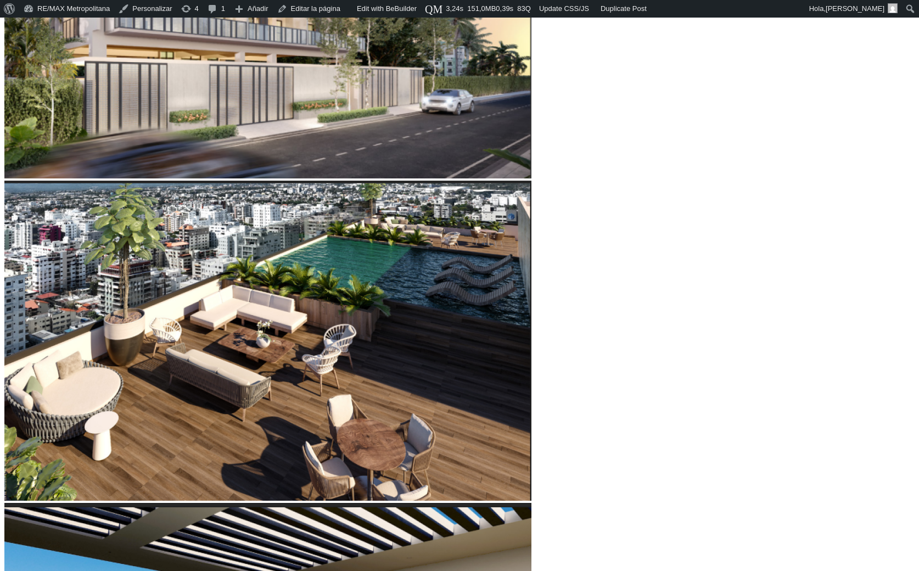
type input "11"
type input "12"
type input "11"
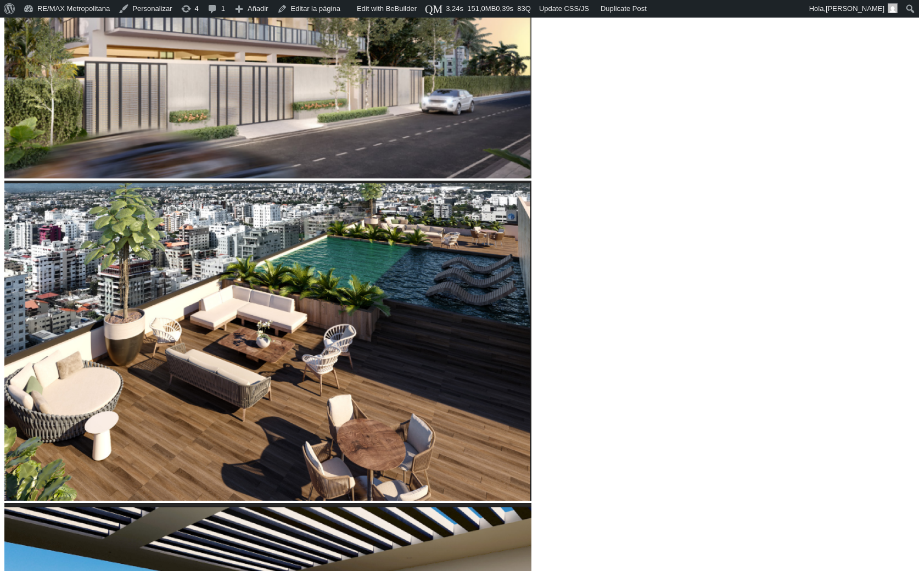
type input "10"
type input "9"
type input "8"
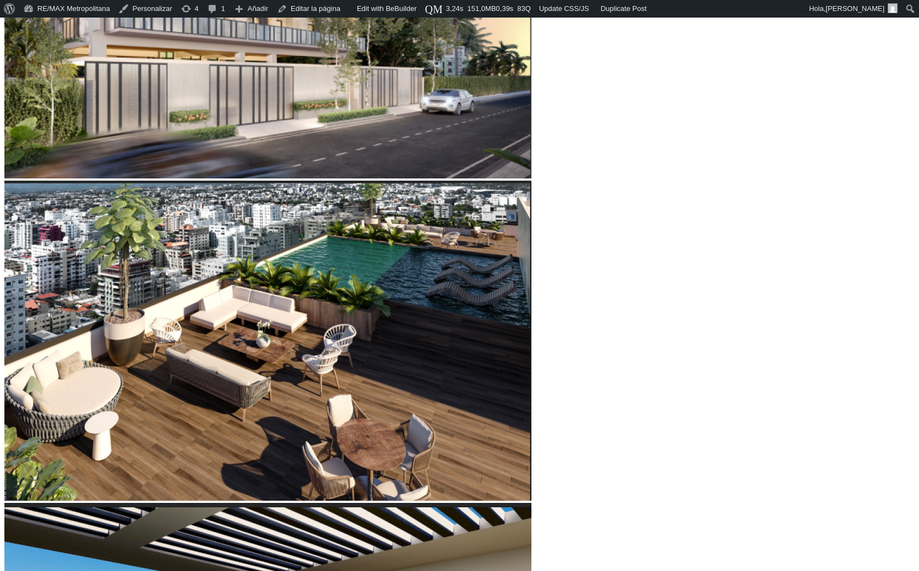
type input "8"
type input "7"
type input "6"
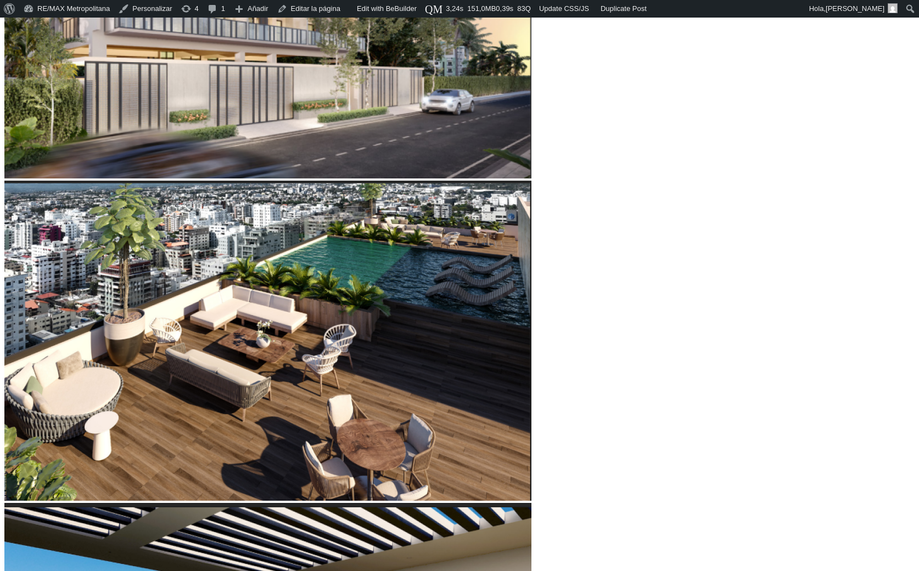
type input "5"
type input "4"
type input "3"
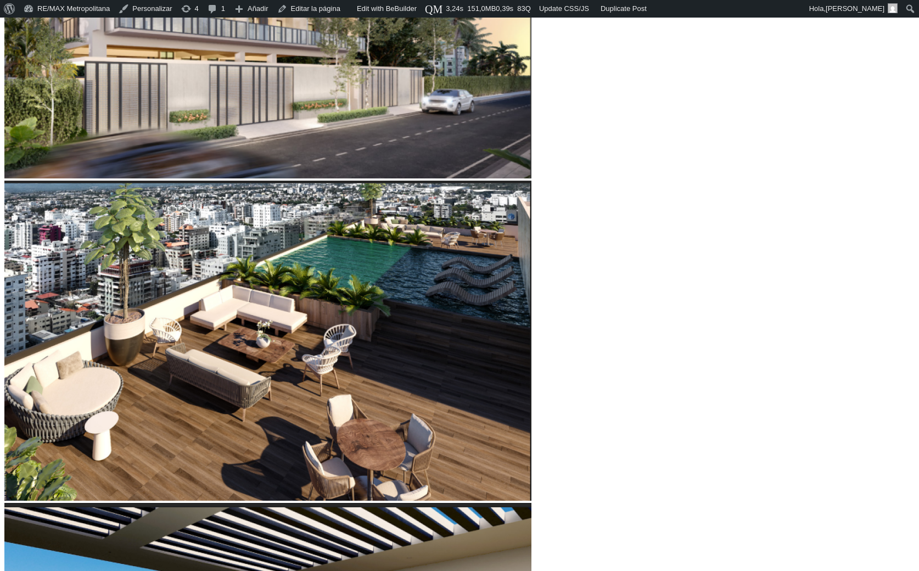
type input "3"
type input "2"
type input "1"
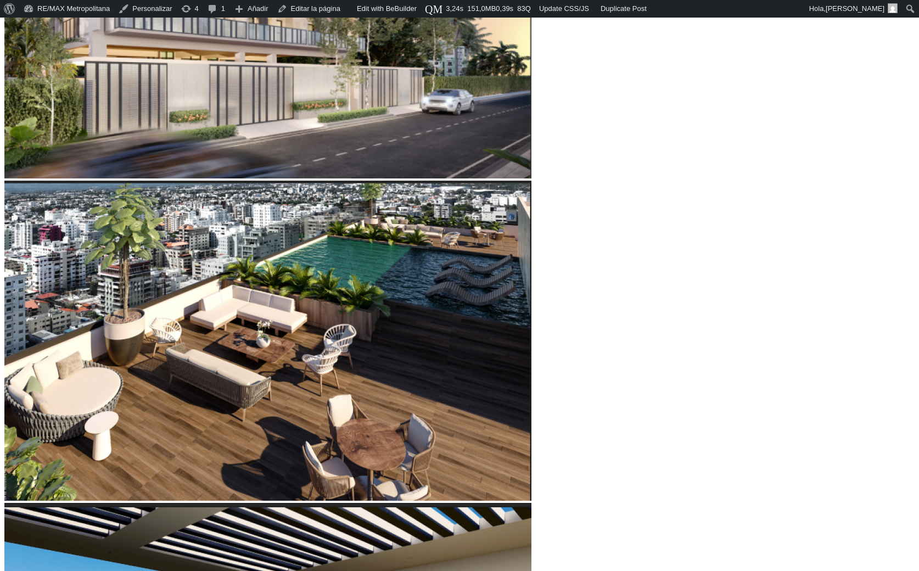
type input "2"
type input "3"
type input "4"
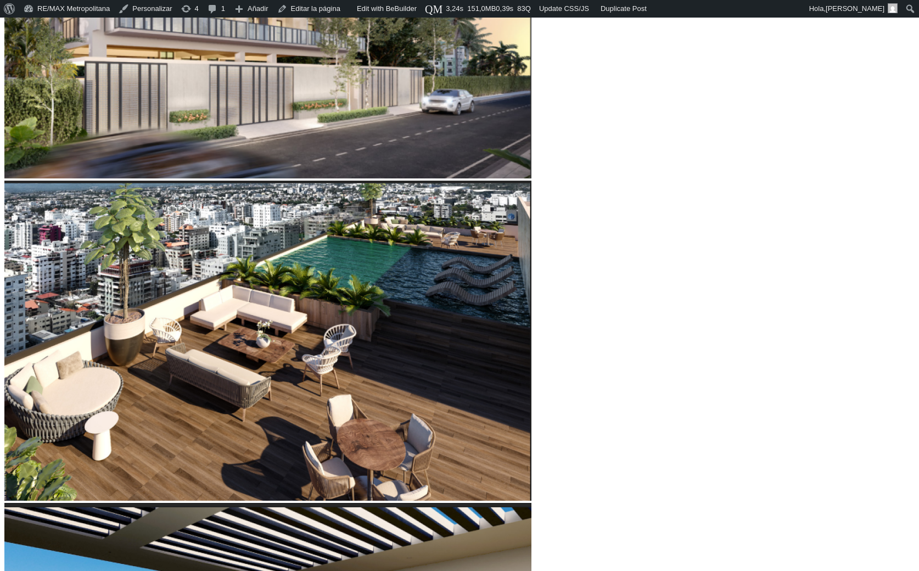
type input "4"
type input "5"
type input "6"
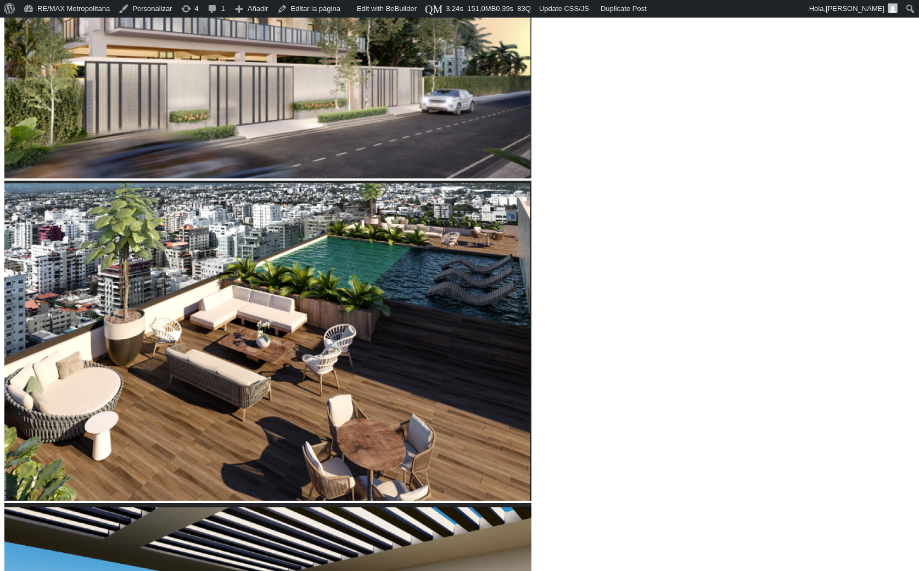
type input "7"
type input "8"
type input "9"
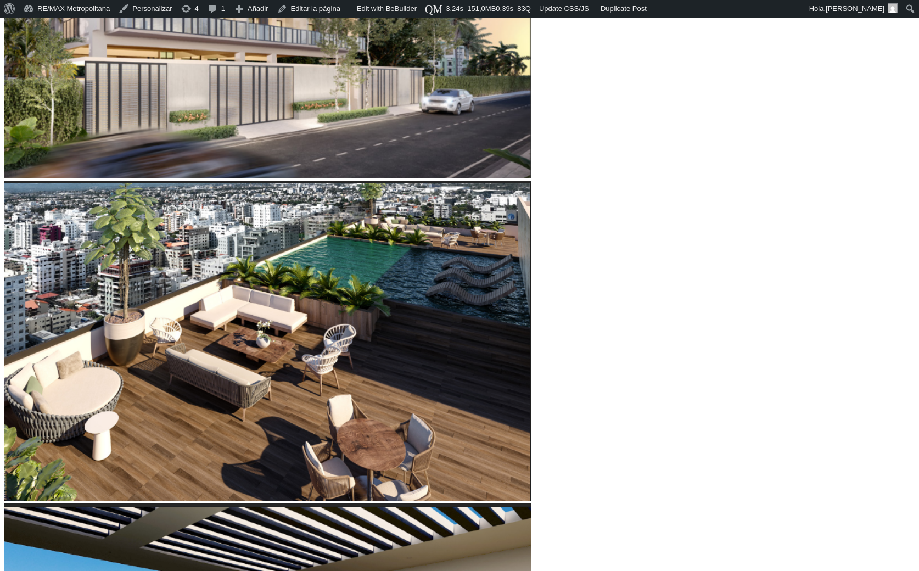
type input "9"
type input "10"
type input "11"
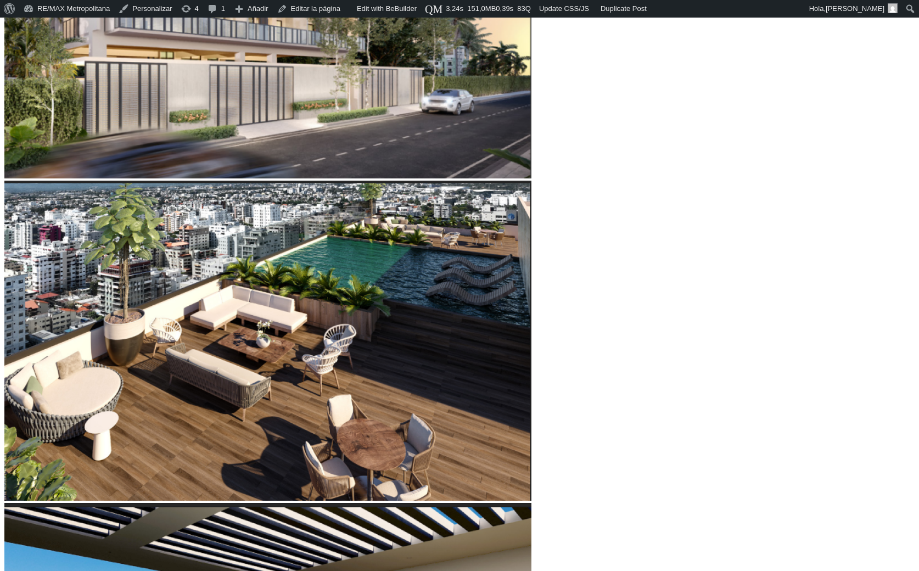
type input "12"
type input "13"
type input "14"
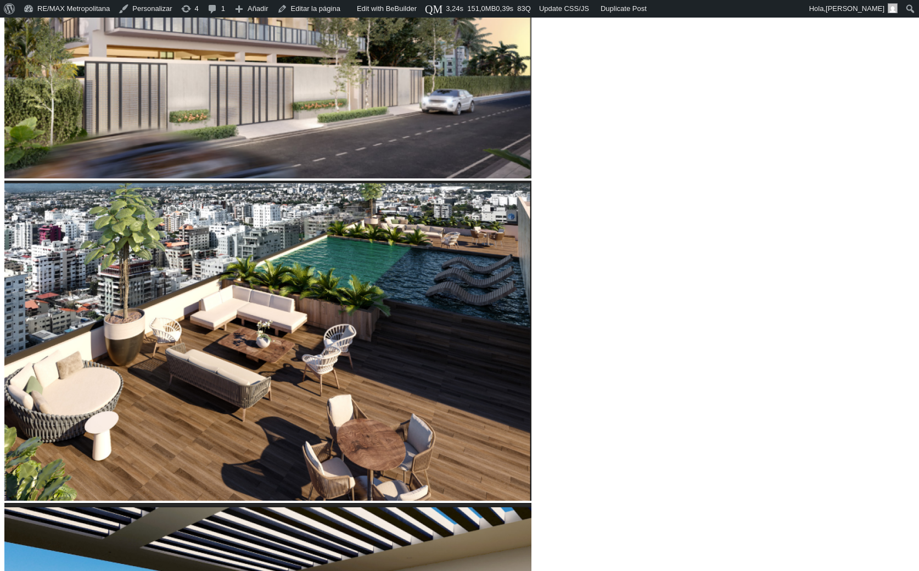
drag, startPoint x: 242, startPoint y: 350, endPoint x: 211, endPoint y: 346, distance: 31.6
type input "14"
type input "21"
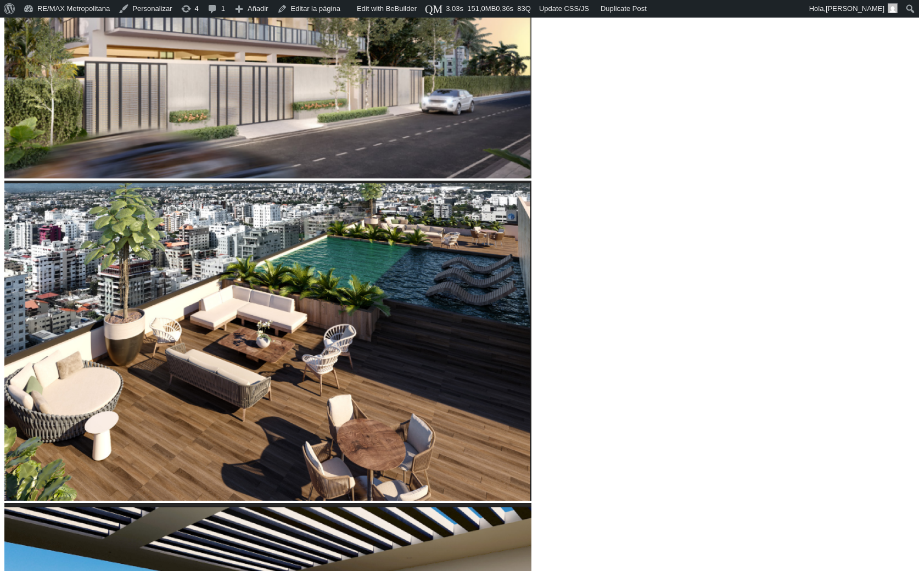
type input "21"
type input "22"
type input "23"
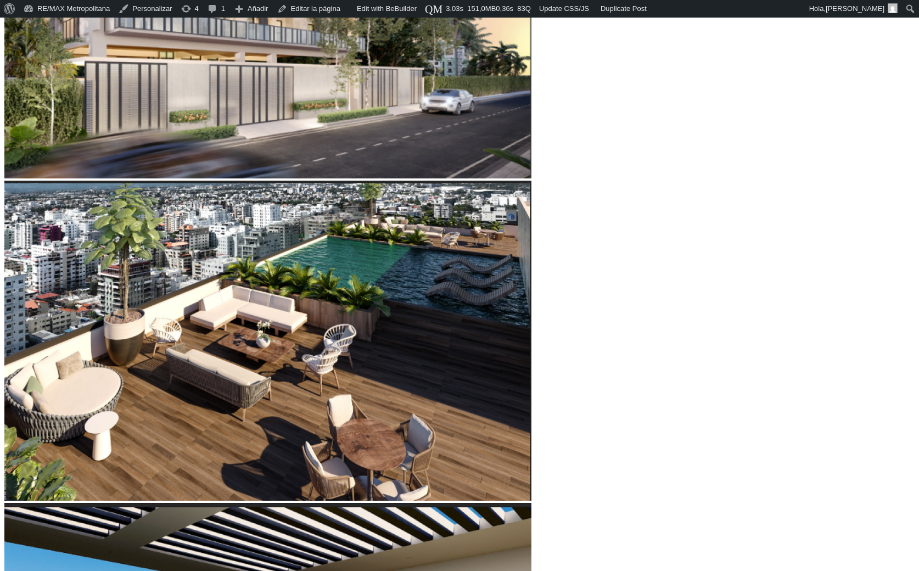
type input "24"
type input "25"
type input "26"
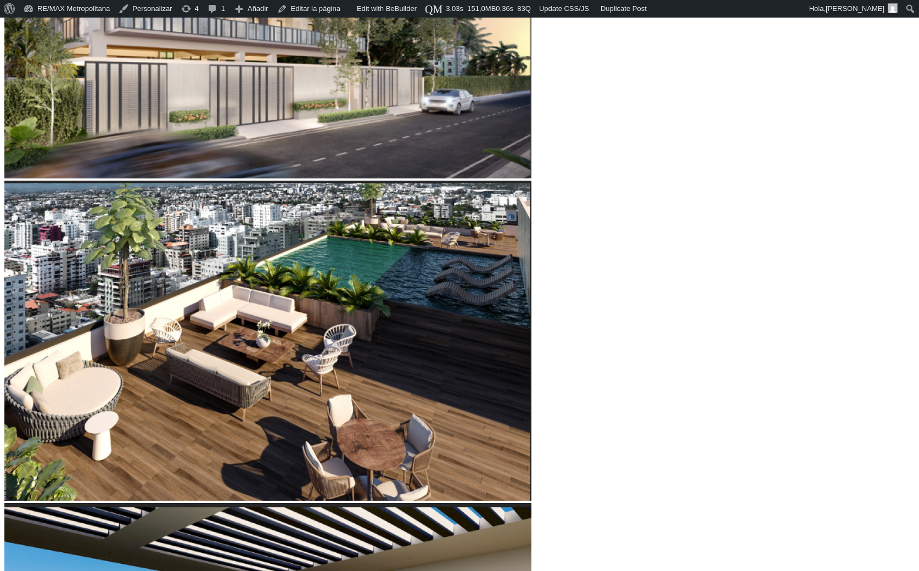
type input "26"
type input "27"
type input "28"
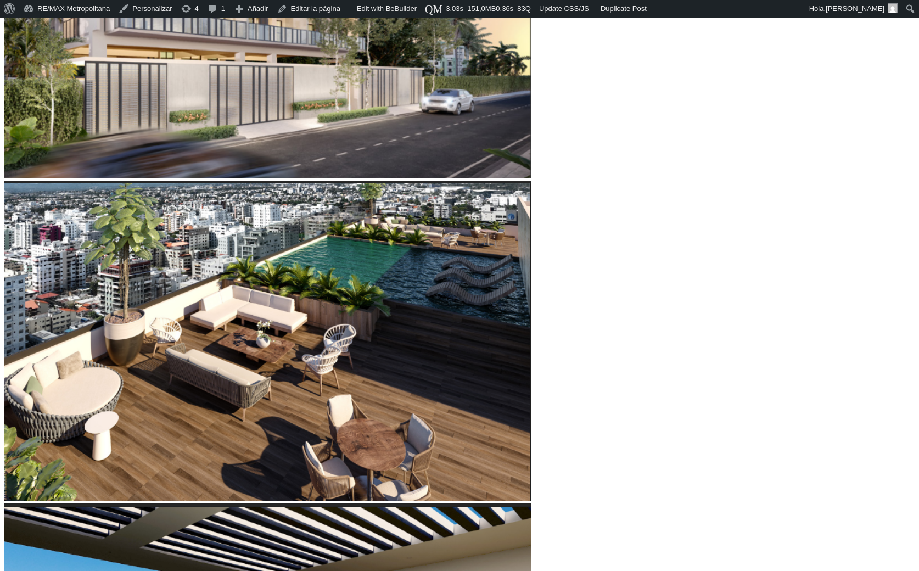
type input "27"
type input "26"
type input "25"
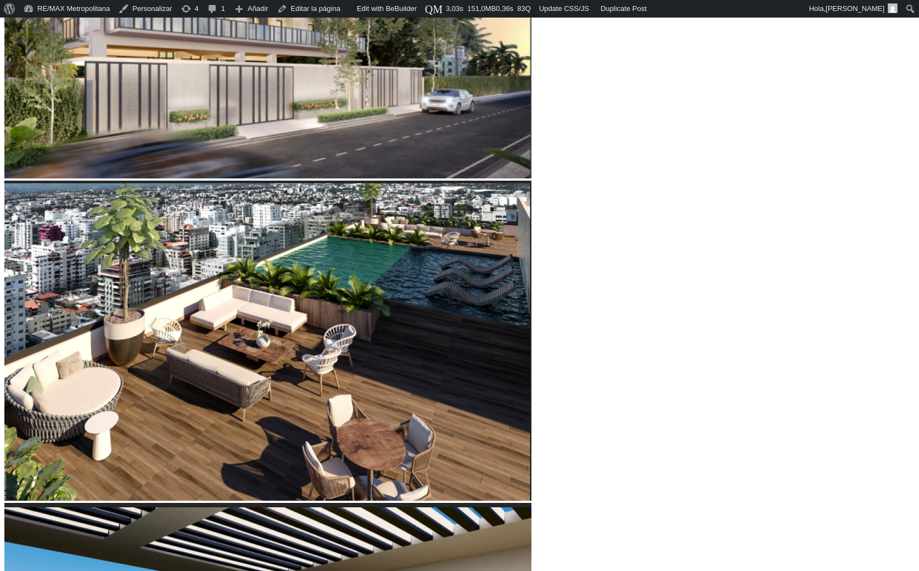
type input "25"
type input "24"
type input "23"
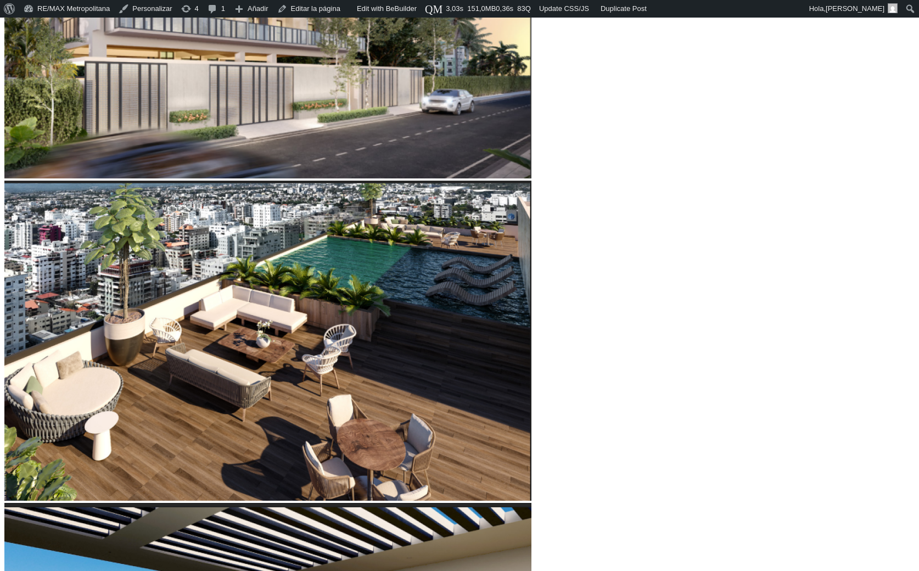
type input "22"
type input "23"
type input "24"
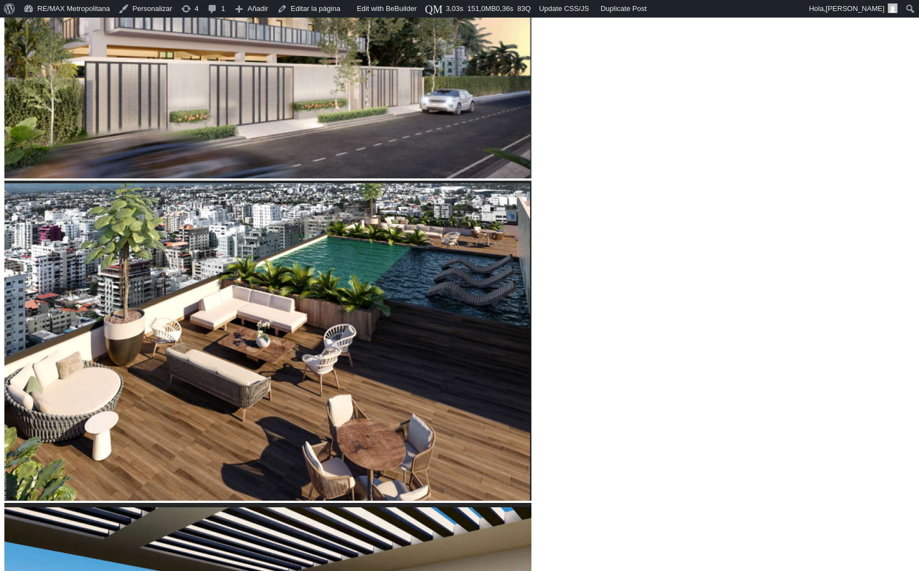
type input "24"
type input "25"
type input "26"
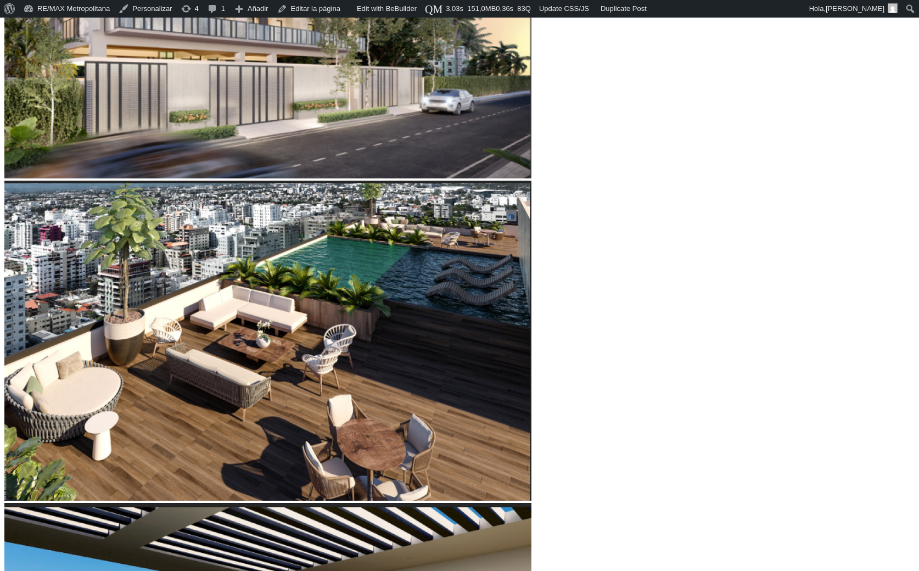
type input "27"
type input "26"
type input "25"
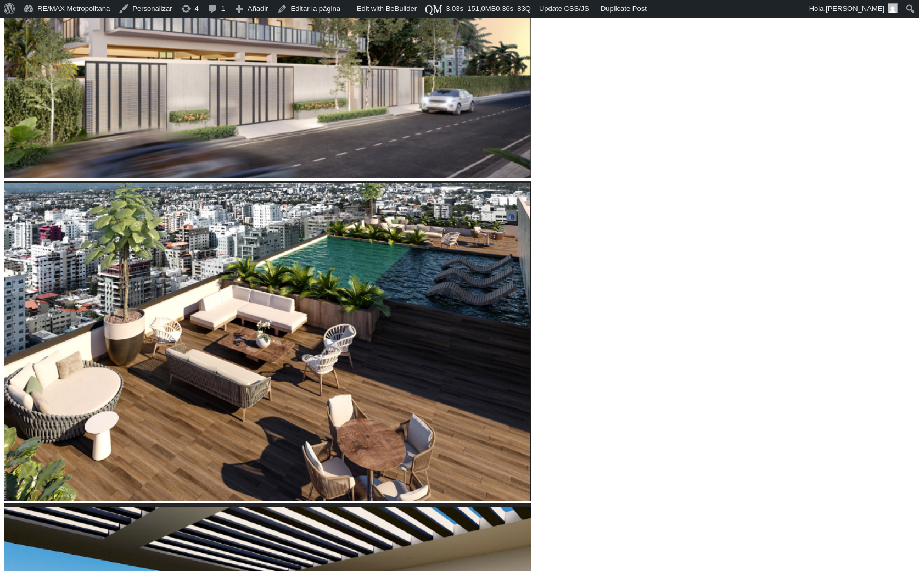
type input "25"
type input "24"
type input "23"
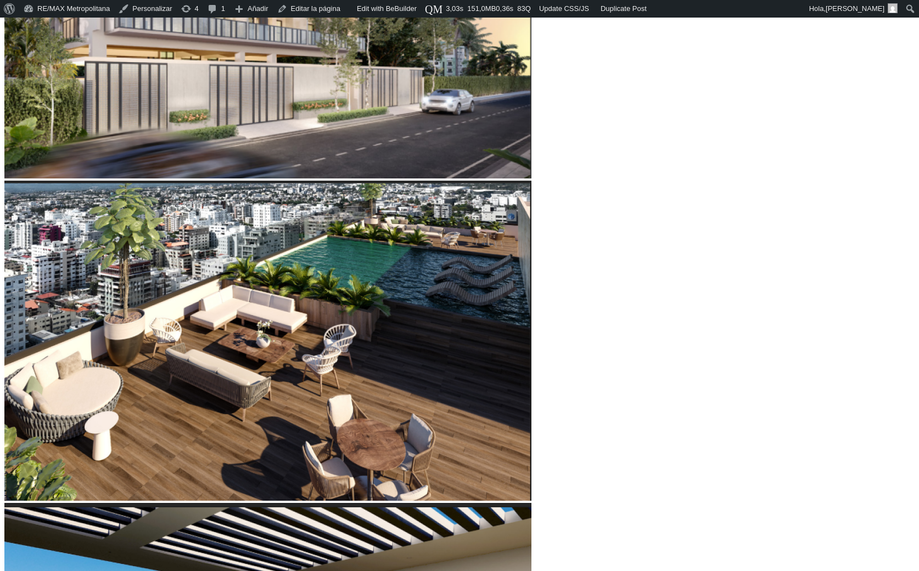
type input "24"
type input "25"
type input "26"
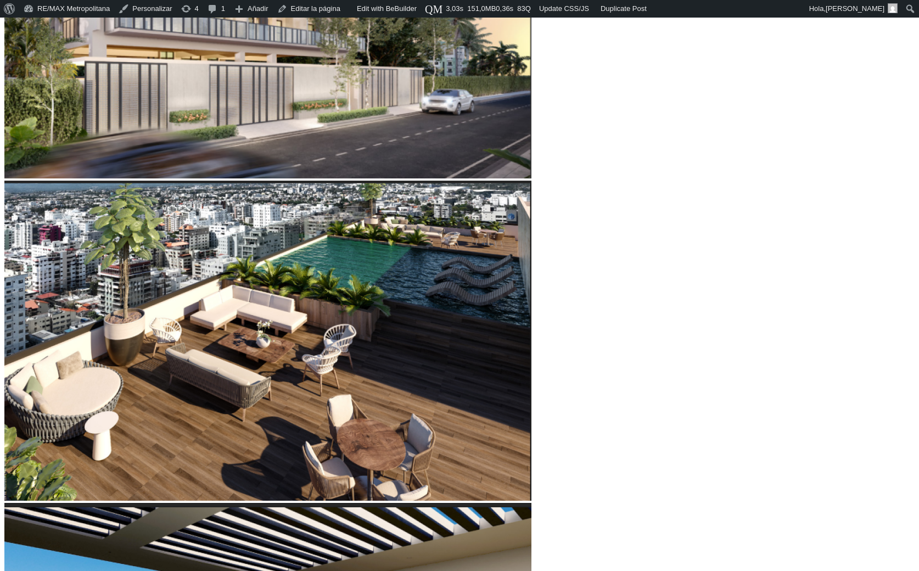
type input "26"
type input "27"
type input "28"
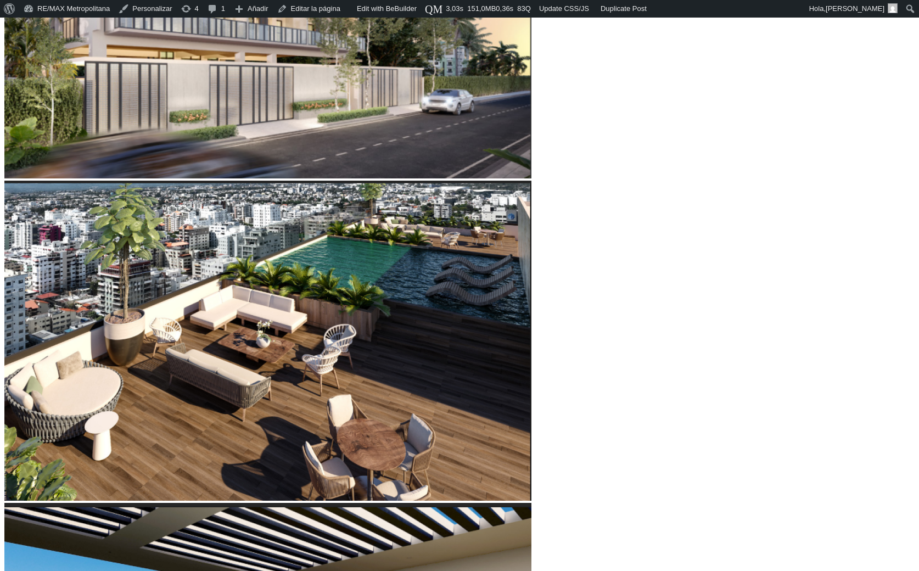
type input "29"
type input "30"
type input "31"
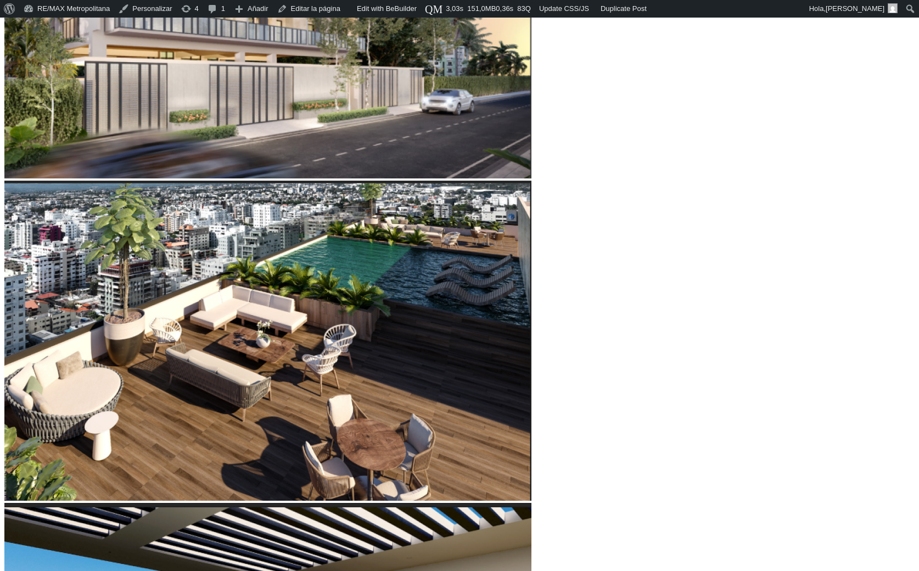
type input "31"
type input "32"
type input "31"
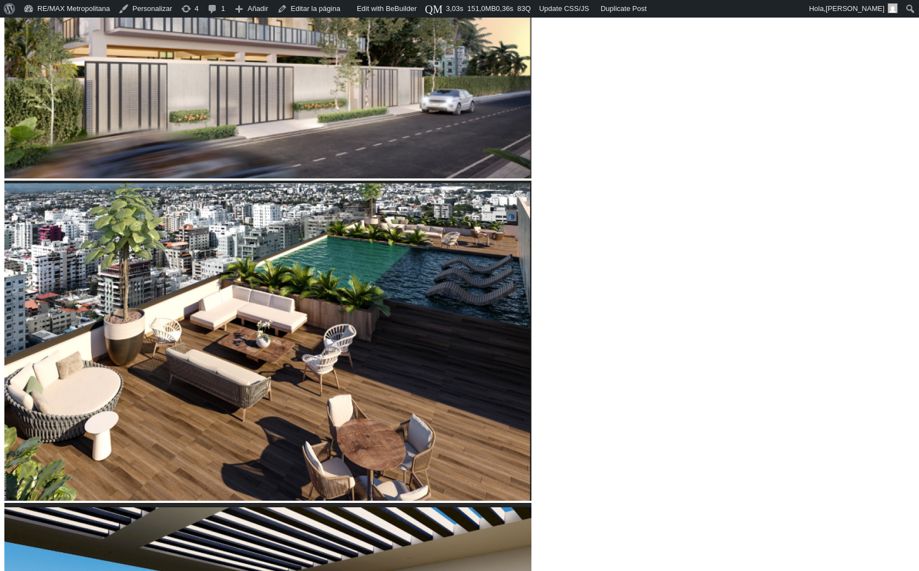
type input "30"
type input "29"
type input "28"
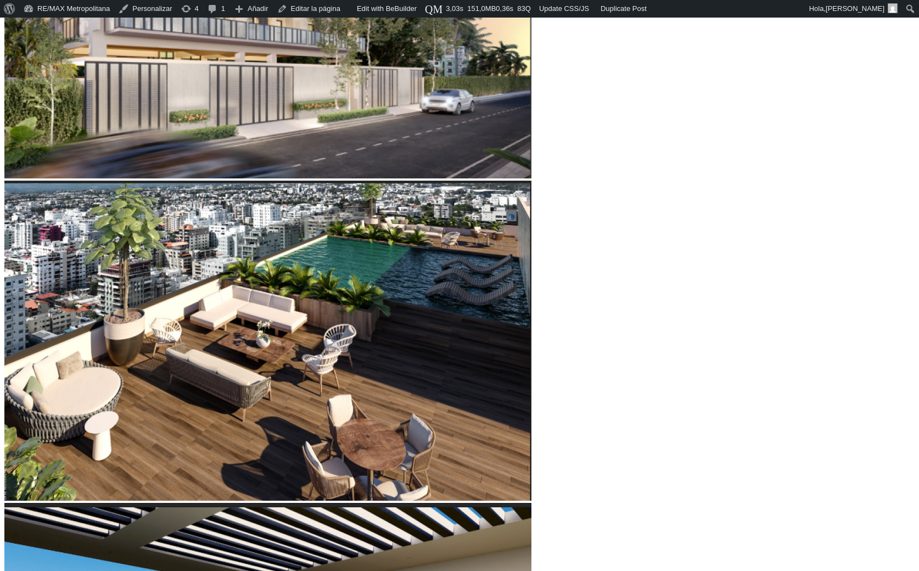
drag, startPoint x: 241, startPoint y: 352, endPoint x: 281, endPoint y: 349, distance: 40.2
type input "28"
type input "27"
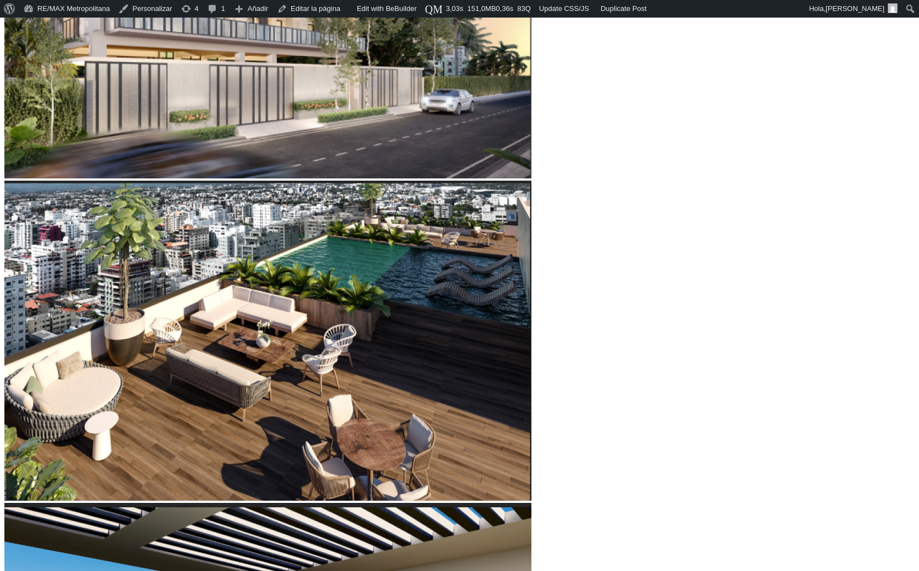
type input "26"
type input "25"
type input "24"
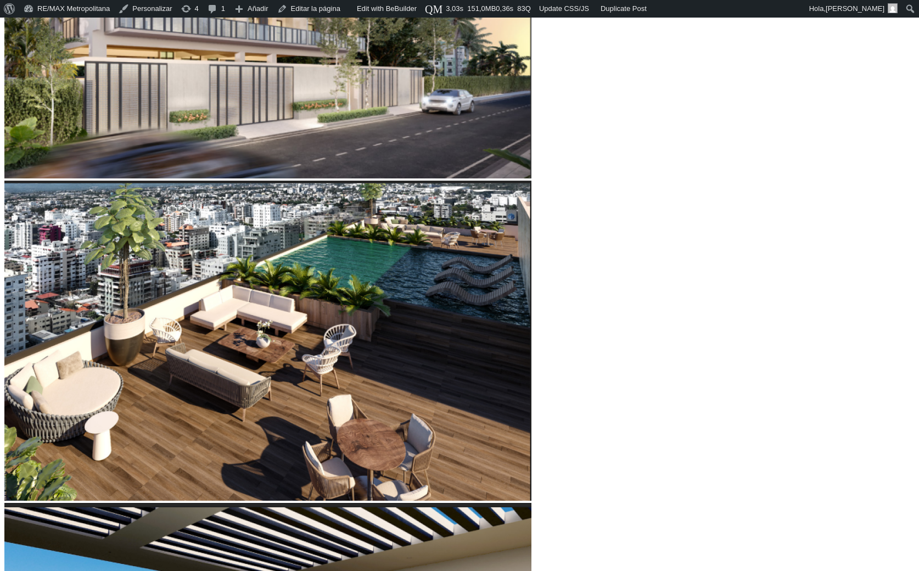
drag, startPoint x: 278, startPoint y: 356, endPoint x: 263, endPoint y: 358, distance: 15.5
type input "24"
type input "25"
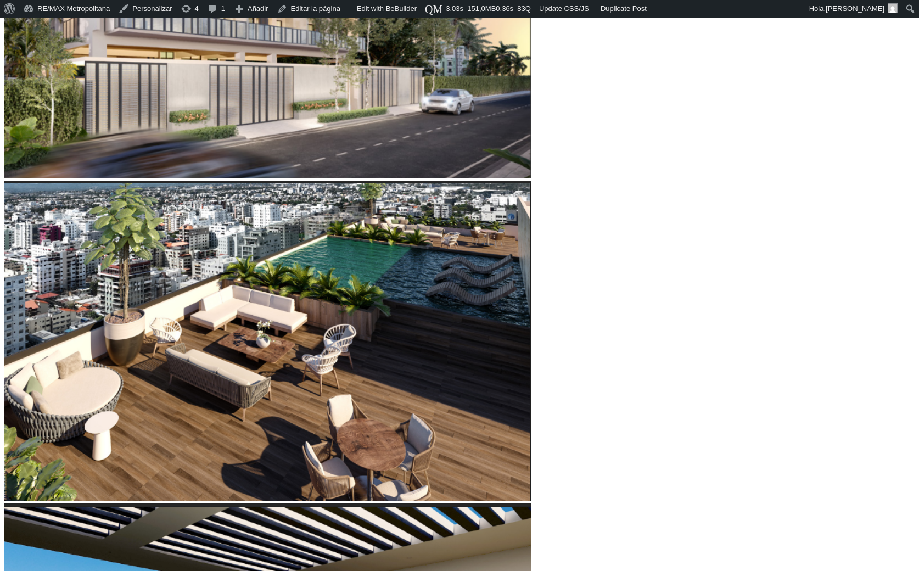
type input "26"
type input "27"
drag, startPoint x: 260, startPoint y: 354, endPoint x: 275, endPoint y: 355, distance: 14.9
type input "27"
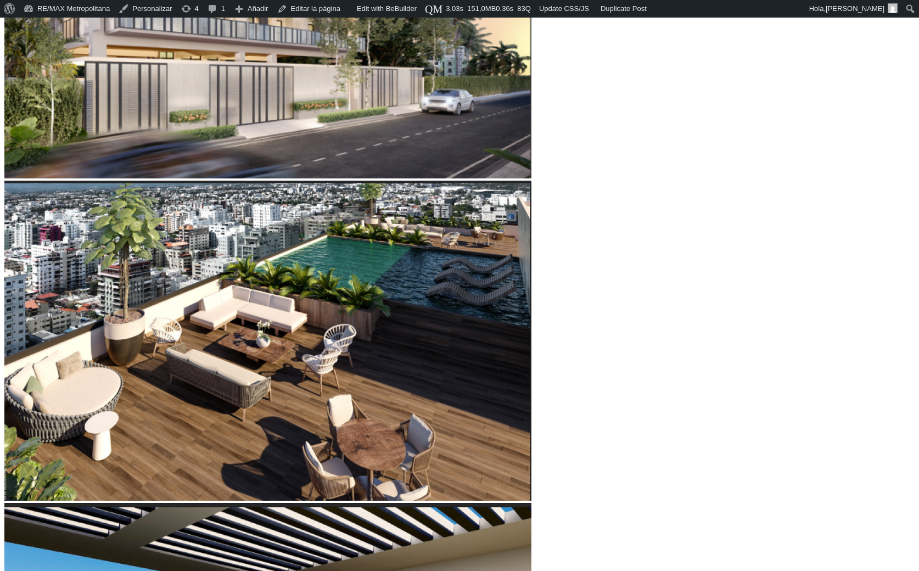
type input "65,717"
type input "65717"
type input "71,878"
type input "71878"
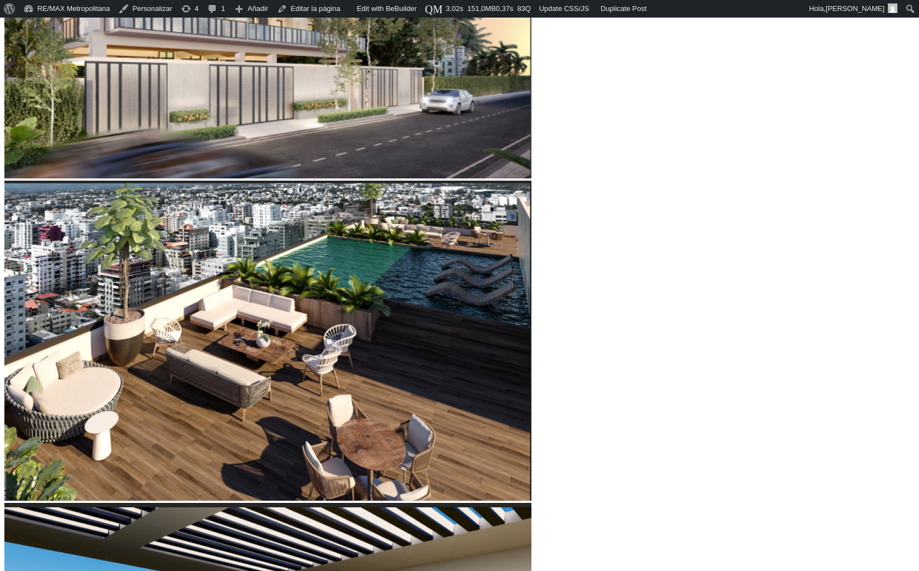
type input "72,905"
drag, startPoint x: 244, startPoint y: 226, endPoint x: 264, endPoint y: 225, distance: 20.4
type input "72905"
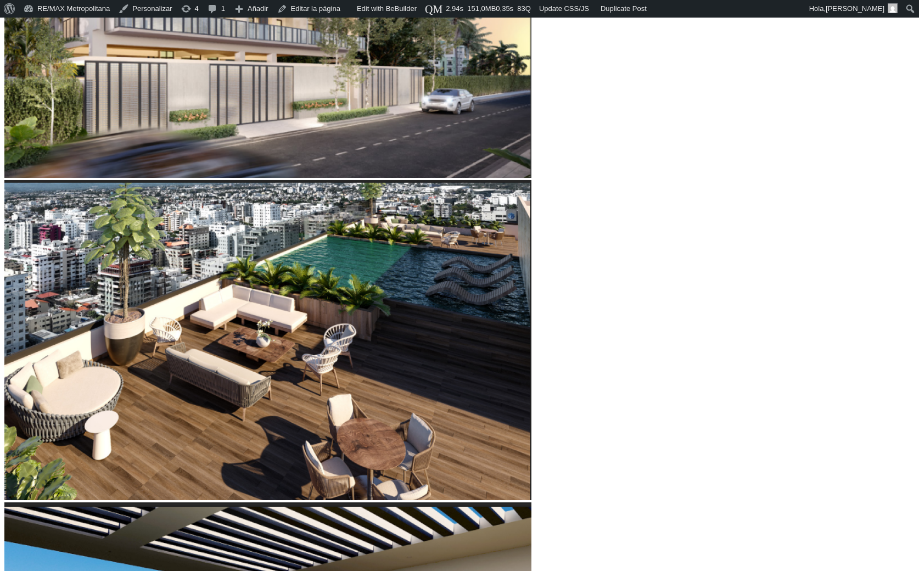
scroll to position [637, 0]
type input "19"
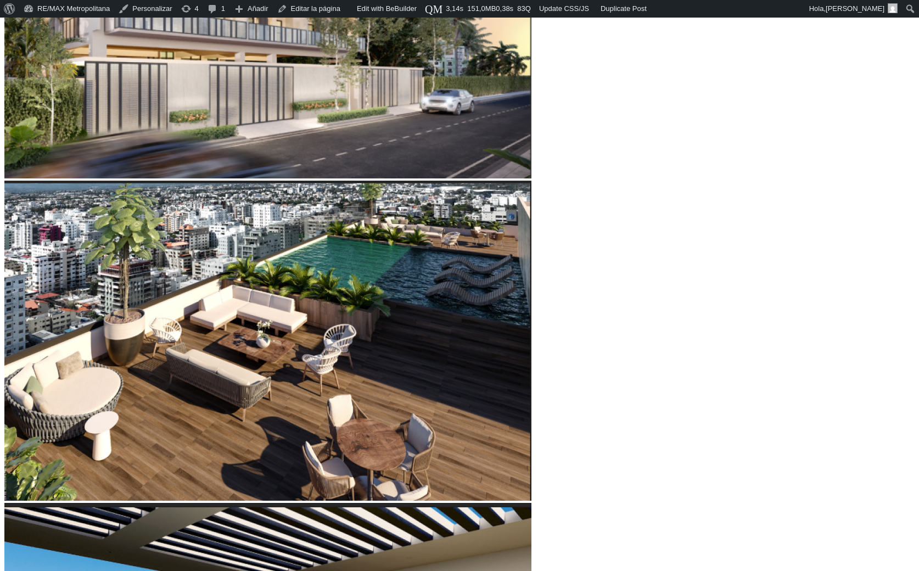
type input "19"
type input "18"
type input "17"
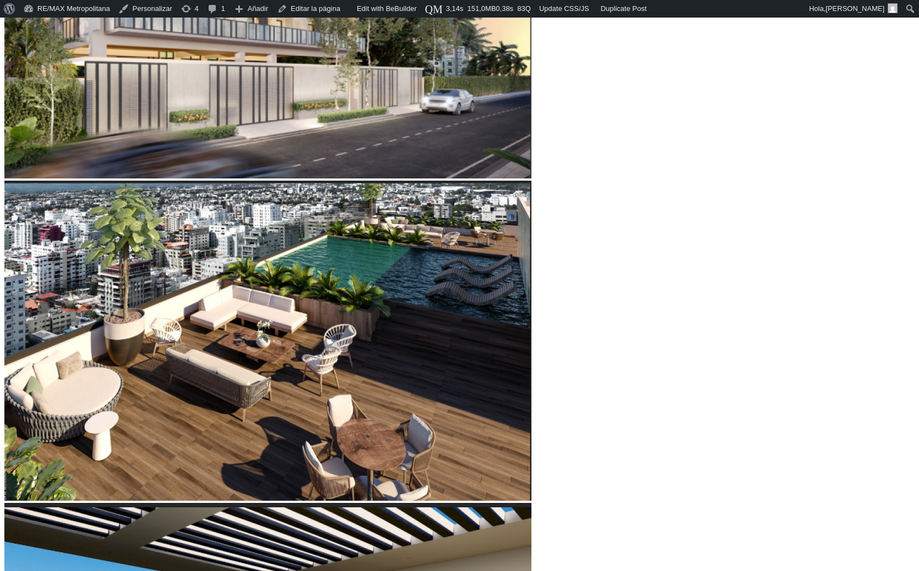
type input "16"
type input "15"
type input "14"
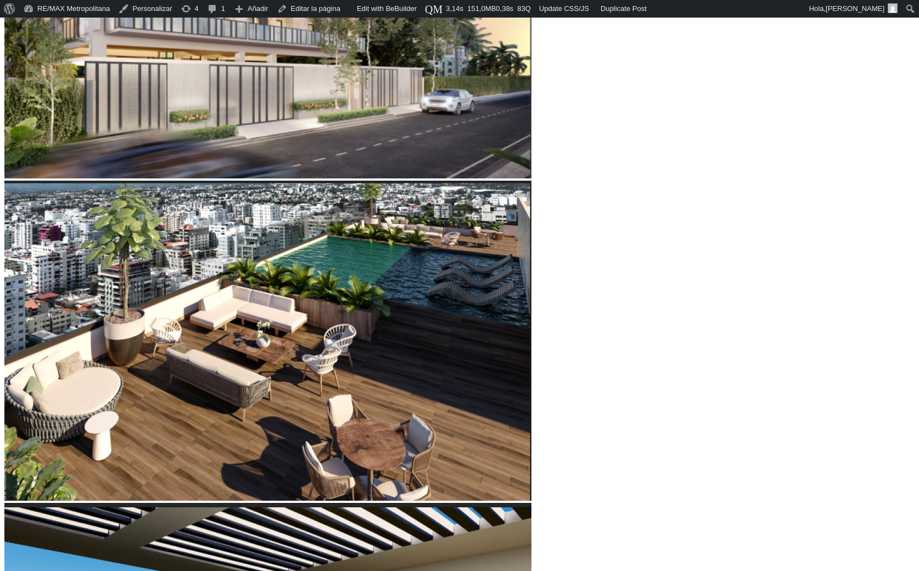
type input "14"
type input "13"
type input "12"
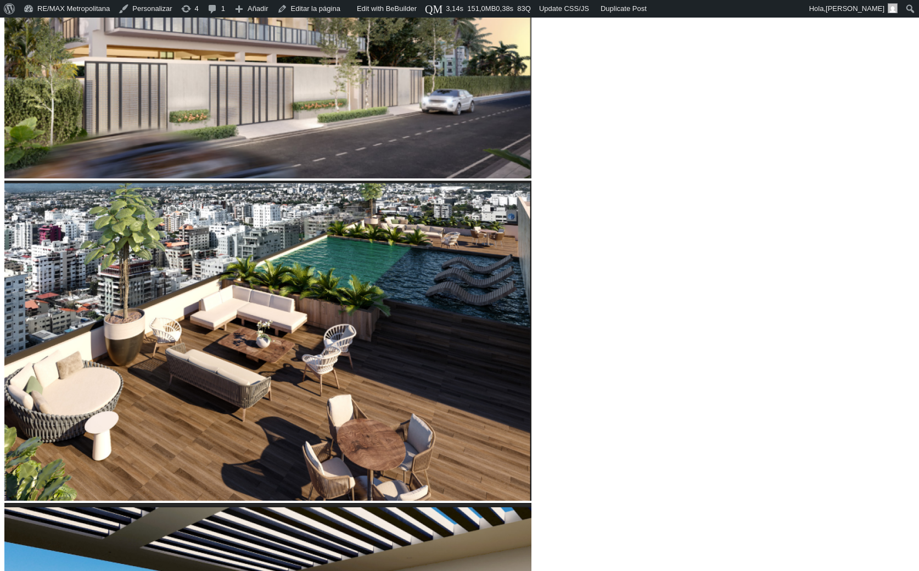
type input "11"
type input "10"
type input "9"
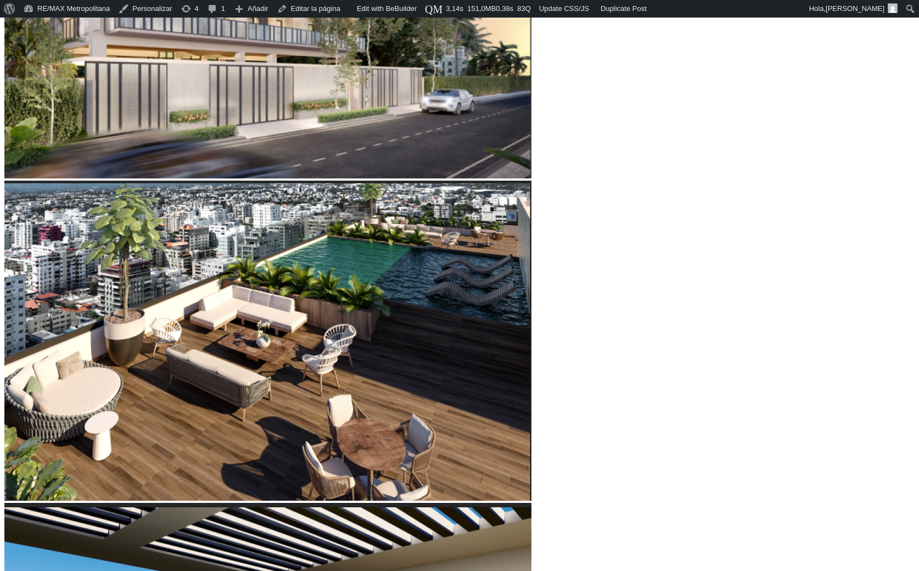
type input "9"
type input "8"
type input "7"
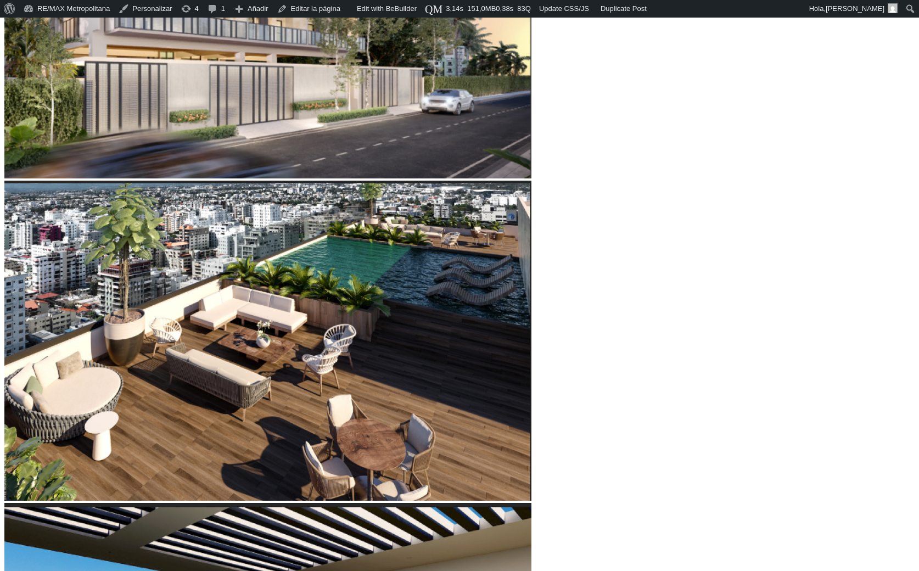
type input "6"
type input "5"
type input "4"
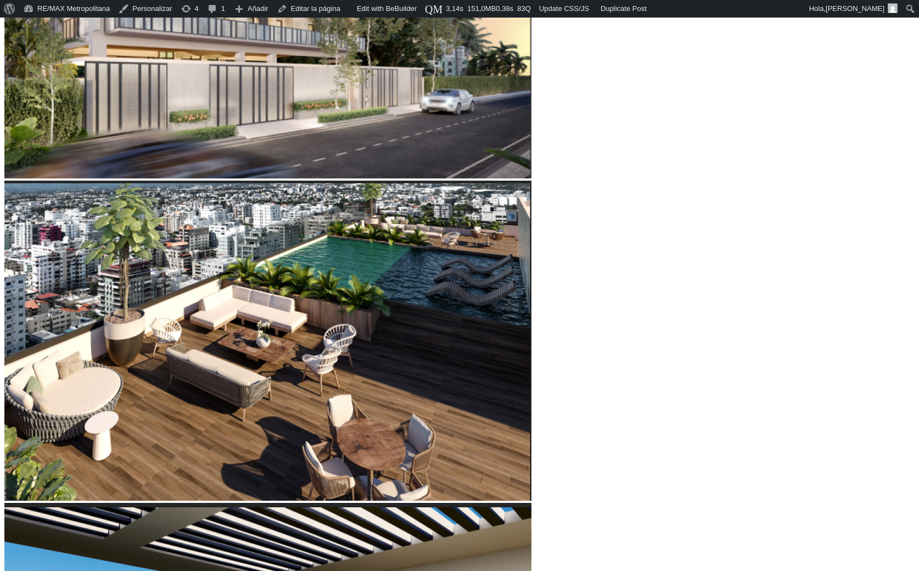
type input "4"
type input "3"
type input "2"
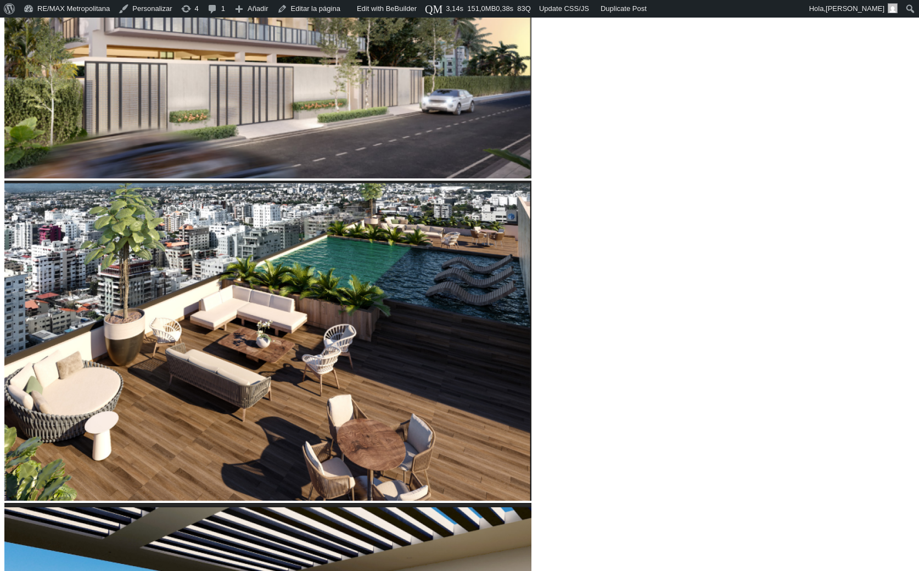
type input "1"
type input "2"
type input "3"
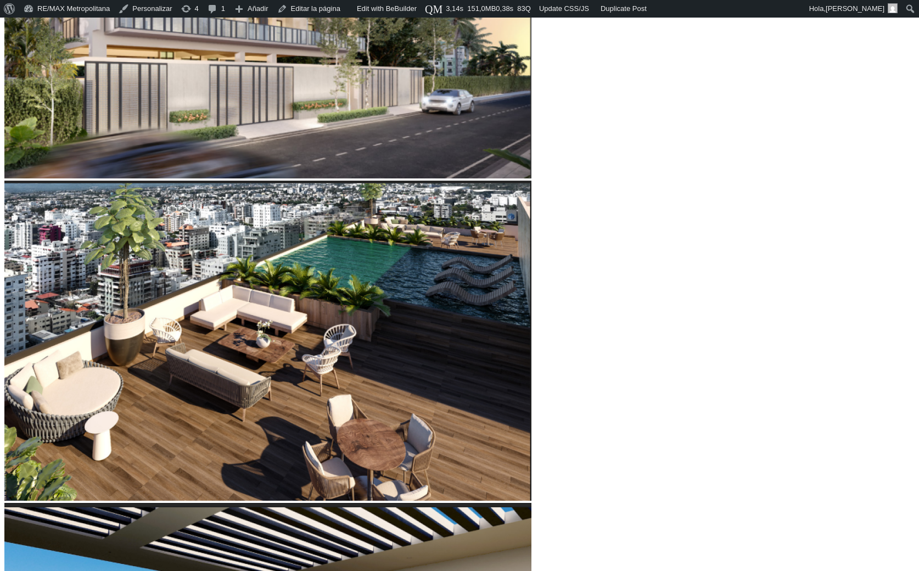
type input "3"
type input "4"
type input "5"
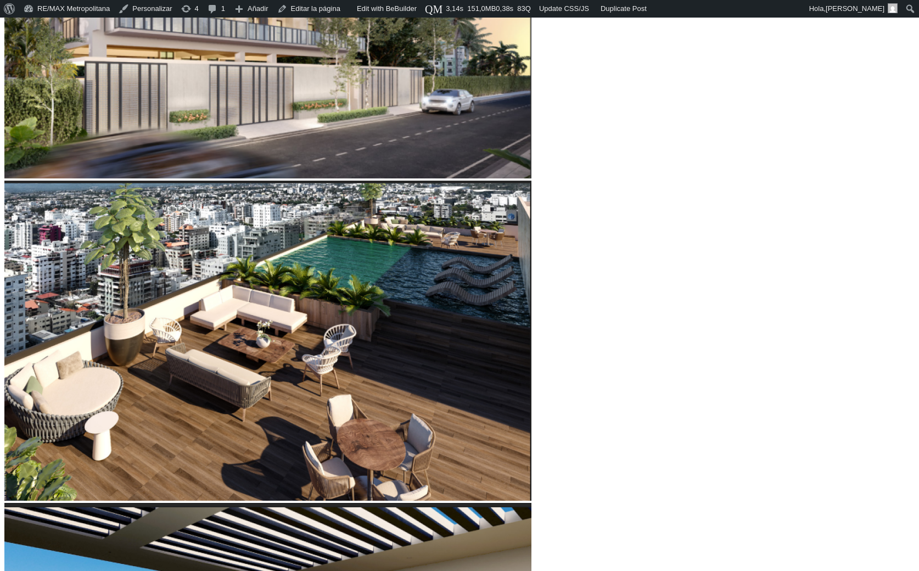
type input "6"
type input "7"
type input "8"
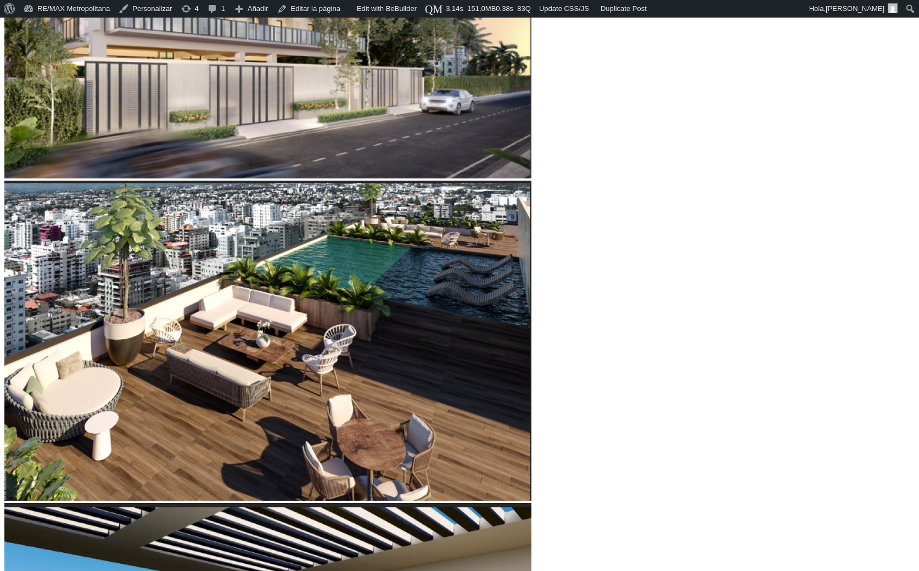
type input "8"
type input "9"
type input "10"
drag, startPoint x: 242, startPoint y: 350, endPoint x: 192, endPoint y: 348, distance: 50.0
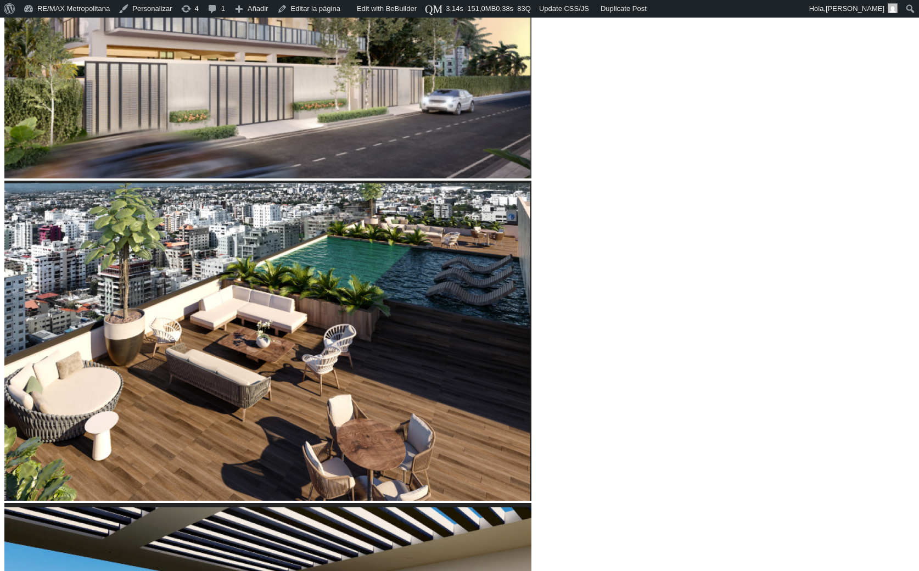
type input "10"
drag, startPoint x: 241, startPoint y: 219, endPoint x: 205, endPoint y: 221, distance: 35.3
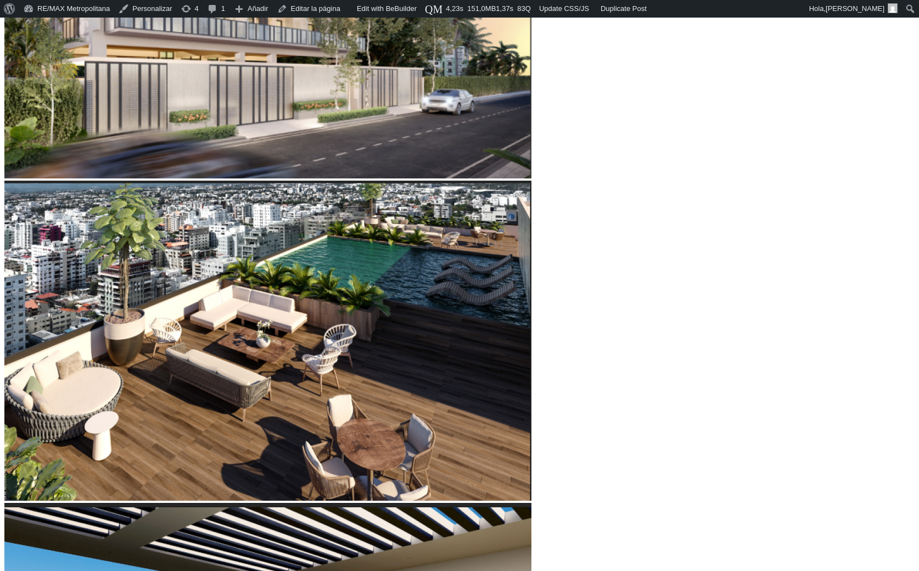
drag, startPoint x: 244, startPoint y: 221, endPoint x: 258, endPoint y: 223, distance: 13.9
drag, startPoint x: 230, startPoint y: 222, endPoint x: 215, endPoint y: 222, distance: 14.8
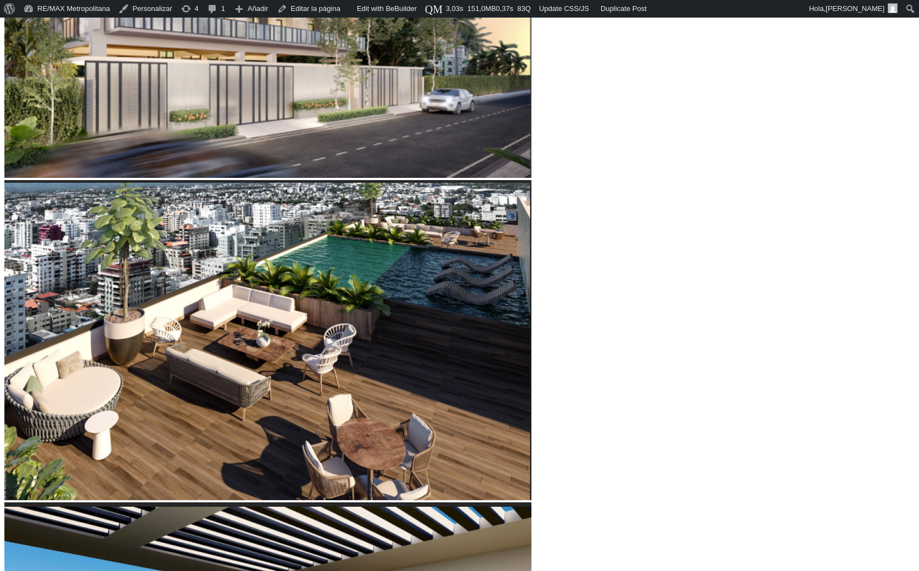
scroll to position [637, 0]
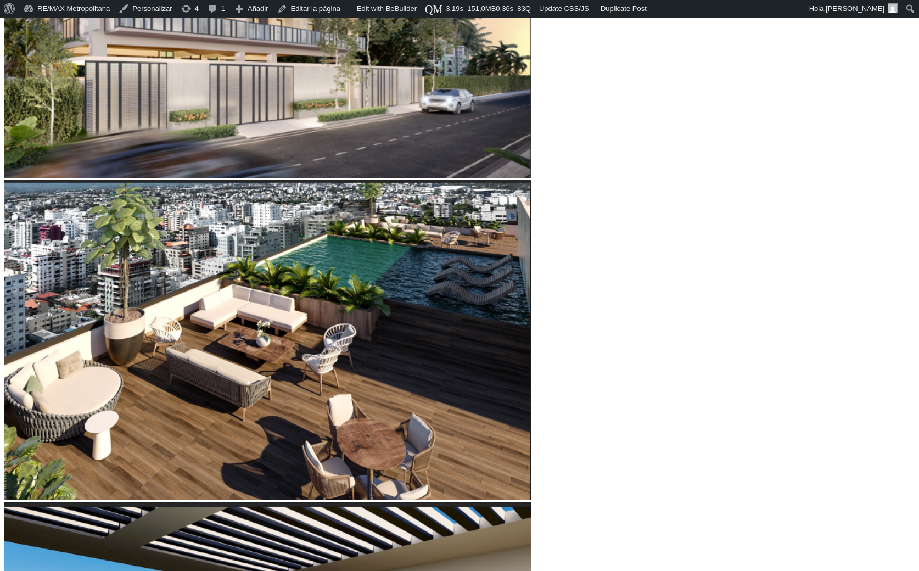
scroll to position [637, 0]
type input "19"
type input "18"
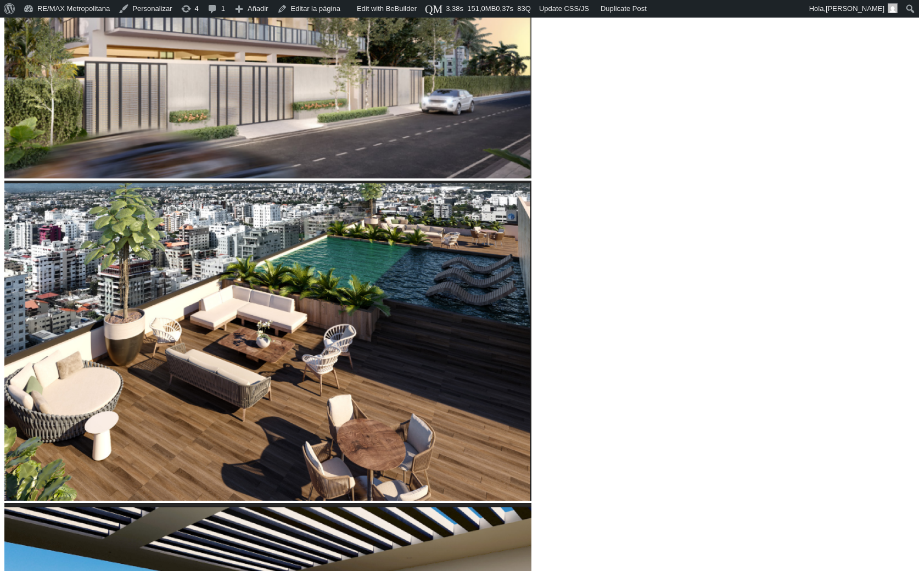
type input "18"
type input "17"
type input "16"
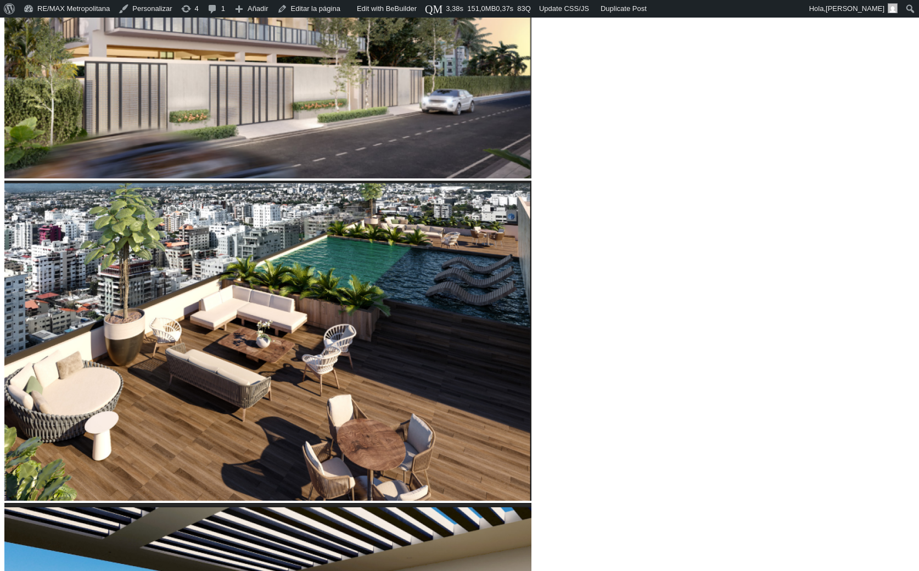
type input "15"
type input "14"
type input "13"
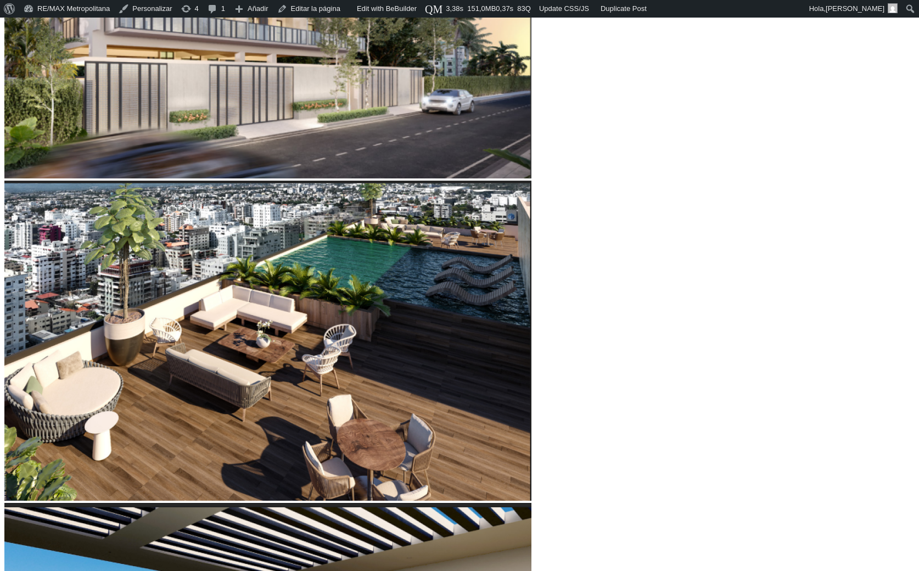
type input "13"
type input "12"
type input "11"
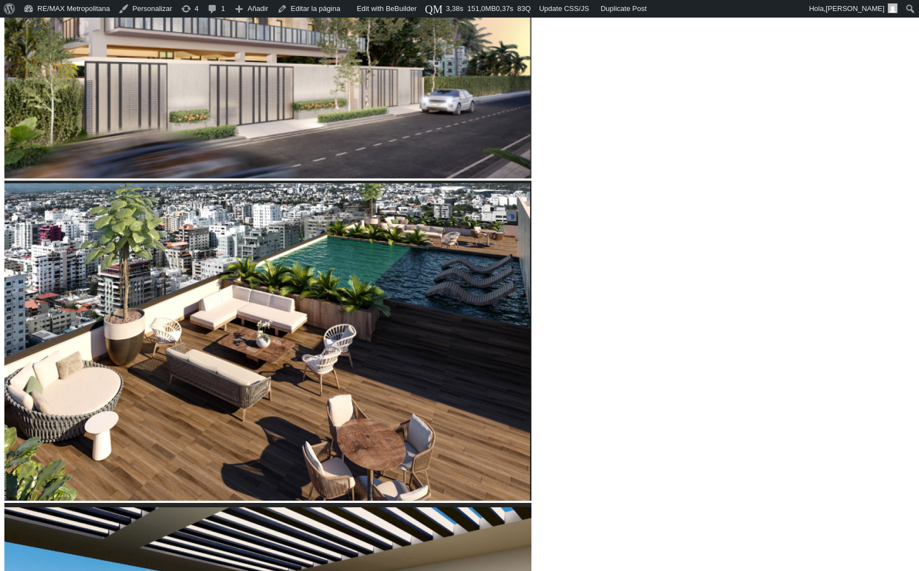
type input "10"
type input "9"
type input "10"
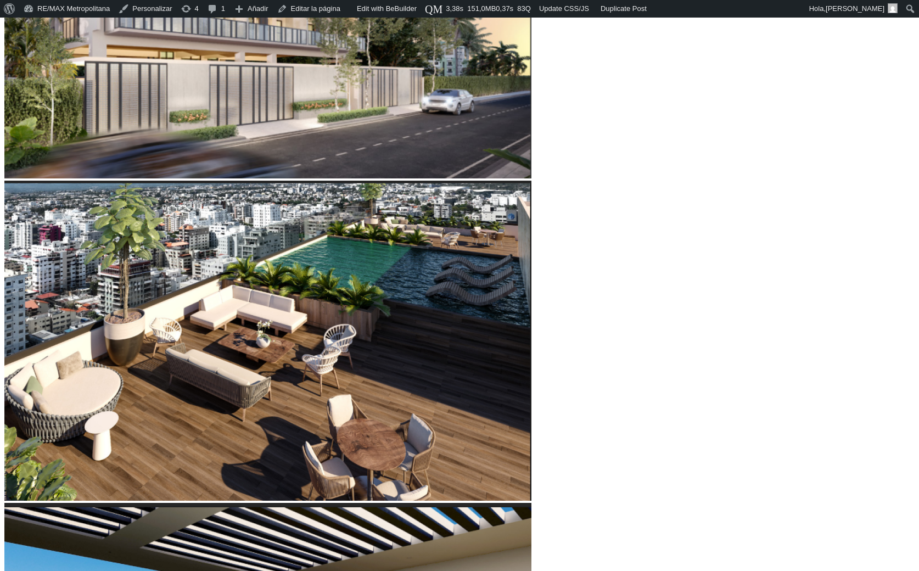
type input "10"
type input "11"
type input "12"
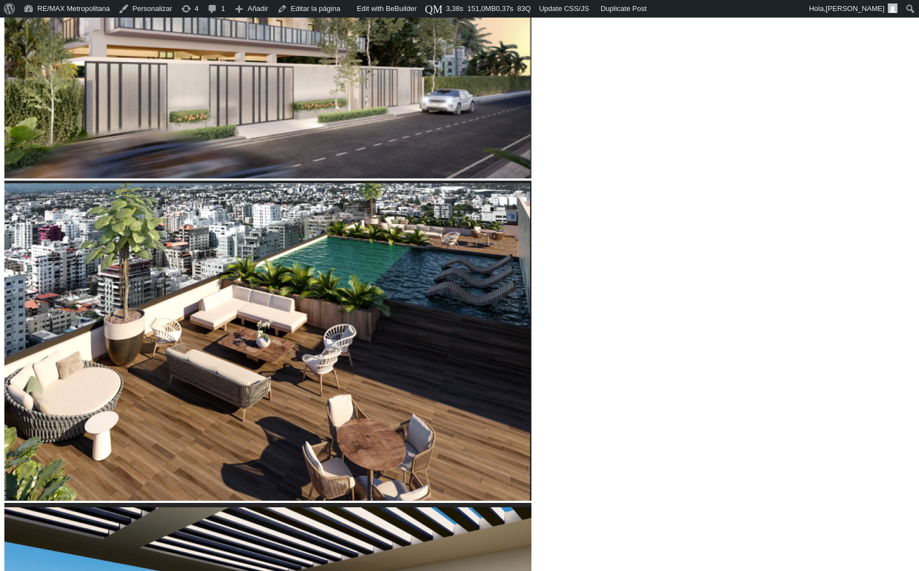
type input "13"
drag, startPoint x: 243, startPoint y: 348, endPoint x: 208, endPoint y: 354, distance: 35.1
type input "13"
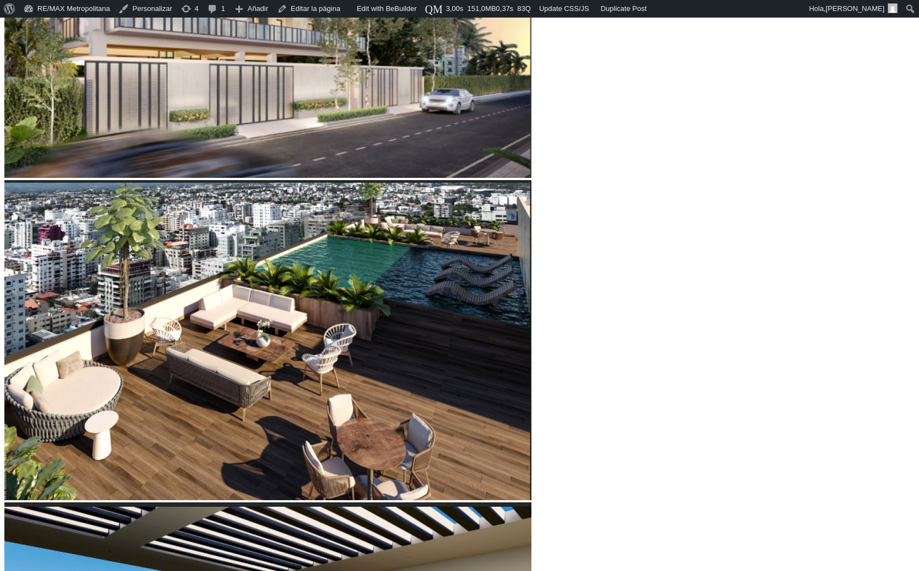
scroll to position [637, 0]
